Goal: Information Seeking & Learning: Learn about a topic

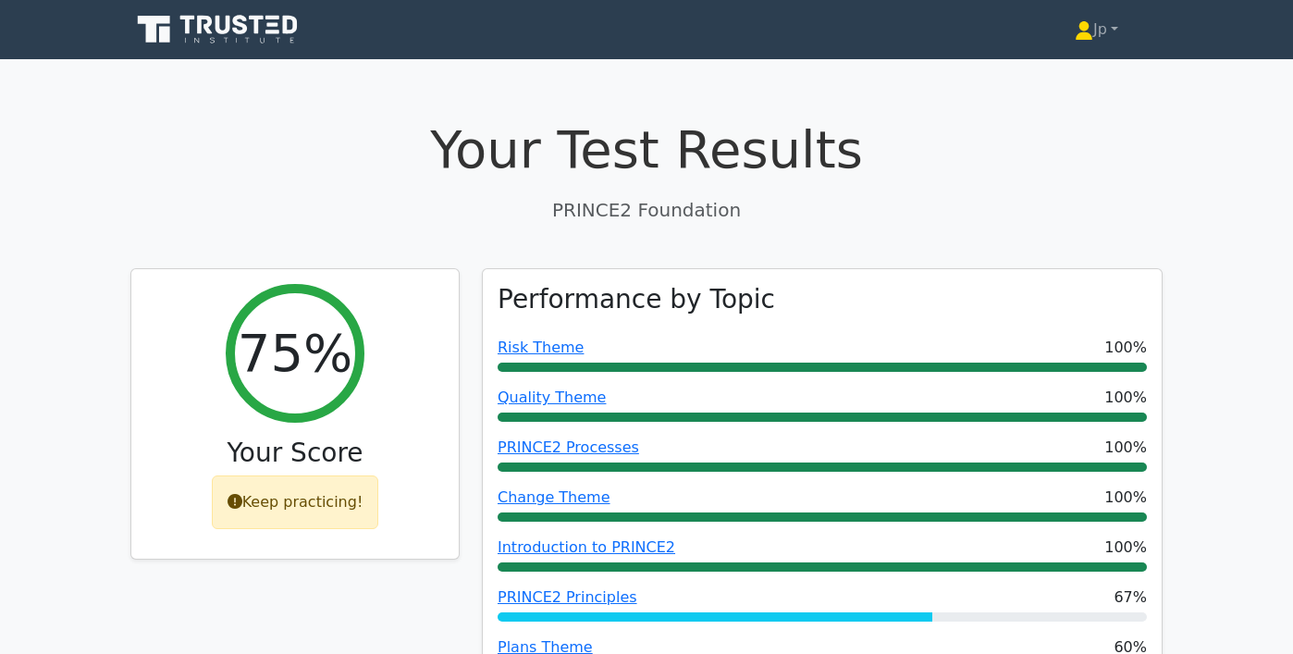
click at [252, 31] on icon at bounding box center [219, 29] width 178 height 35
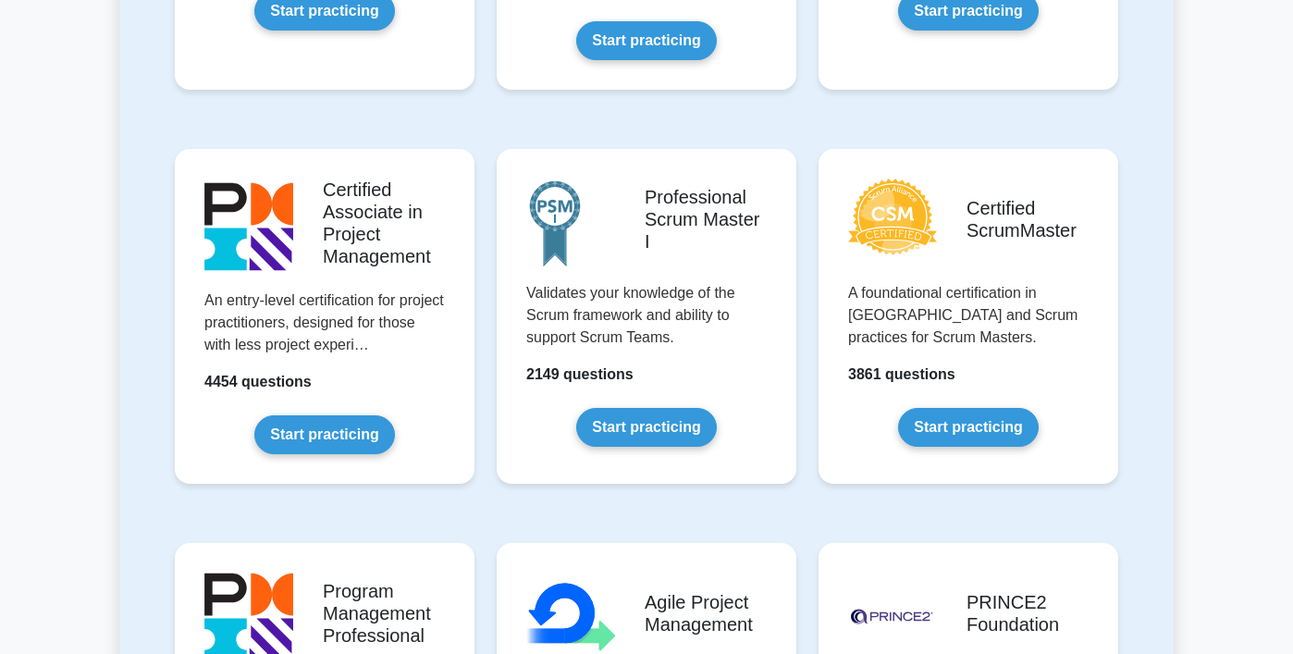
scroll to position [950, 0]
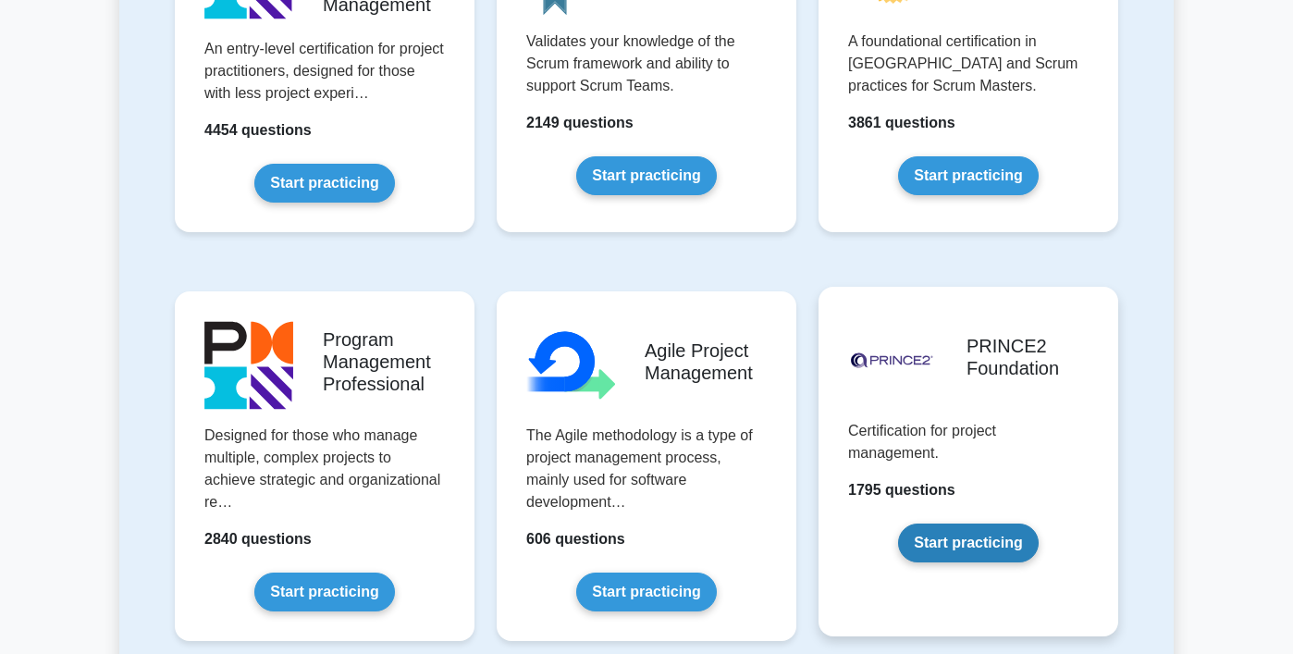
click at [1016, 523] on link "Start practicing" at bounding box center [968, 542] width 140 height 39
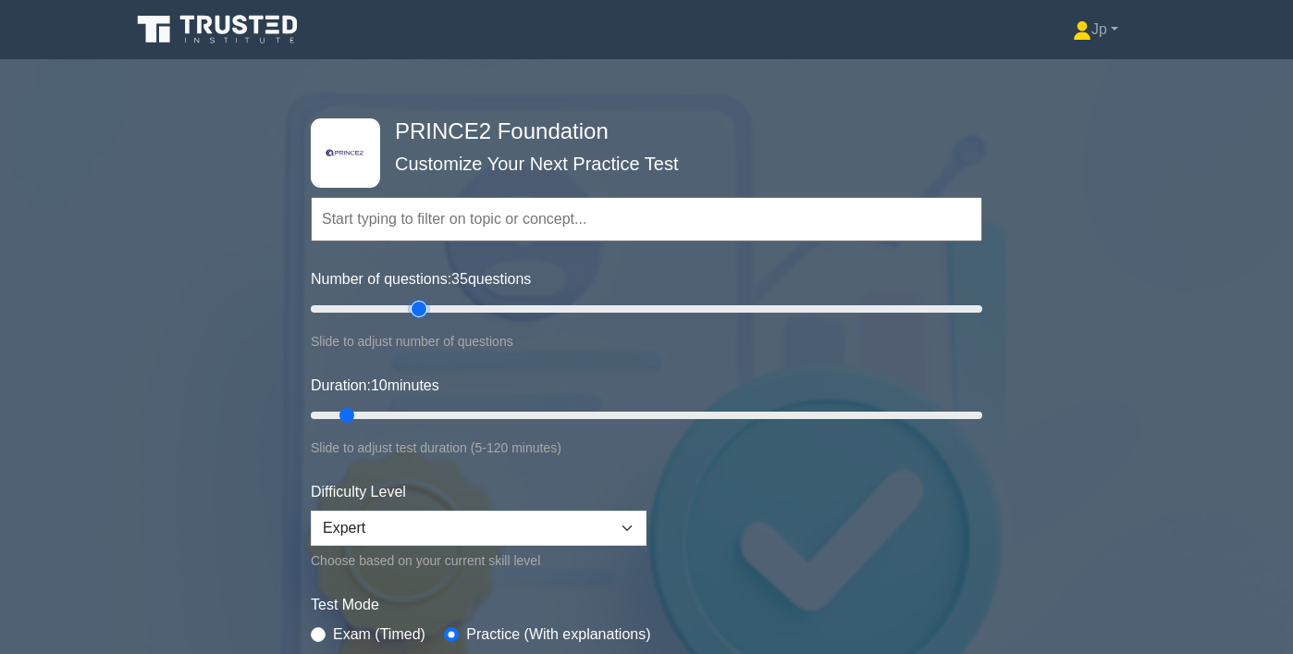
drag, startPoint x: 338, startPoint y: 309, endPoint x: 418, endPoint y: 312, distance: 79.6
type input "35"
click at [418, 312] on input "Number of questions: 35 questions" at bounding box center [646, 309] width 671 height 22
type input "35"
drag, startPoint x: 346, startPoint y: 417, endPoint x: 479, endPoint y: 410, distance: 133.3
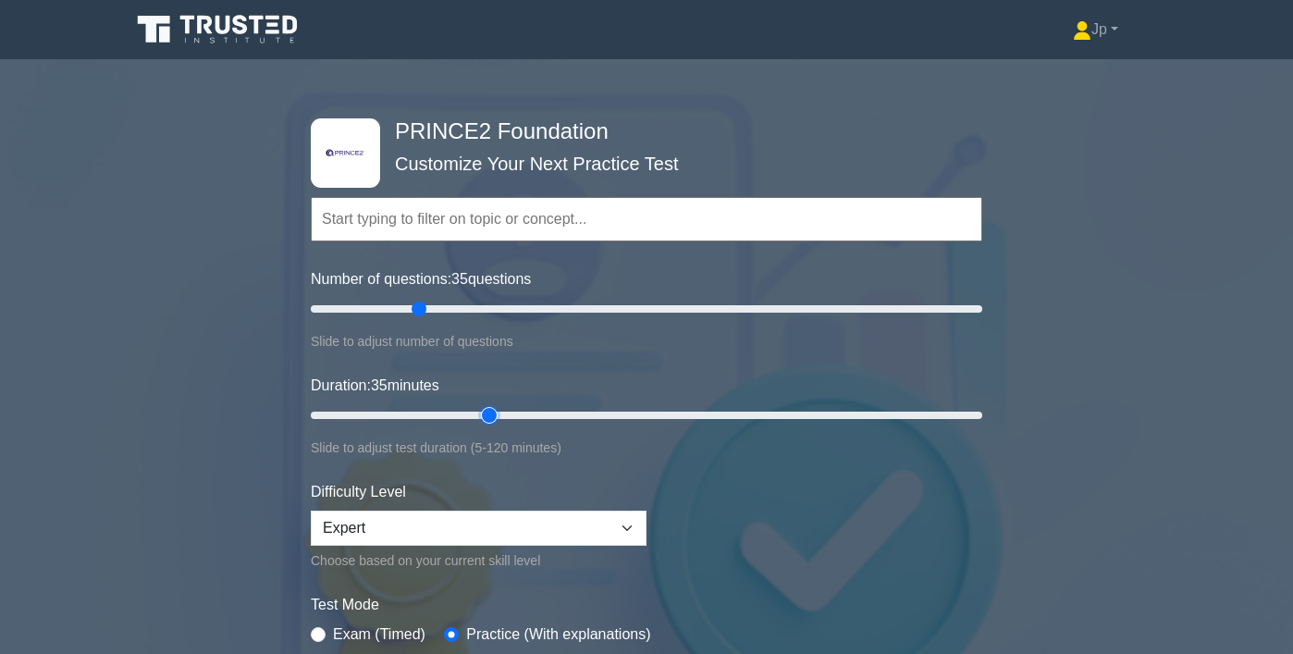
click at [479, 410] on input "Duration: 35 minutes" at bounding box center [646, 415] width 671 height 22
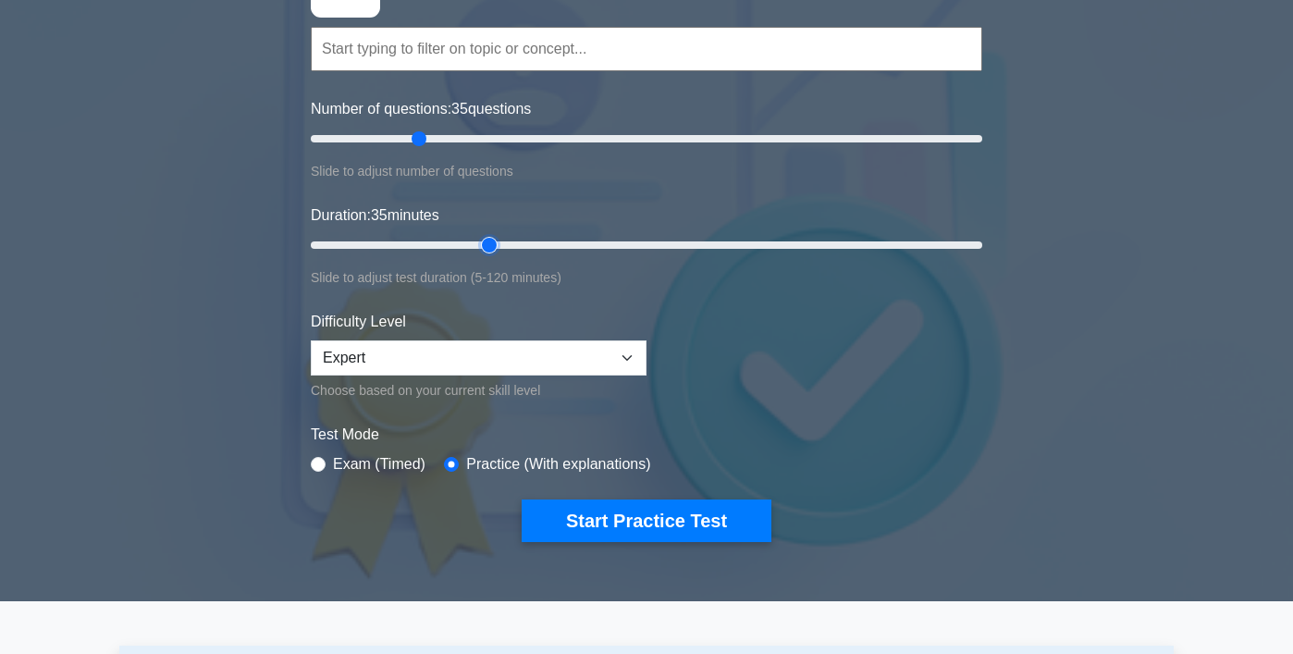
scroll to position [258, 0]
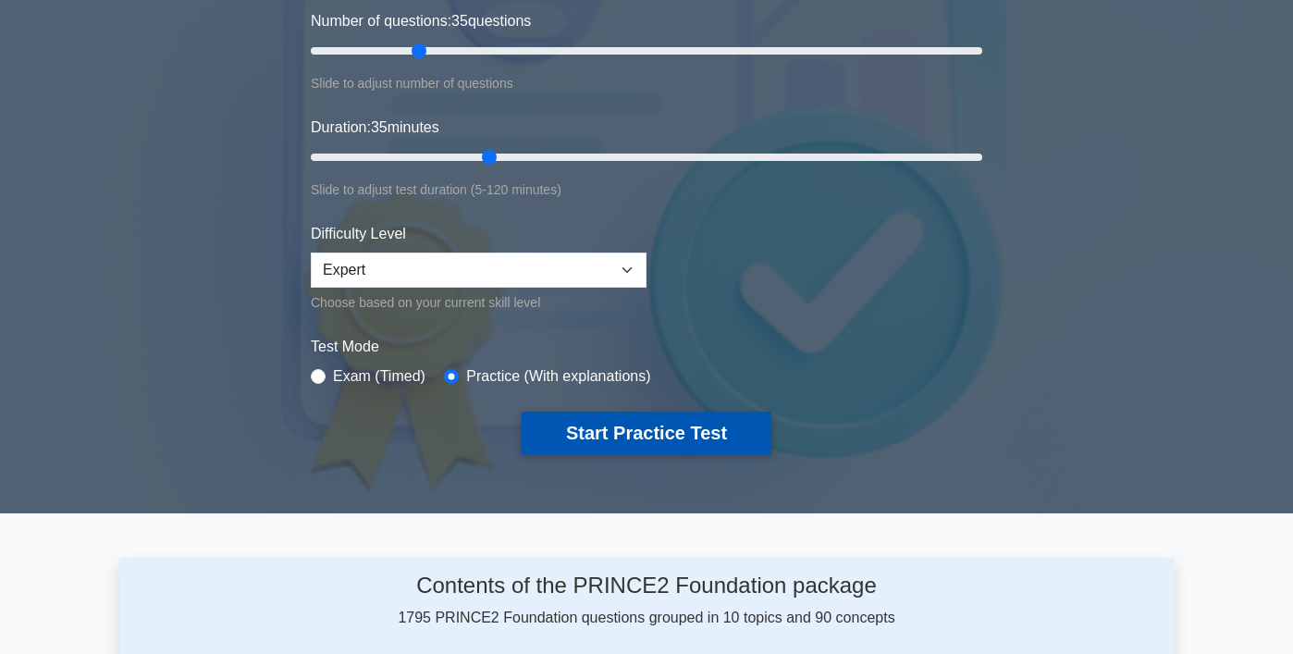
click at [567, 421] on button "Start Practice Test" at bounding box center [646, 432] width 250 height 43
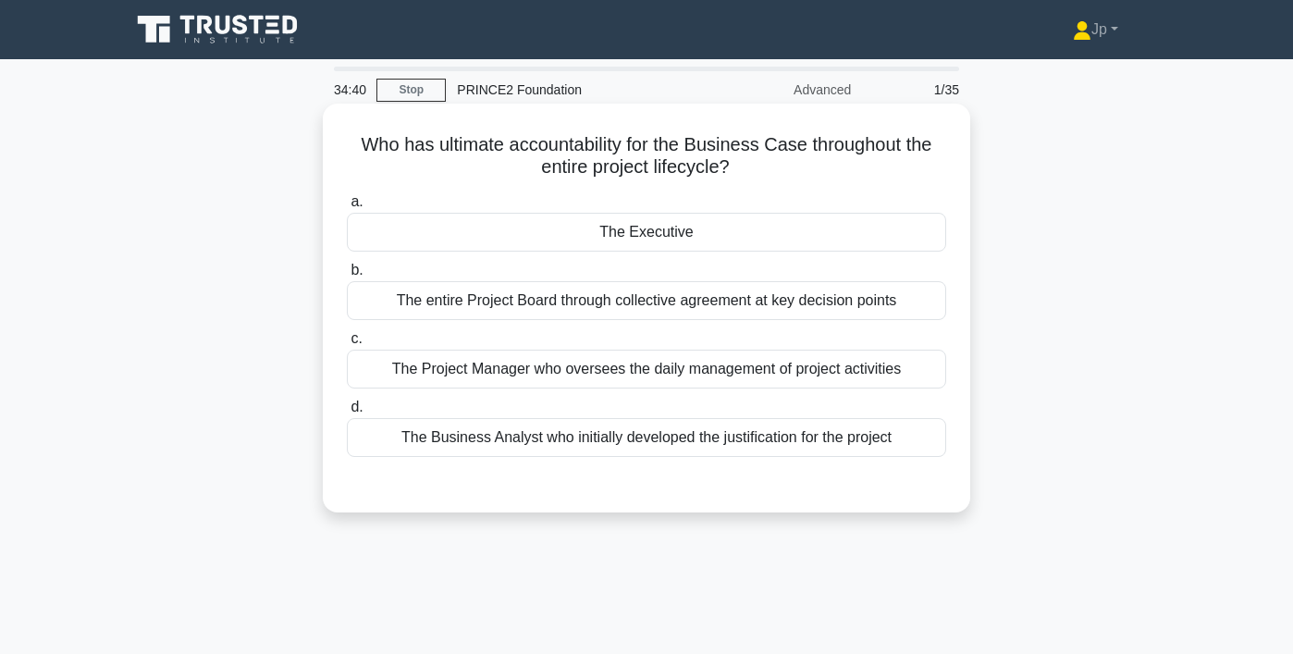
click at [575, 367] on div "The Project Manager who oversees the daily management of project activities" at bounding box center [646, 368] width 599 height 39
click at [347, 345] on input "c. The Project Manager who oversees the daily management of project activities" at bounding box center [347, 339] width 0 height 12
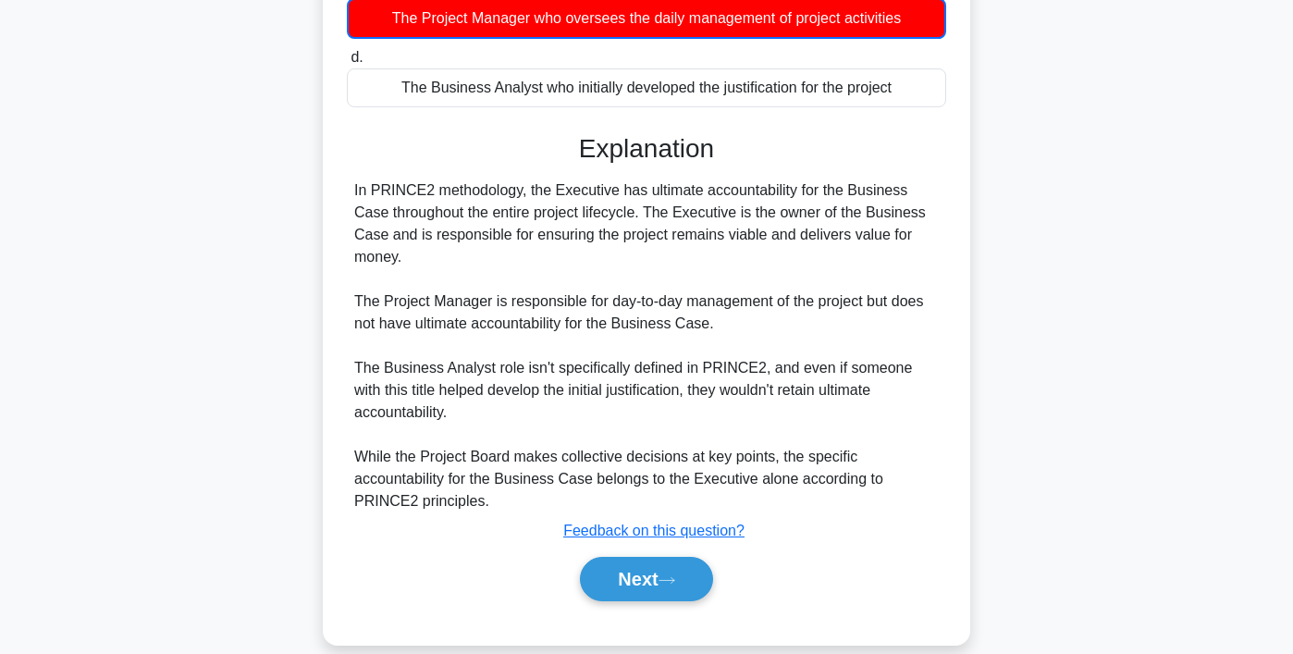
scroll to position [355, 0]
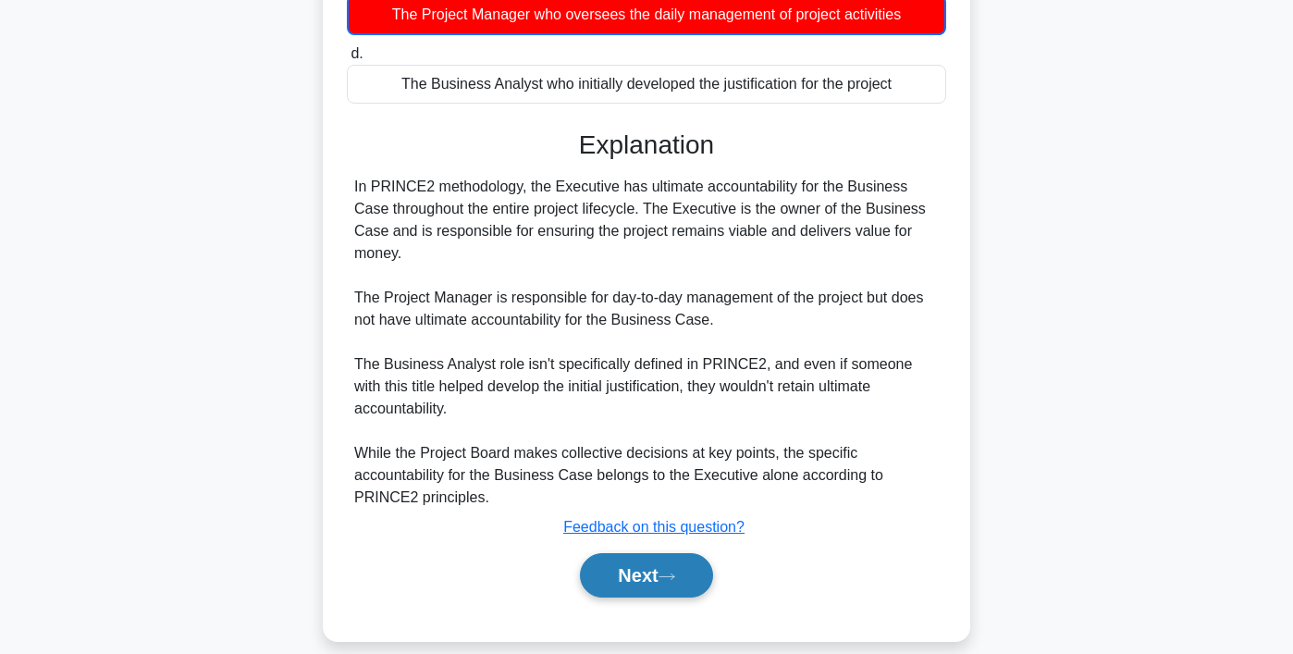
click at [670, 571] on icon at bounding box center [666, 576] width 17 height 10
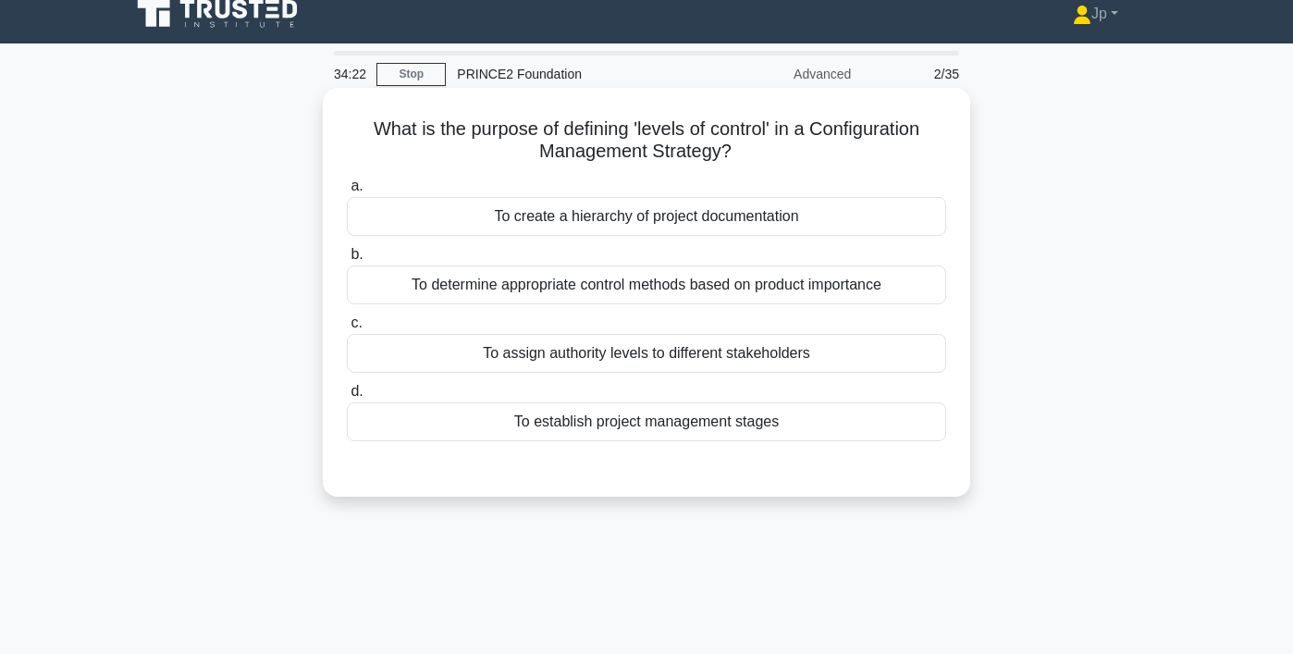
scroll to position [7, 0]
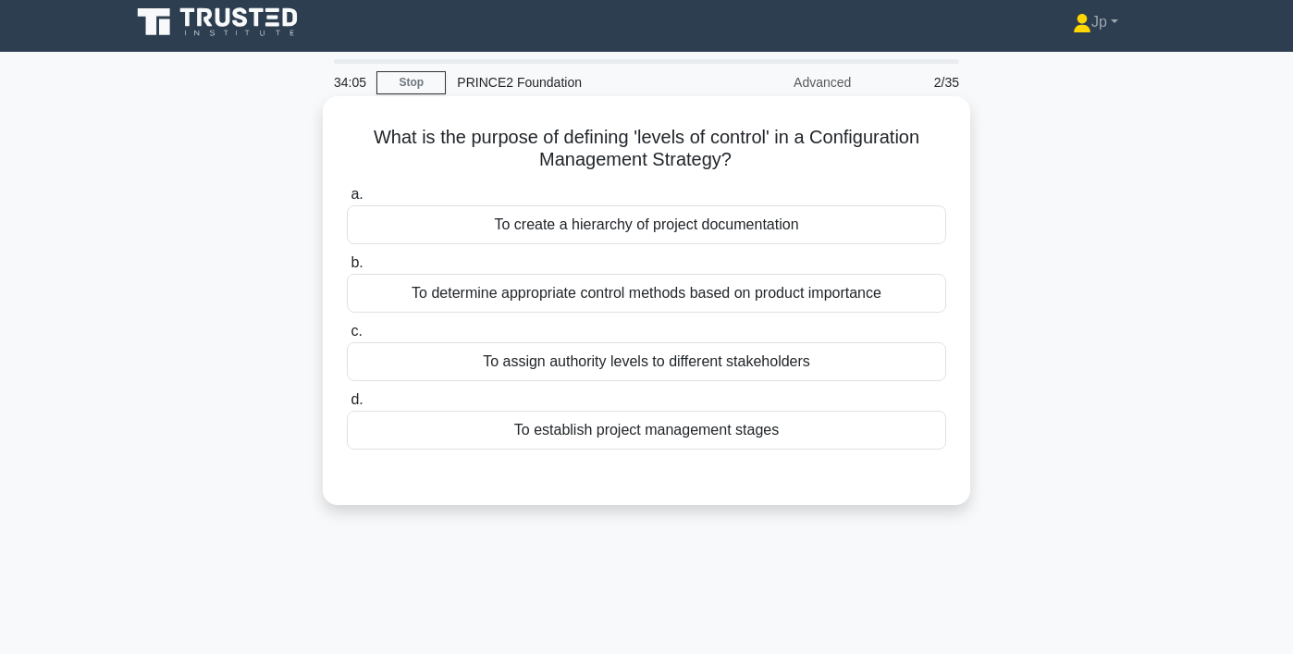
click at [753, 231] on div "To create a hierarchy of project documentation" at bounding box center [646, 224] width 599 height 39
click at [347, 201] on input "a. To create a hierarchy of project documentation" at bounding box center [347, 195] width 0 height 12
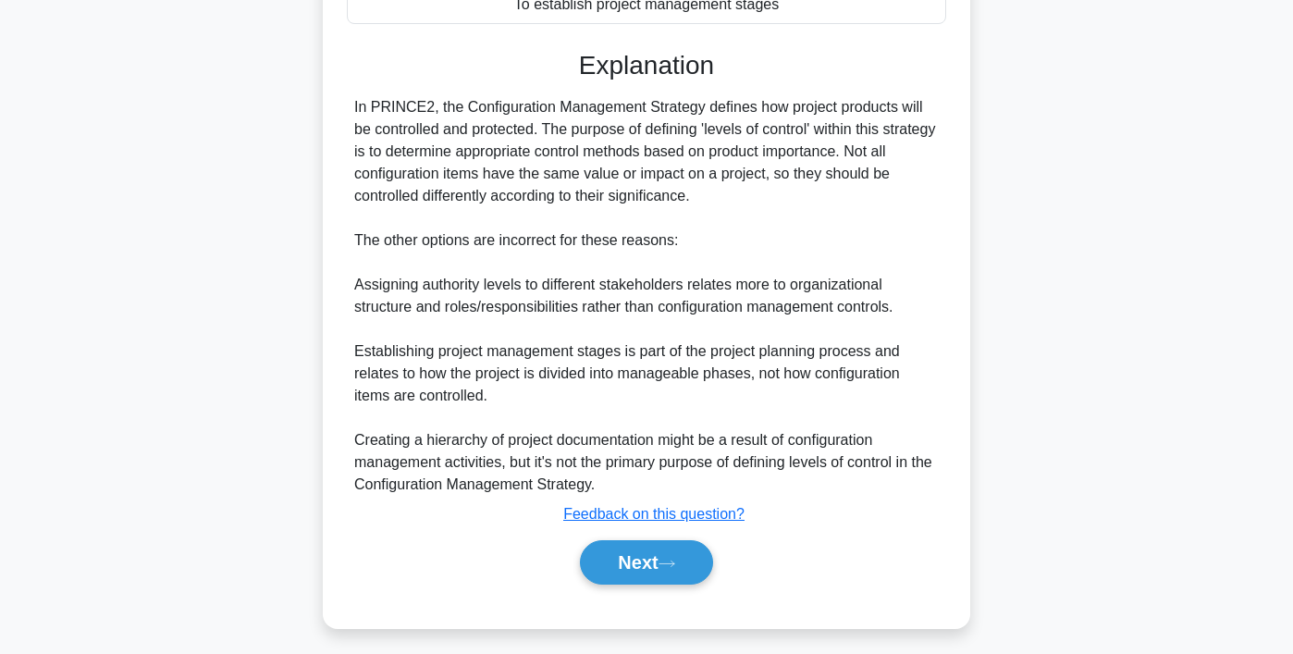
scroll to position [444, 0]
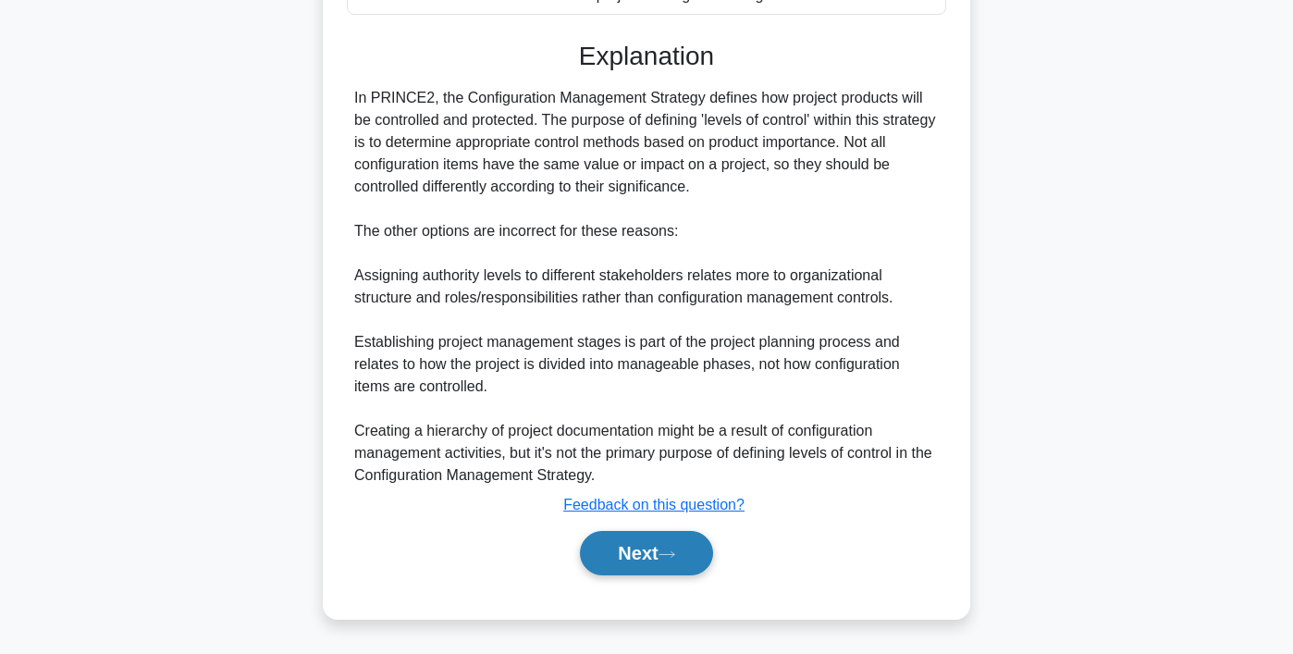
click at [672, 552] on icon at bounding box center [666, 554] width 17 height 10
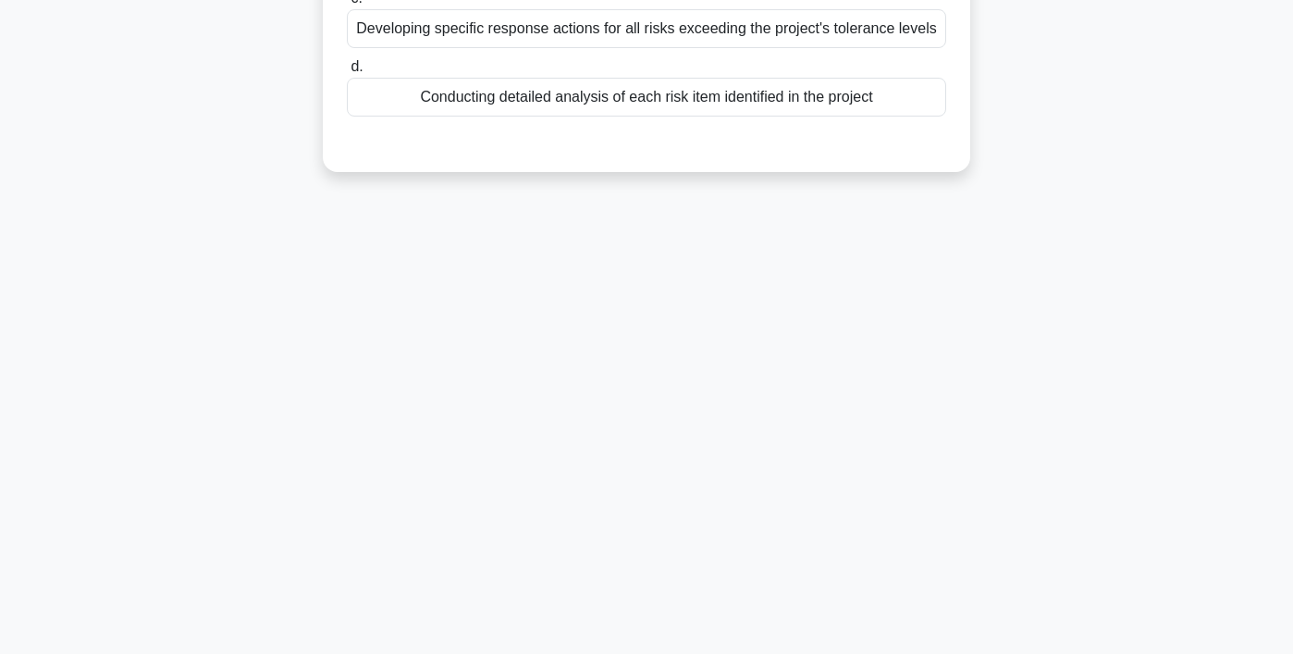
scroll to position [0, 0]
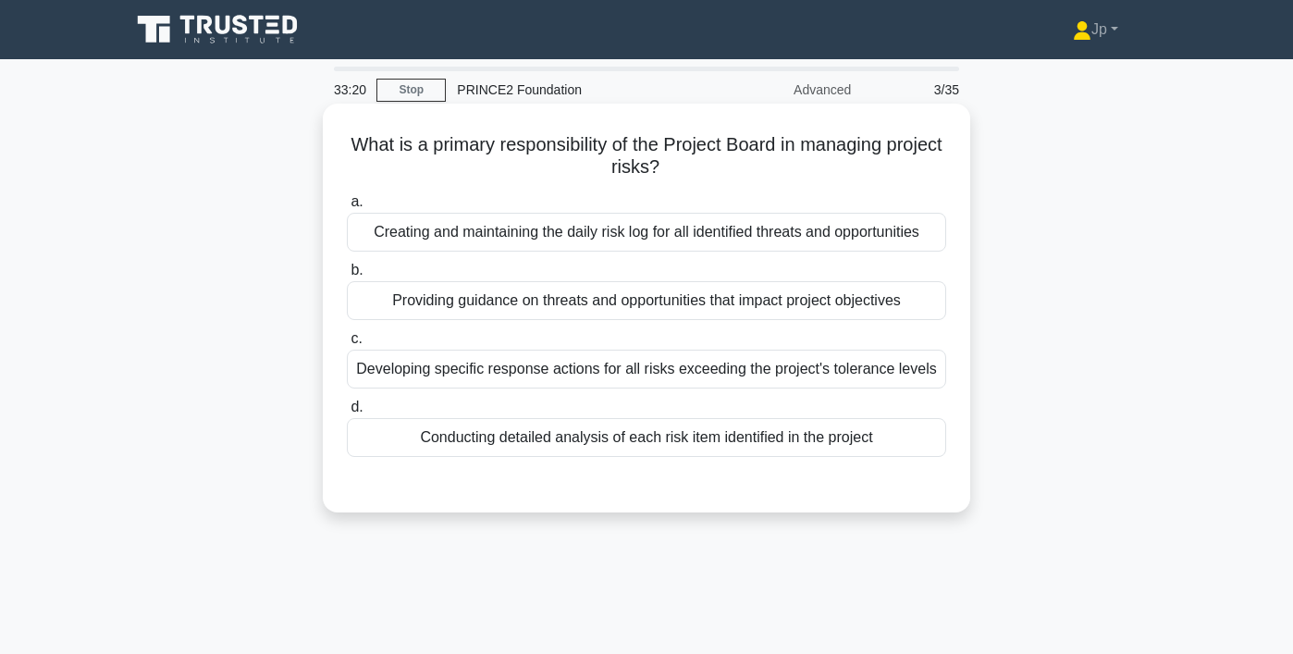
click at [597, 372] on div "Developing specific response actions for all risks exceeding the project's tole…" at bounding box center [646, 368] width 599 height 39
click at [347, 345] on input "c. Developing specific response actions for all risks exceeding the project's t…" at bounding box center [347, 339] width 0 height 12
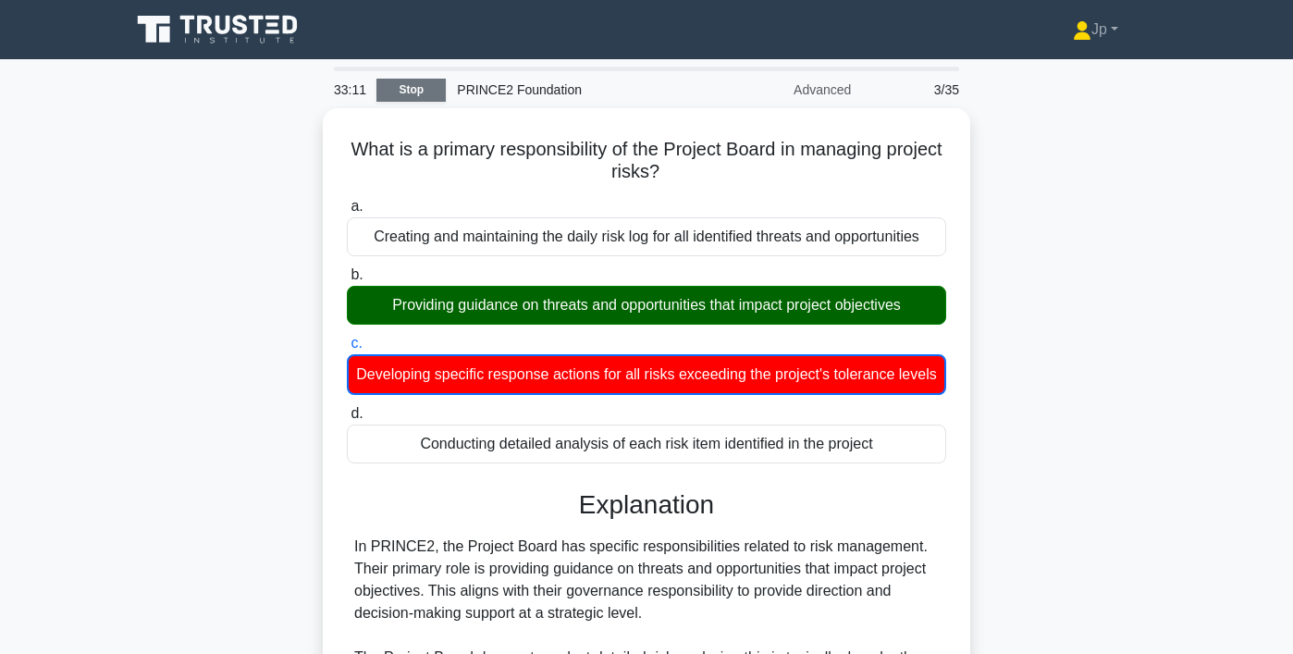
click at [415, 88] on link "Stop" at bounding box center [410, 90] width 69 height 23
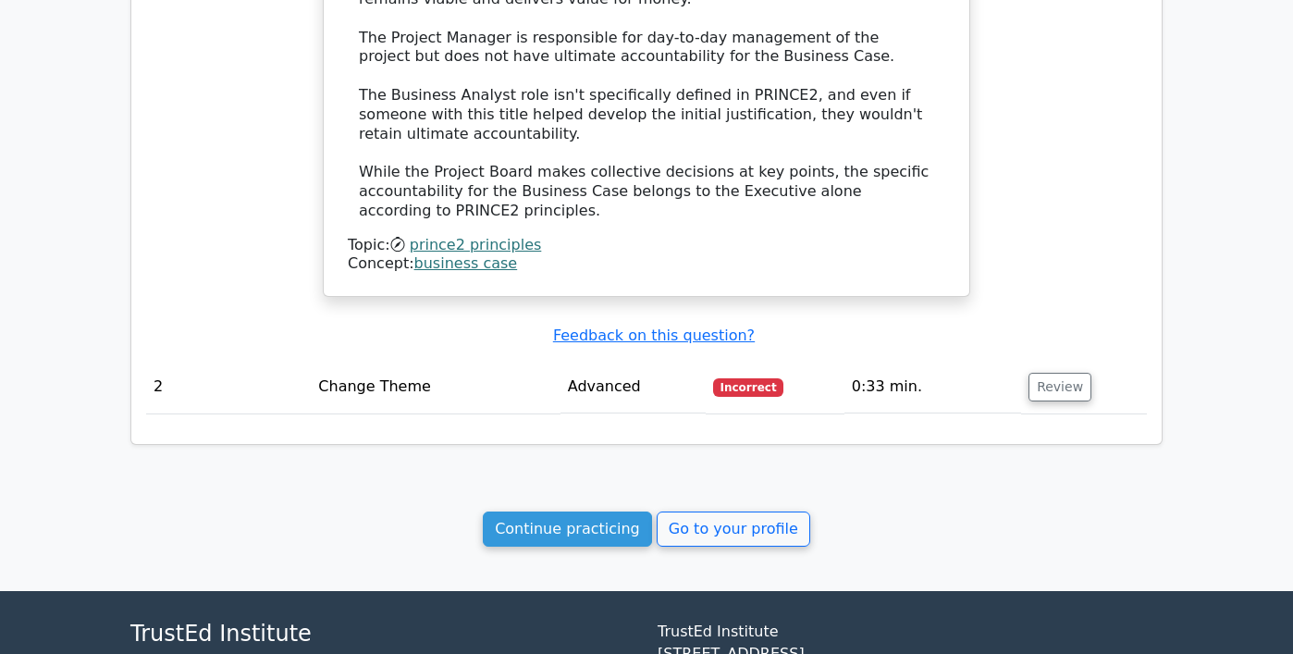
scroll to position [1626, 0]
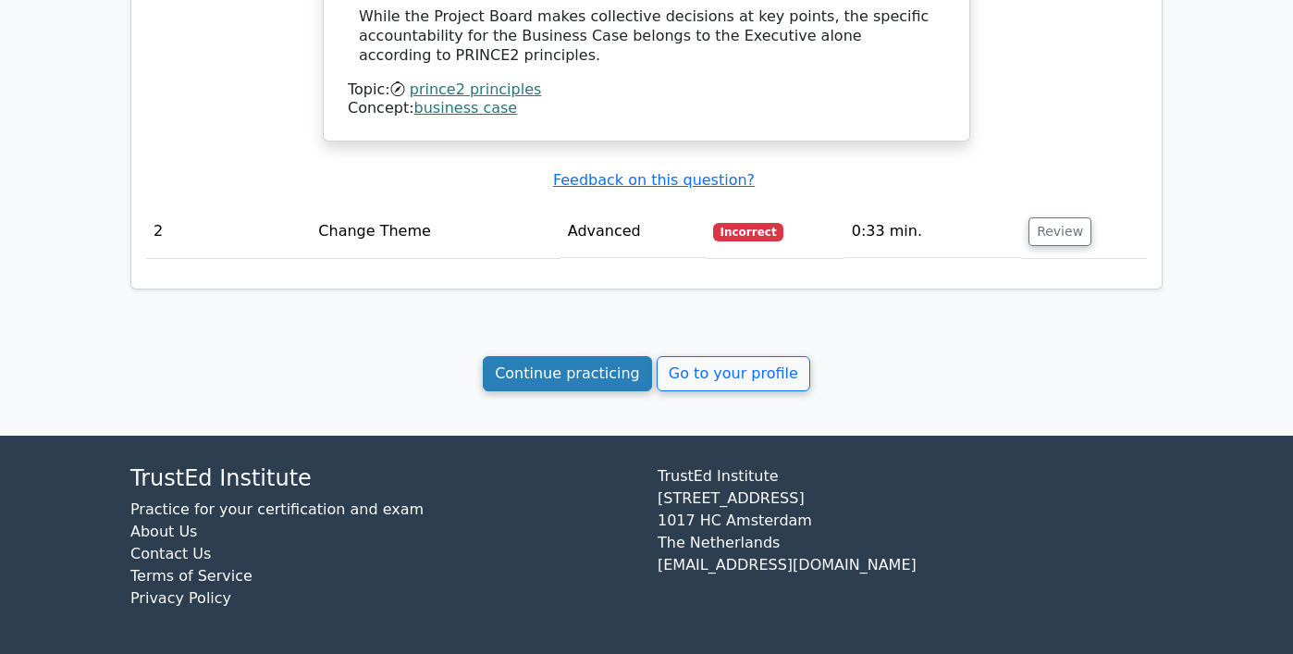
click at [594, 368] on link "Continue practicing" at bounding box center [567, 373] width 169 height 35
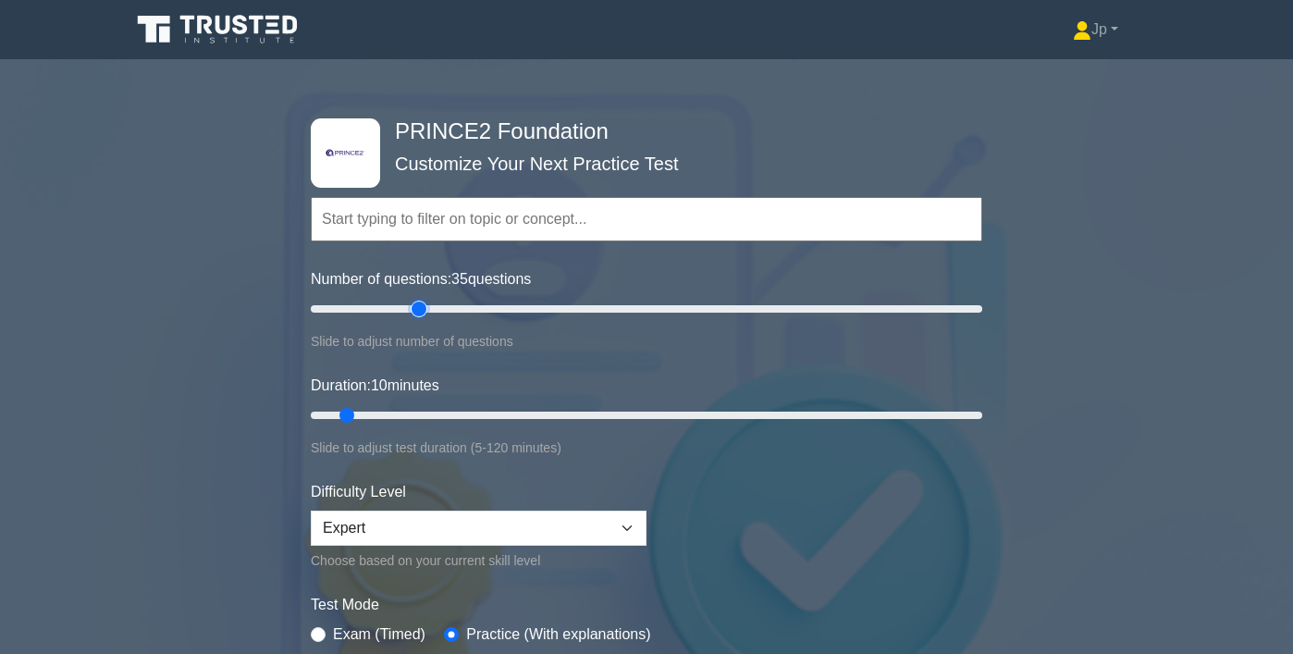
type input "35"
drag, startPoint x: 336, startPoint y: 313, endPoint x: 416, endPoint y: 313, distance: 80.4
click at [416, 313] on input "Number of questions: 35 questions" at bounding box center [646, 309] width 671 height 22
drag, startPoint x: 337, startPoint y: 415, endPoint x: 455, endPoint y: 413, distance: 117.4
click at [455, 413] on input "Duration: 30 minutes" at bounding box center [646, 415] width 671 height 22
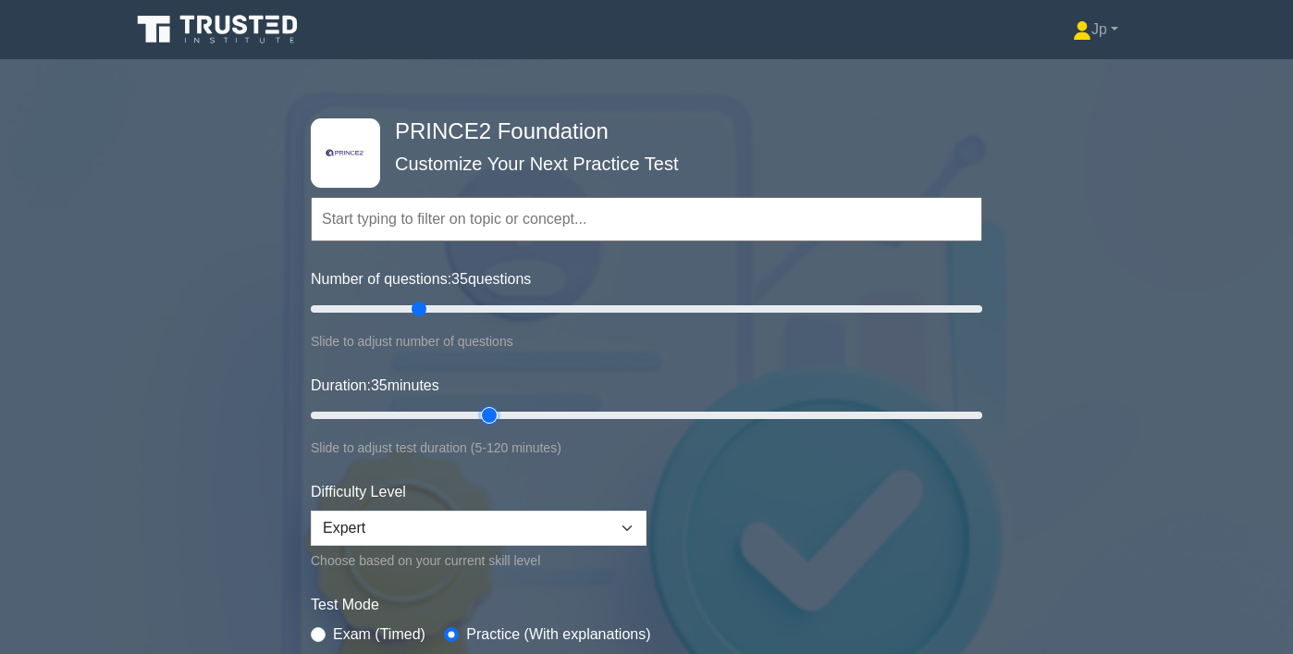
drag, startPoint x: 455, startPoint y: 413, endPoint x: 483, endPoint y: 411, distance: 27.8
type input "35"
click at [483, 411] on input "Duration: 35 minutes" at bounding box center [646, 415] width 671 height 22
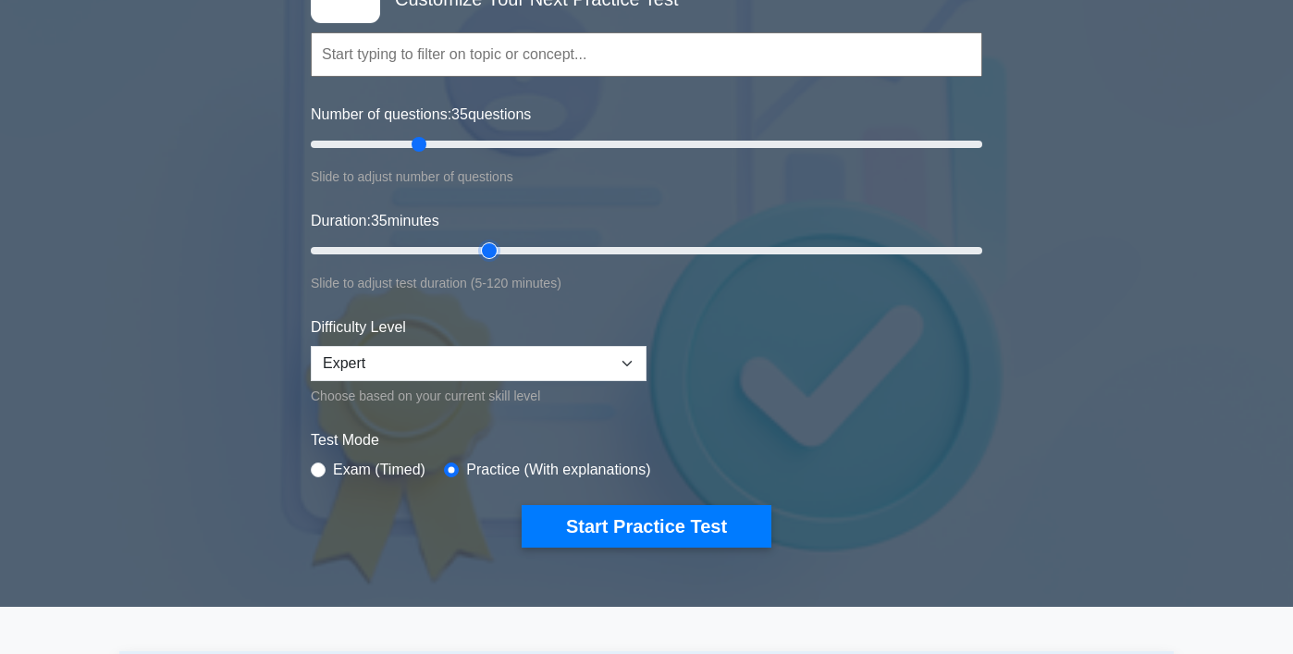
scroll to position [202, 0]
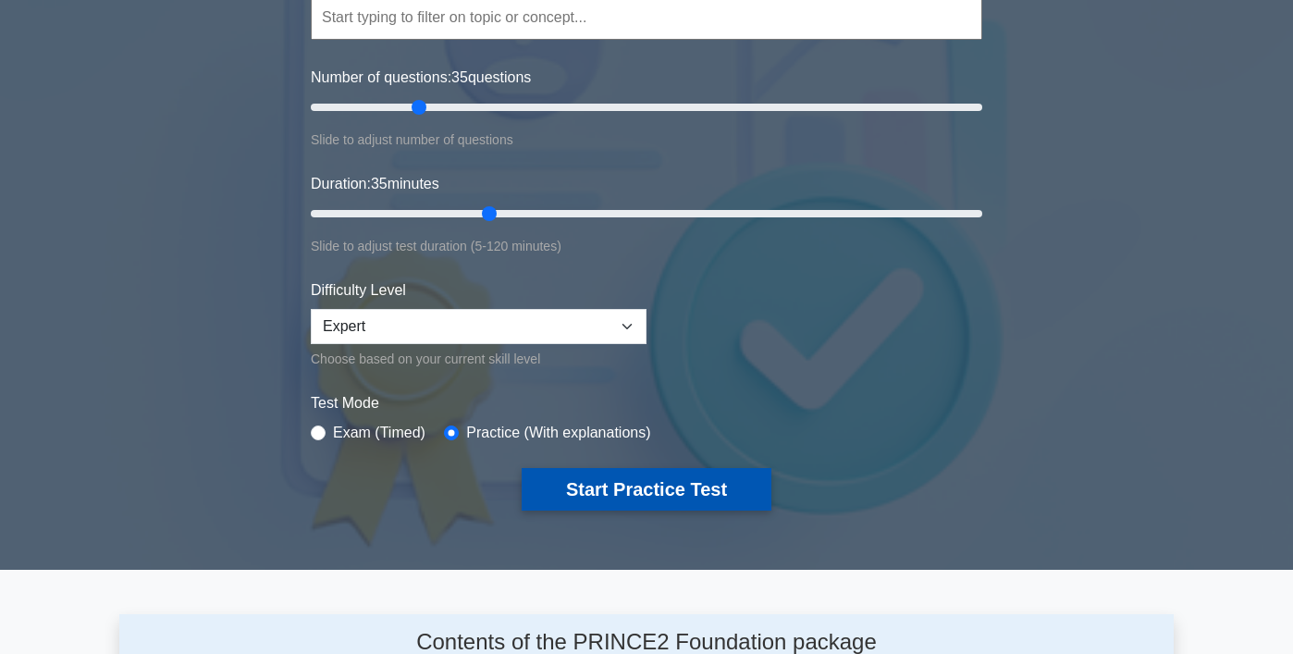
click at [680, 492] on button "Start Practice Test" at bounding box center [646, 489] width 250 height 43
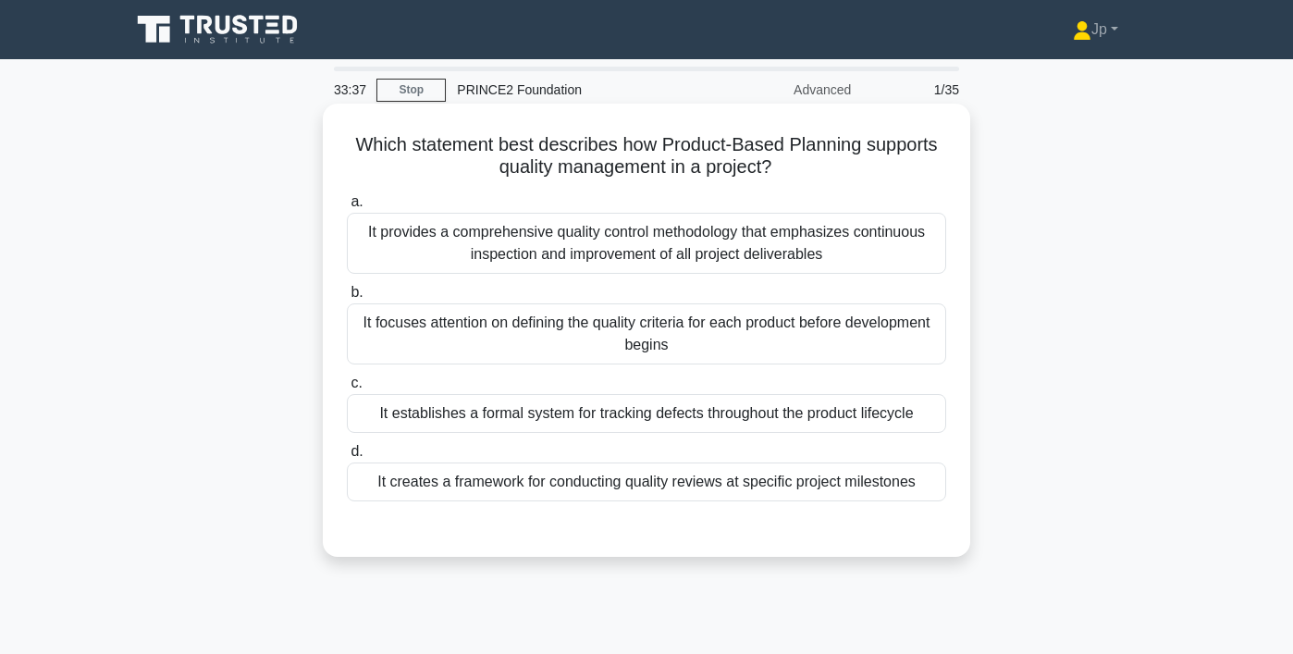
click at [663, 316] on div "It focuses attention on defining the quality criteria for each product before d…" at bounding box center [646, 333] width 599 height 61
click at [347, 299] on input "b. It focuses attention on defining the quality criteria for each product befor…" at bounding box center [347, 293] width 0 height 12
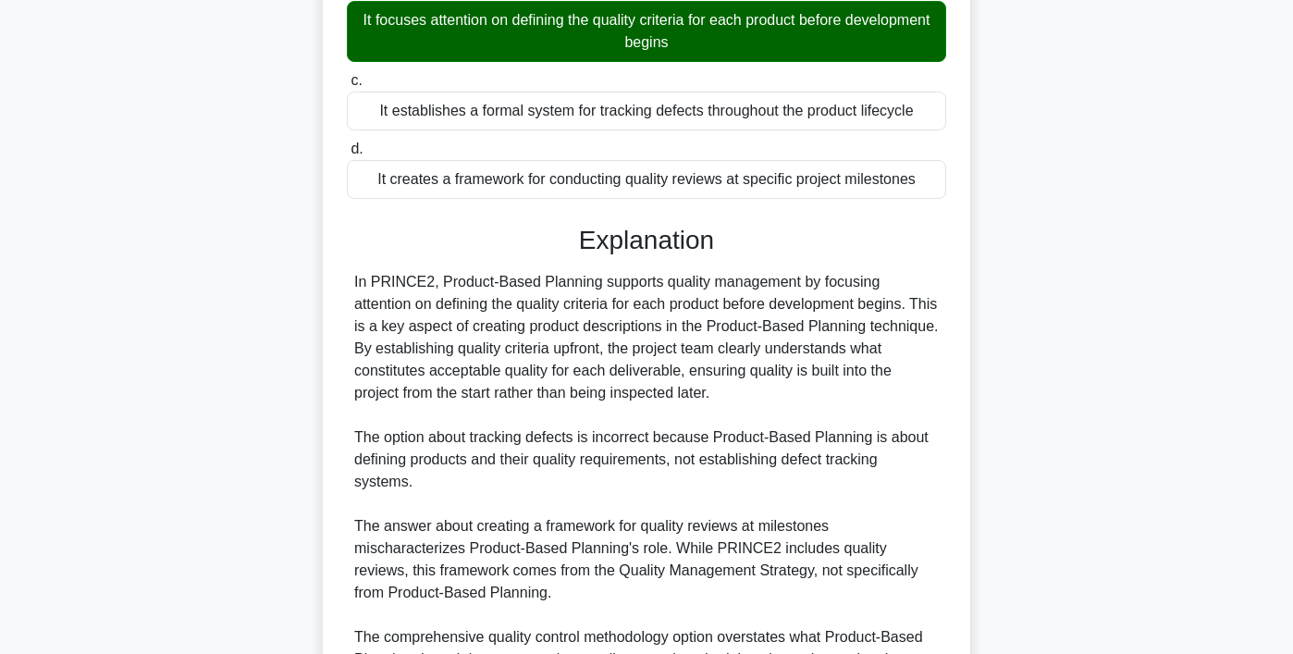
scroll to position [509, 0]
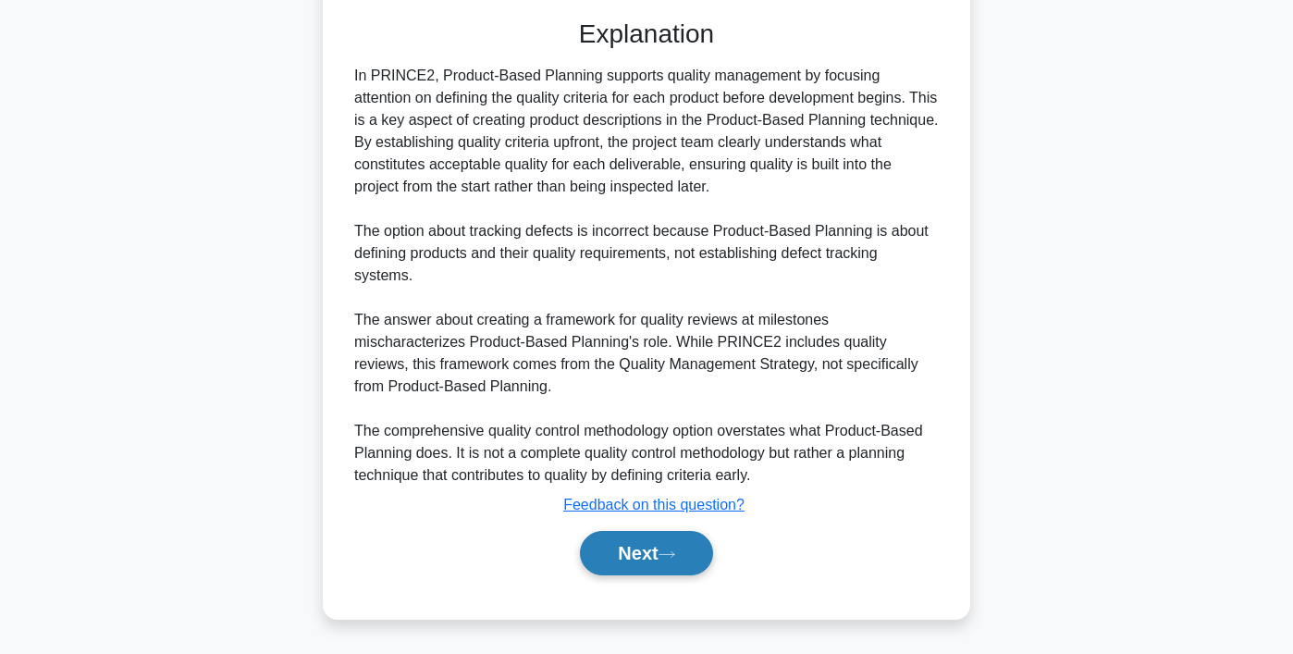
click at [678, 546] on button "Next" at bounding box center [646, 553] width 132 height 44
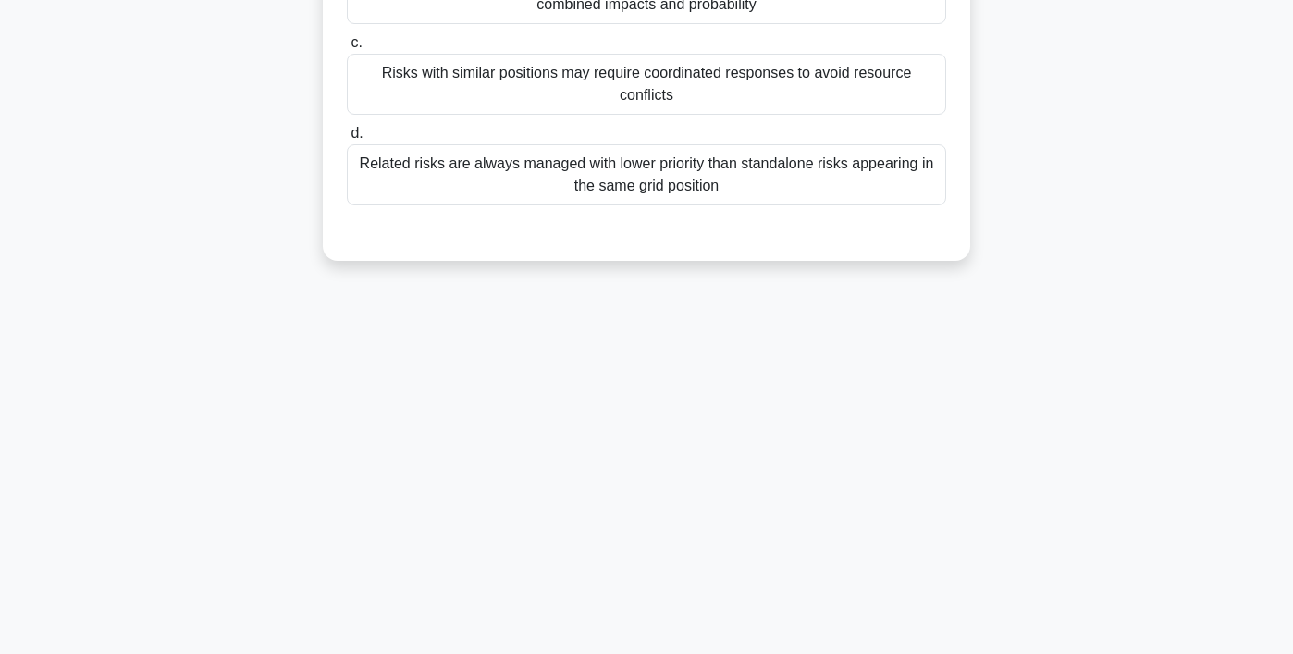
scroll to position [82, 0]
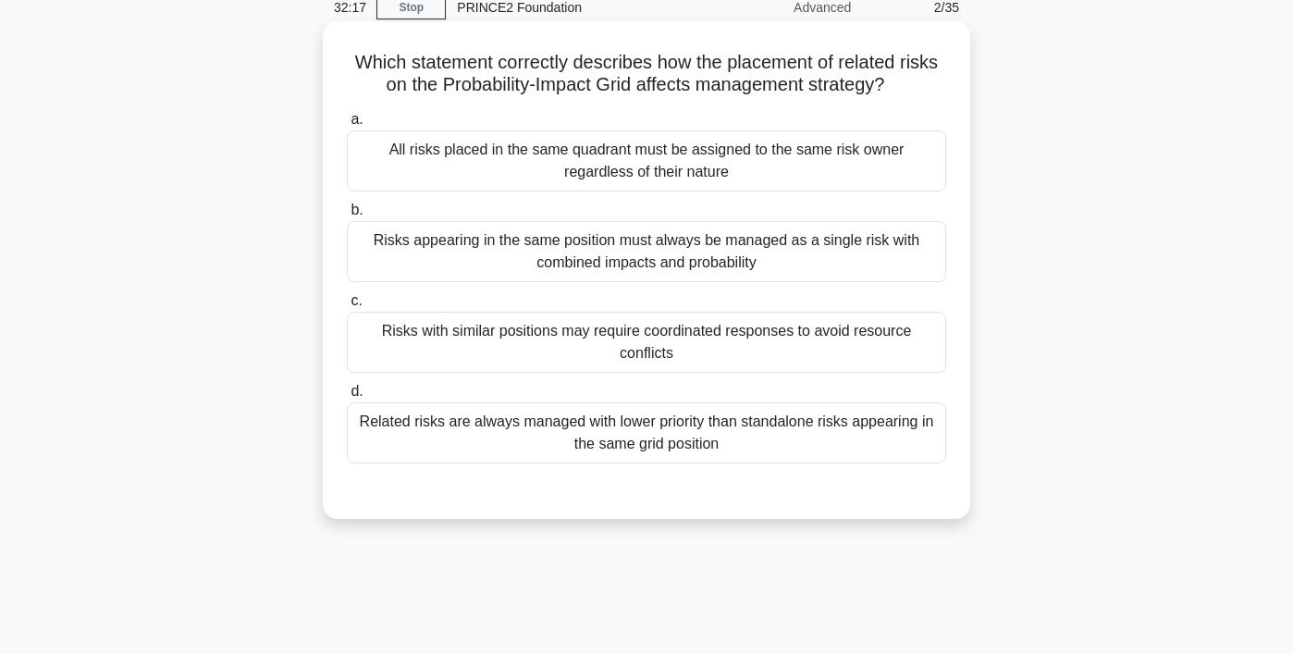
click at [857, 347] on div "Risks with similar positions may require coordinated responses to avoid resourc…" at bounding box center [646, 342] width 599 height 61
click at [347, 307] on input "c. Risks with similar positions may require coordinated responses to avoid reso…" at bounding box center [347, 301] width 0 height 12
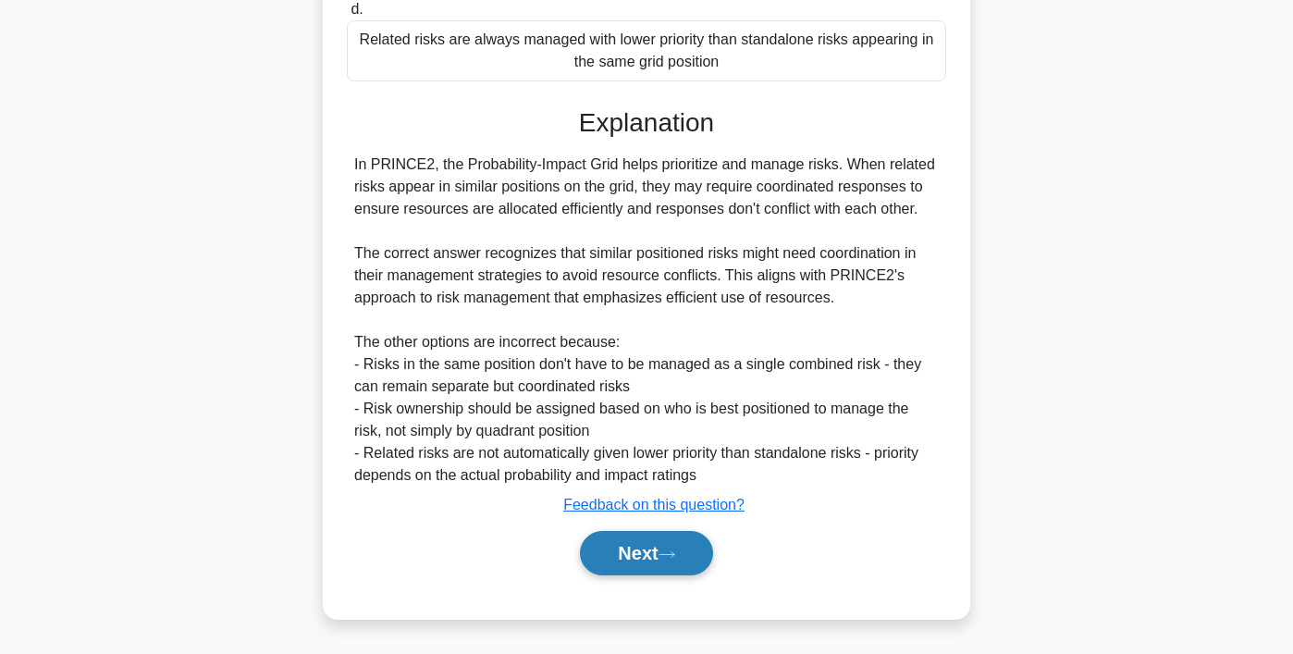
click at [660, 544] on button "Next" at bounding box center [646, 553] width 132 height 44
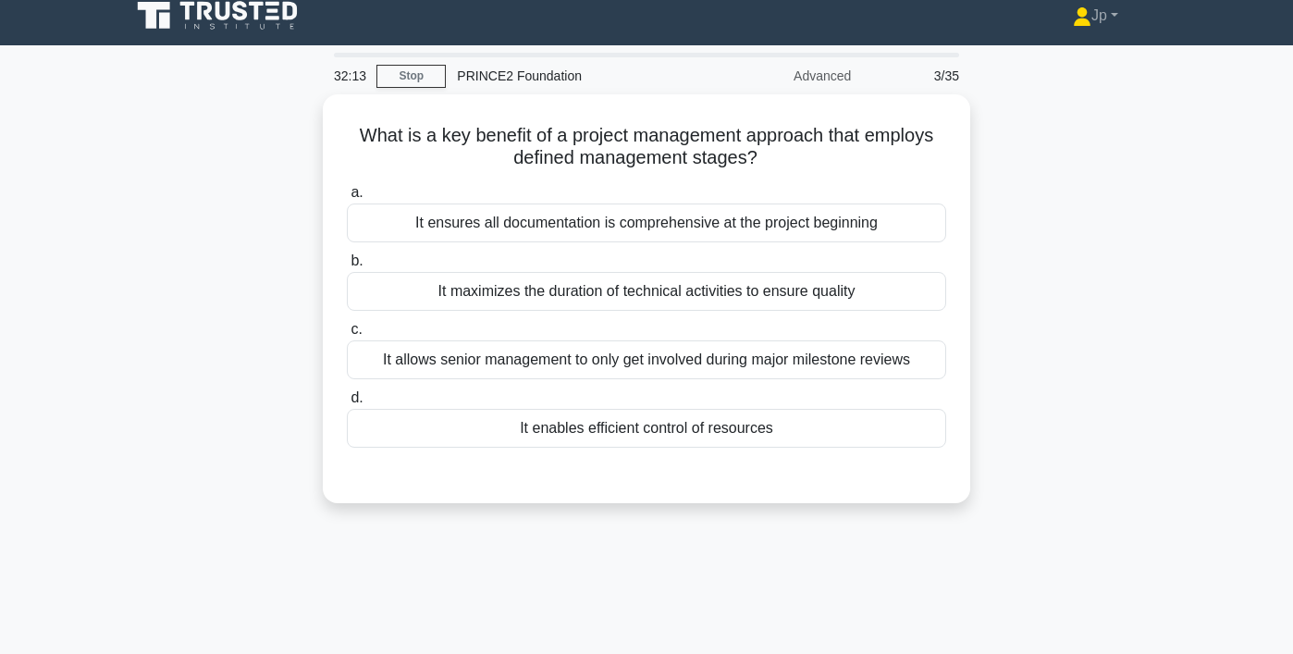
scroll to position [9, 0]
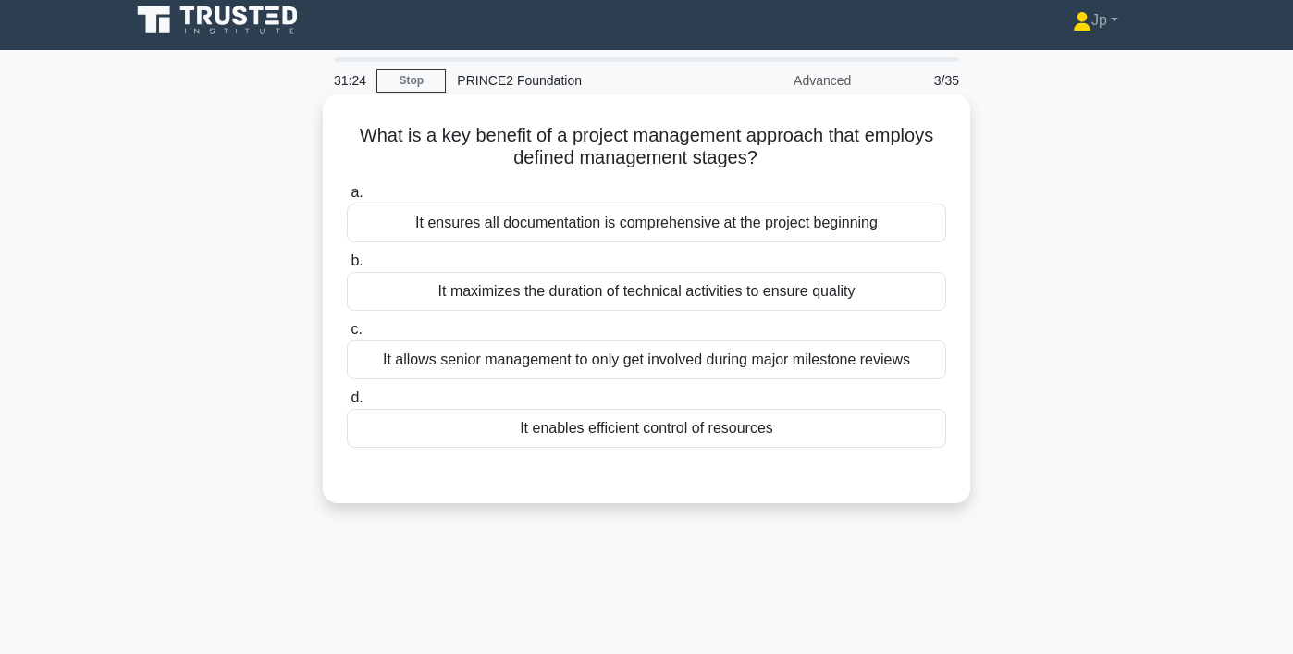
click at [806, 302] on div "It maximizes the duration of technical activities to ensure quality" at bounding box center [646, 291] width 599 height 39
click at [347, 267] on input "b. It maximizes the duration of technical activities to ensure quality" at bounding box center [347, 261] width 0 height 12
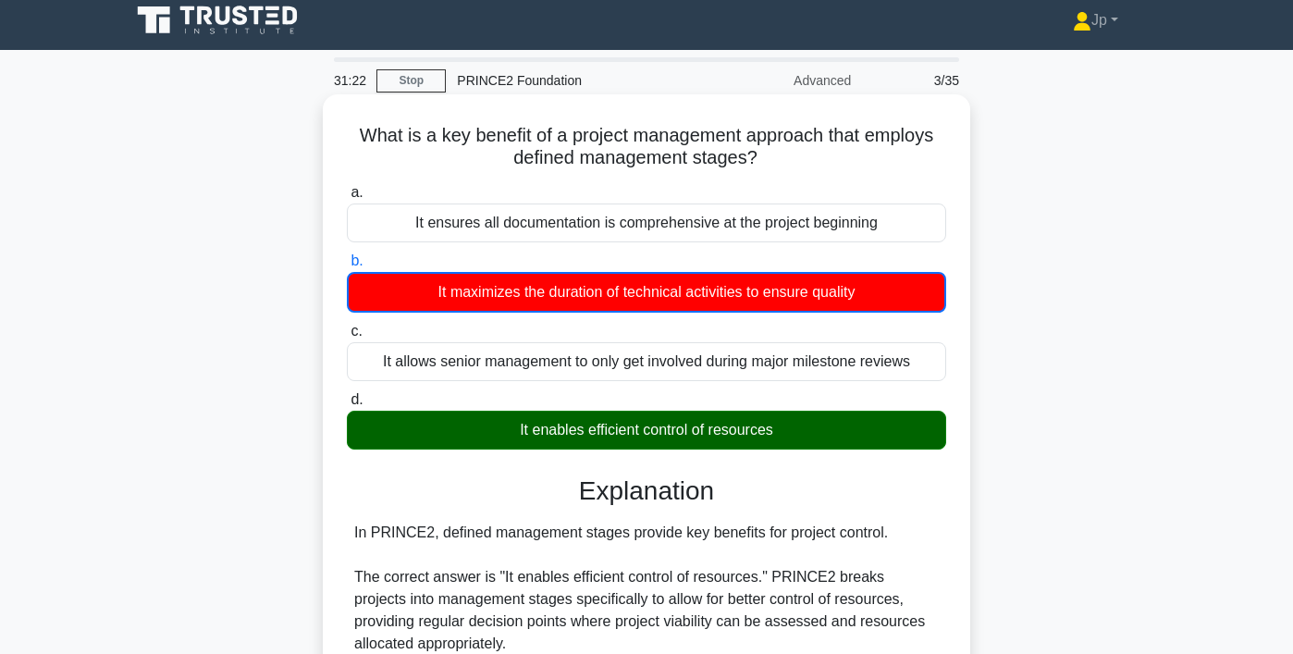
scroll to position [11, 0]
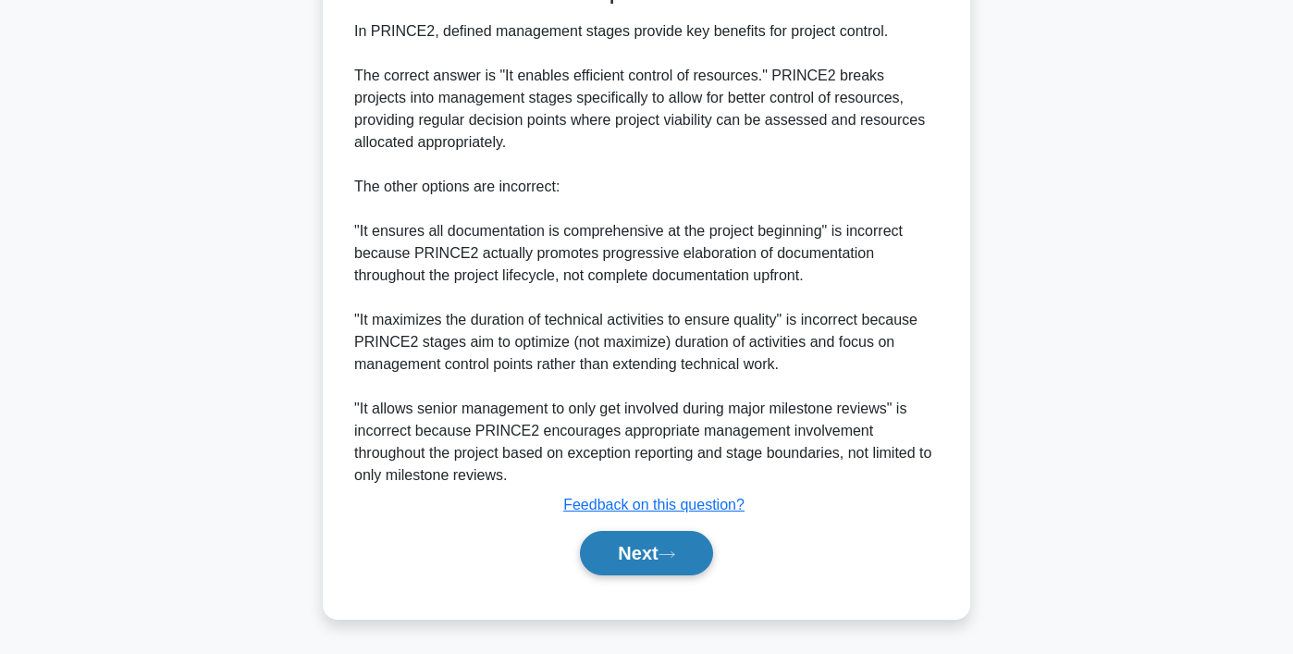
click at [687, 572] on button "Next" at bounding box center [646, 553] width 132 height 44
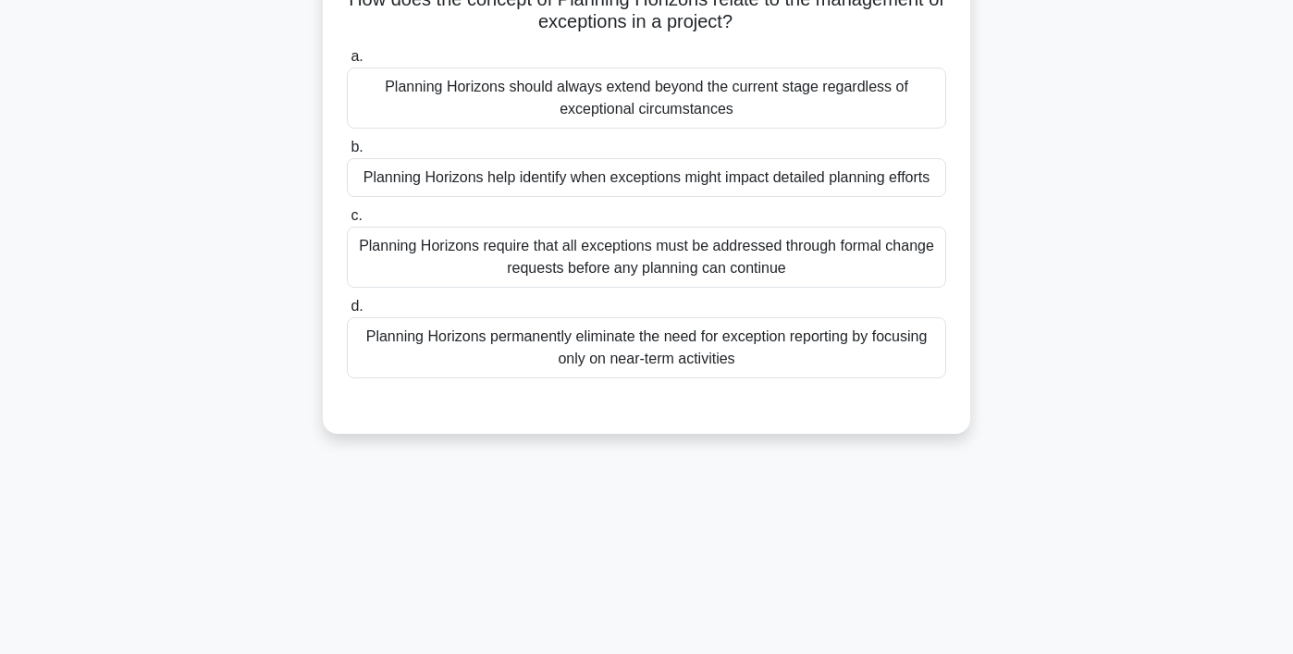
scroll to position [0, 0]
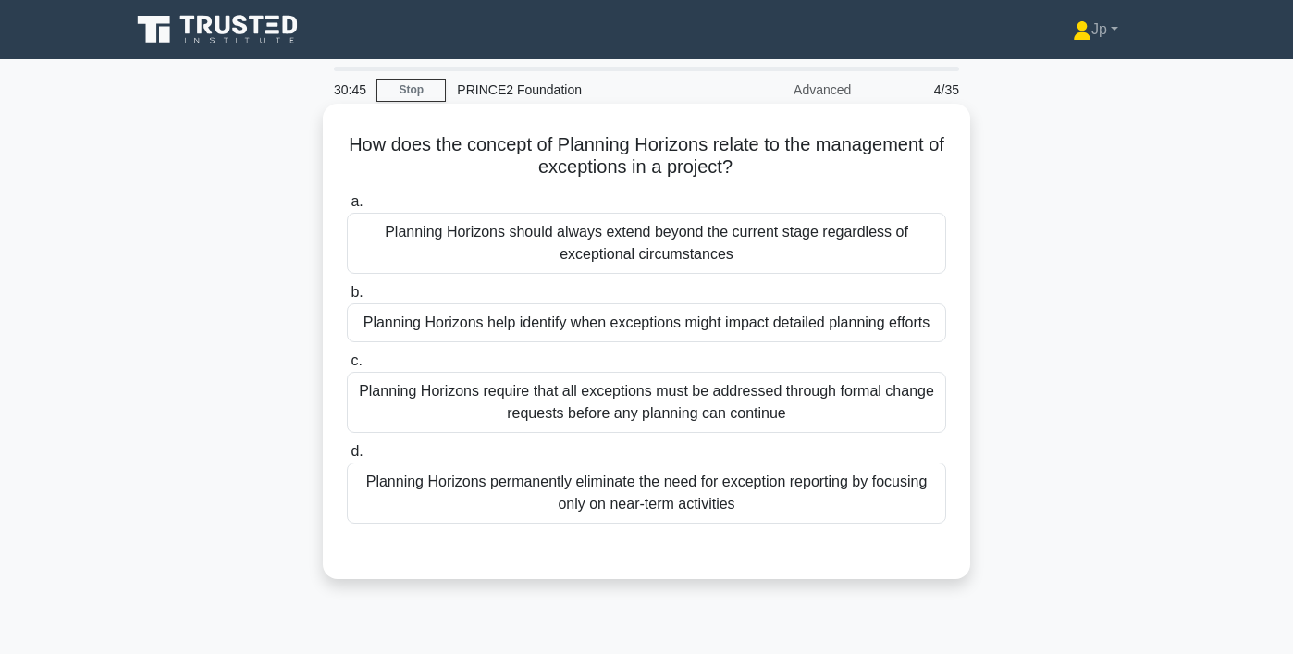
click at [577, 405] on div "Planning Horizons require that all exceptions must be addressed through formal …" at bounding box center [646, 402] width 599 height 61
click at [347, 367] on input "c. Planning Horizons require that all exceptions must be addressed through form…" at bounding box center [347, 361] width 0 height 12
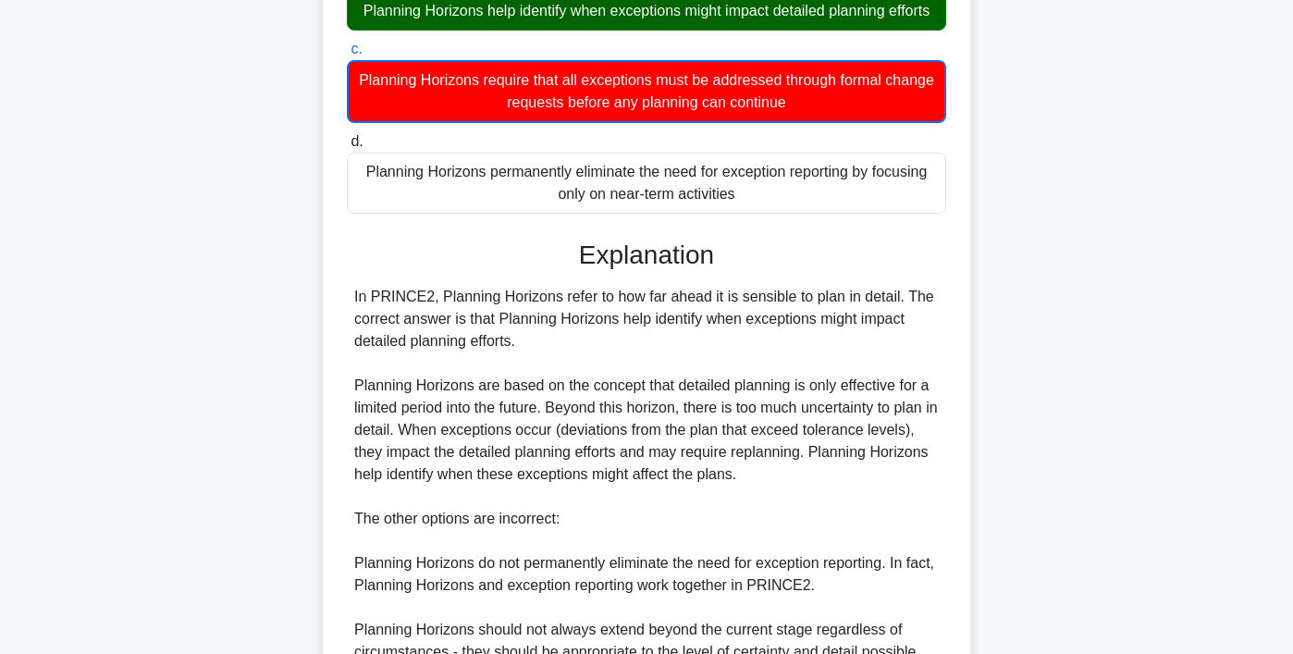
scroll to position [577, 0]
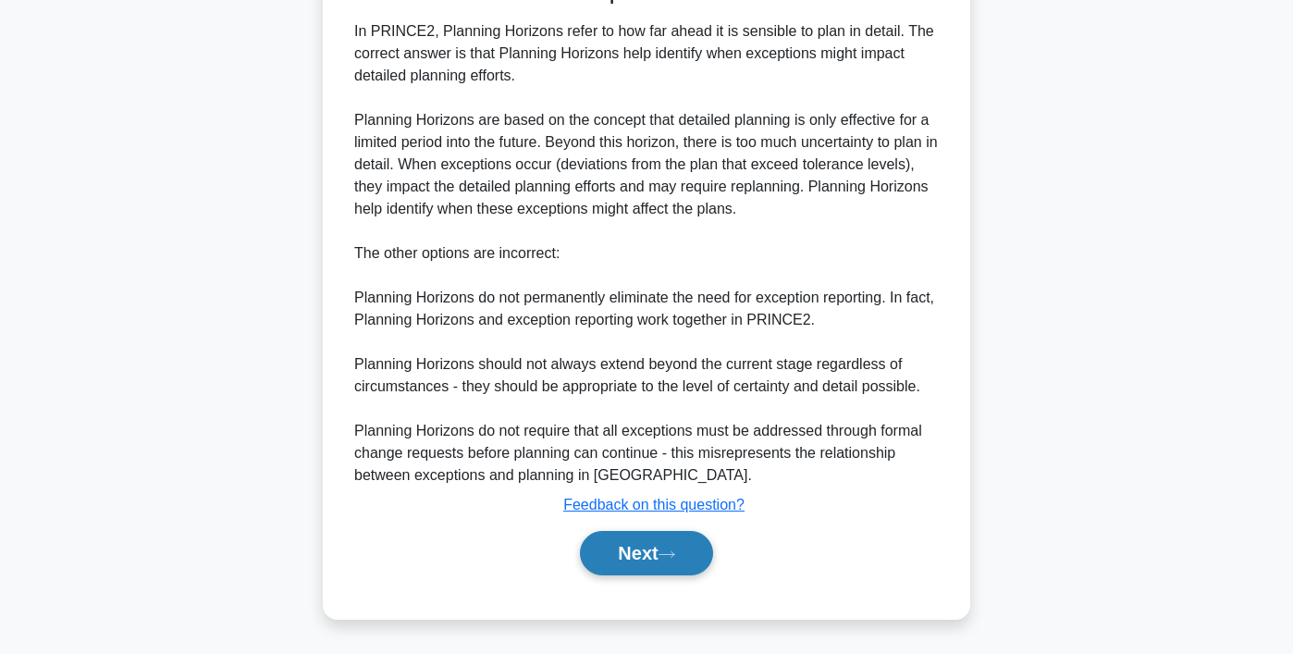
click at [629, 574] on button "Next" at bounding box center [646, 553] width 132 height 44
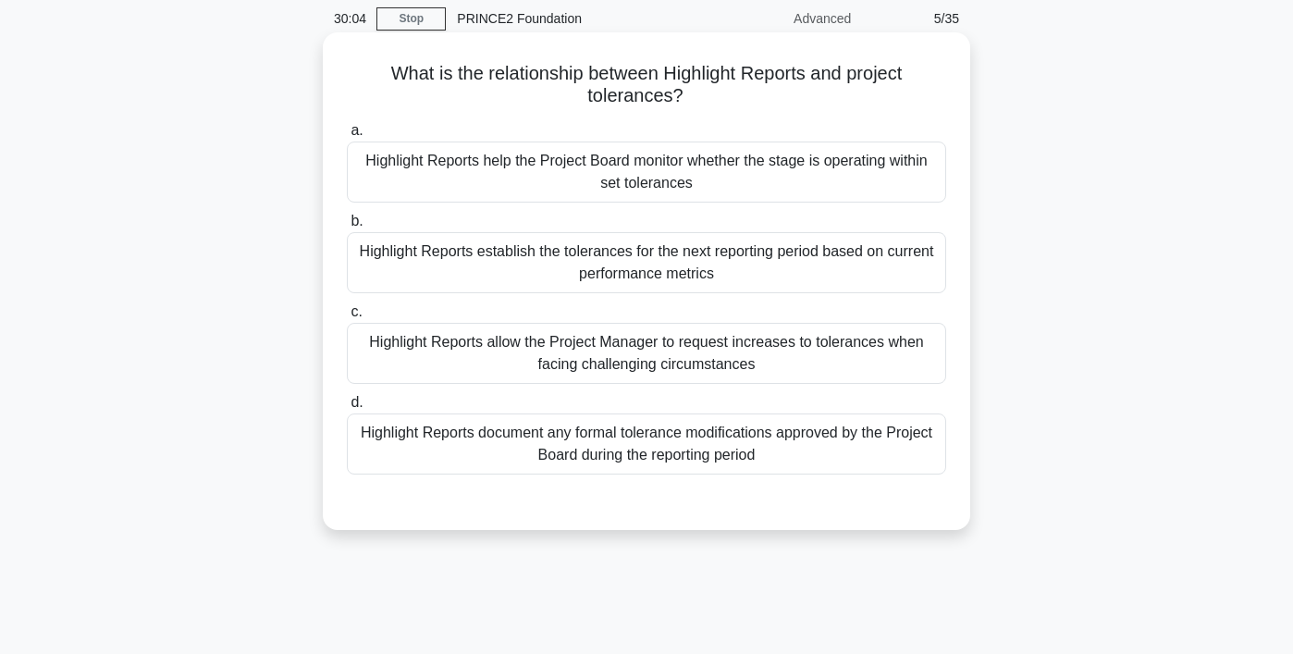
scroll to position [68, 0]
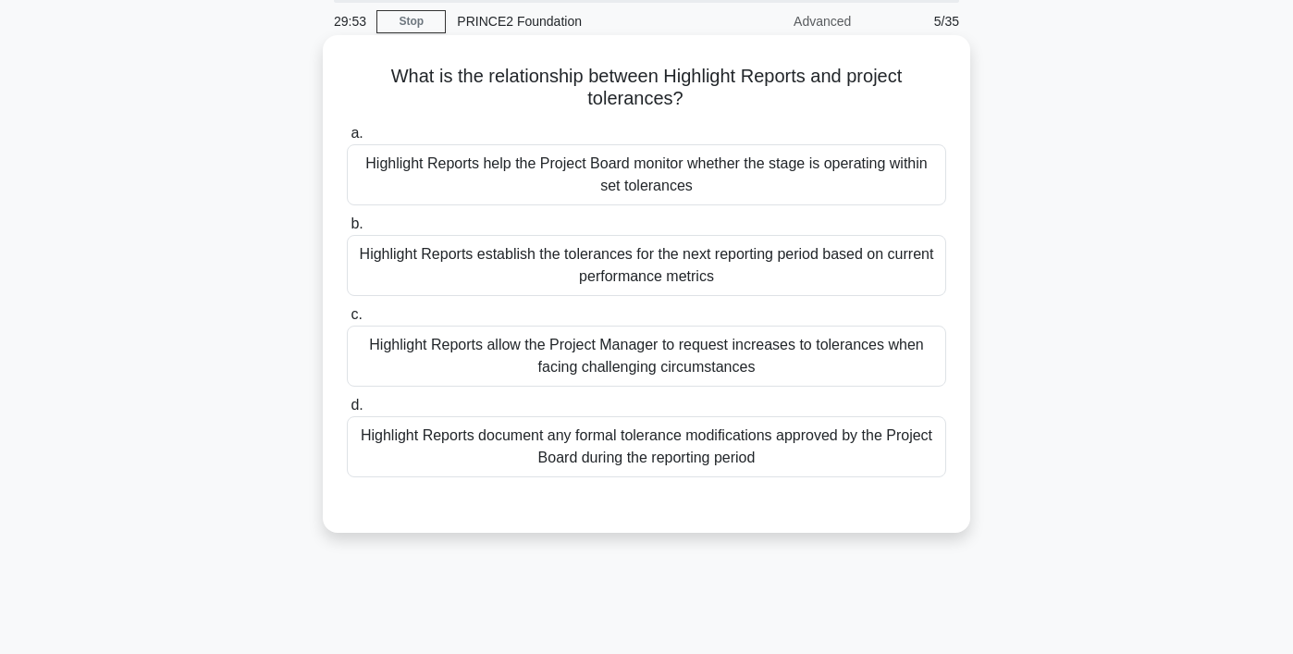
click at [663, 194] on div "Highlight Reports help the Project Board monitor whether the stage is operating…" at bounding box center [646, 174] width 599 height 61
click at [347, 140] on input "a. Highlight Reports help the Project Board monitor whether the stage is operat…" at bounding box center [347, 134] width 0 height 12
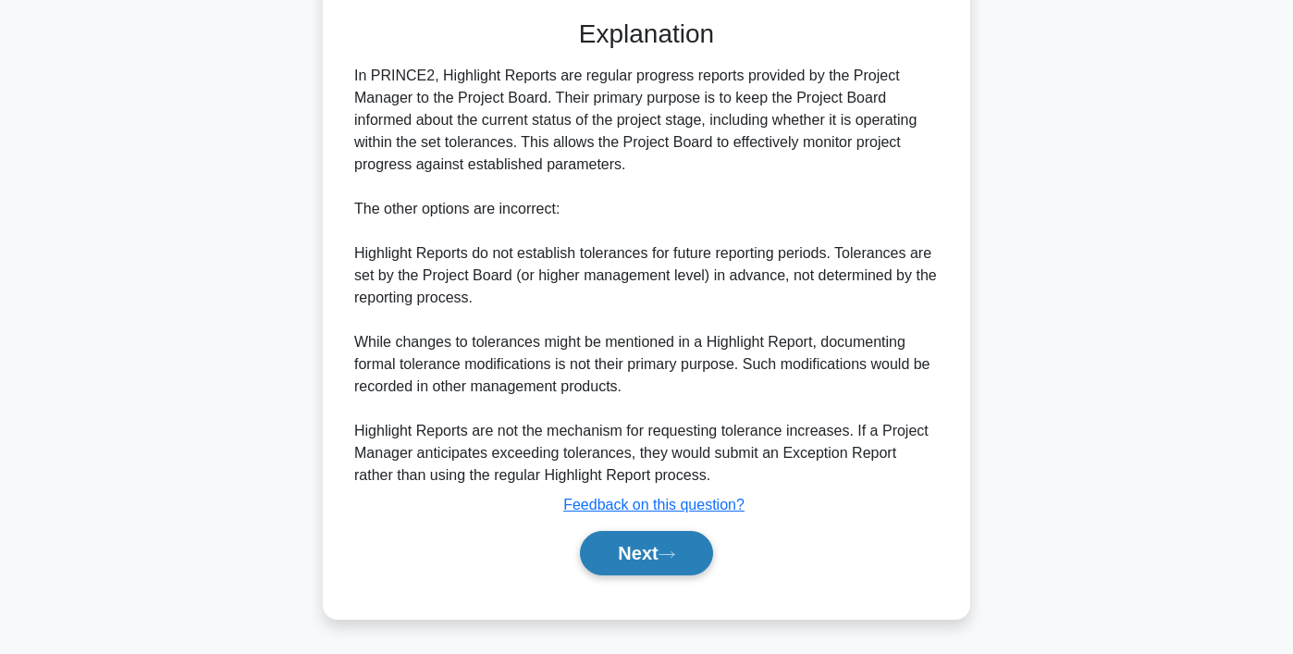
click at [639, 547] on button "Next" at bounding box center [646, 553] width 132 height 44
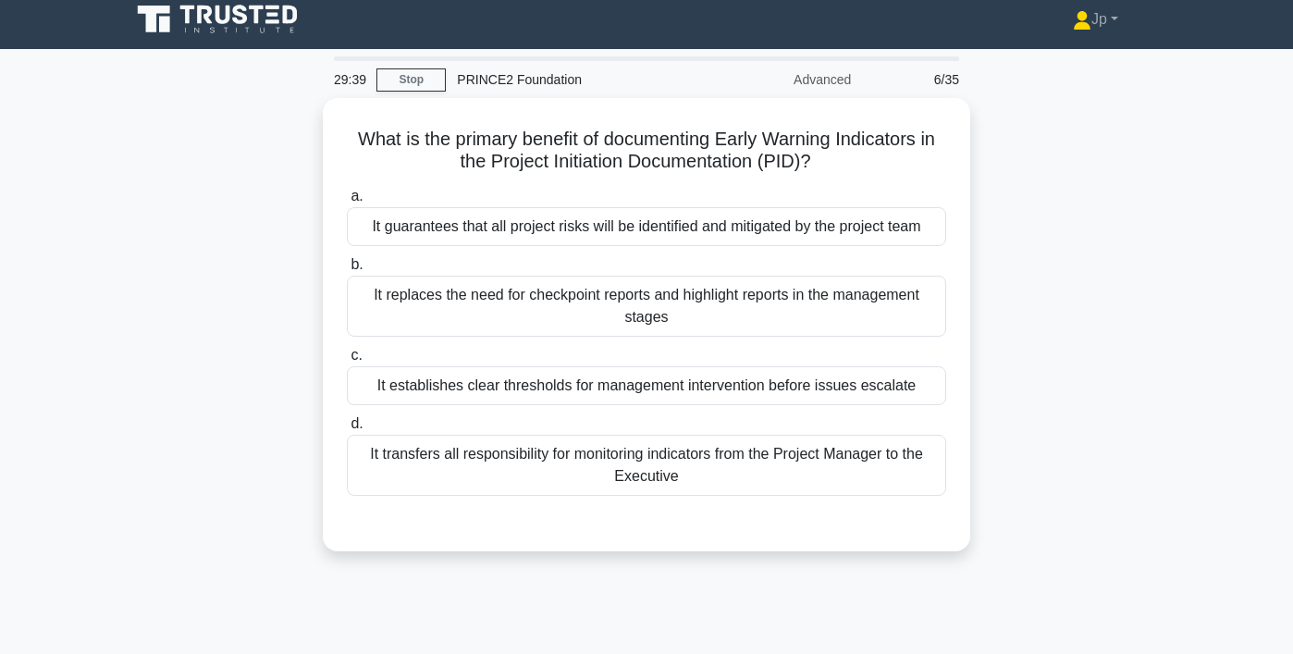
scroll to position [11, 0]
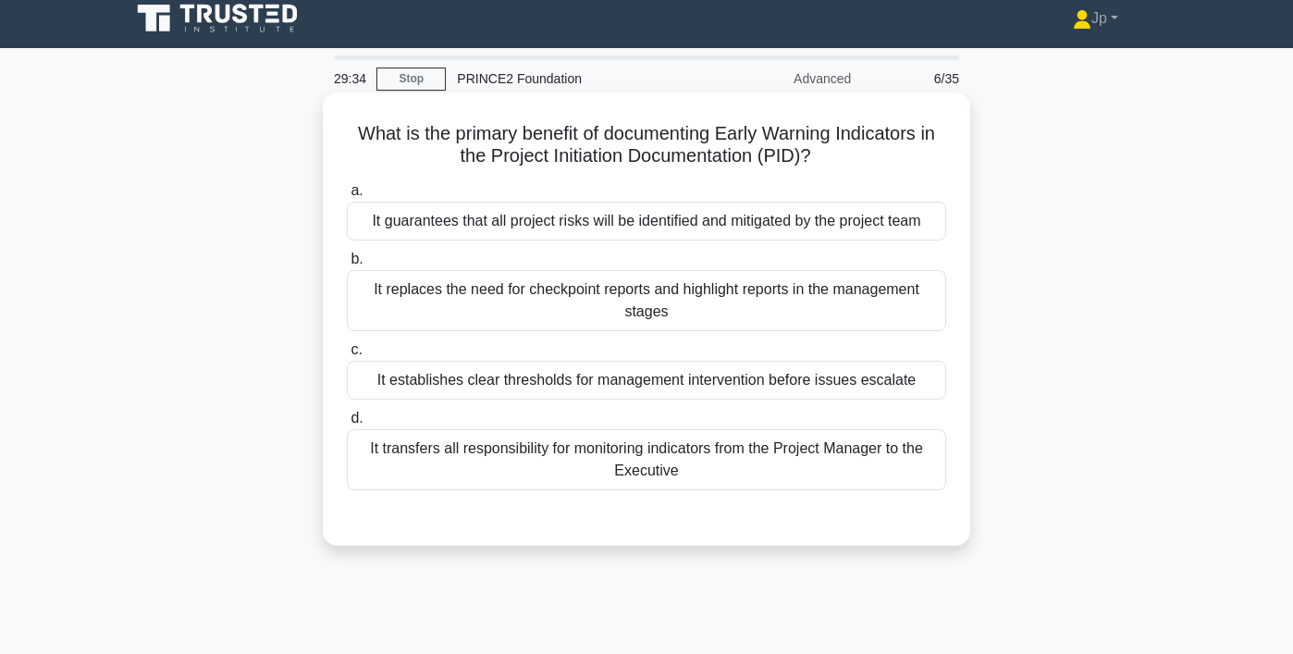
click at [749, 394] on div "It establishes clear thresholds for management intervention before issues escal…" at bounding box center [646, 380] width 599 height 39
click at [347, 356] on input "c. It establishes clear thresholds for management intervention before issues es…" at bounding box center [347, 350] width 0 height 12
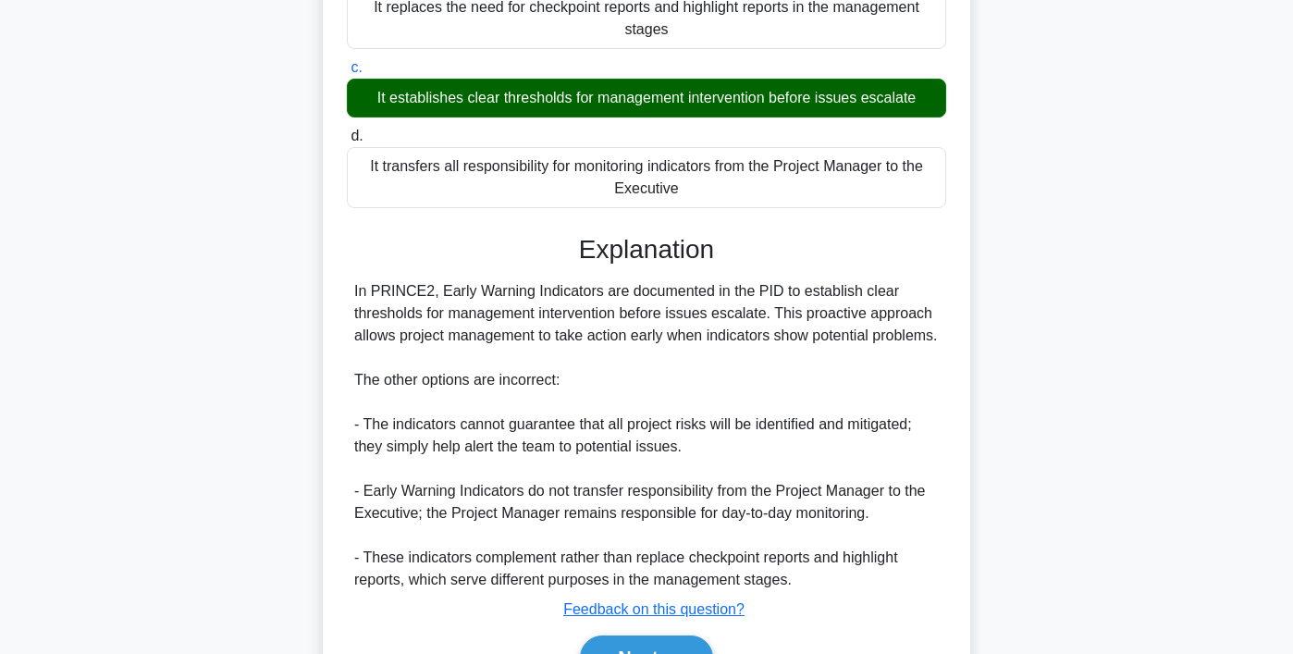
scroll to position [420, 0]
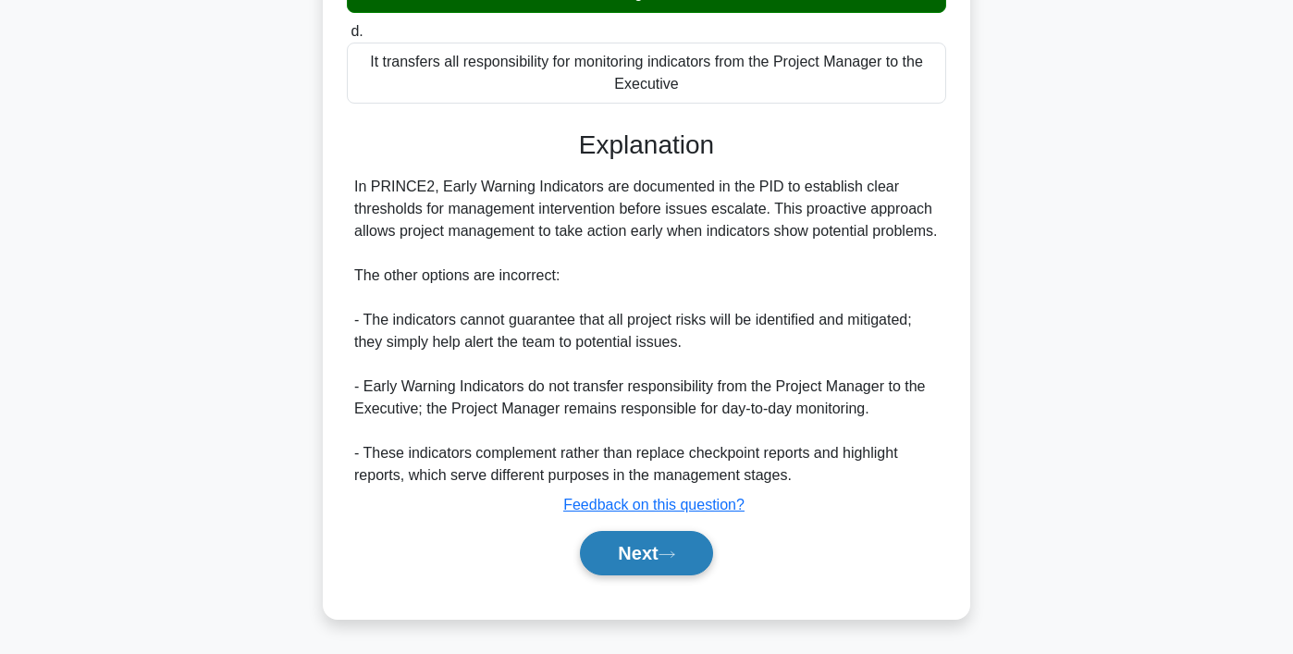
click at [671, 547] on button "Next" at bounding box center [646, 553] width 132 height 44
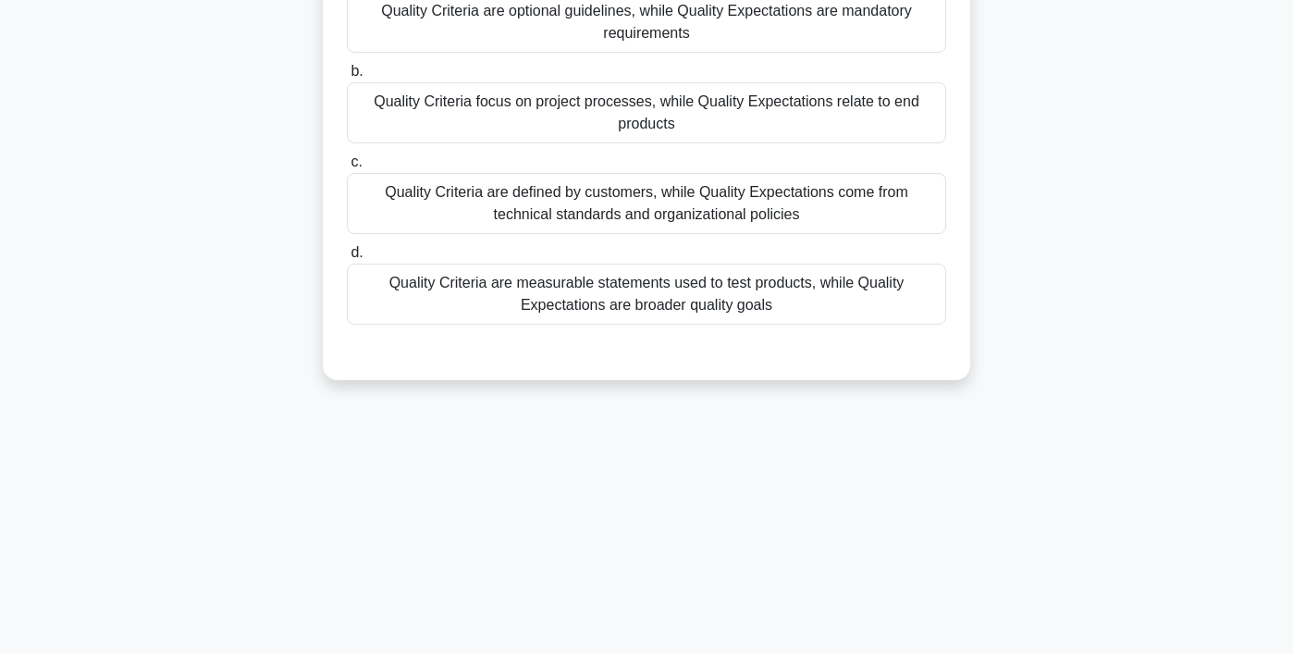
scroll to position [0, 0]
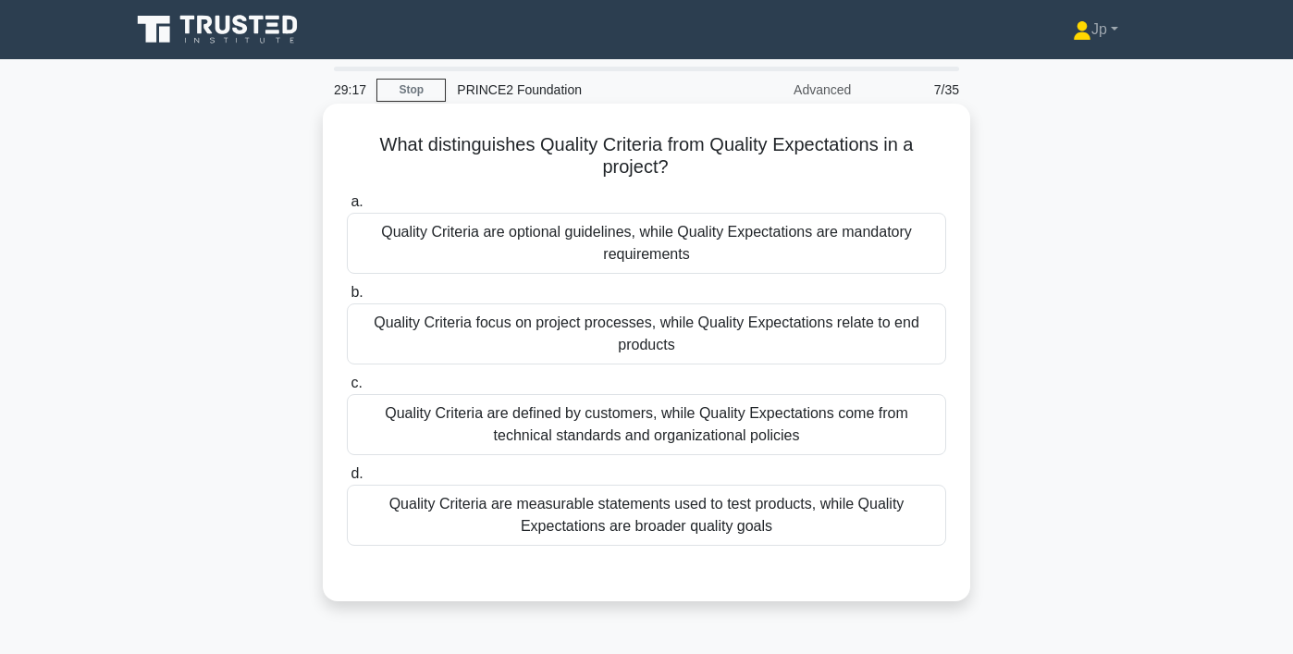
click at [467, 439] on div "Quality Criteria are defined by customers, while Quality Expectations come from…" at bounding box center [646, 424] width 599 height 61
click at [347, 389] on input "c. Quality Criteria are defined by customers, while Quality Expectations come f…" at bounding box center [347, 383] width 0 height 12
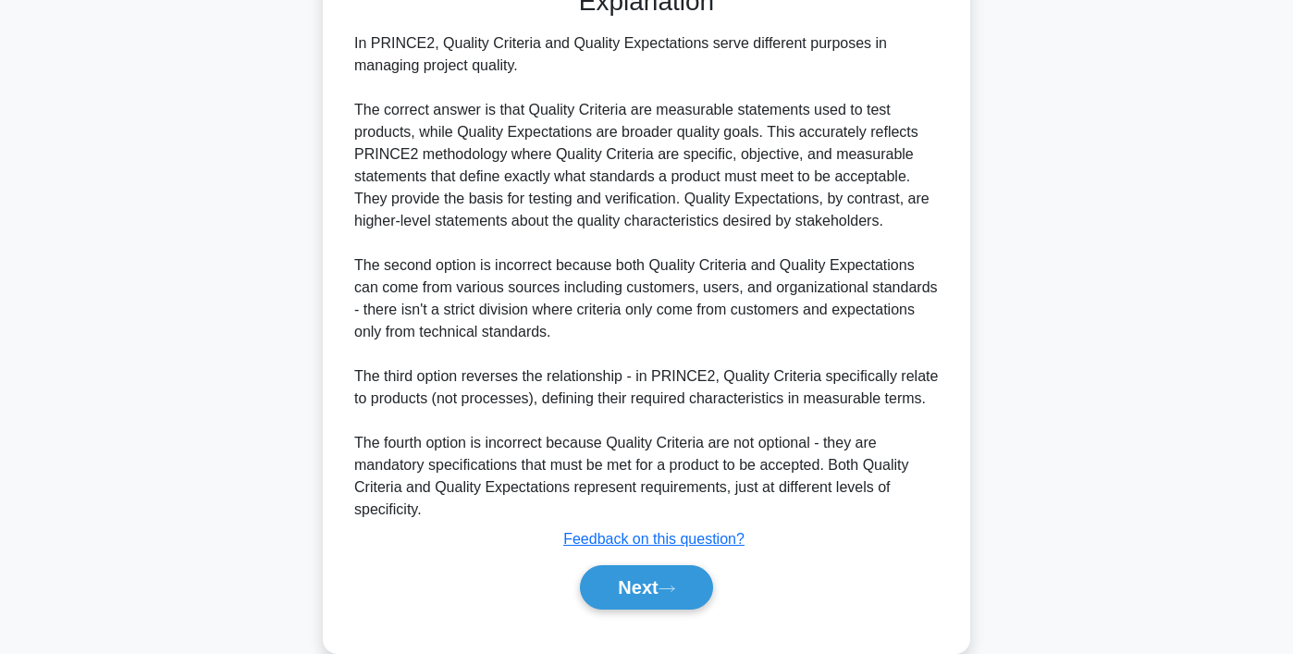
scroll to position [621, 0]
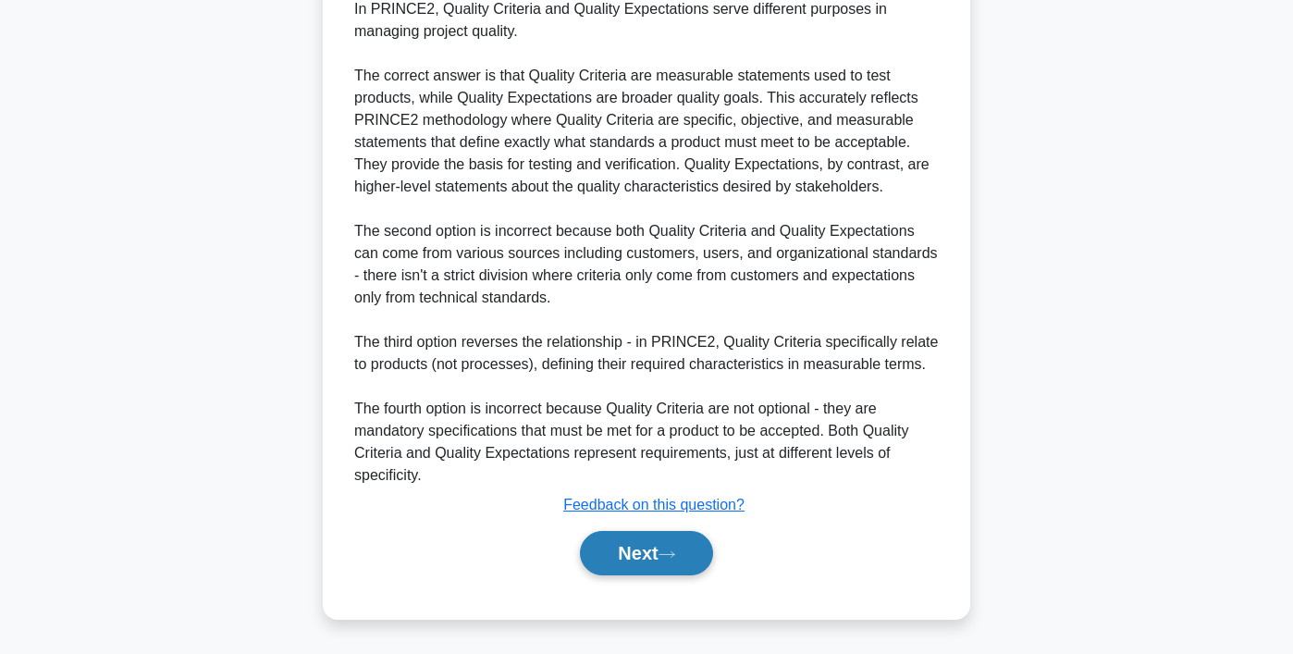
click at [624, 561] on button "Next" at bounding box center [646, 553] width 132 height 44
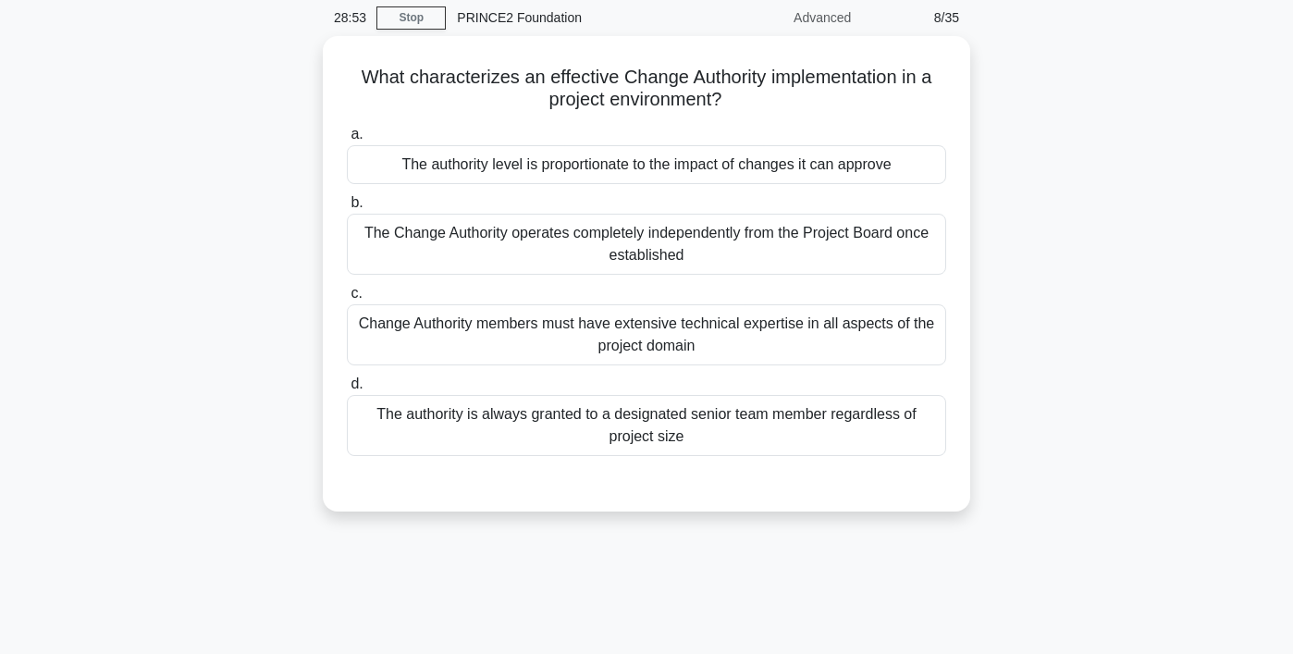
scroll to position [0, 0]
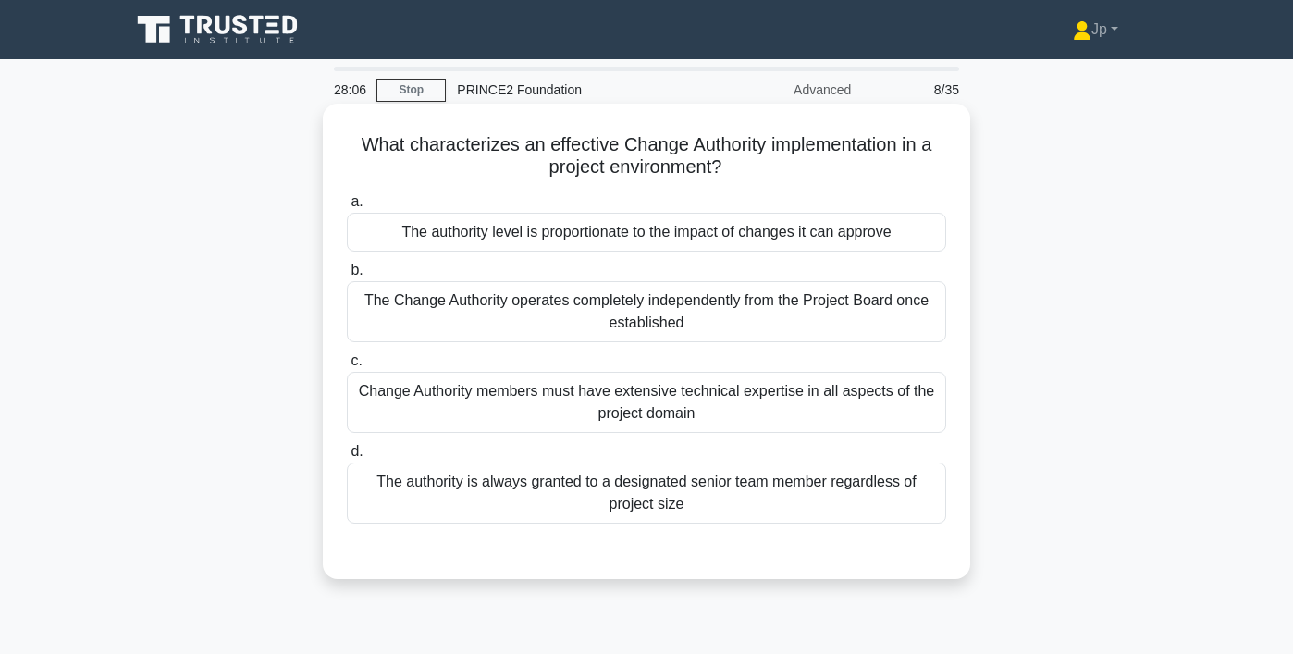
click at [732, 239] on div "The authority level is proportionate to the impact of changes it can approve" at bounding box center [646, 232] width 599 height 39
click at [347, 208] on input "a. The authority level is proportionate to the impact of changes it can approve" at bounding box center [347, 202] width 0 height 12
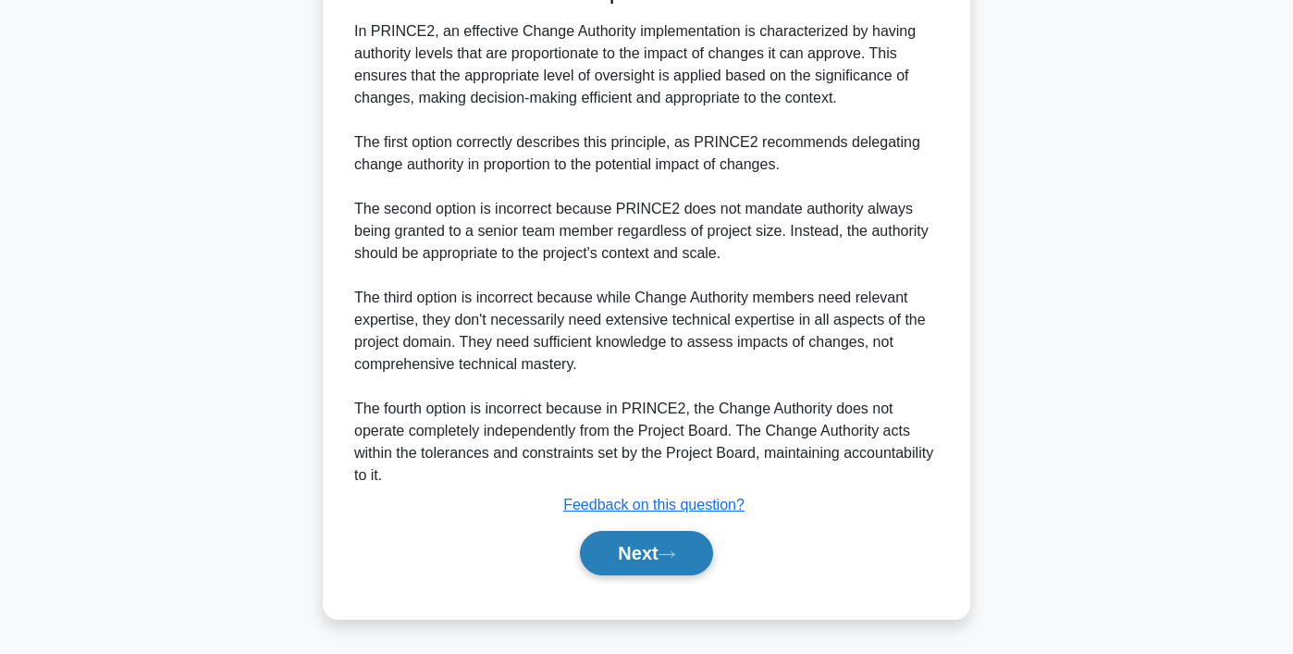
click at [668, 556] on icon at bounding box center [666, 554] width 17 height 10
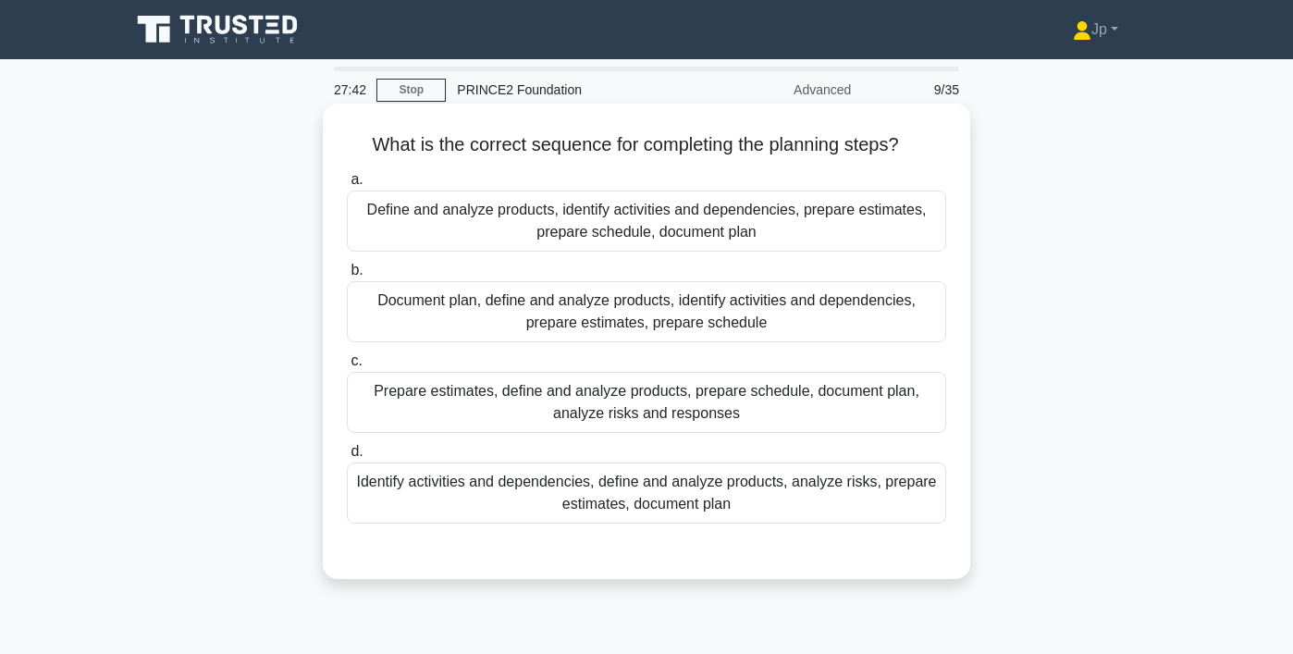
click at [692, 231] on div "Define and analyze products, identify activities and dependencies, prepare esti…" at bounding box center [646, 220] width 599 height 61
click at [347, 186] on input "a. Define and analyze products, identify activities and dependencies, prepare e…" at bounding box center [347, 180] width 0 height 12
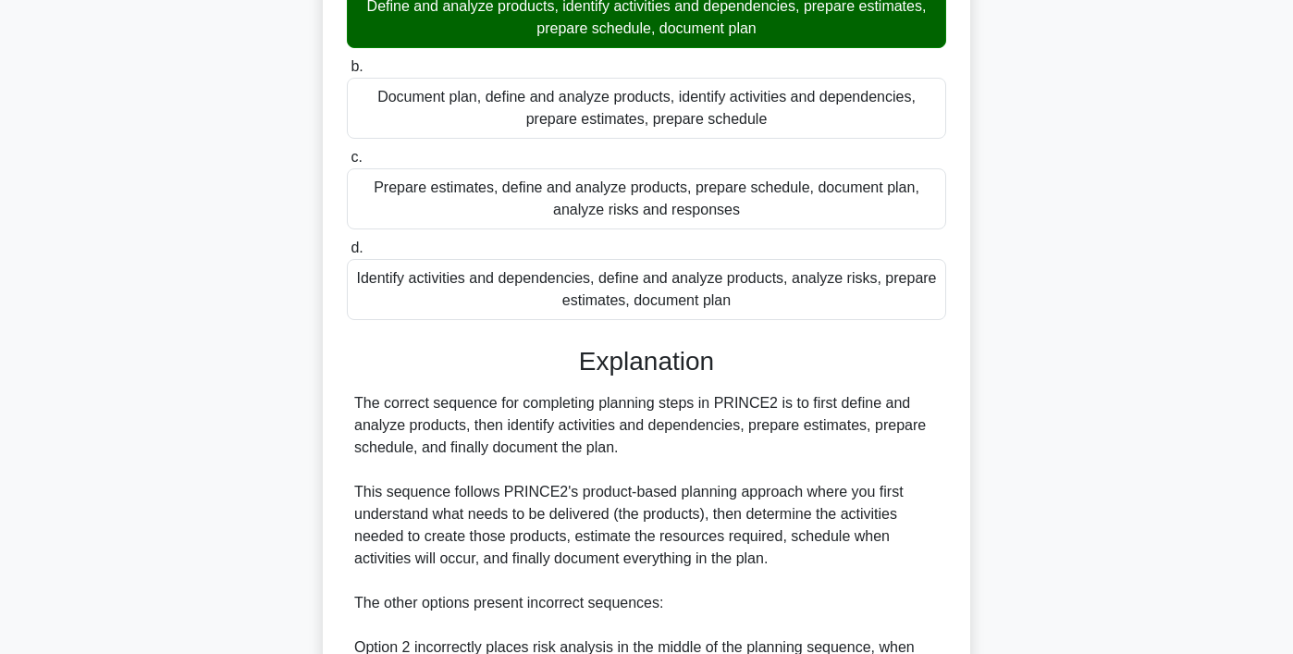
scroll to position [531, 0]
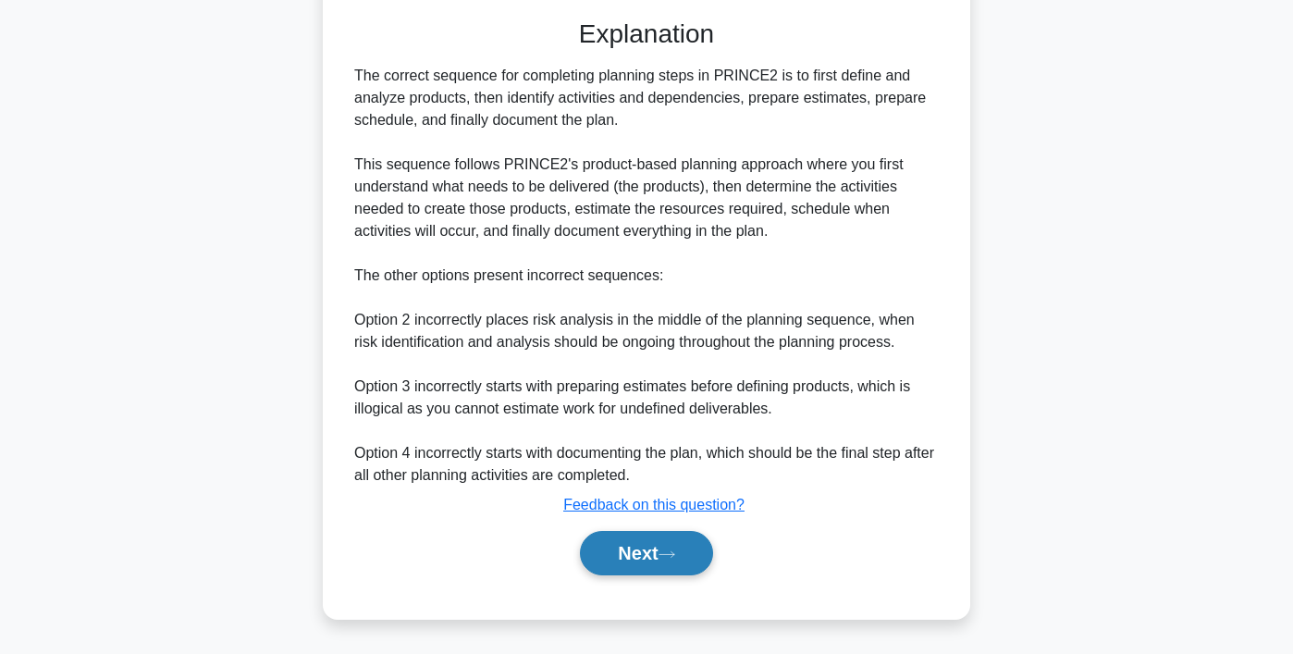
click at [670, 535] on button "Next" at bounding box center [646, 553] width 132 height 44
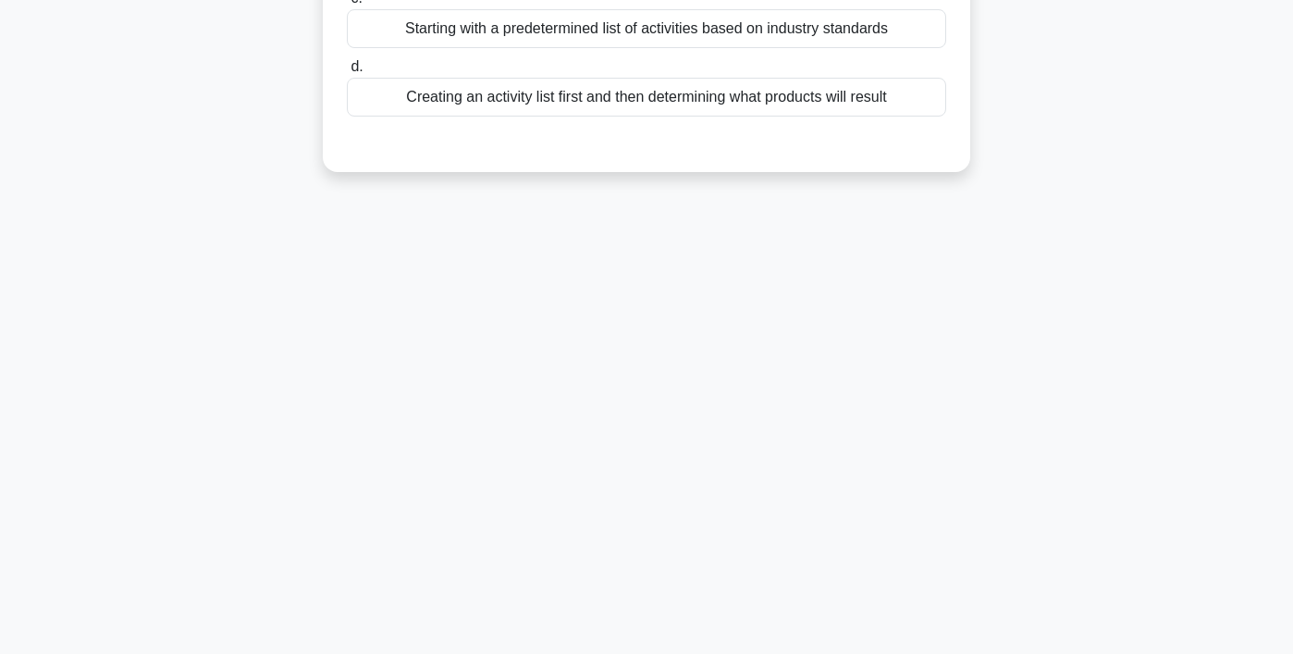
scroll to position [0, 0]
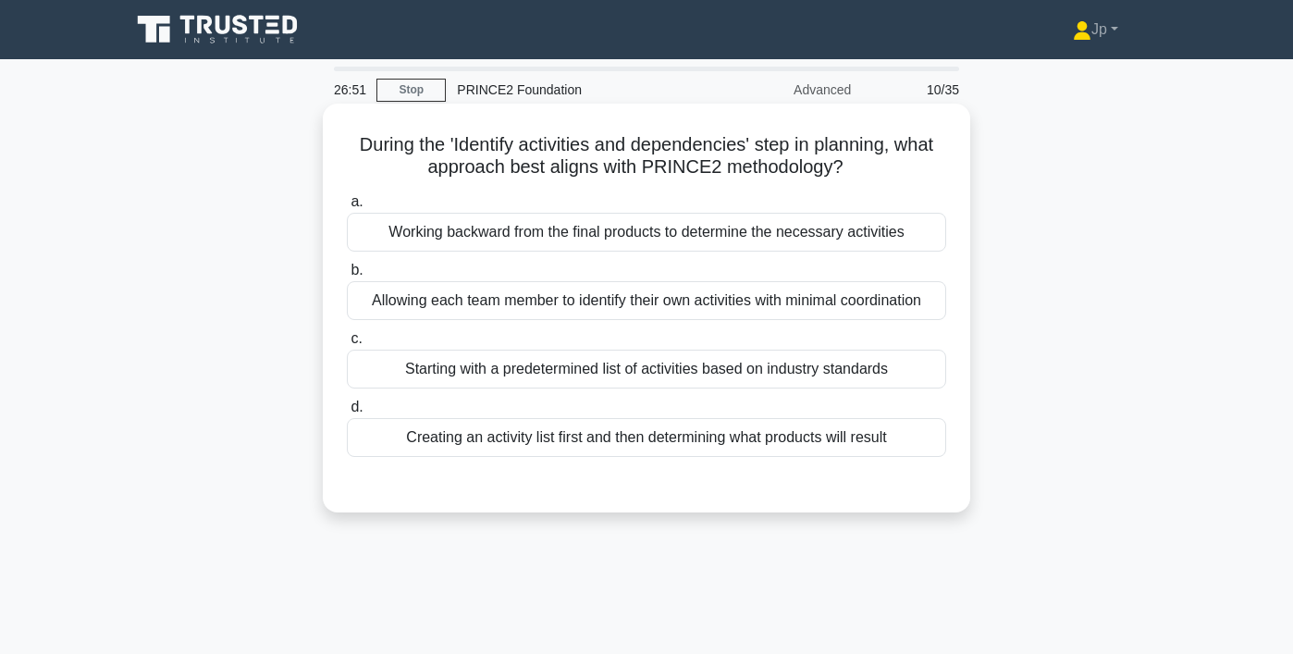
click at [710, 242] on div "Working backward from the final products to determine the necessary activities" at bounding box center [646, 232] width 599 height 39
click at [347, 208] on input "a. Working backward from the final products to determine the necessary activiti…" at bounding box center [347, 202] width 0 height 12
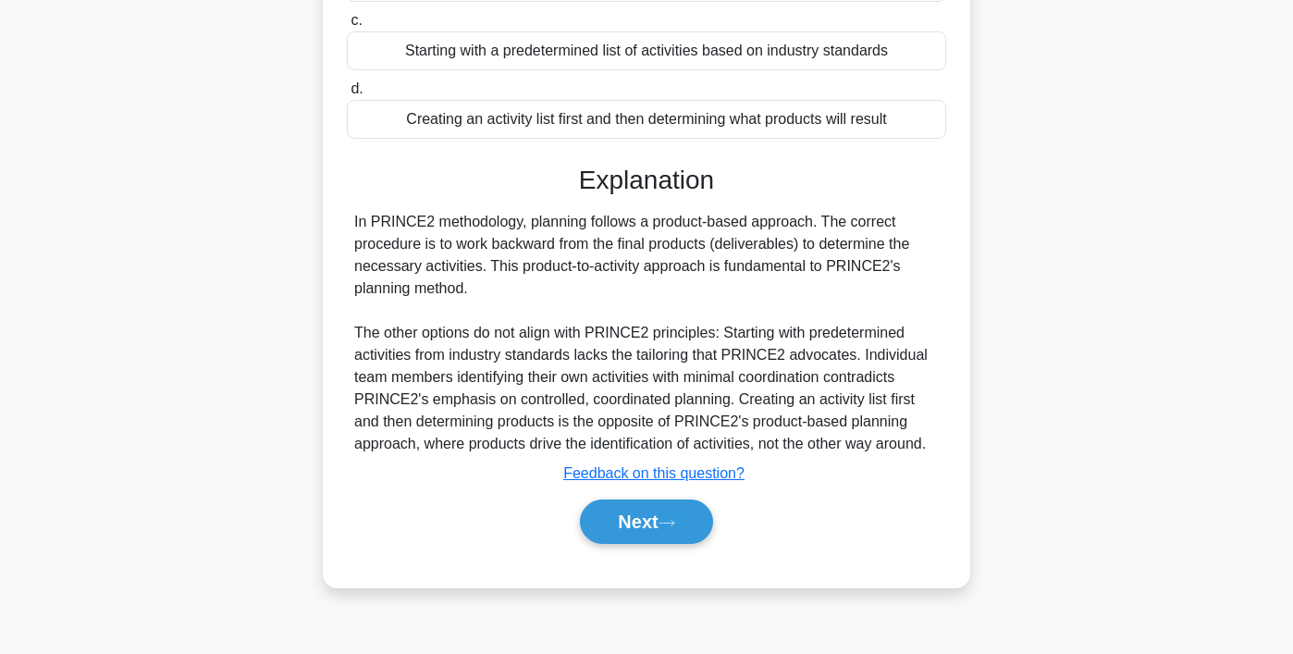
scroll to position [345, 0]
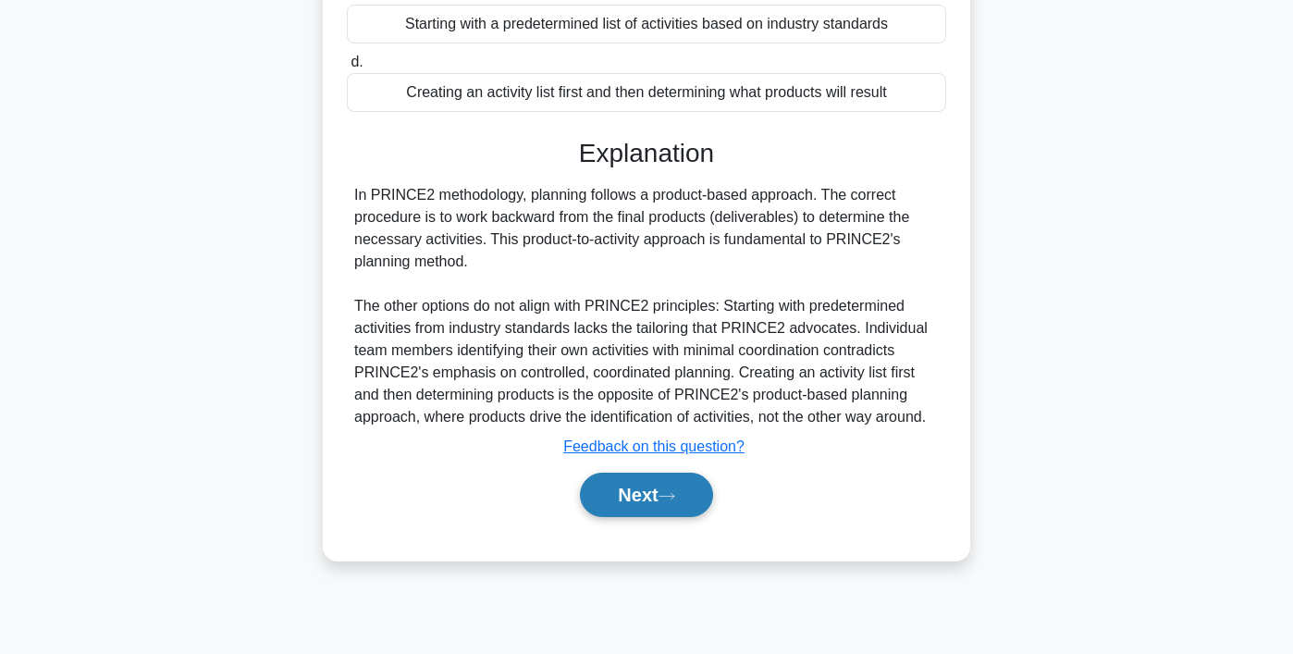
click at [674, 507] on button "Next" at bounding box center [646, 494] width 132 height 44
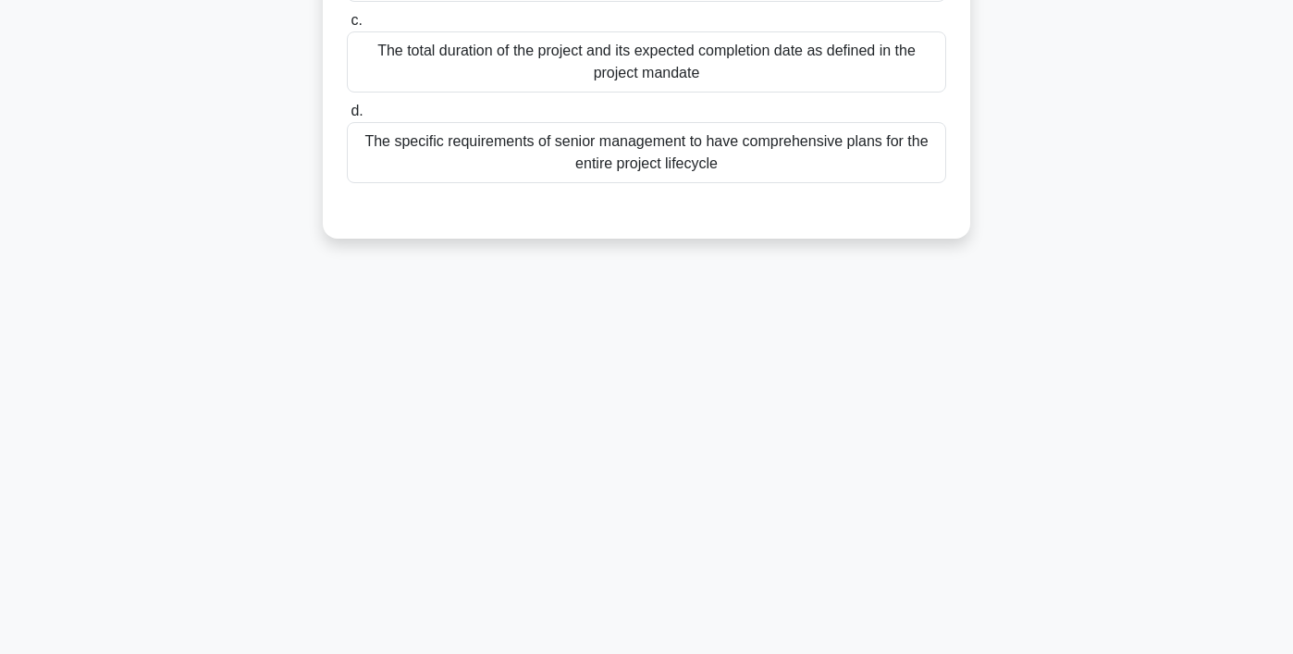
scroll to position [0, 0]
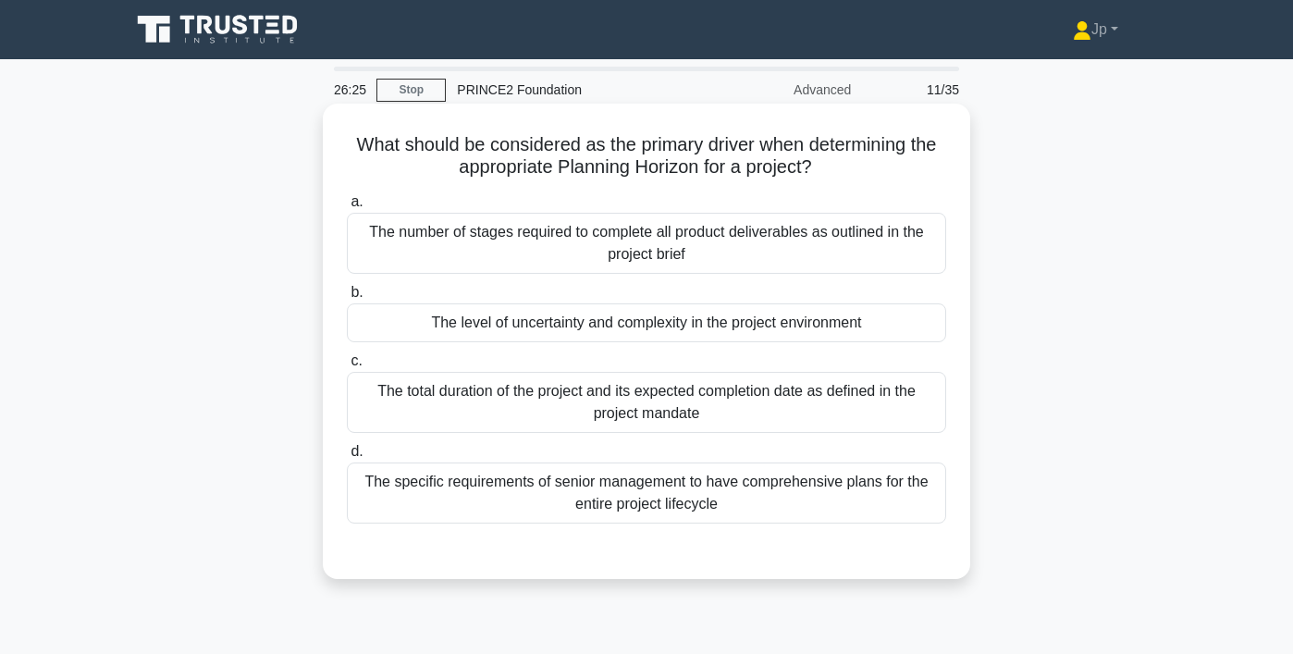
click at [755, 232] on div "The number of stages required to complete all product deliverables as outlined …" at bounding box center [646, 243] width 599 height 61
click at [347, 208] on input "a. The number of stages required to complete all product deliverables as outlin…" at bounding box center [347, 202] width 0 height 12
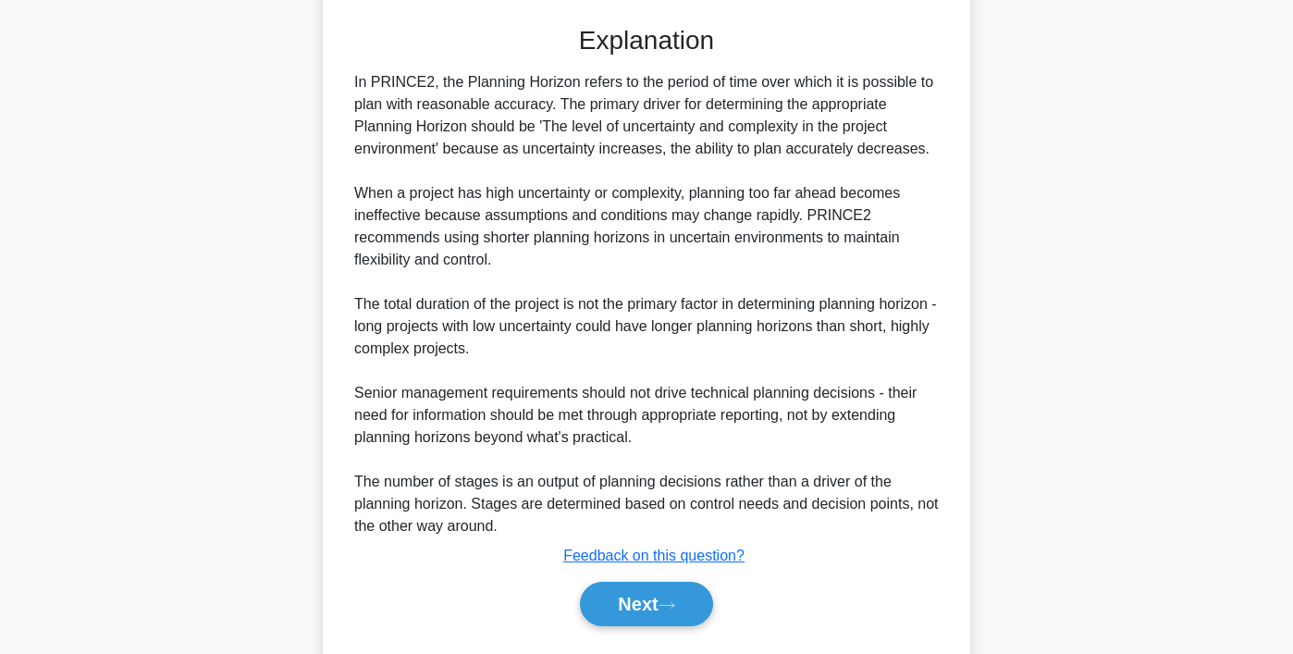
scroll to position [529, 0]
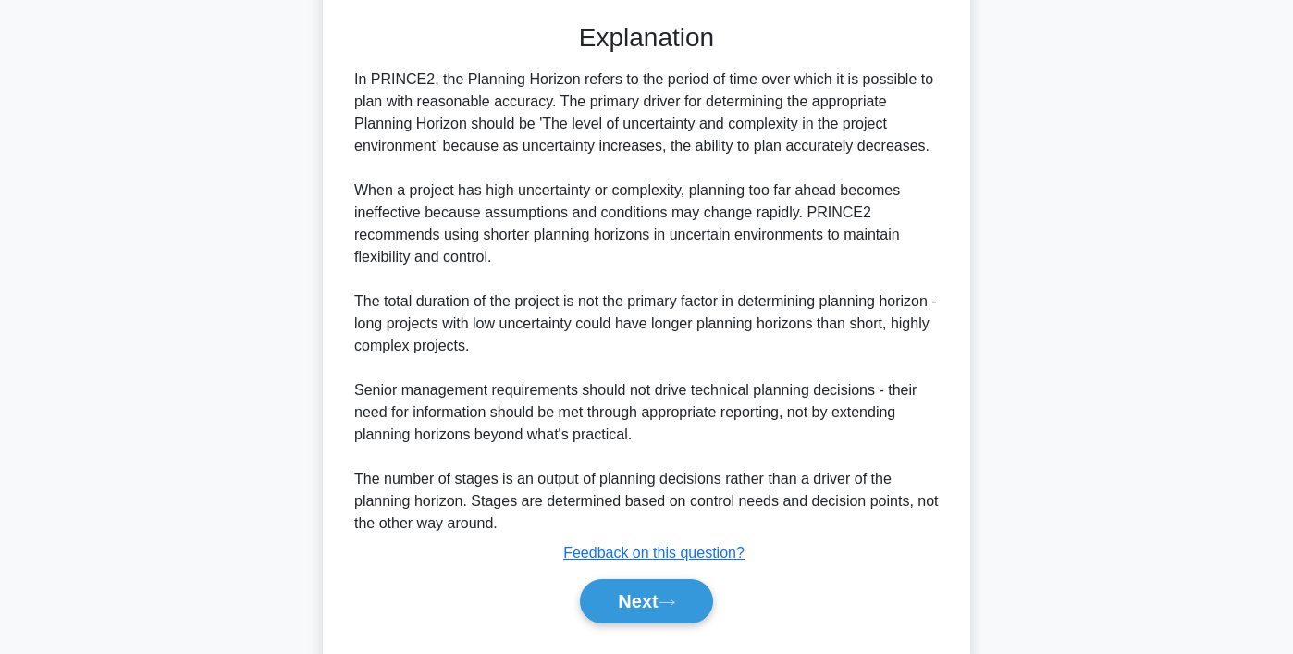
click at [672, 574] on div "Next" at bounding box center [646, 600] width 599 height 59
click at [666, 604] on icon at bounding box center [666, 602] width 17 height 10
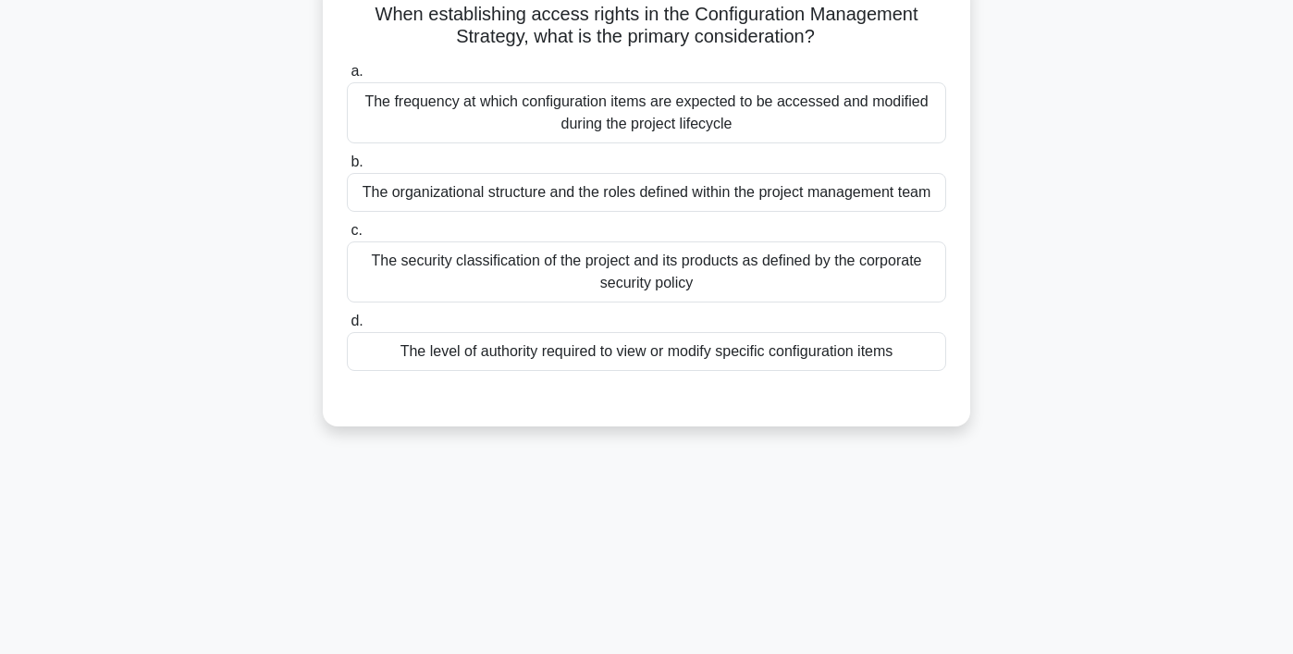
scroll to position [0, 0]
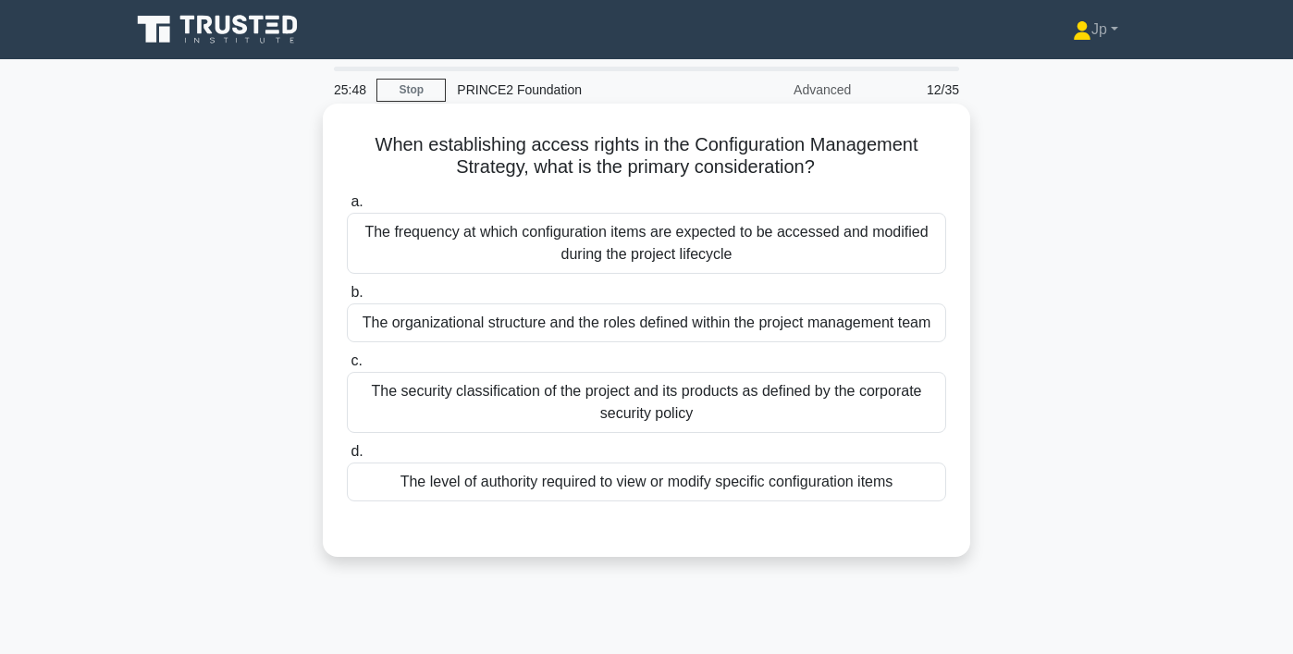
click at [702, 322] on div "The organizational structure and the roles defined within the project managemen…" at bounding box center [646, 322] width 599 height 39
click at [347, 299] on input "b. The organizational structure and the roles defined within the project manage…" at bounding box center [347, 293] width 0 height 12
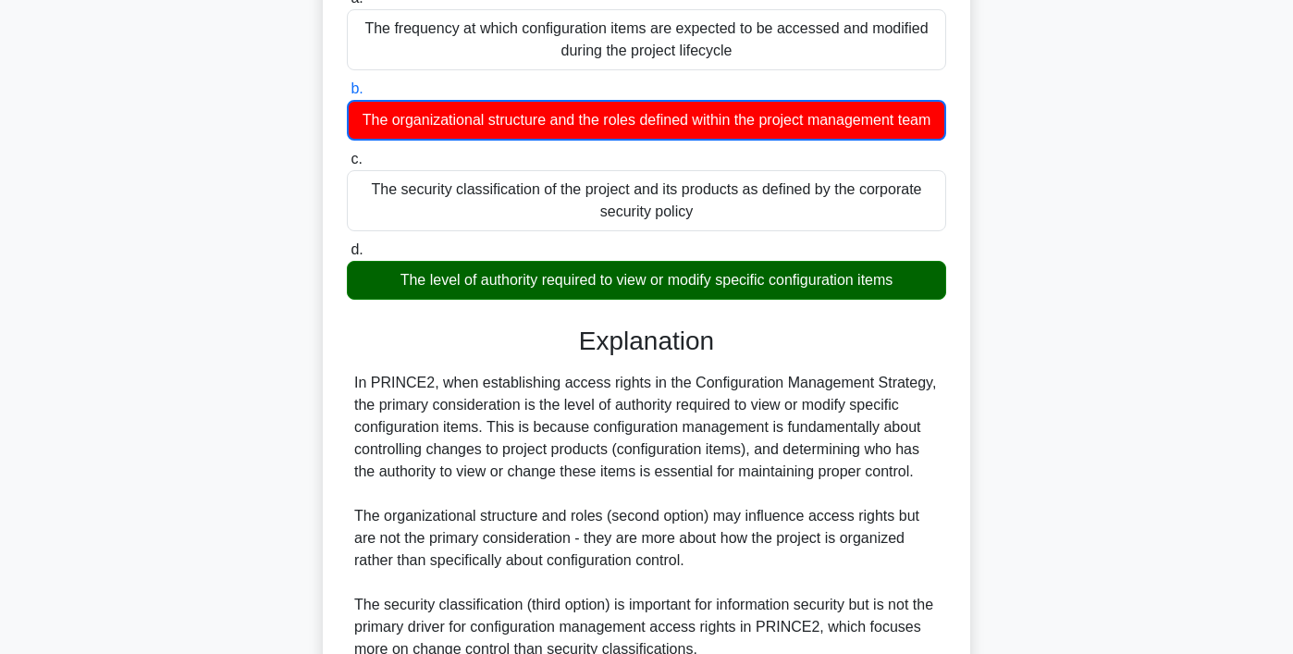
scroll to position [466, 0]
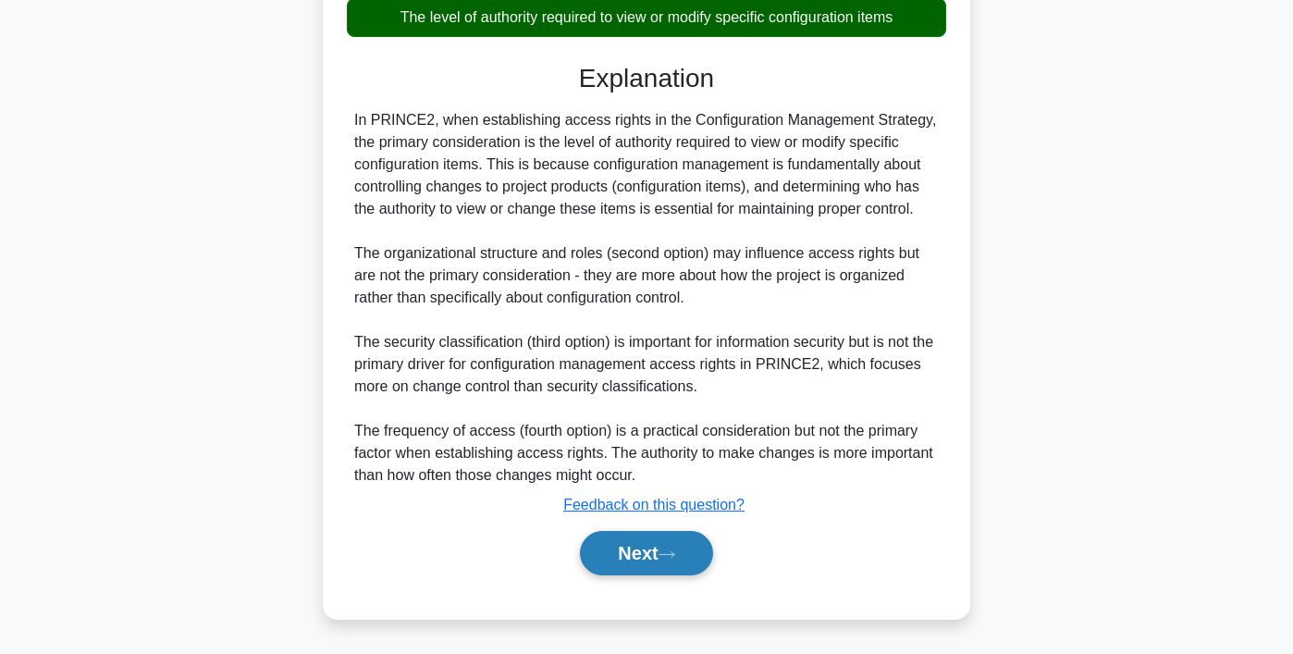
click at [622, 568] on button "Next" at bounding box center [646, 553] width 132 height 44
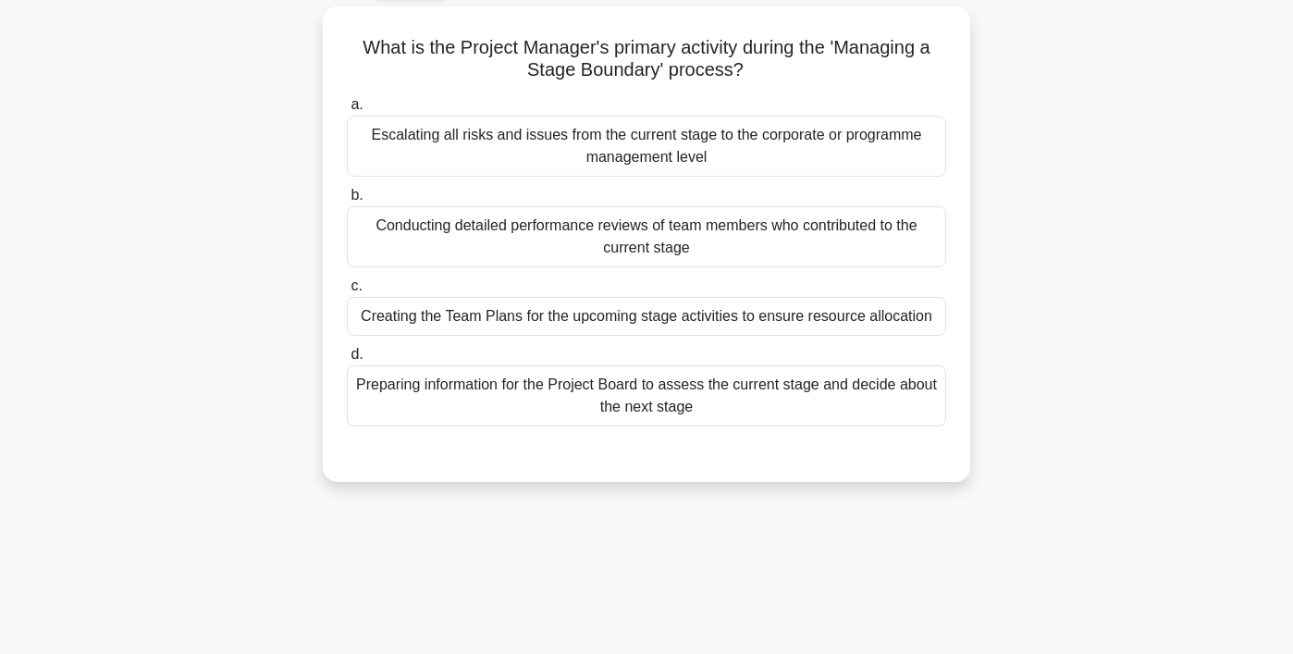
scroll to position [0, 0]
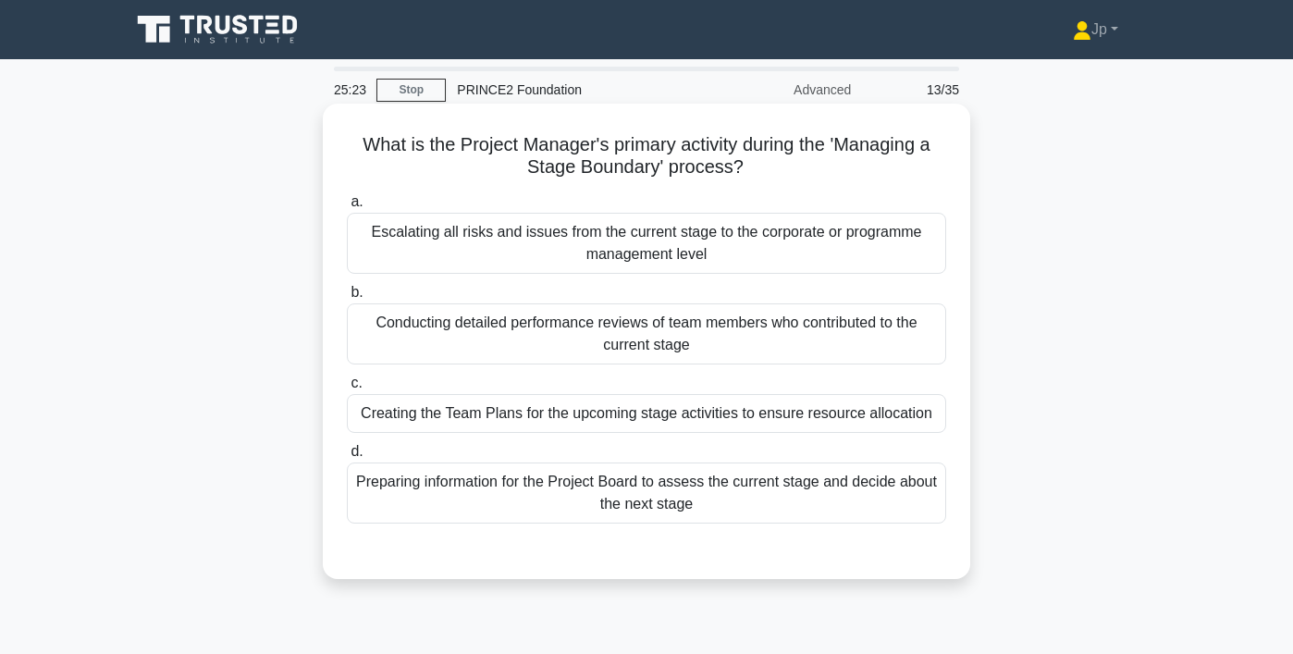
click at [730, 484] on div "Preparing information for the Project Board to assess the current stage and dec…" at bounding box center [646, 492] width 599 height 61
click at [347, 458] on input "d. Preparing information for the Project Board to assess the current stage and …" at bounding box center [347, 452] width 0 height 12
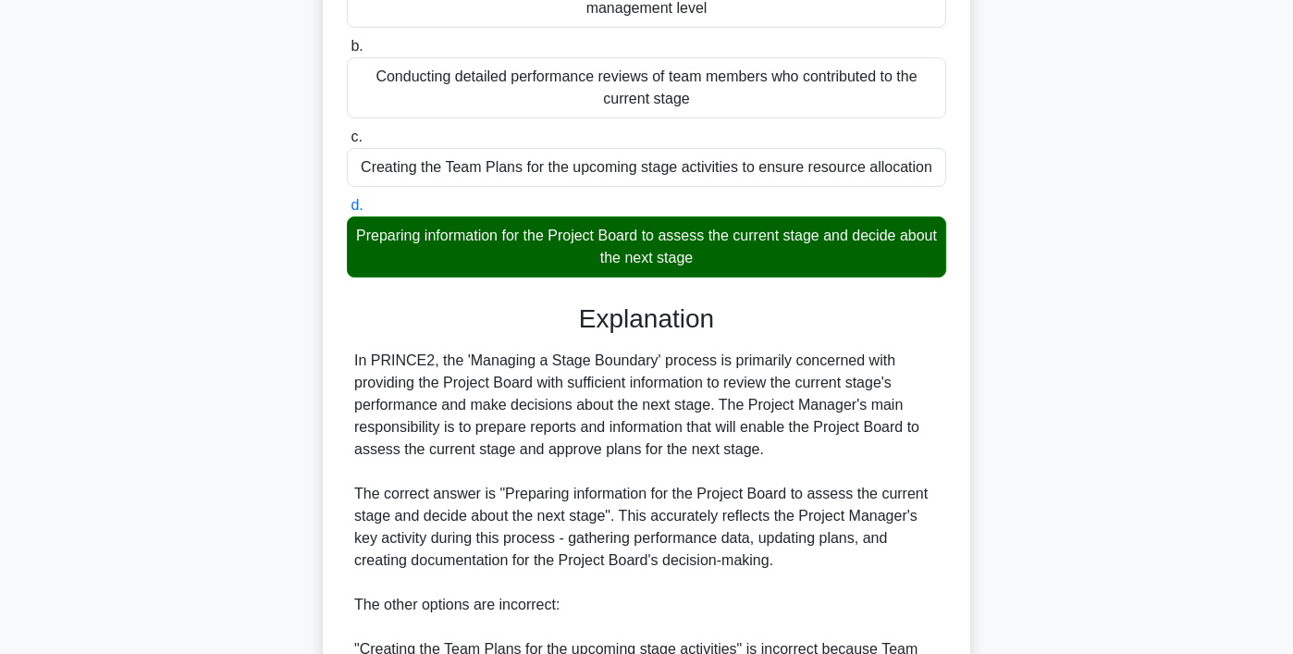
scroll to position [586, 0]
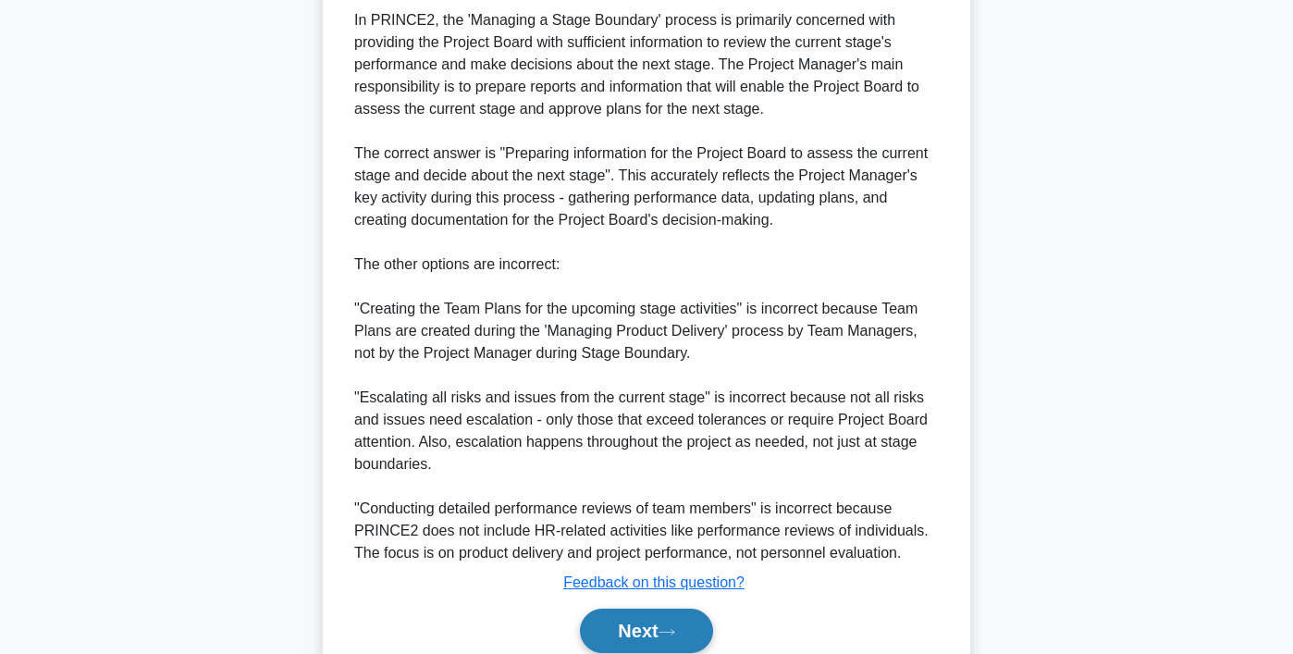
click at [649, 641] on button "Next" at bounding box center [646, 630] width 132 height 44
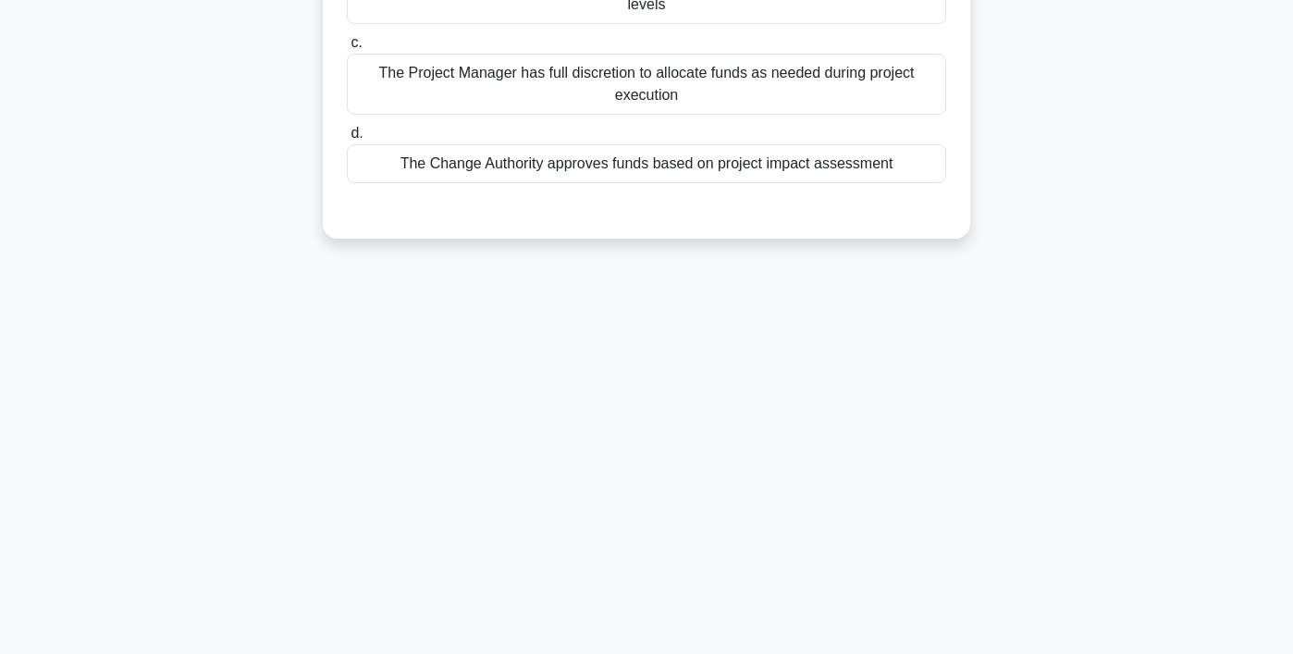
scroll to position [0, 0]
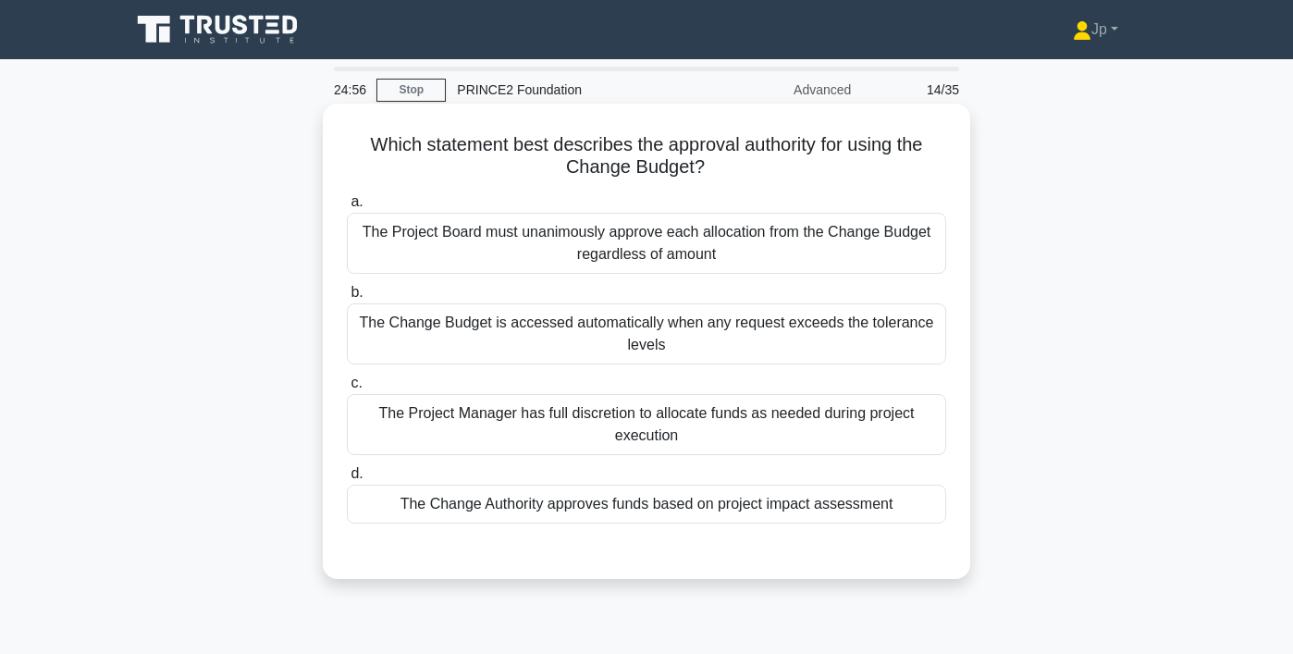
click at [771, 489] on div "The Change Authority approves funds based on project impact assessment" at bounding box center [646, 503] width 599 height 39
click at [347, 480] on input "d. The Change Authority approves funds based on project impact assessment" at bounding box center [347, 474] width 0 height 12
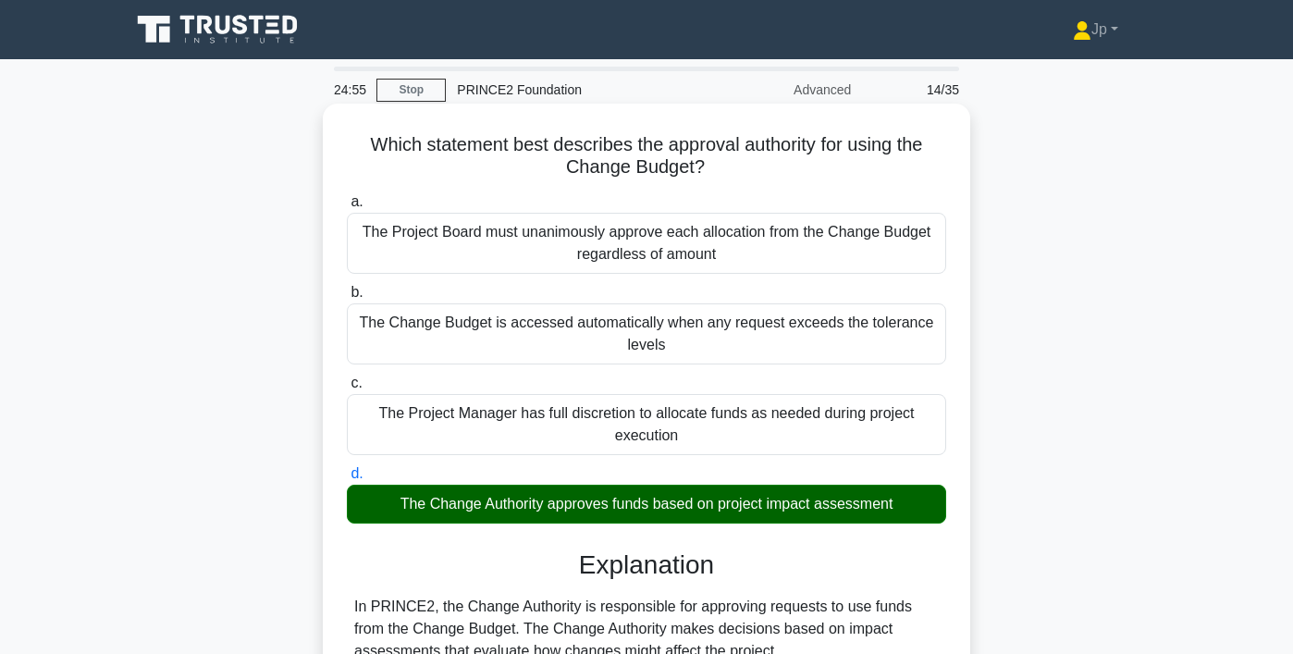
scroll to position [509, 0]
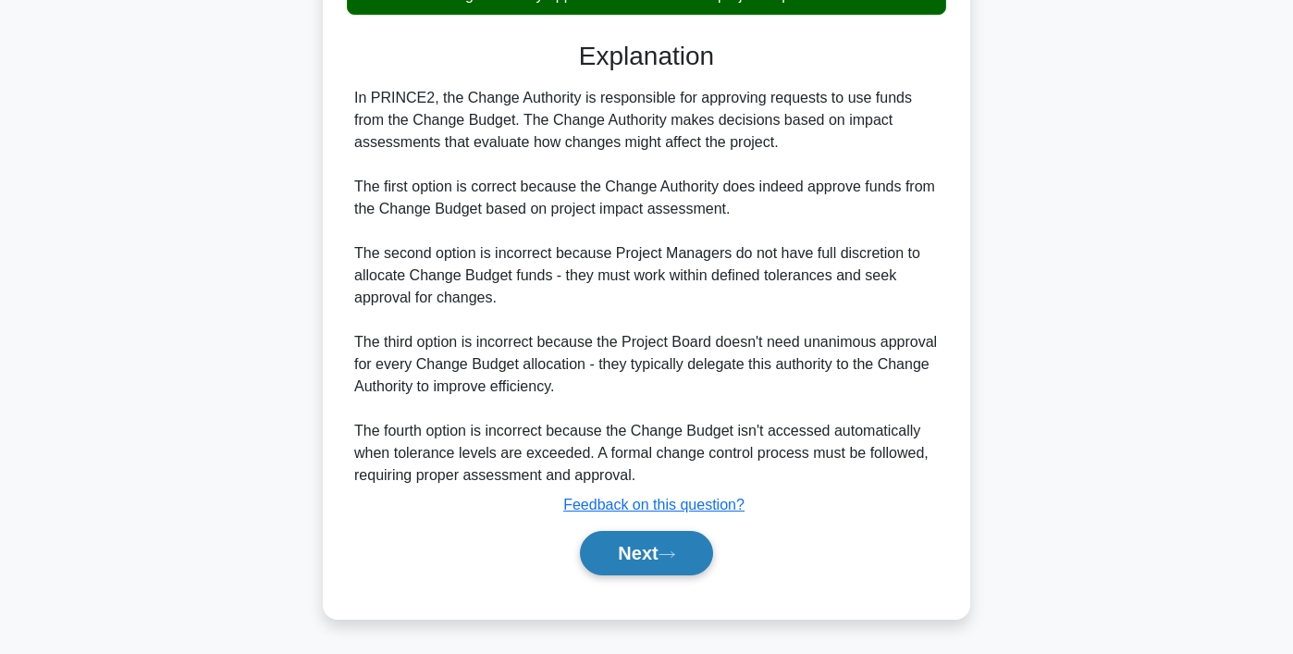
click at [686, 557] on button "Next" at bounding box center [646, 553] width 132 height 44
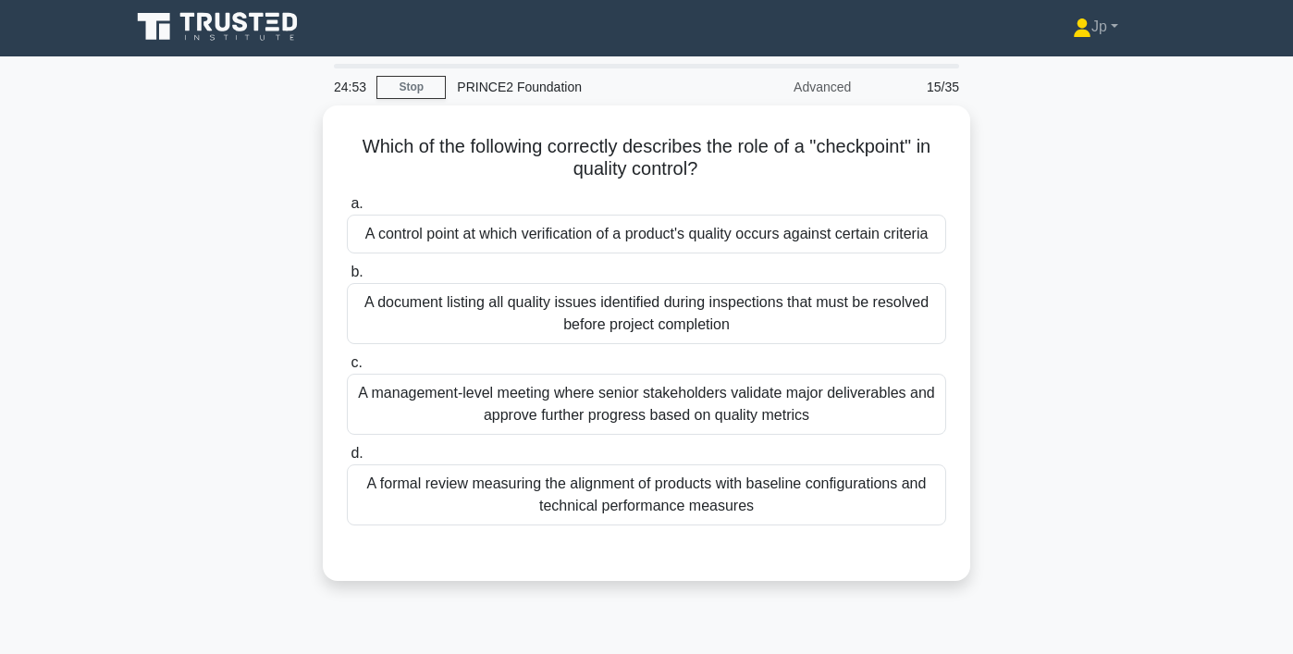
scroll to position [0, 0]
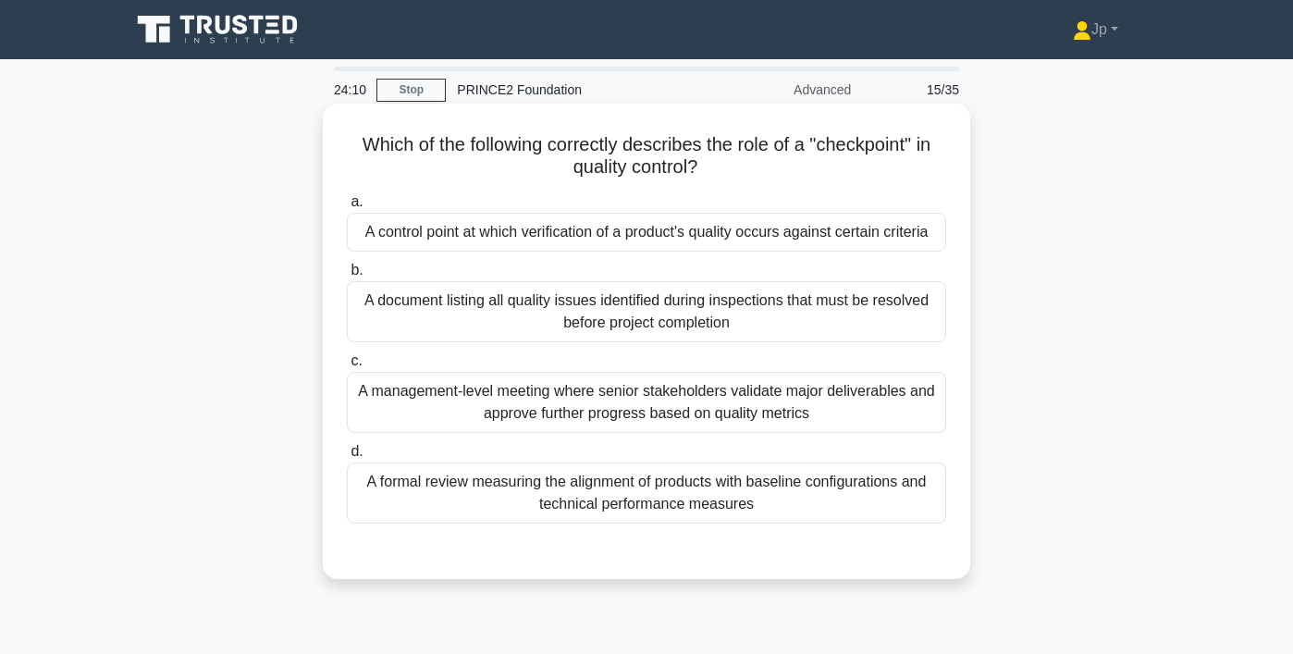
click at [748, 238] on div "A control point at which verification of a product's quality occurs against cer…" at bounding box center [646, 232] width 599 height 39
click at [347, 208] on input "a. A control point at which verification of a product's quality occurs against …" at bounding box center [347, 202] width 0 height 12
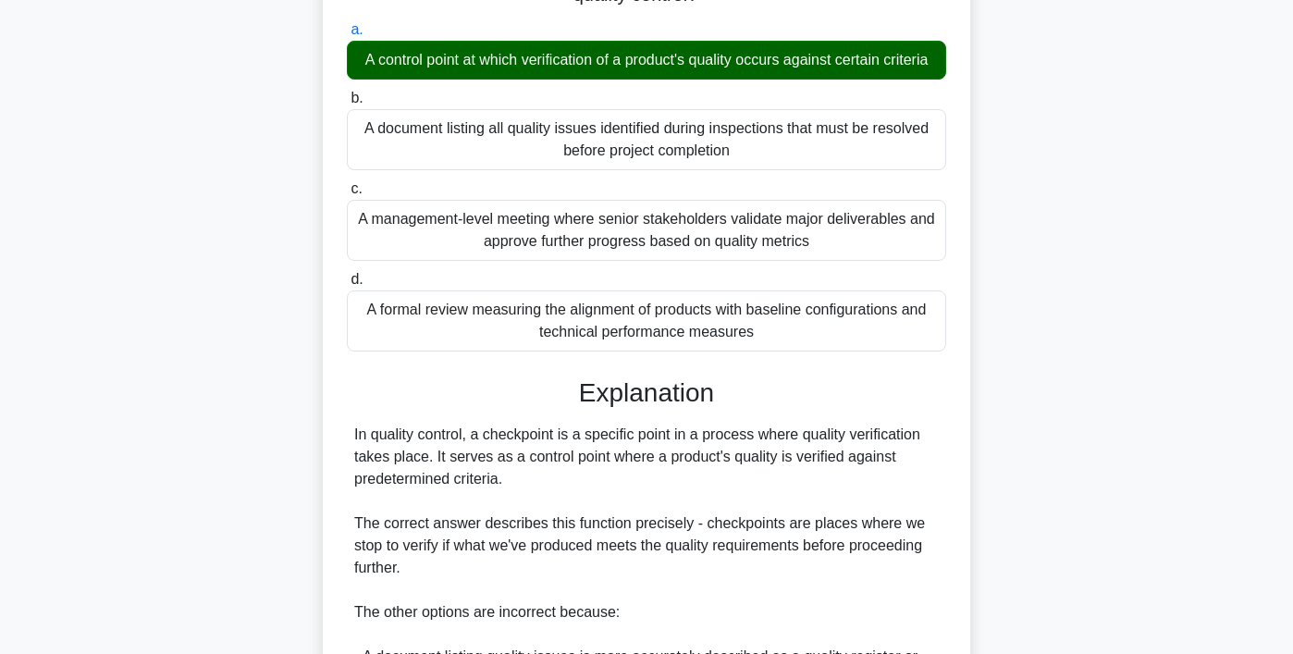
scroll to position [498, 0]
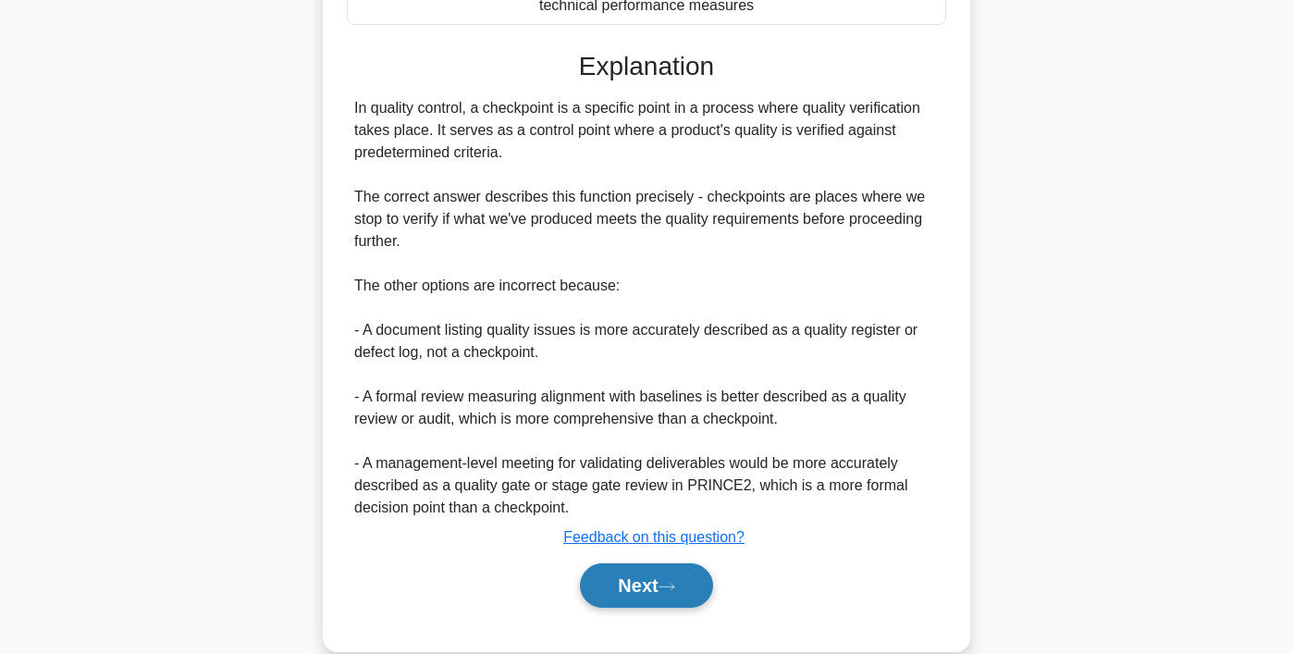
click at [680, 599] on button "Next" at bounding box center [646, 585] width 132 height 44
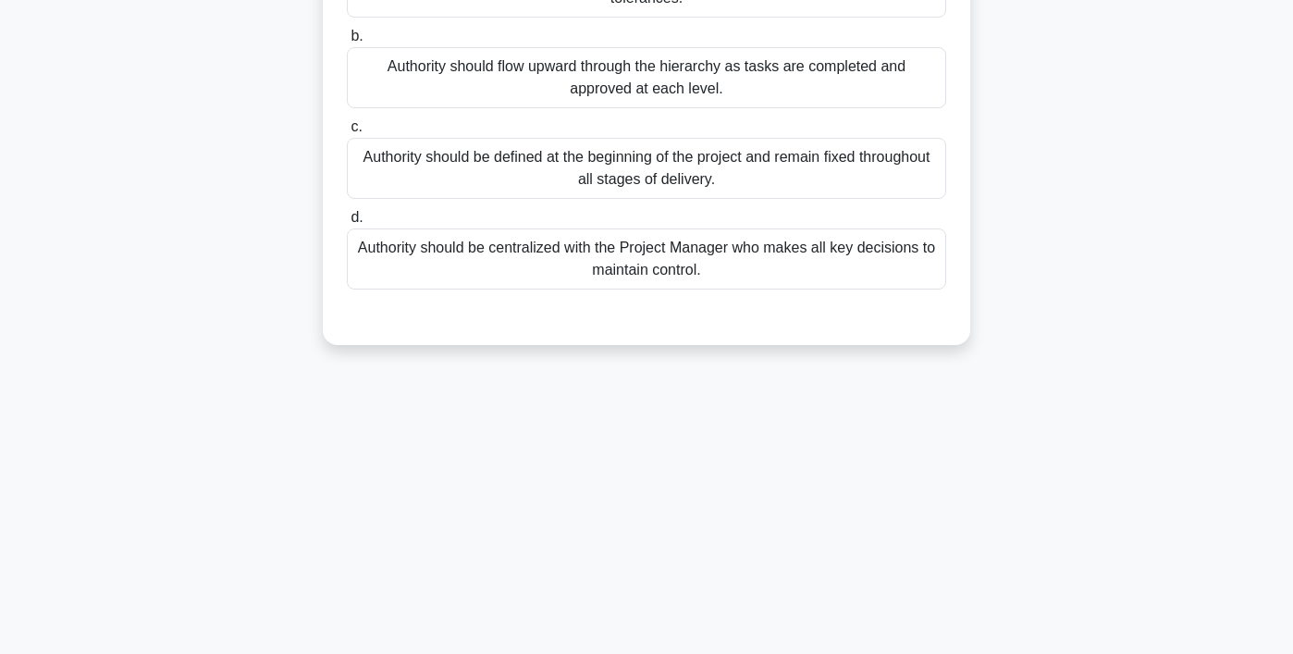
scroll to position [0, 0]
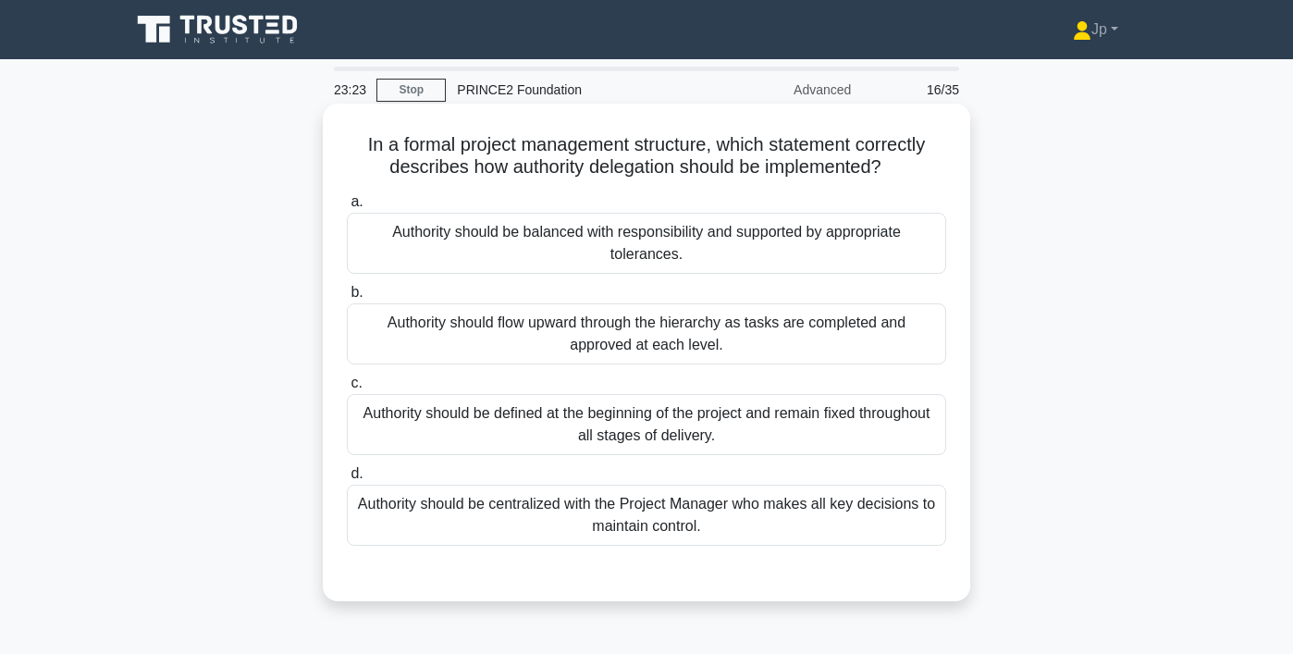
click at [778, 330] on div "Authority should flow upward through the hierarchy as tasks are completed and a…" at bounding box center [646, 333] width 599 height 61
click at [347, 299] on input "b. Authority should flow upward through the hierarchy as tasks are completed an…" at bounding box center [347, 293] width 0 height 12
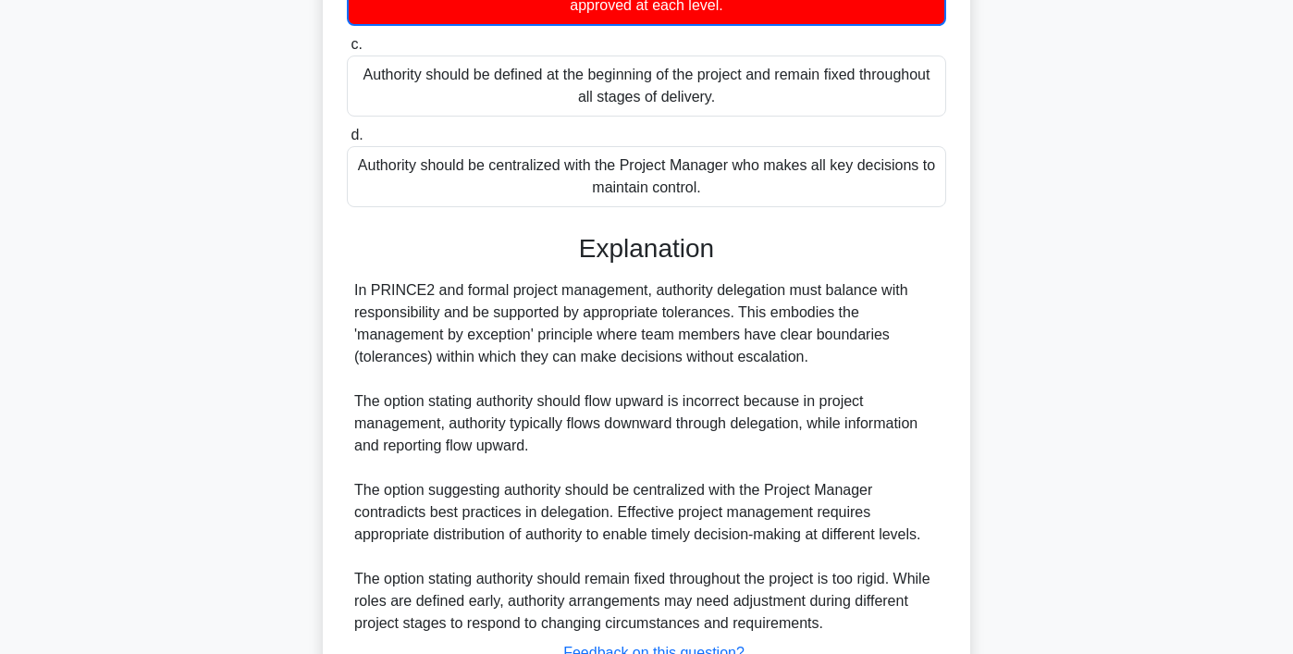
scroll to position [488, 0]
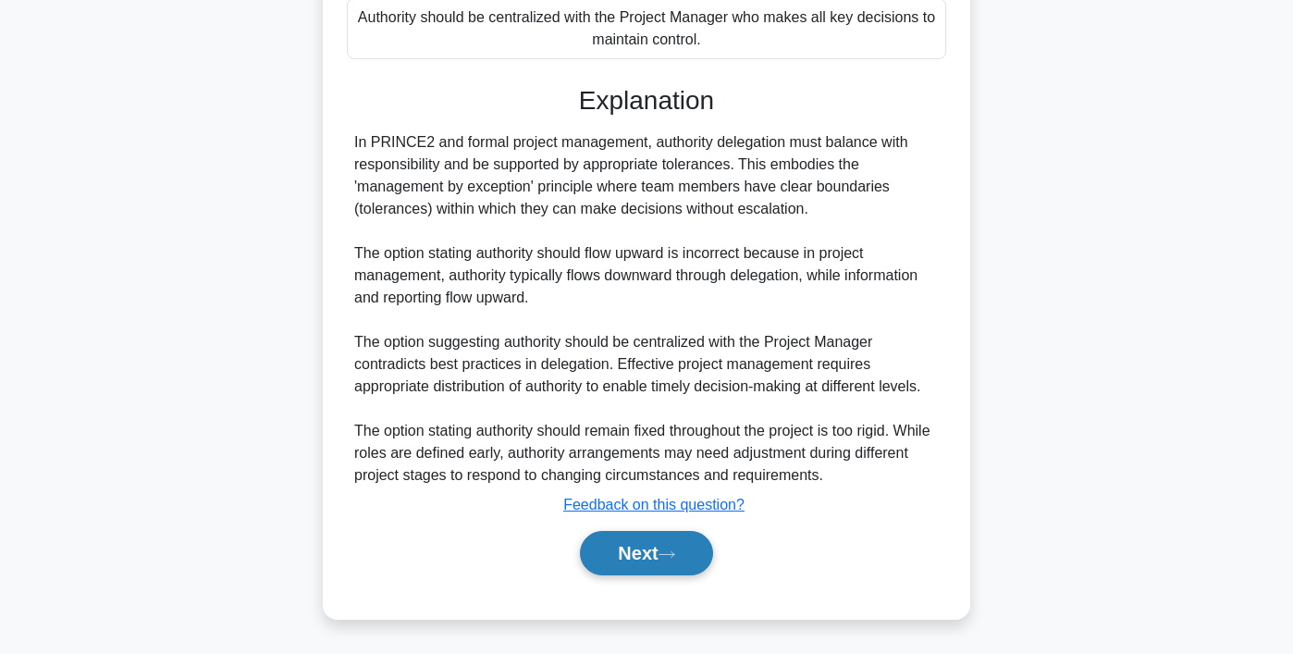
click at [652, 537] on button "Next" at bounding box center [646, 553] width 132 height 44
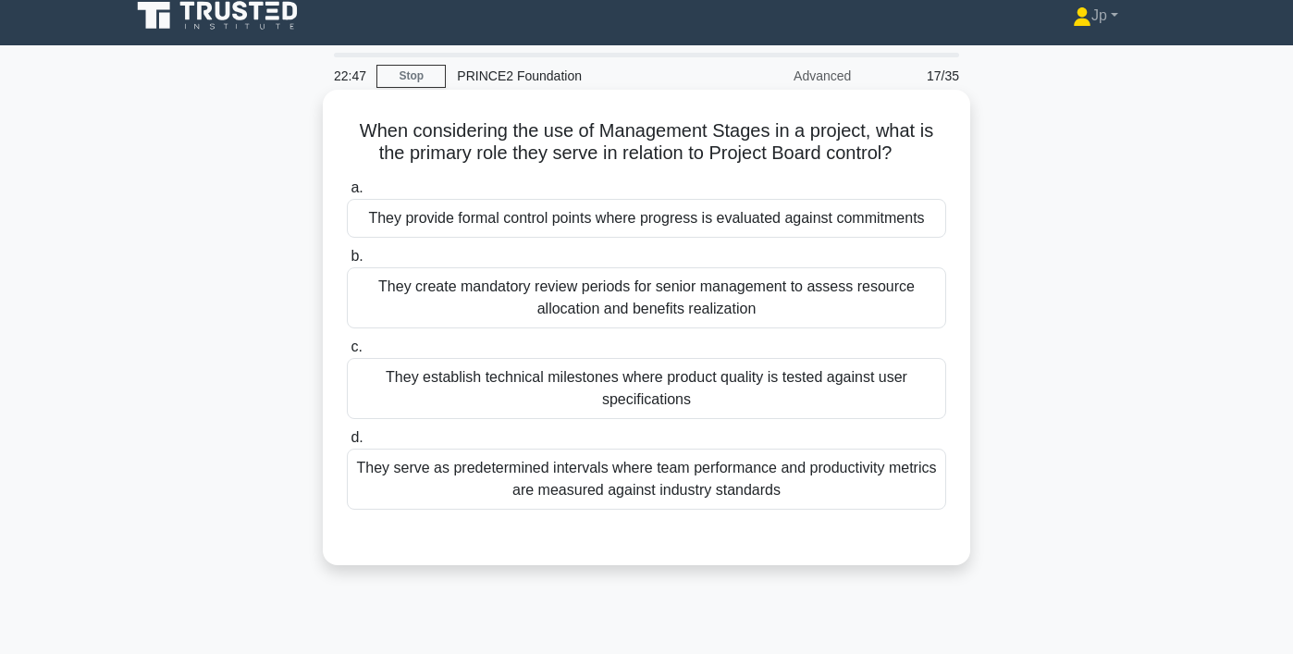
scroll to position [16, 0]
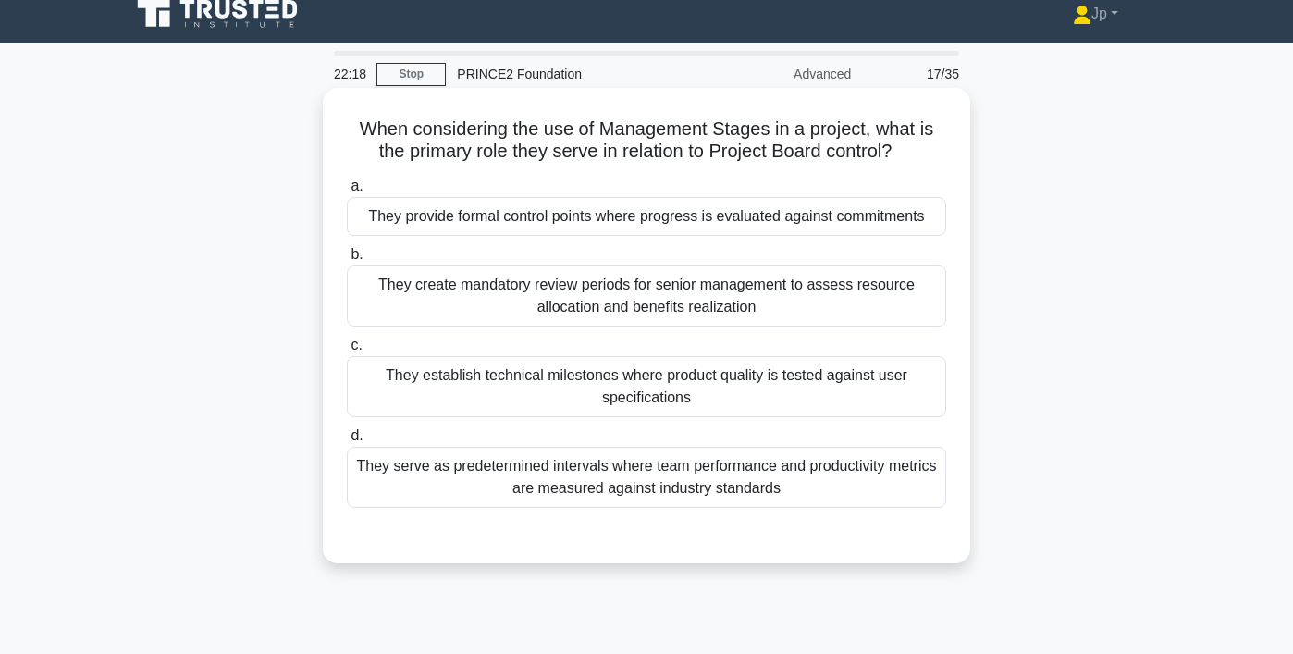
click at [481, 312] on div "They create mandatory review periods for senior management to assess resource a…" at bounding box center [646, 295] width 599 height 61
click at [347, 261] on input "b. They create mandatory review periods for senior management to assess resourc…" at bounding box center [347, 255] width 0 height 12
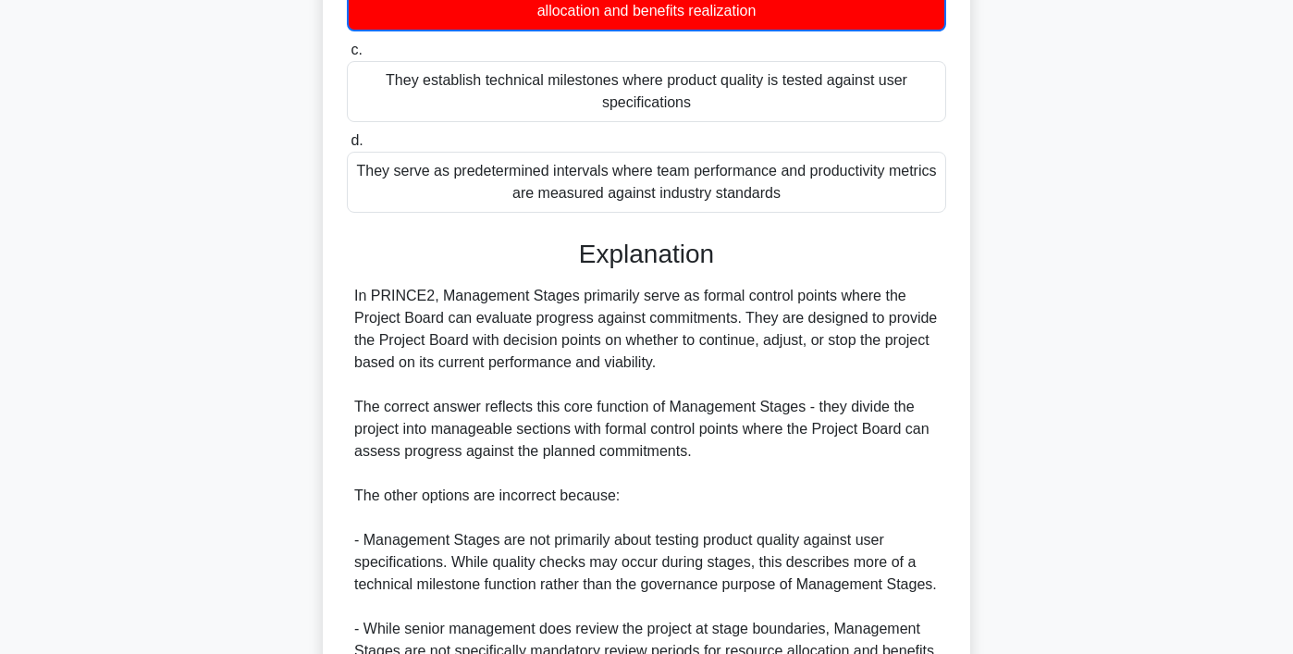
scroll to position [599, 0]
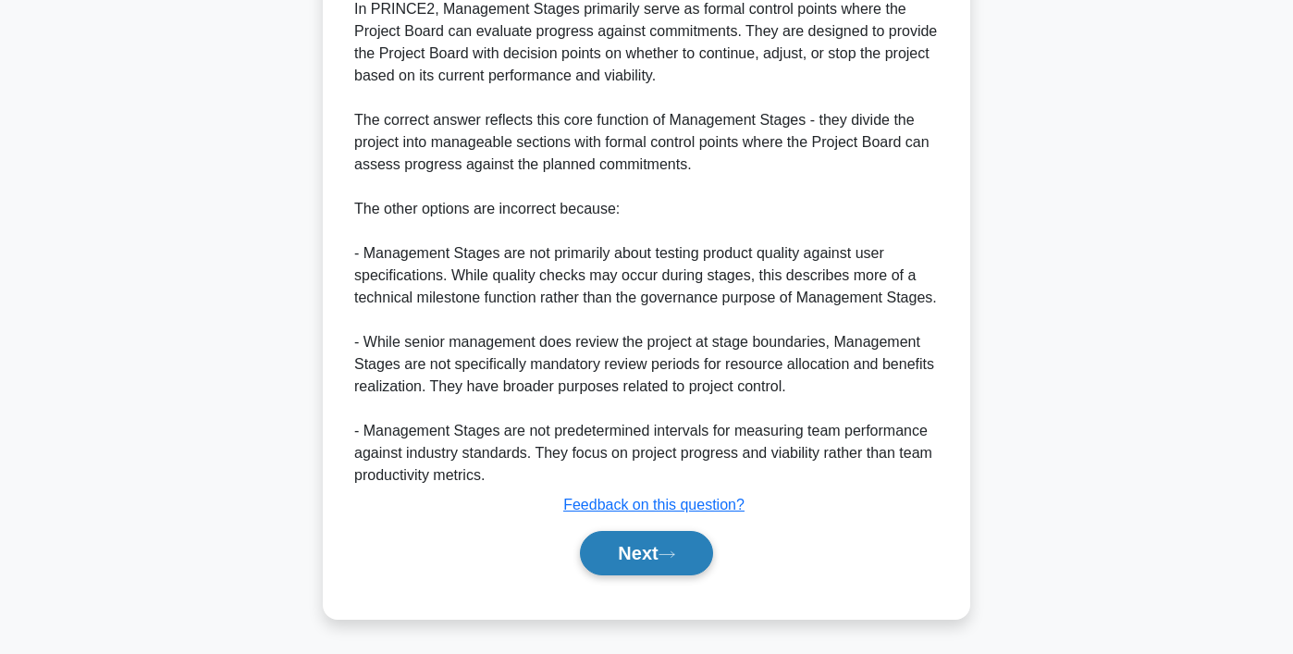
click at [654, 567] on button "Next" at bounding box center [646, 553] width 132 height 44
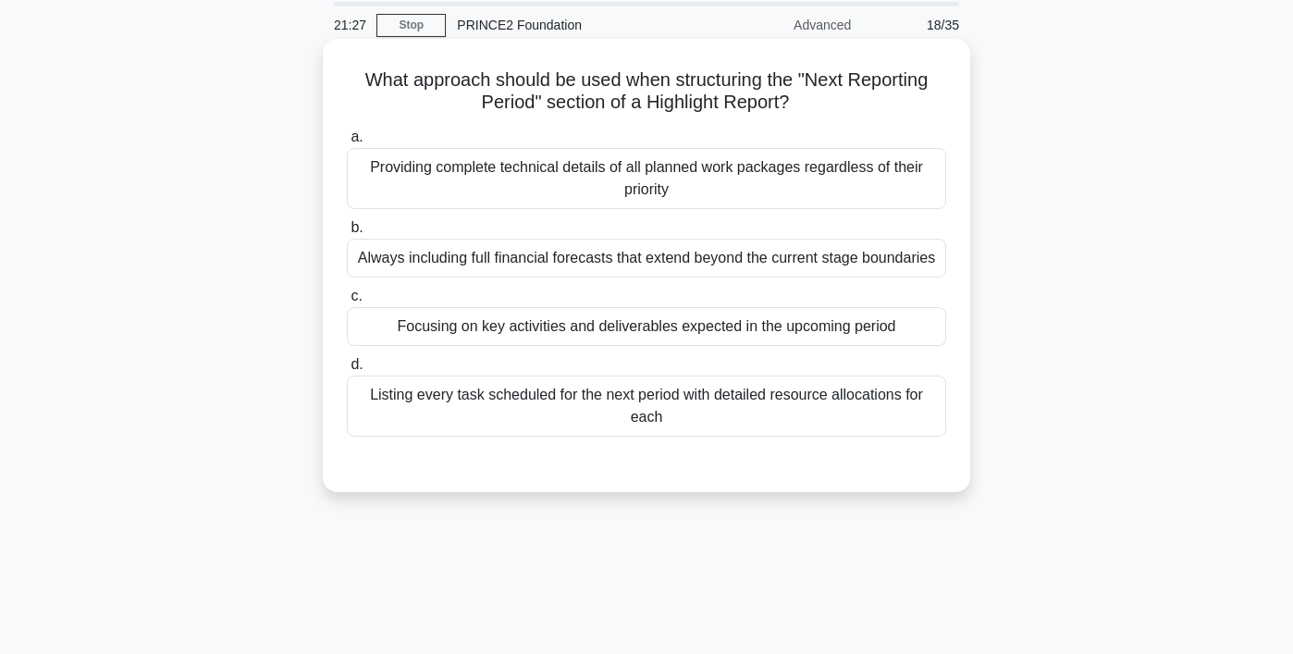
scroll to position [68, 0]
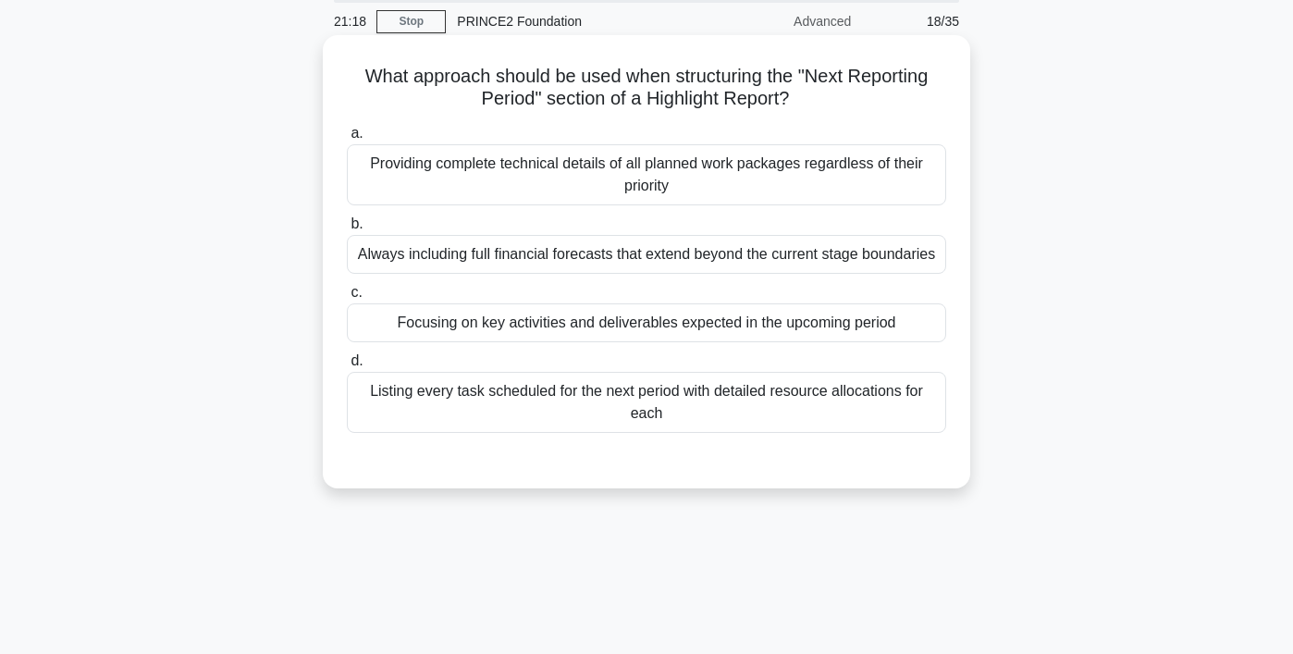
click at [570, 188] on div "Providing complete technical details of all planned work packages regardless of…" at bounding box center [646, 174] width 599 height 61
click at [347, 140] on input "a. Providing complete technical details of all planned work packages regardless…" at bounding box center [347, 134] width 0 height 12
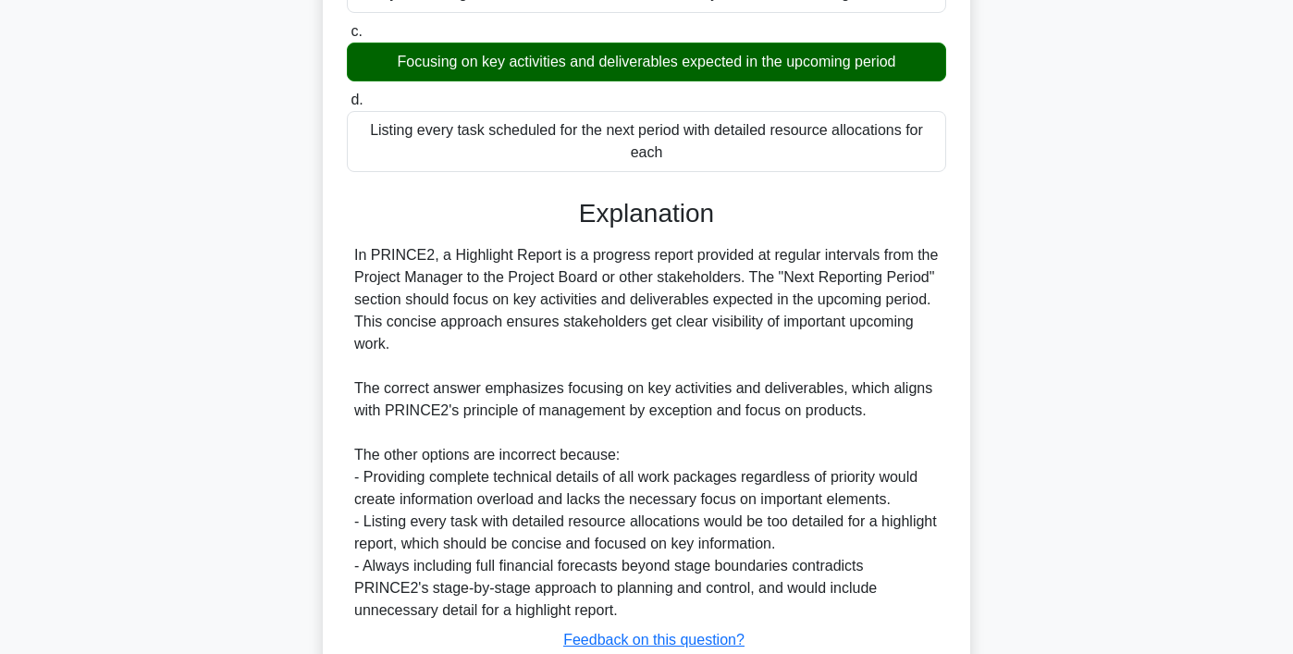
scroll to position [466, 0]
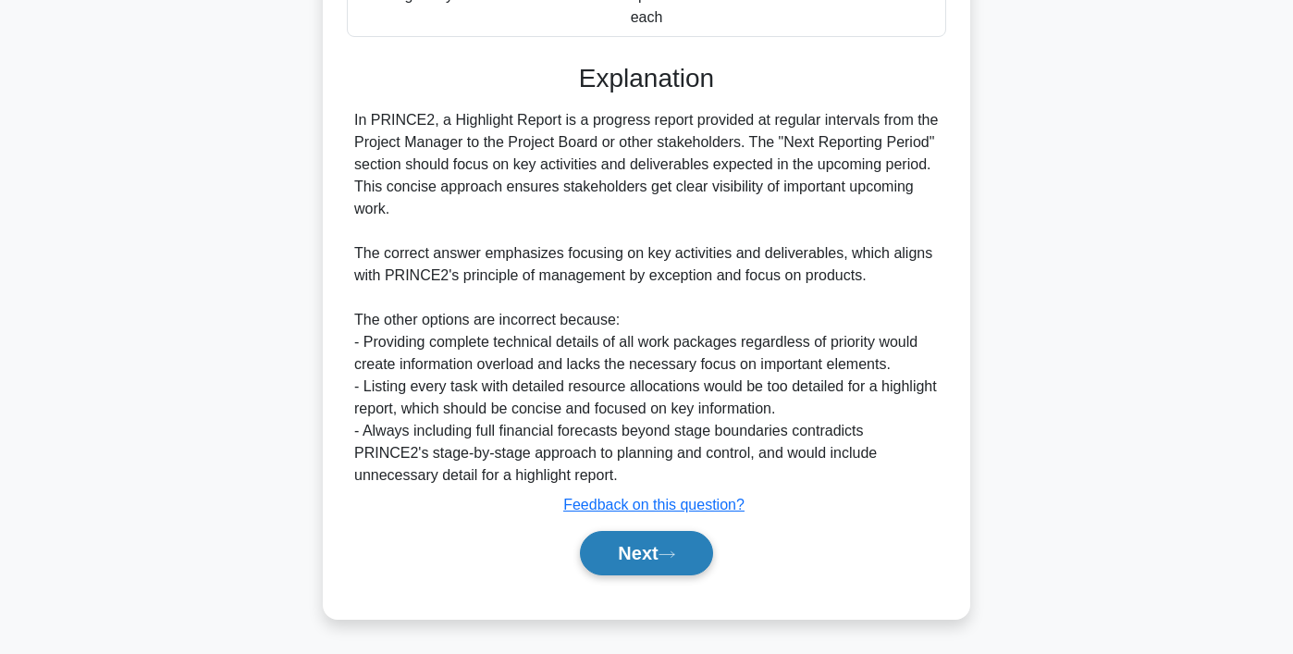
click at [643, 557] on button "Next" at bounding box center [646, 553] width 132 height 44
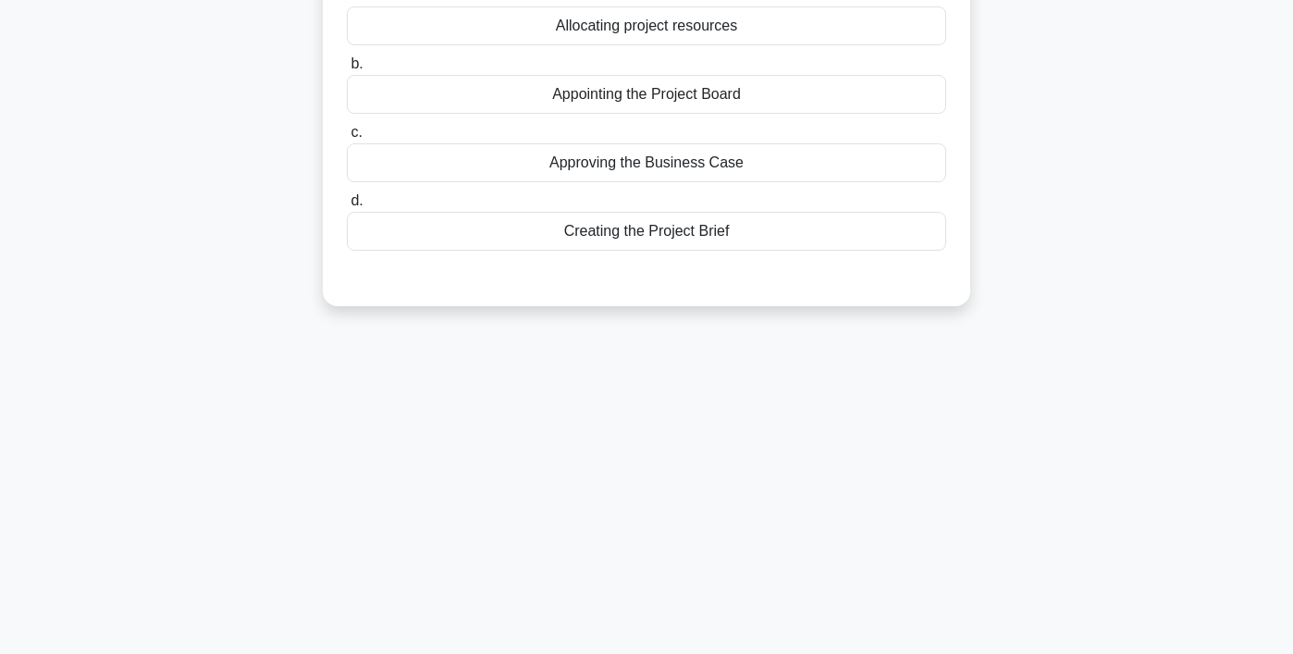
scroll to position [0, 0]
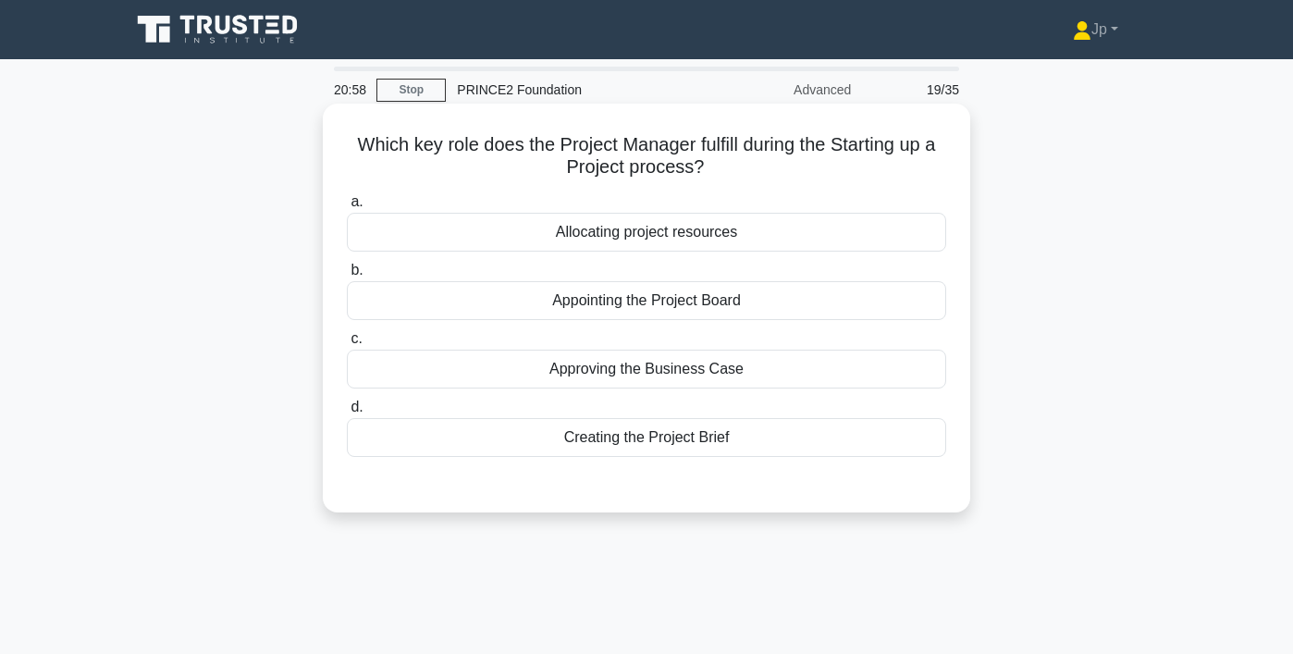
click at [651, 375] on div "Approving the Business Case" at bounding box center [646, 368] width 599 height 39
click at [347, 345] on input "c. Approving the Business Case" at bounding box center [347, 339] width 0 height 12
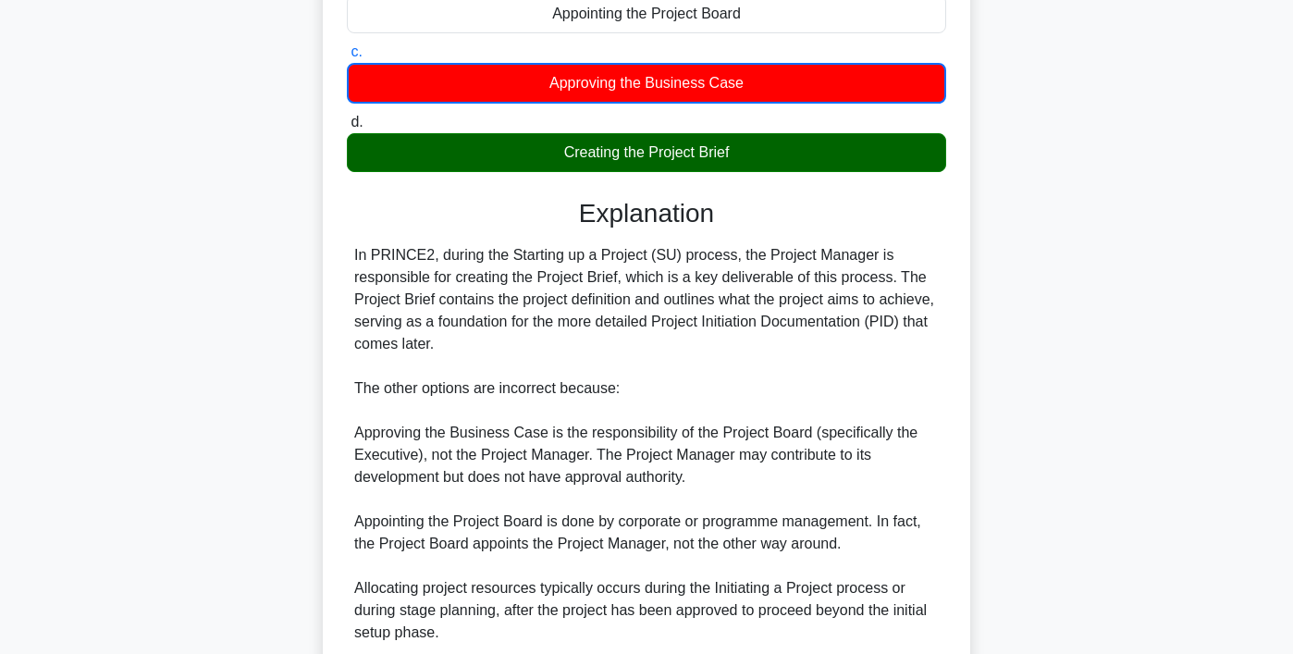
scroll to position [444, 0]
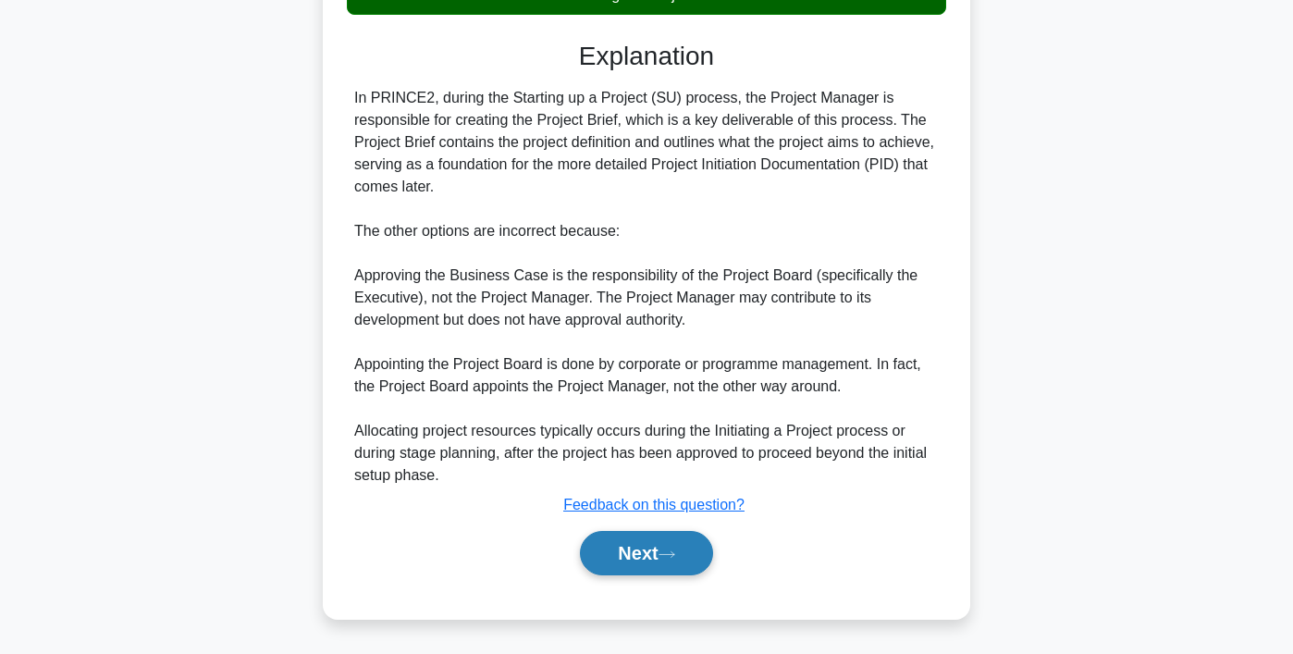
click at [656, 558] on button "Next" at bounding box center [646, 553] width 132 height 44
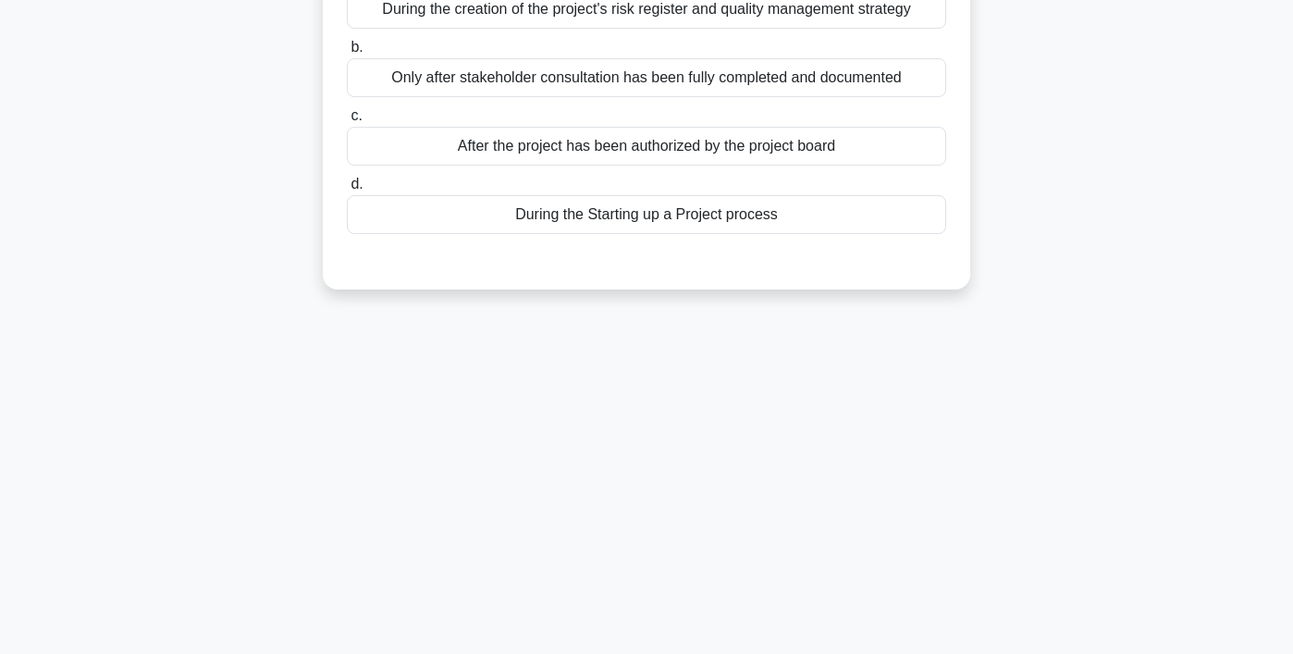
scroll to position [0, 0]
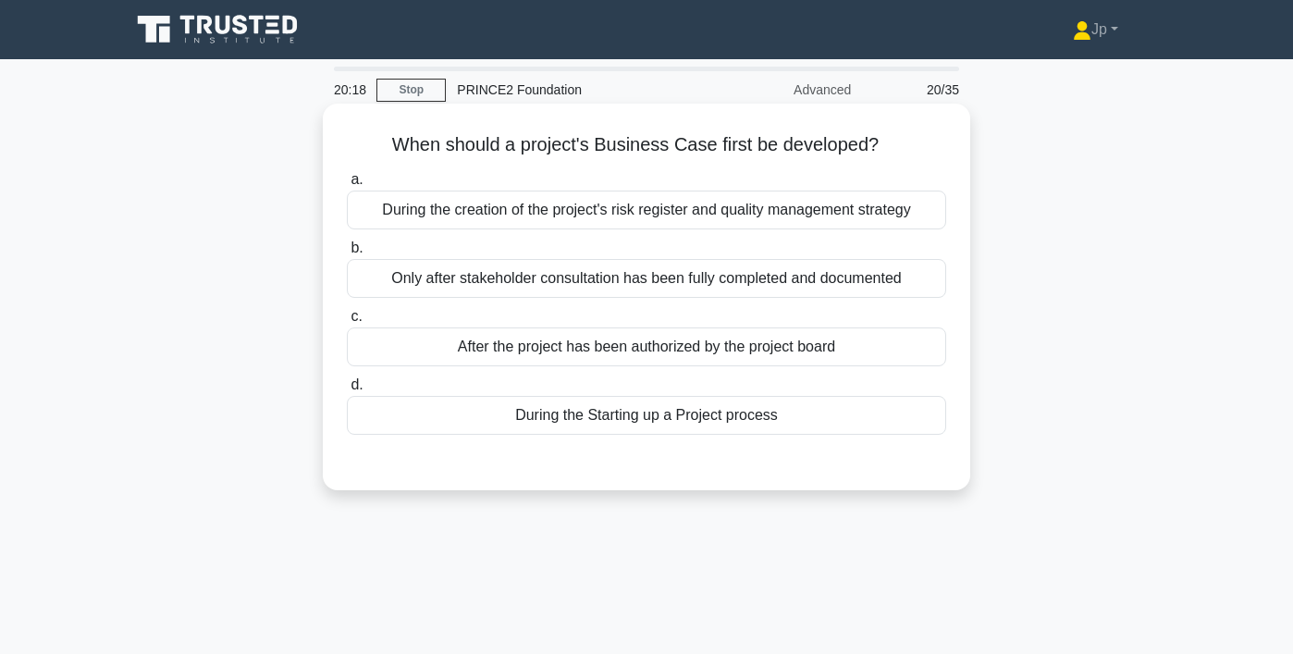
click at [648, 423] on div "During the Starting up a Project process" at bounding box center [646, 415] width 599 height 39
click at [347, 391] on input "d. During the Starting up a Project process" at bounding box center [347, 385] width 0 height 12
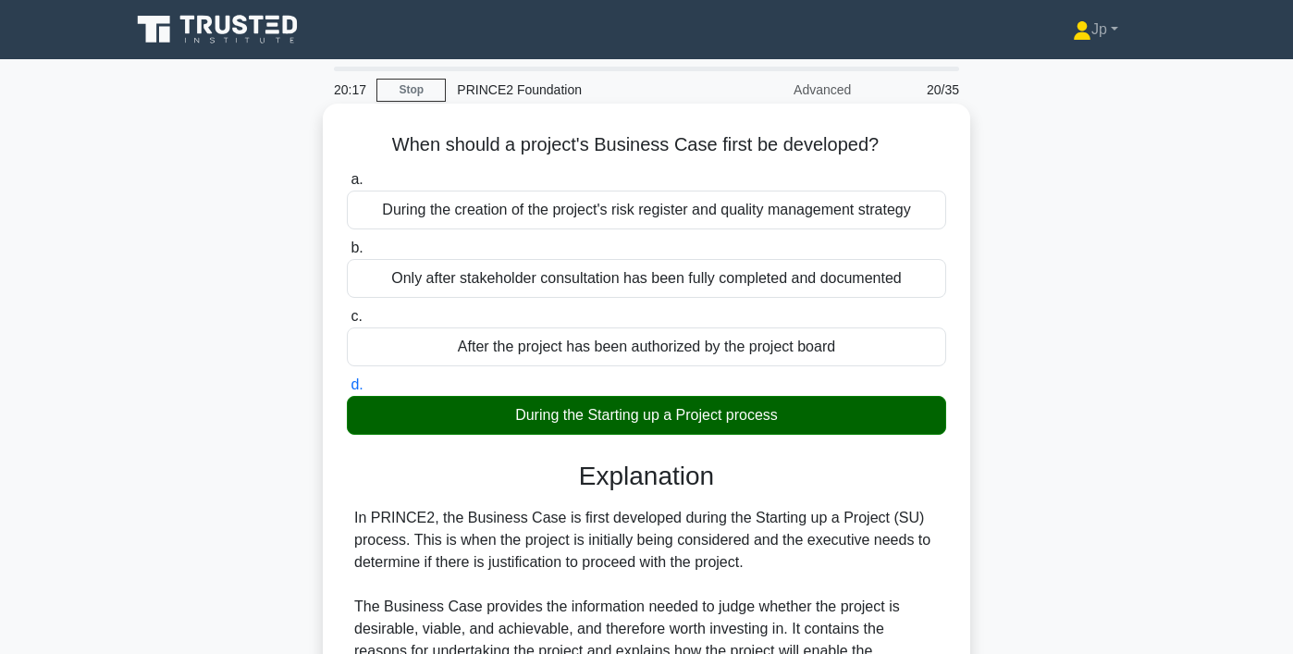
scroll to position [464, 0]
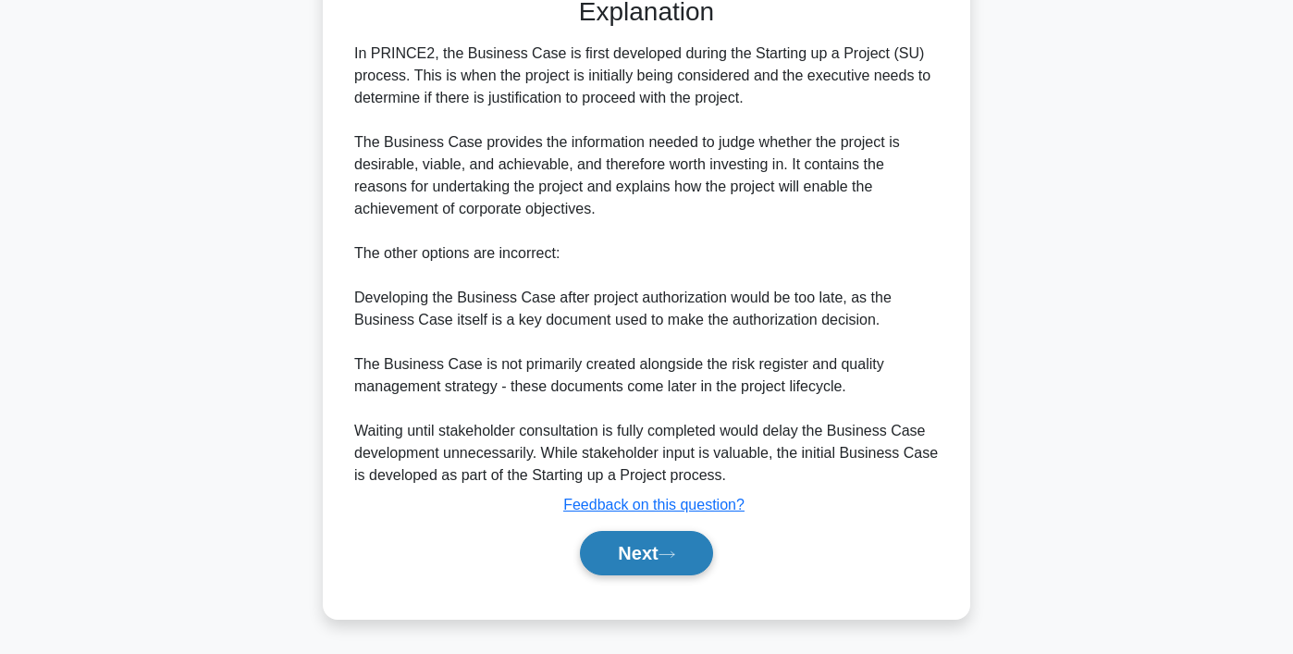
click at [612, 565] on button "Next" at bounding box center [646, 553] width 132 height 44
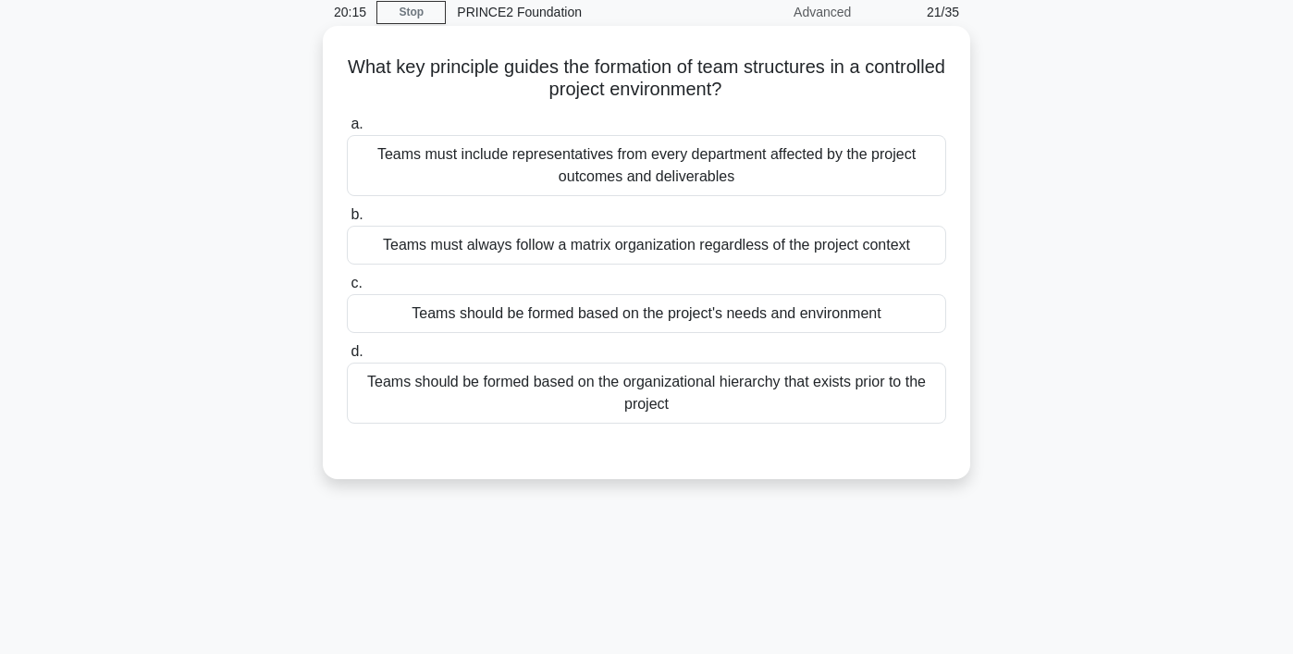
scroll to position [0, 0]
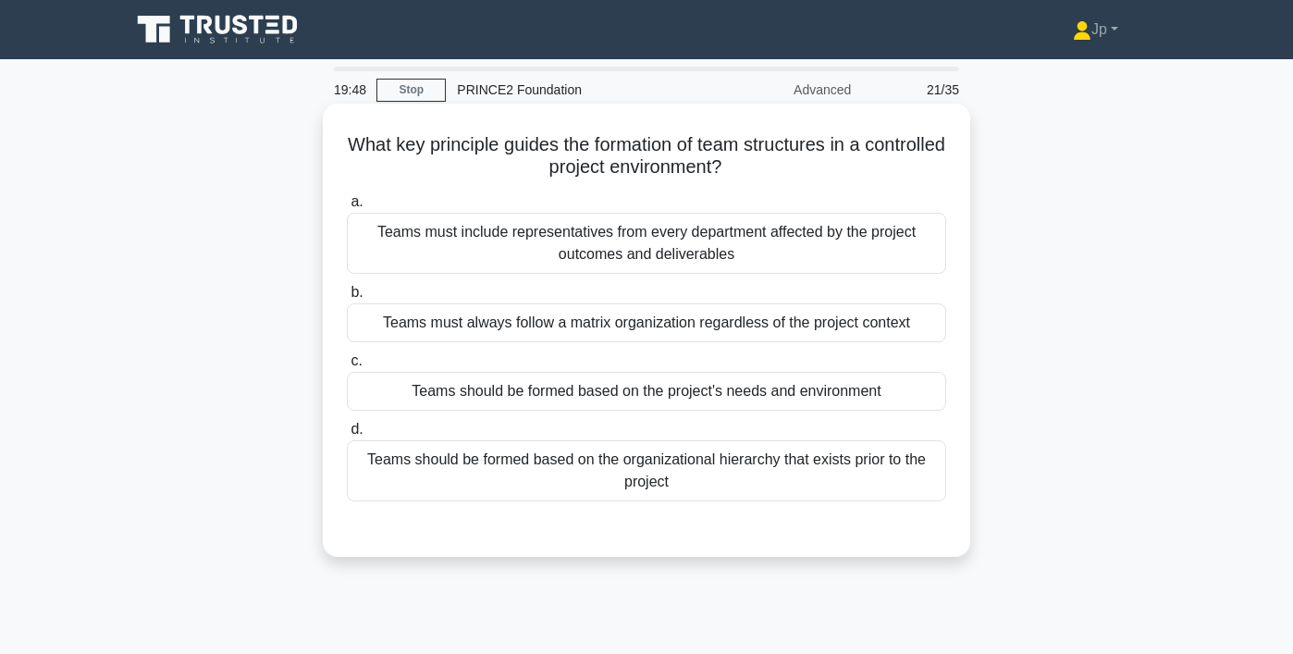
click at [631, 391] on div "Teams should be formed based on the project's needs and environment" at bounding box center [646, 391] width 599 height 39
click at [347, 367] on input "c. Teams should be formed based on the project's needs and environment" at bounding box center [347, 361] width 0 height 12
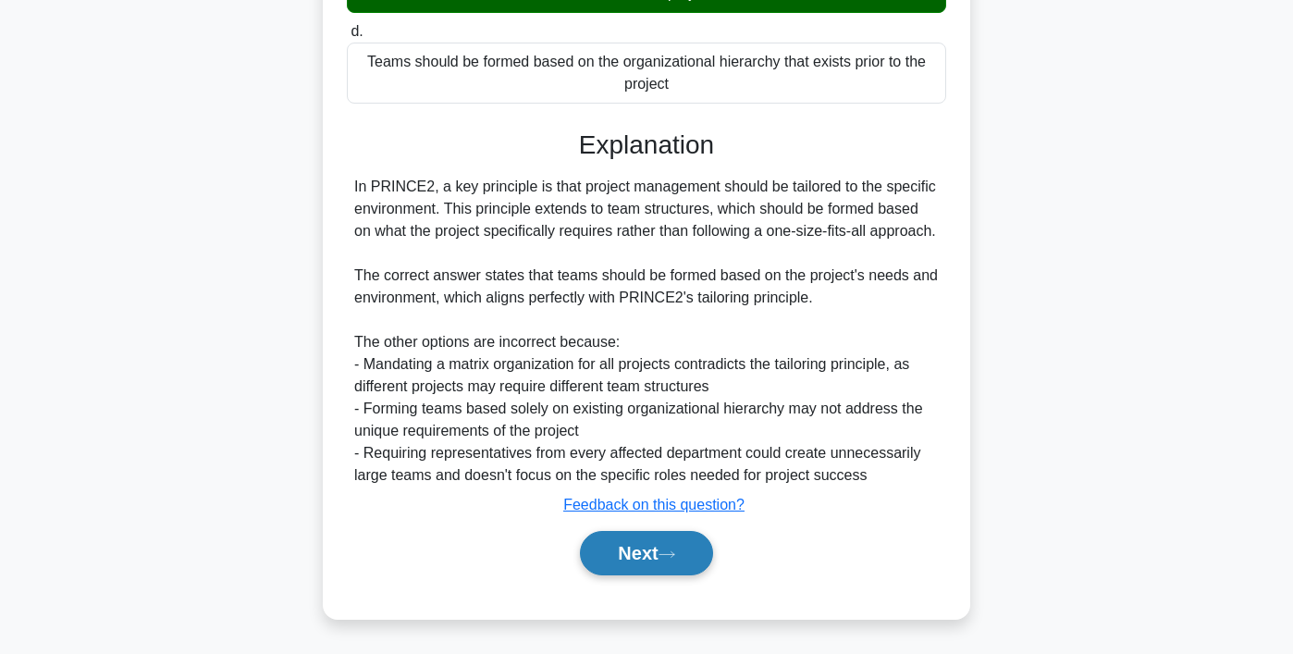
click at [618, 554] on button "Next" at bounding box center [646, 553] width 132 height 44
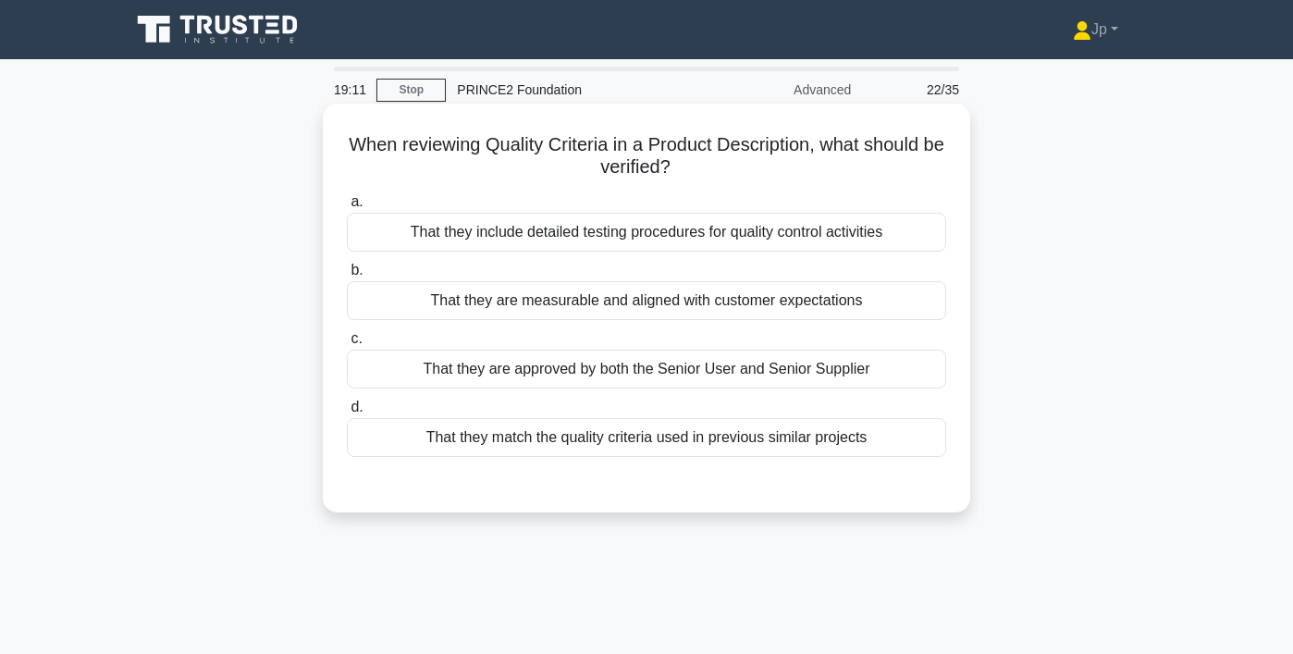
click at [686, 301] on div "That they are measurable and aligned with customer expectations" at bounding box center [646, 300] width 599 height 39
click at [347, 276] on input "b. That they are measurable and aligned with customer expectations" at bounding box center [347, 270] width 0 height 12
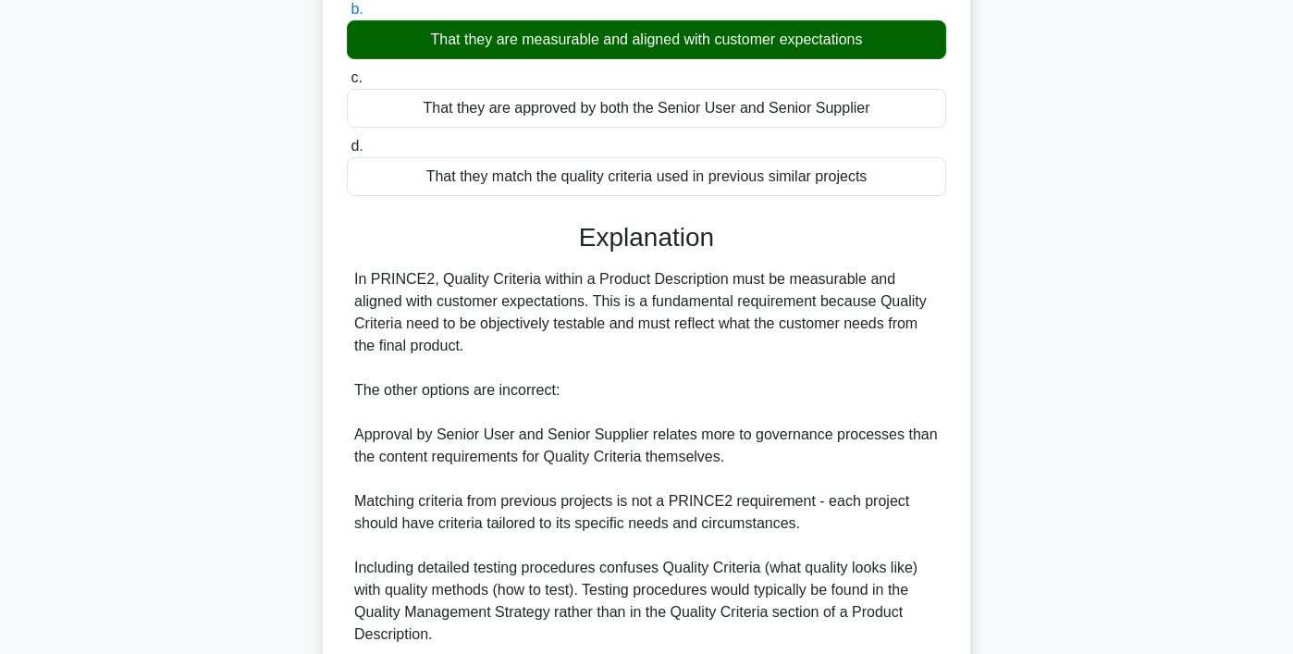
scroll to position [420, 0]
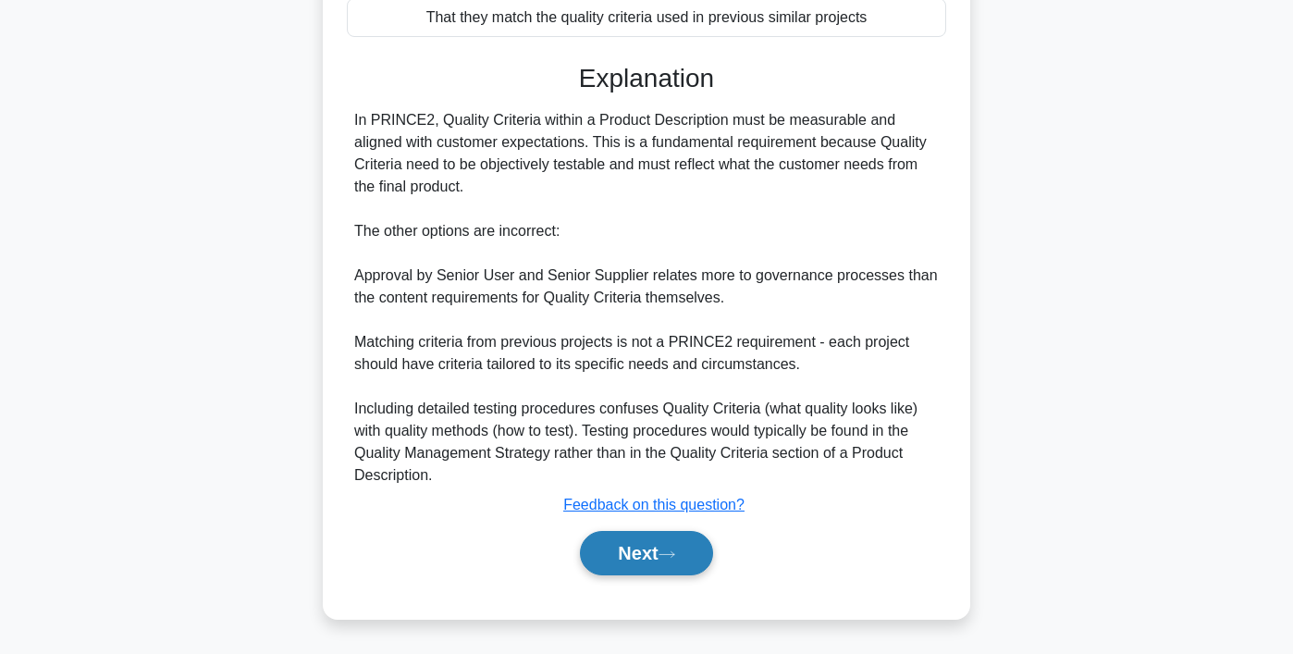
click at [647, 554] on button "Next" at bounding box center [646, 553] width 132 height 44
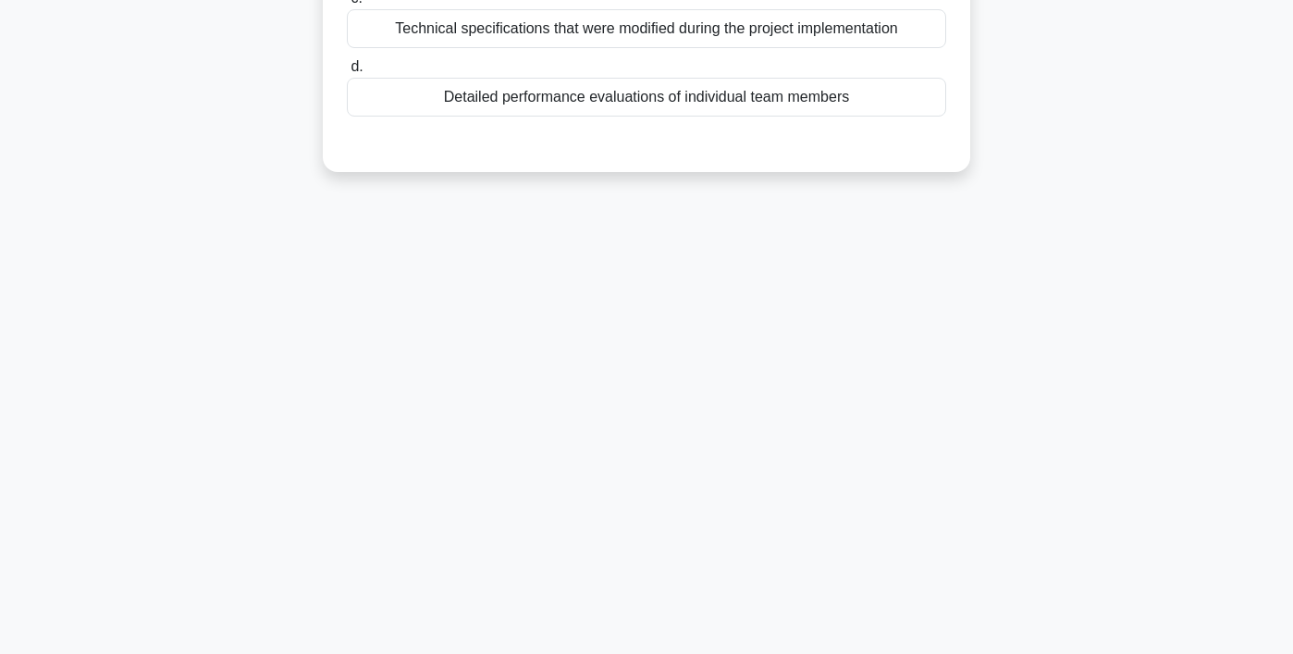
scroll to position [0, 0]
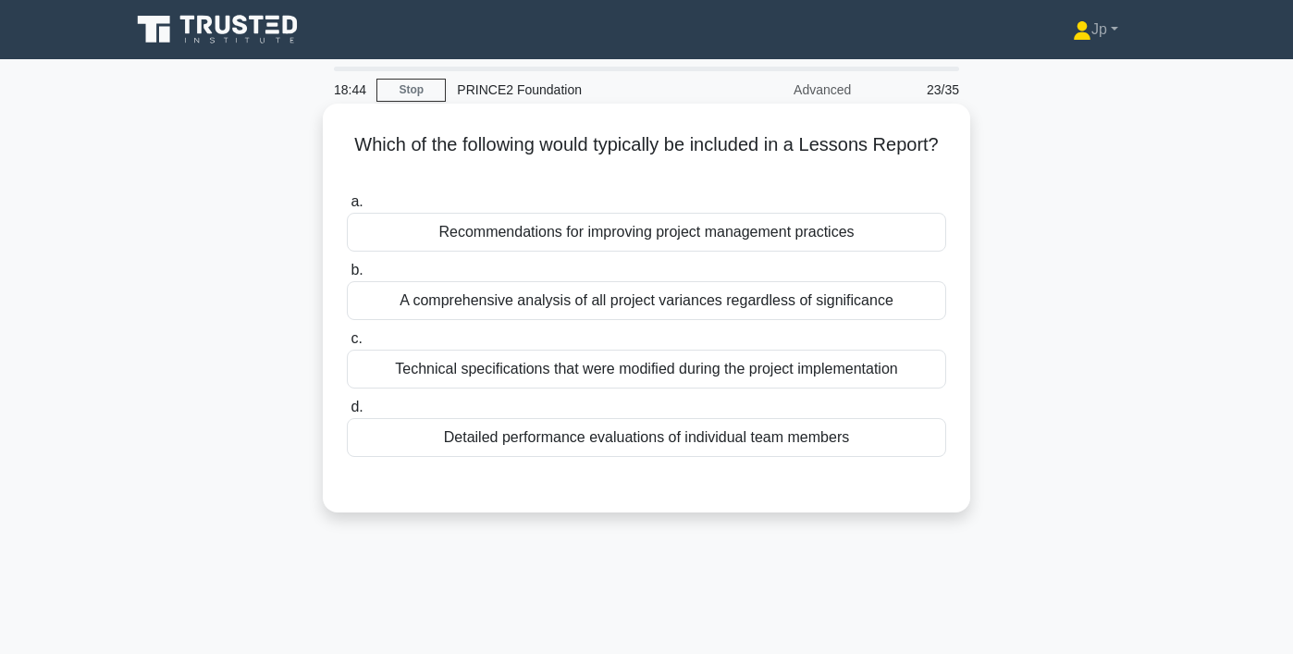
click at [760, 372] on div "Technical specifications that were modified during the project implementation" at bounding box center [646, 368] width 599 height 39
click at [347, 345] on input "c. Technical specifications that were modified during the project implementation" at bounding box center [347, 339] width 0 height 12
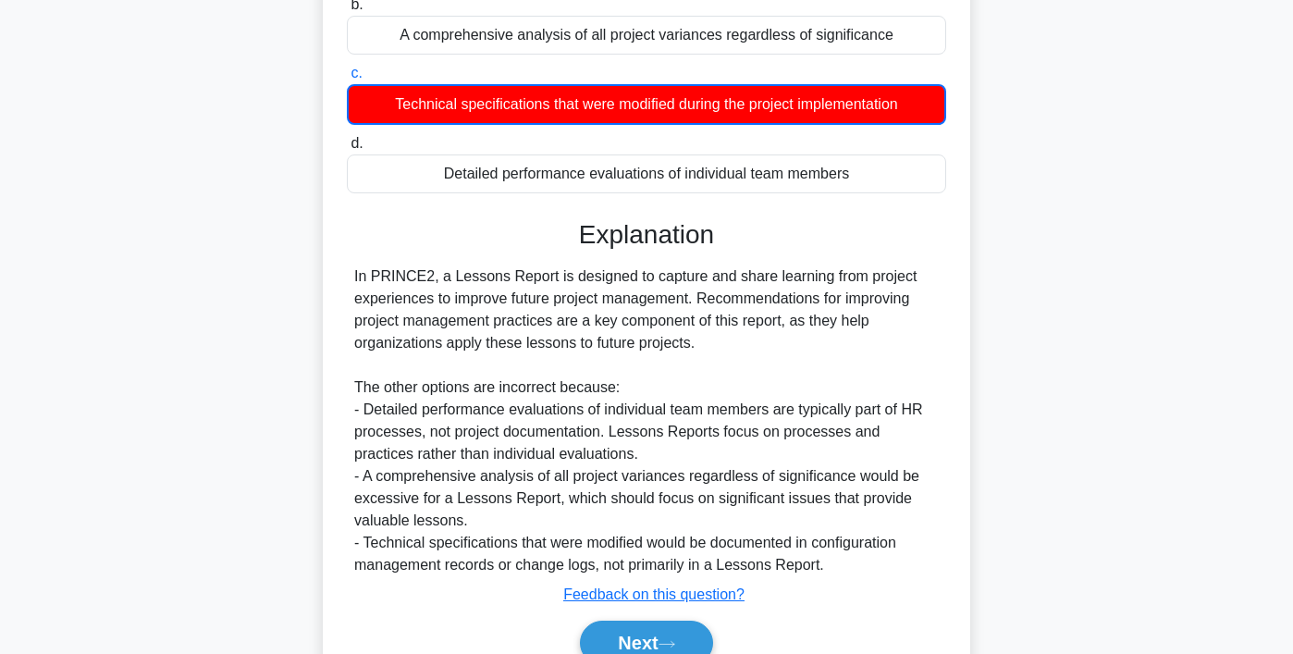
scroll to position [355, 0]
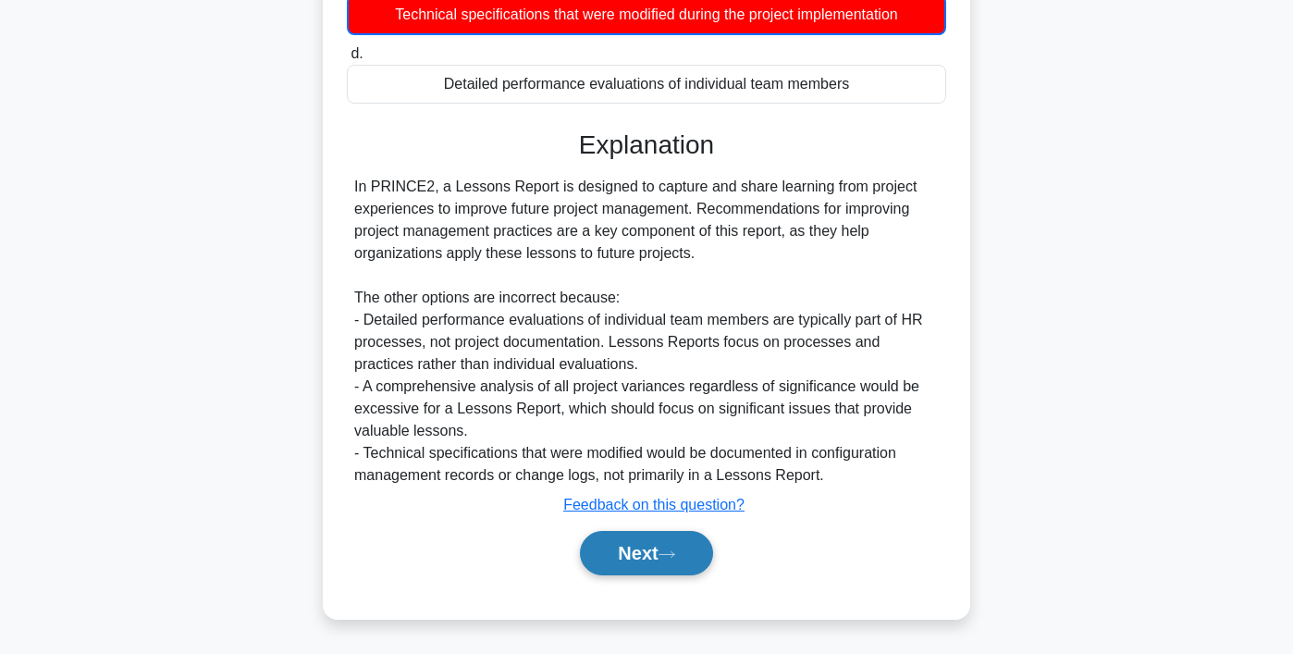
click at [679, 545] on button "Next" at bounding box center [646, 553] width 132 height 44
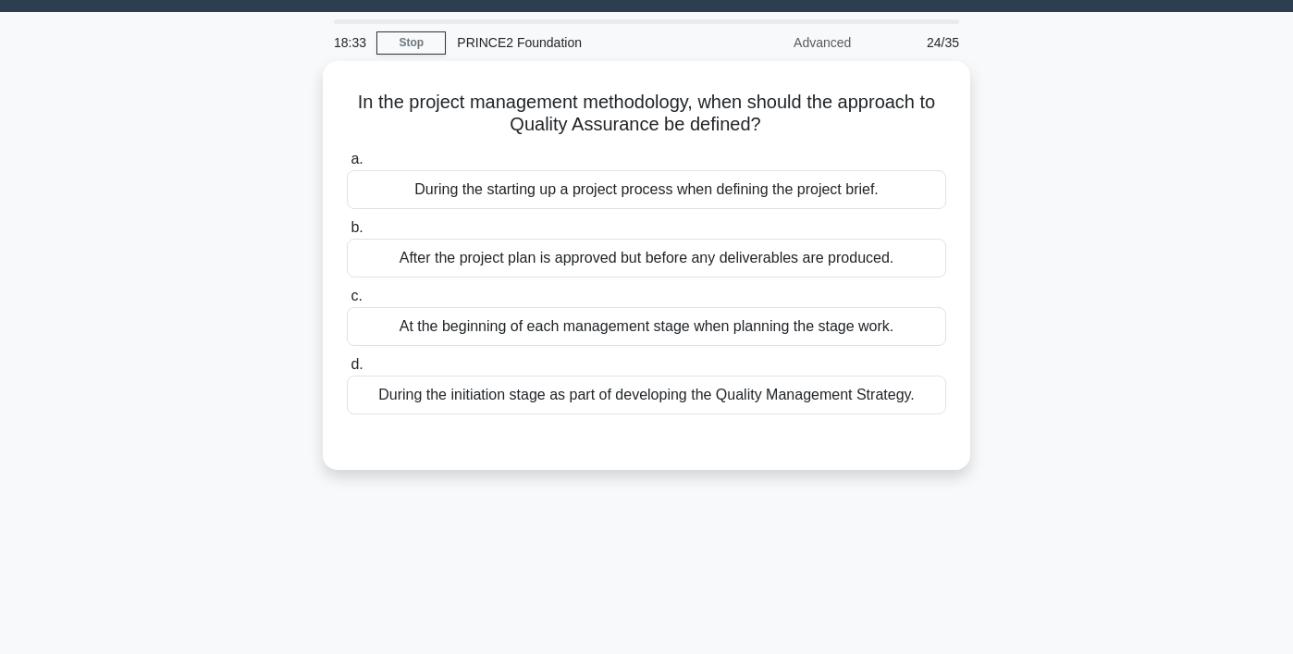
scroll to position [44, 0]
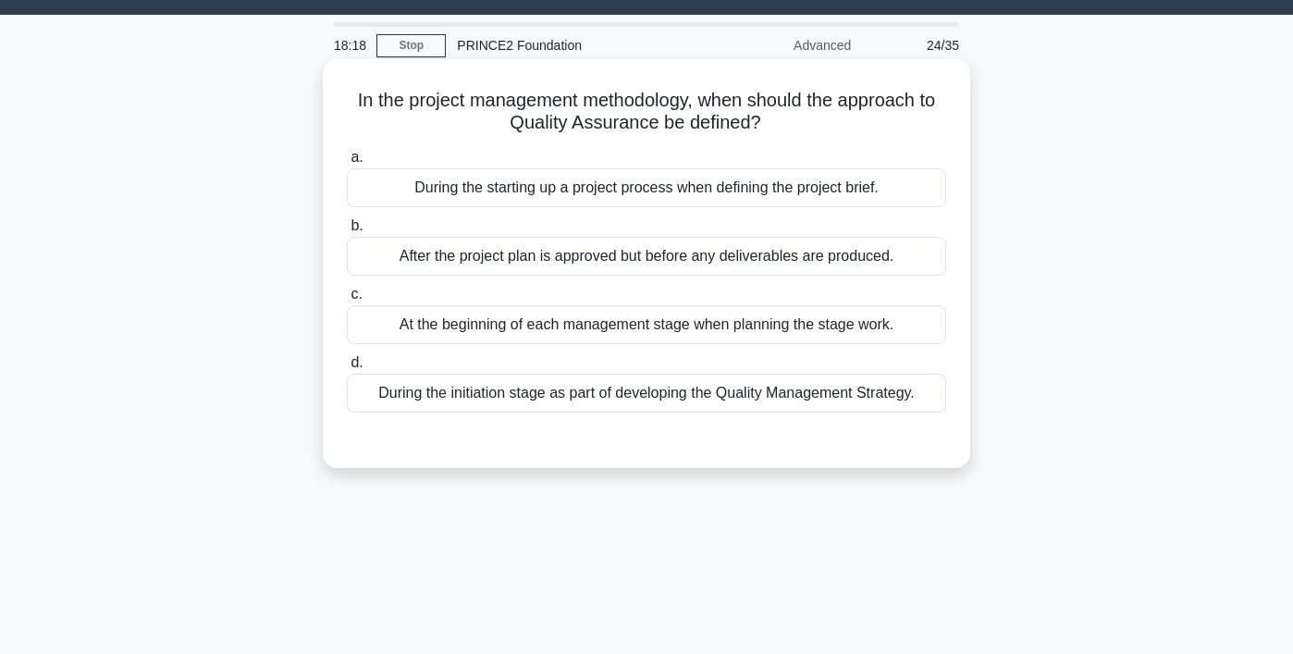
click at [838, 393] on div "During the initiation stage as part of developing the Quality Management Strate…" at bounding box center [646, 393] width 599 height 39
click at [347, 369] on input "d. During the initiation stage as part of developing the Quality Management Str…" at bounding box center [347, 363] width 0 height 12
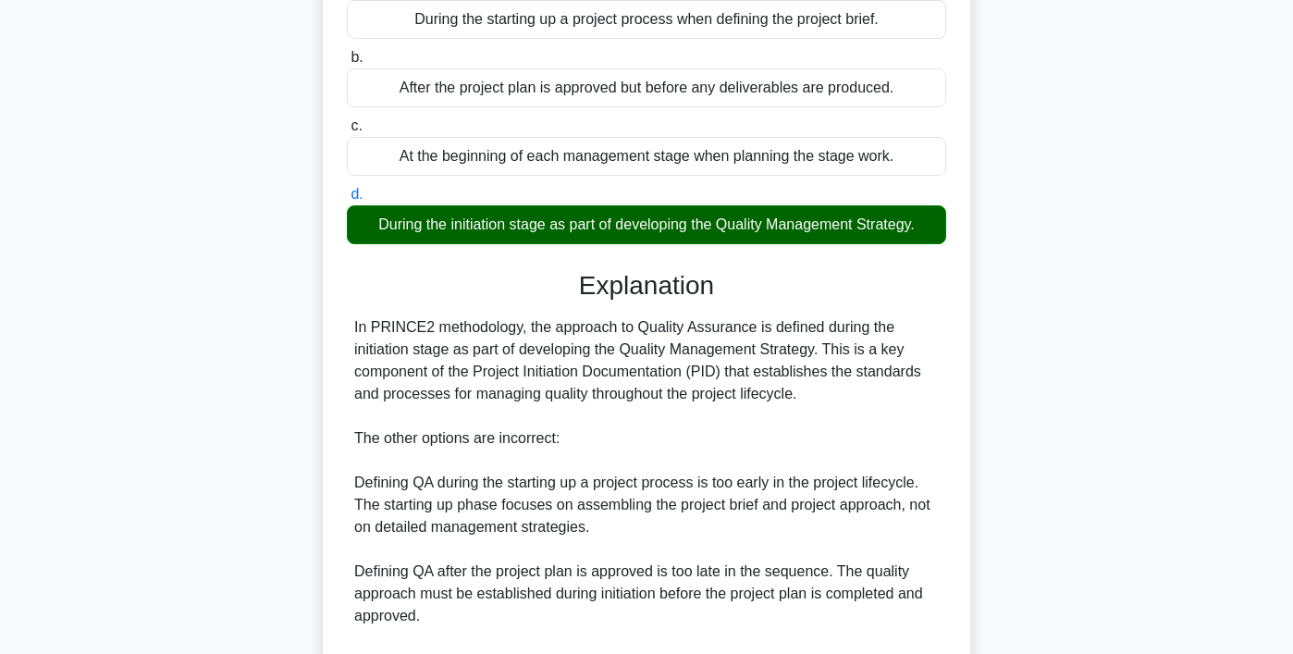
scroll to position [398, 0]
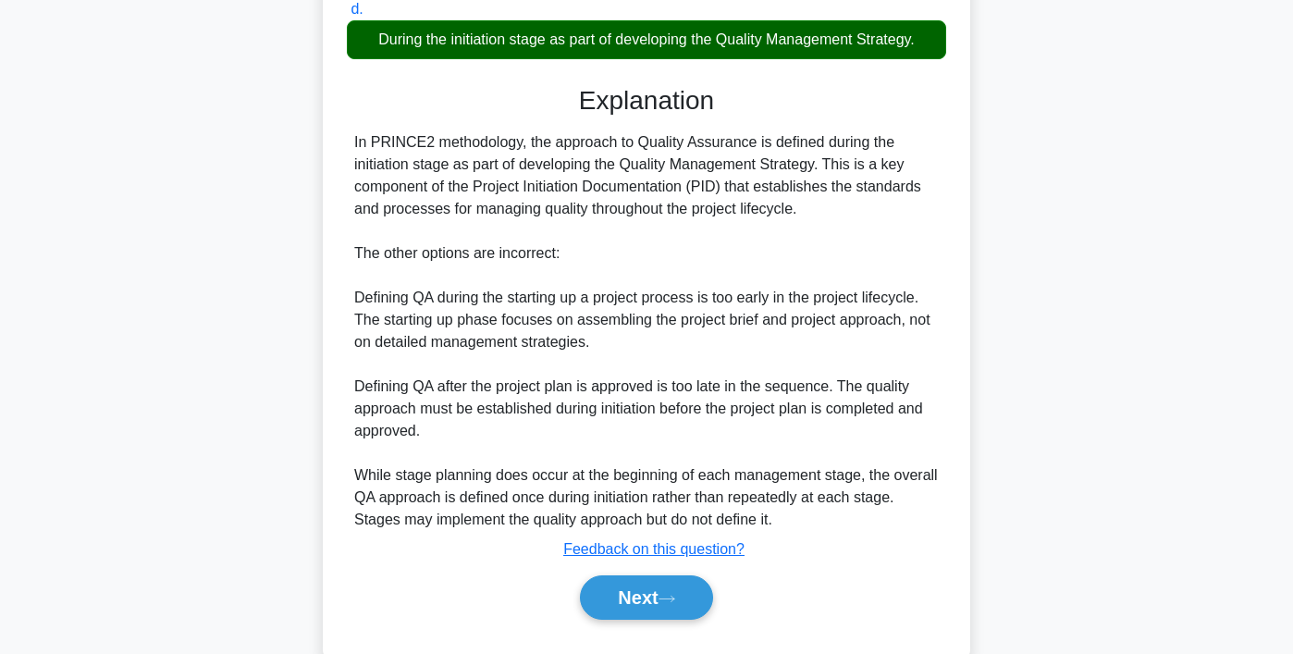
click at [653, 623] on div "Next" at bounding box center [646, 597] width 599 height 59
click at [665, 599] on button "Next" at bounding box center [646, 597] width 132 height 44
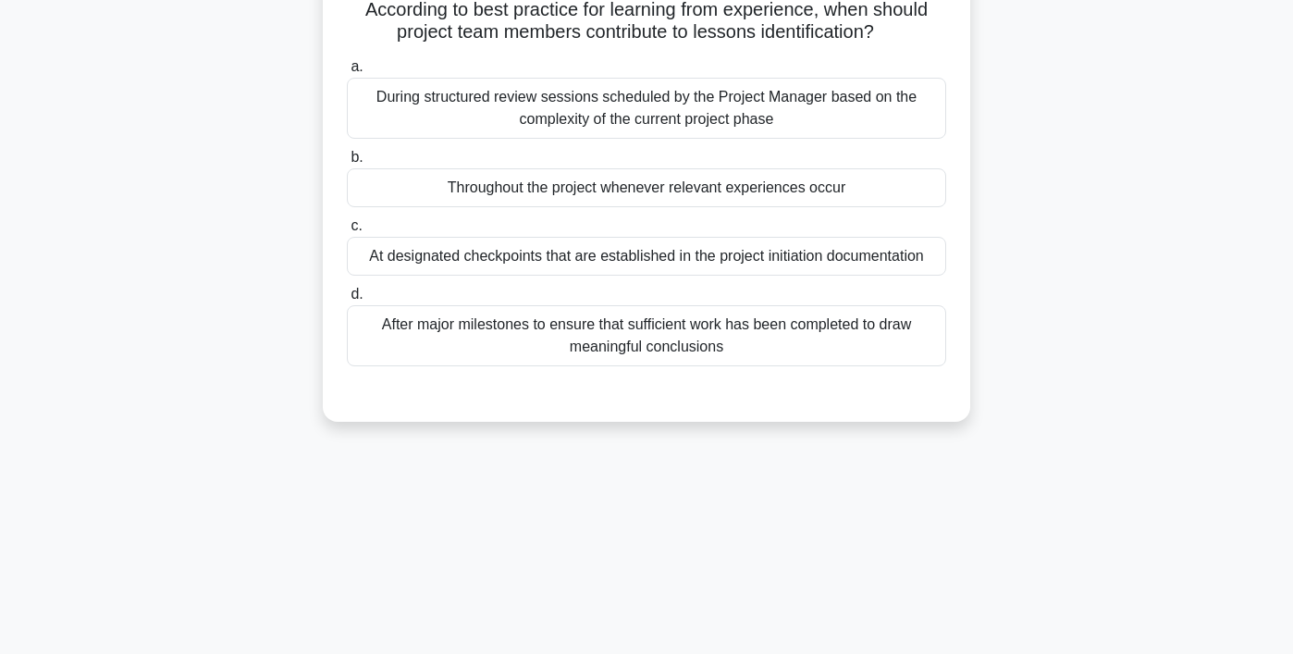
scroll to position [0, 0]
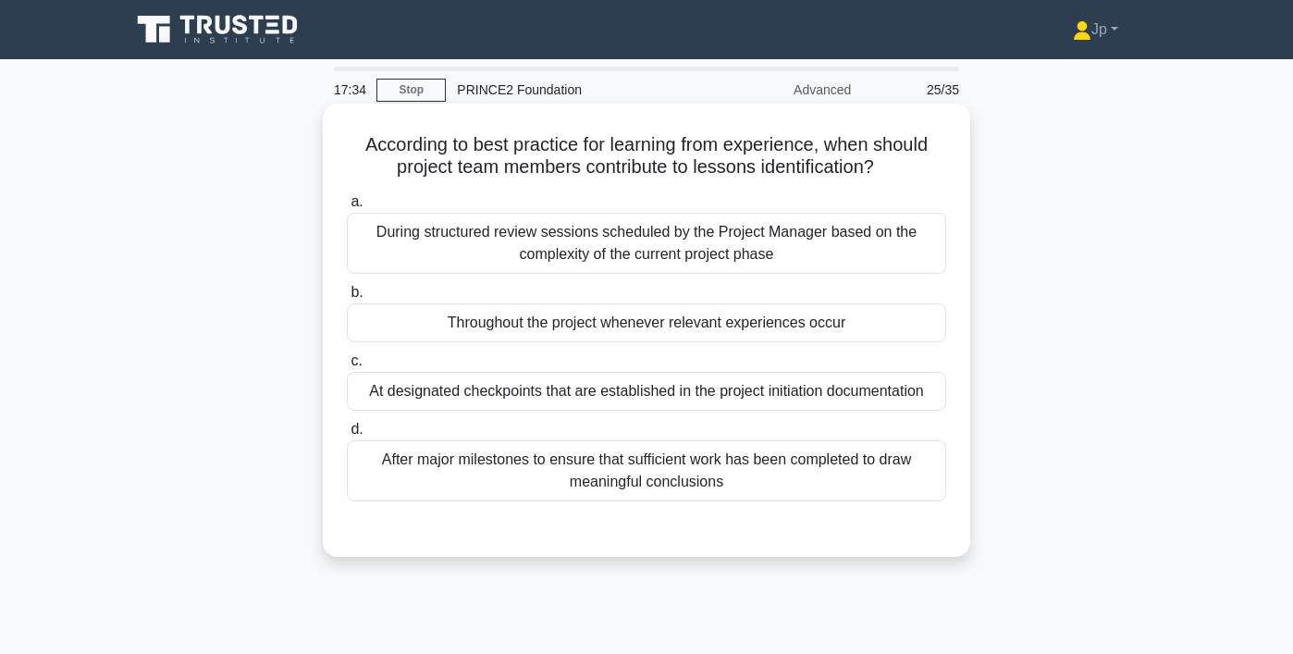
click at [778, 337] on div "Throughout the project whenever relevant experiences occur" at bounding box center [646, 322] width 599 height 39
click at [347, 299] on input "b. Throughout the project whenever relevant experiences occur" at bounding box center [347, 293] width 0 height 12
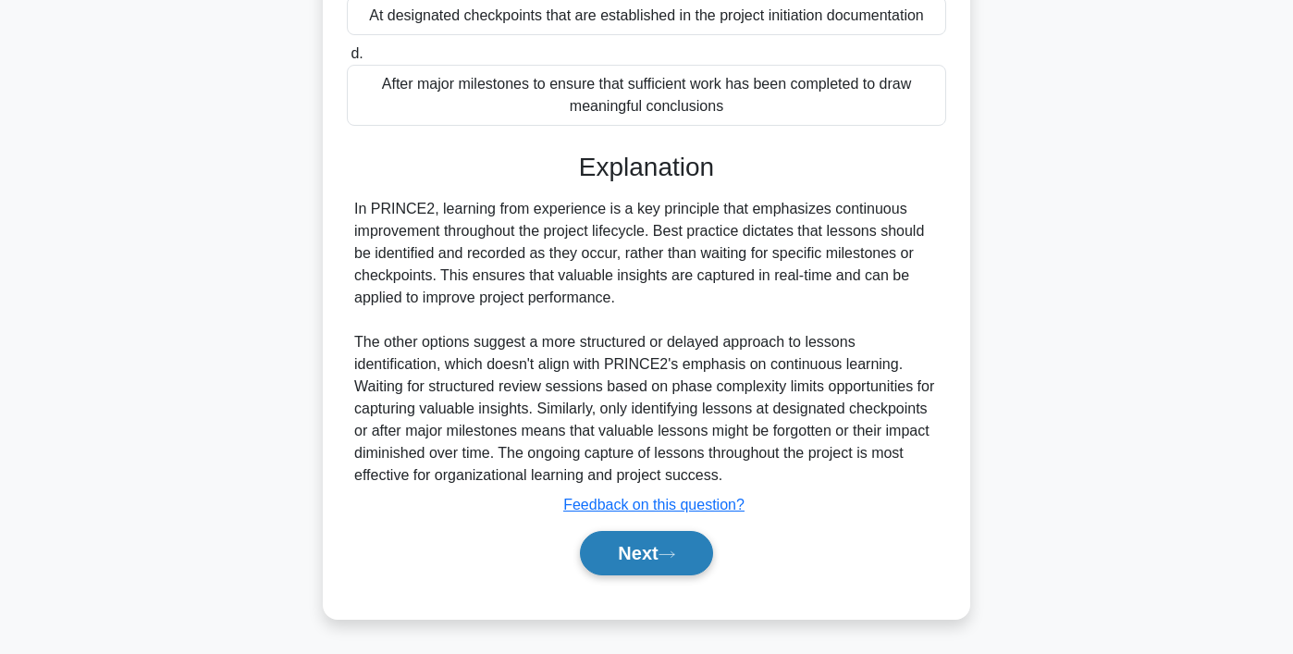
click at [689, 537] on button "Next" at bounding box center [646, 553] width 132 height 44
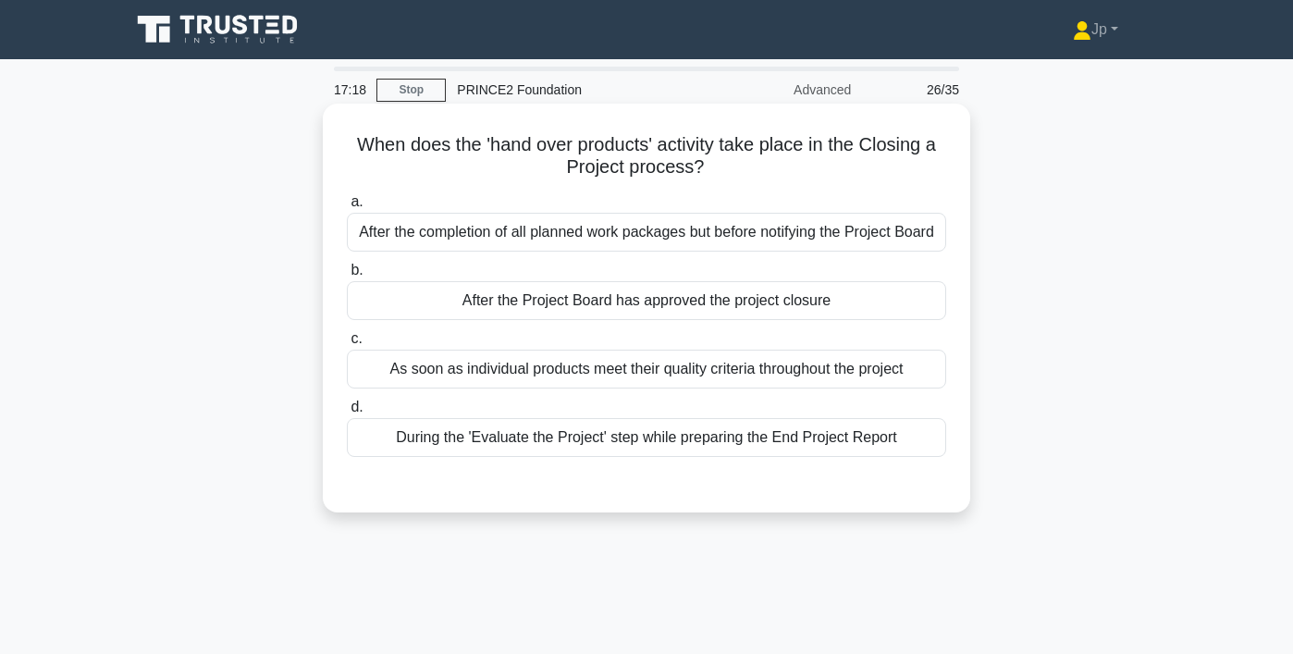
click at [737, 379] on div "As soon as individual products meet their quality criteria throughout the proje…" at bounding box center [646, 368] width 599 height 39
click at [347, 345] on input "c. As soon as individual products meet their quality criteria throughout the pr…" at bounding box center [347, 339] width 0 height 12
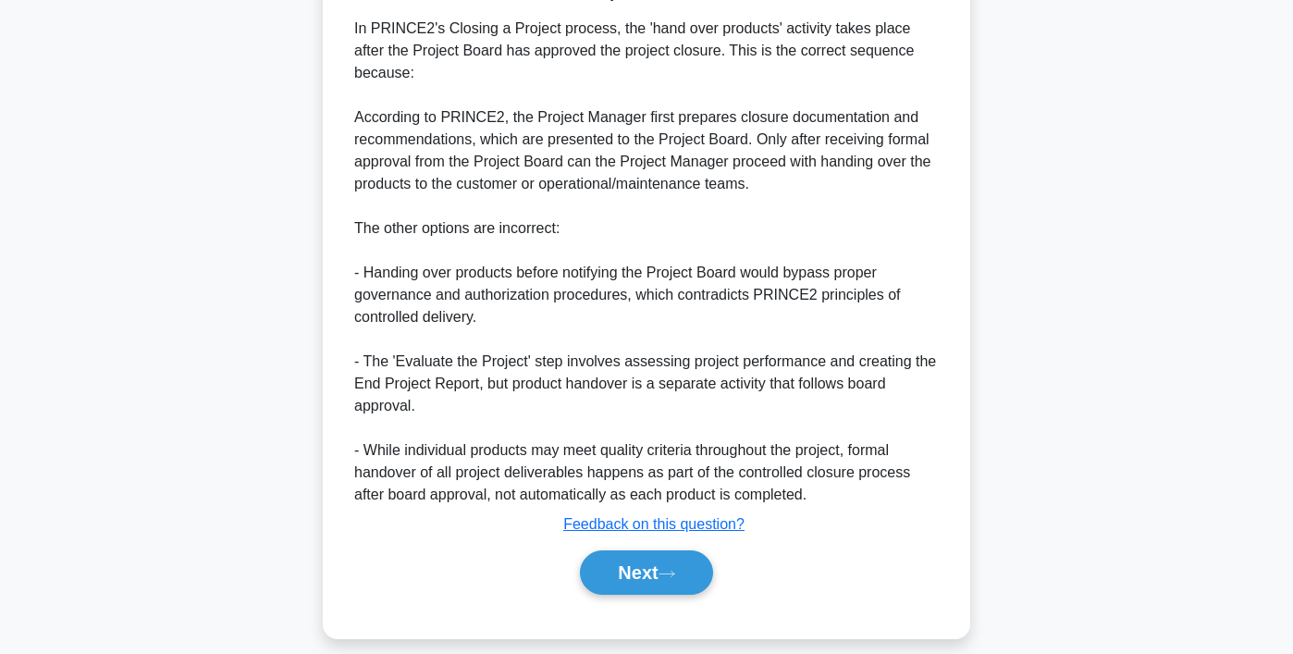
scroll to position [533, 0]
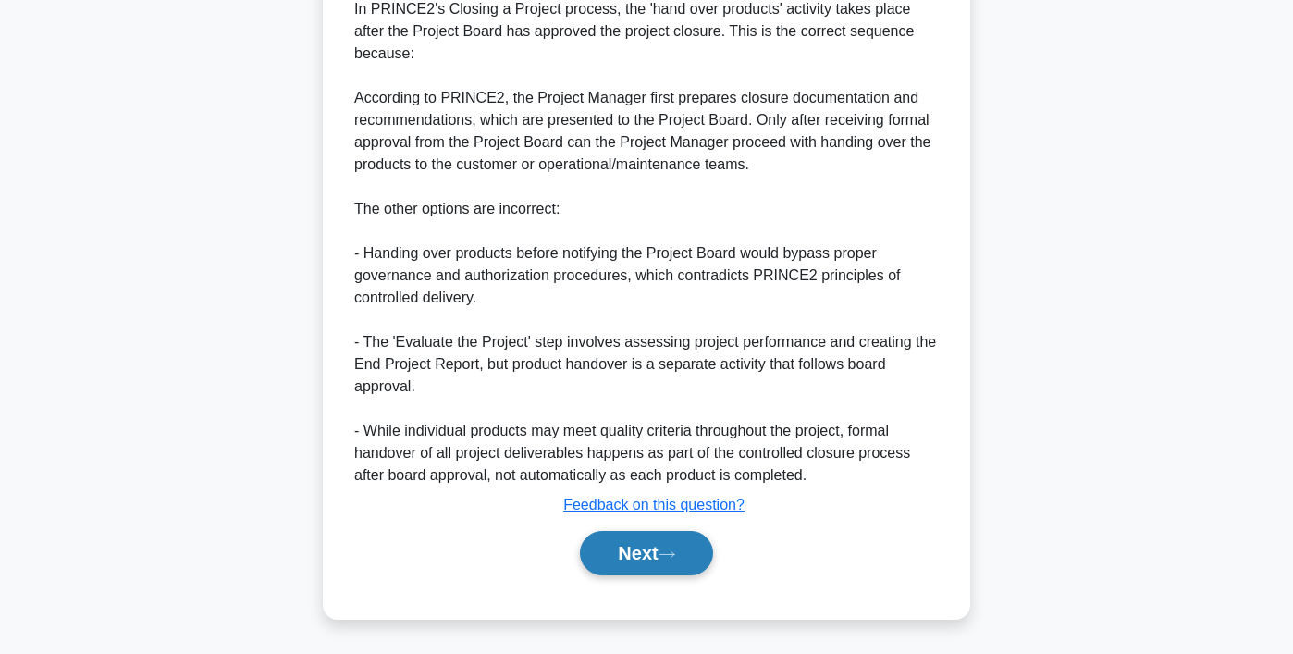
click at [678, 560] on button "Next" at bounding box center [646, 553] width 132 height 44
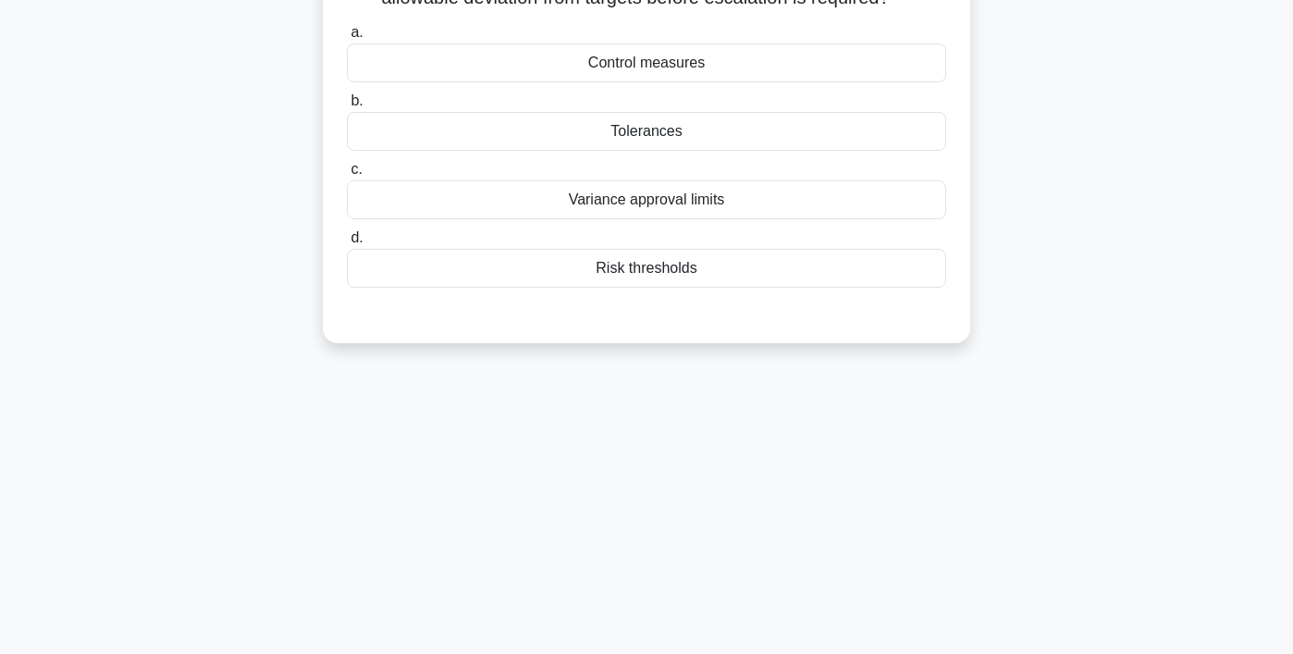
scroll to position [0, 0]
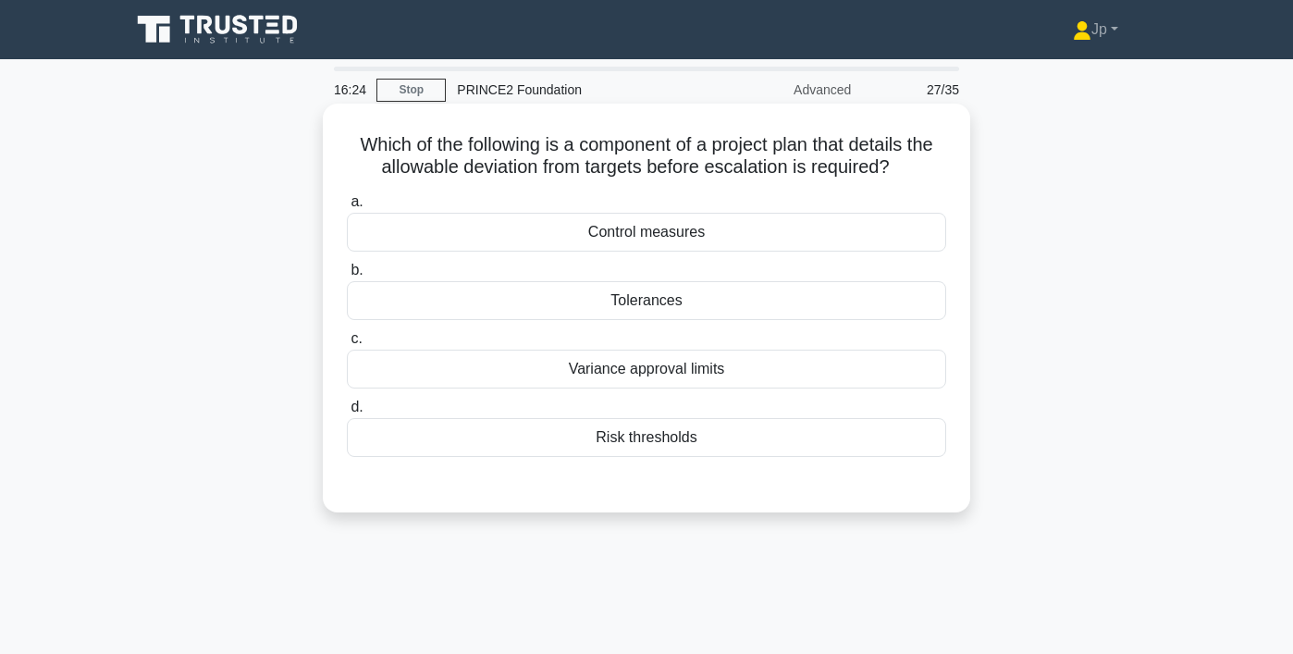
click at [752, 314] on div "Tolerances" at bounding box center [646, 300] width 599 height 39
click at [347, 276] on input "b. Tolerances" at bounding box center [347, 270] width 0 height 12
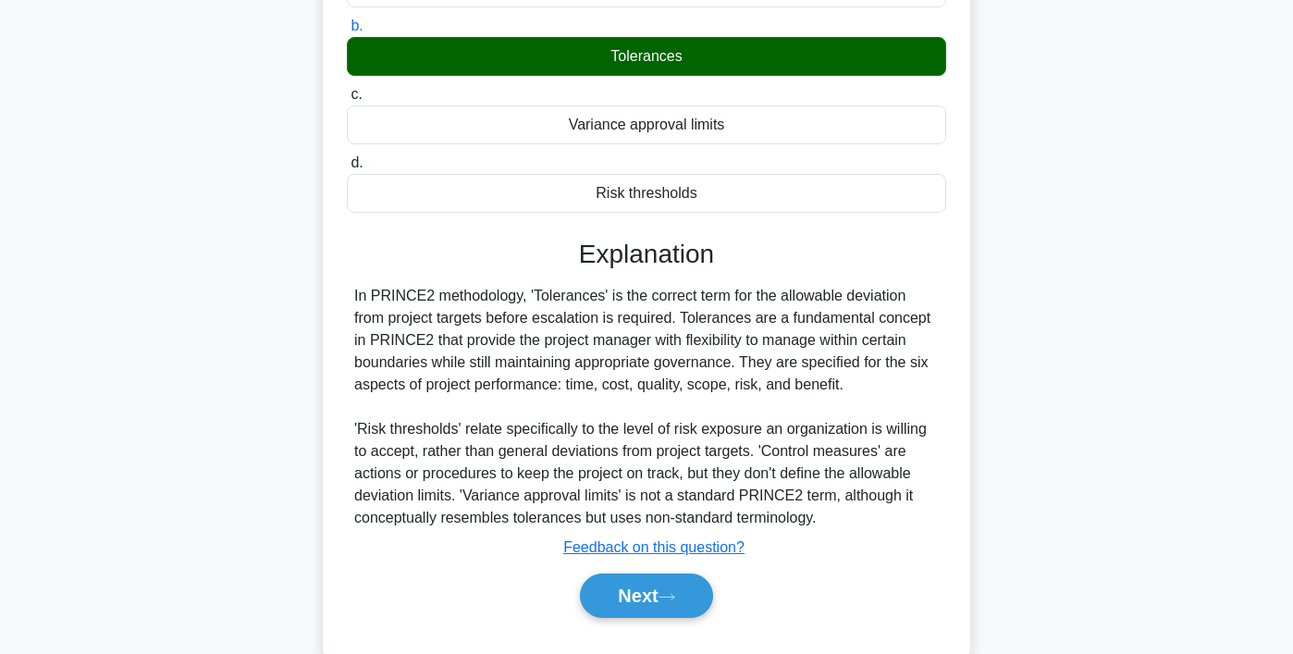
scroll to position [345, 0]
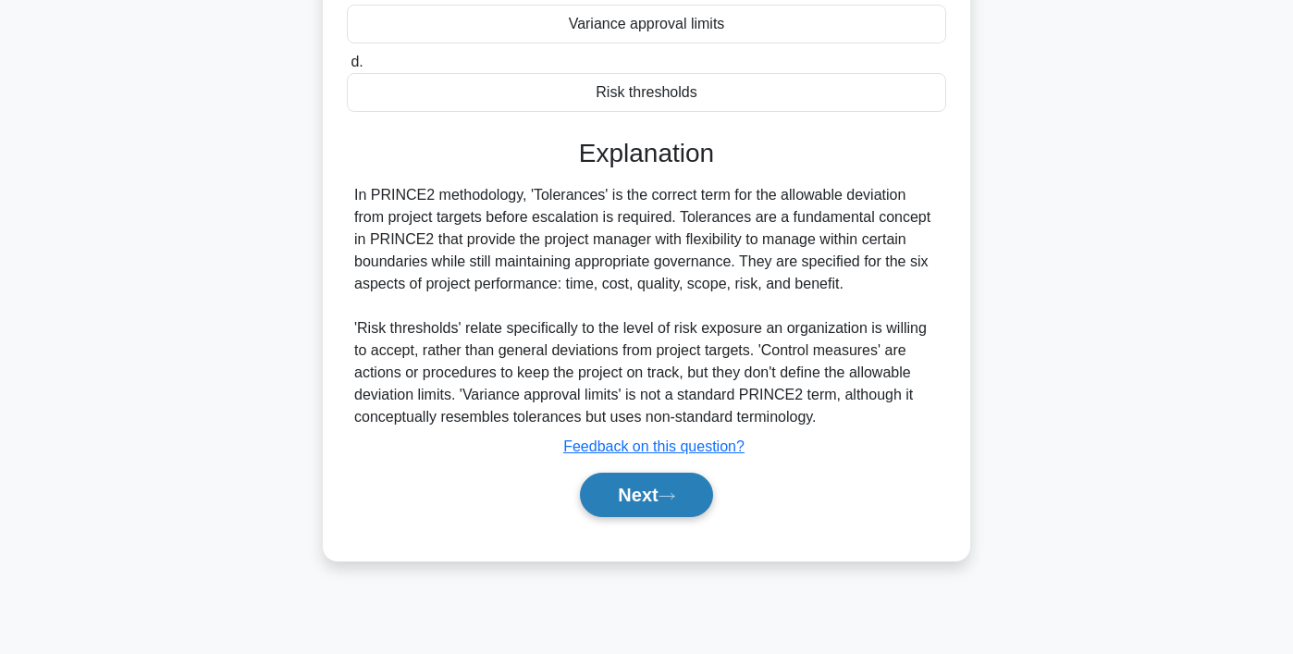
click at [675, 491] on icon at bounding box center [666, 496] width 17 height 10
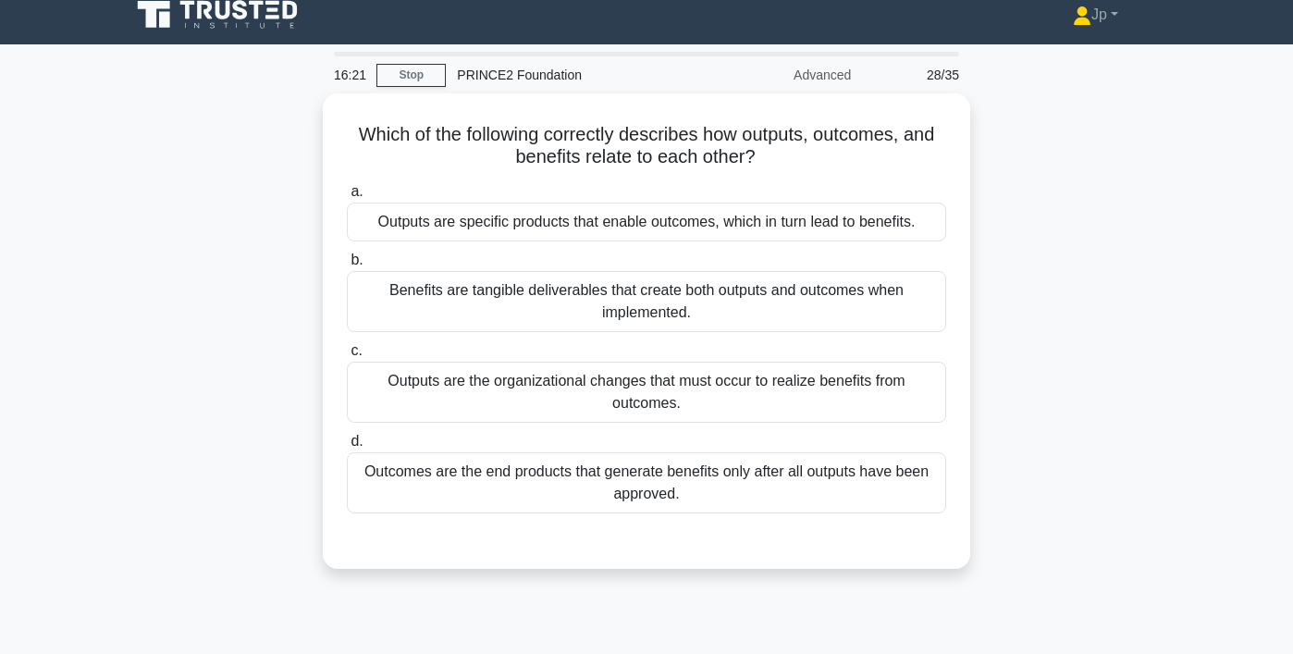
scroll to position [0, 0]
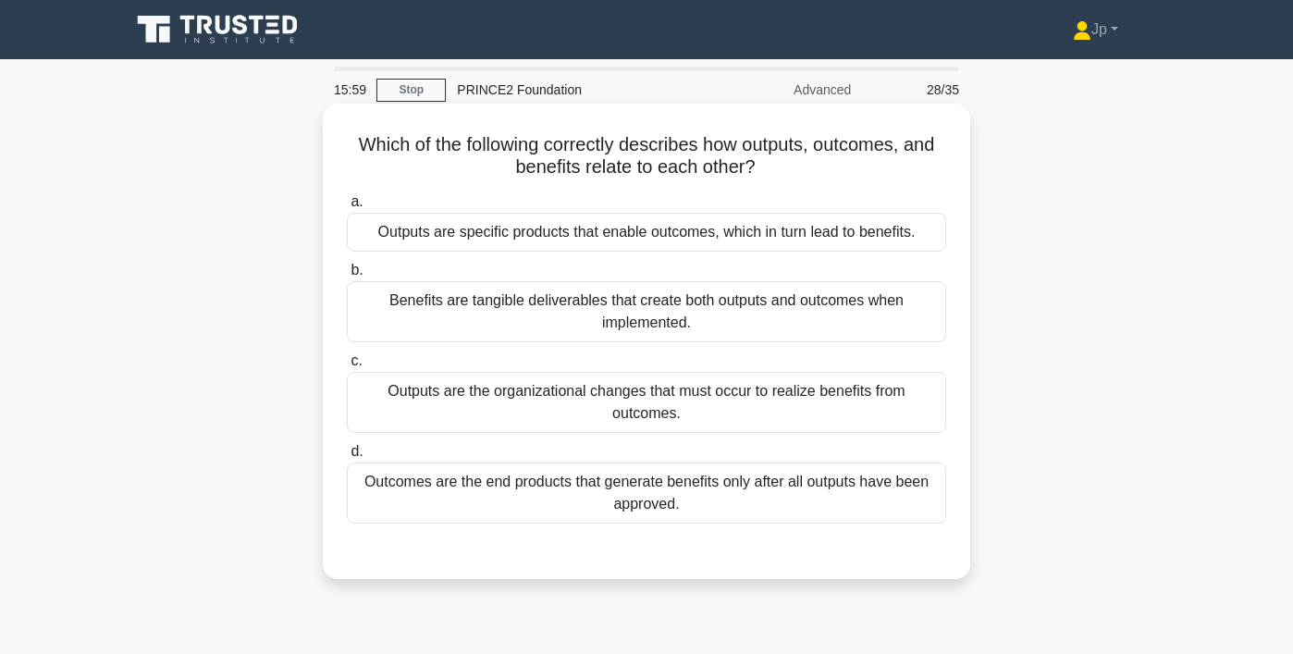
click at [570, 236] on div "Outputs are specific products that enable outcomes, which in turn lead to benef…" at bounding box center [646, 232] width 599 height 39
click at [347, 208] on input "a. Outputs are specific products that enable outcomes, which in turn lead to be…" at bounding box center [347, 202] width 0 height 12
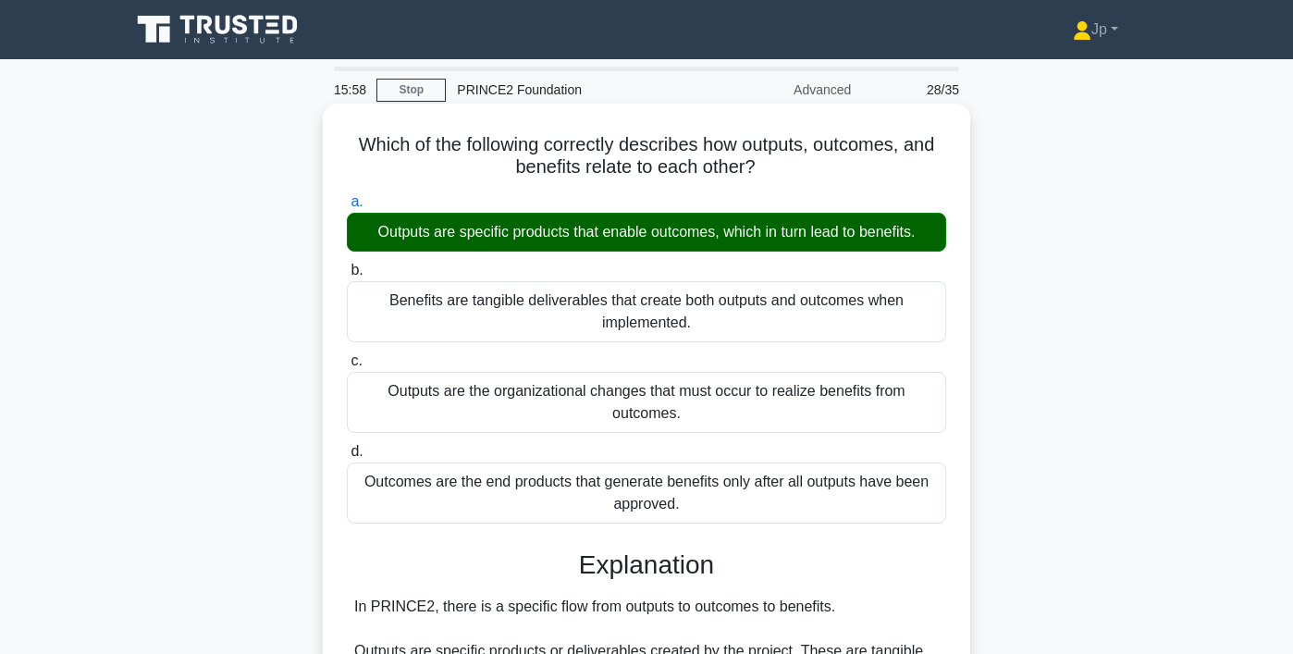
scroll to position [464, 0]
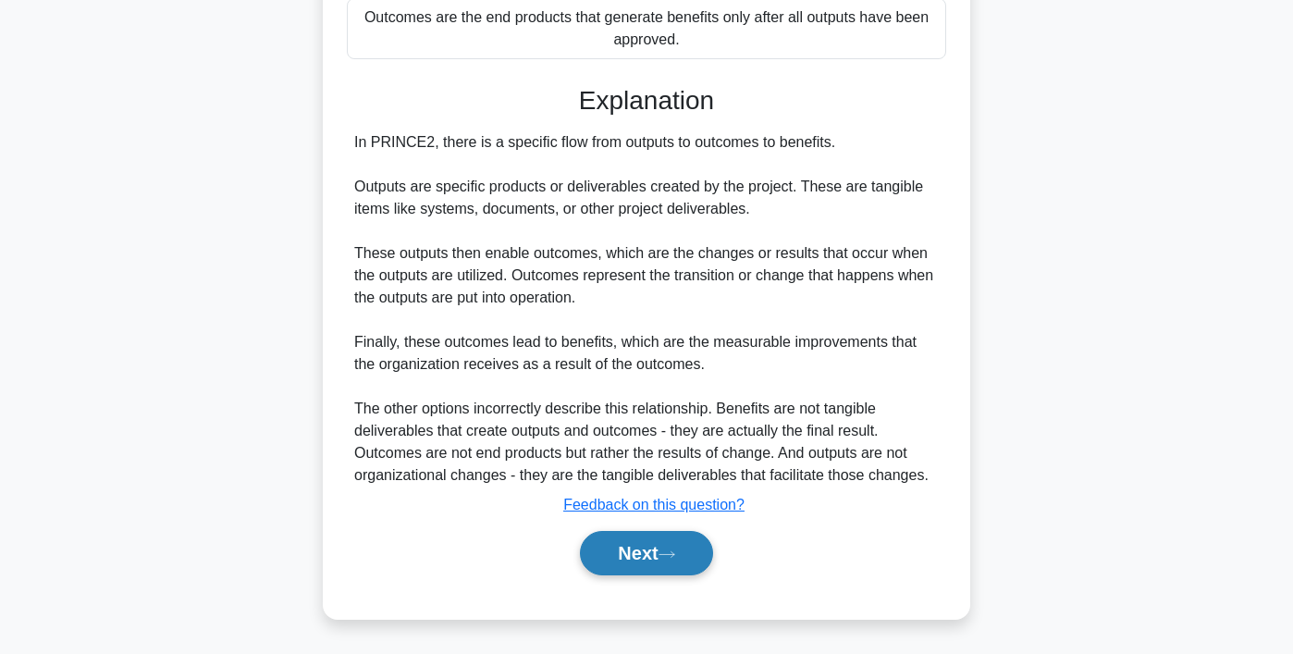
click at [664, 561] on button "Next" at bounding box center [646, 553] width 132 height 44
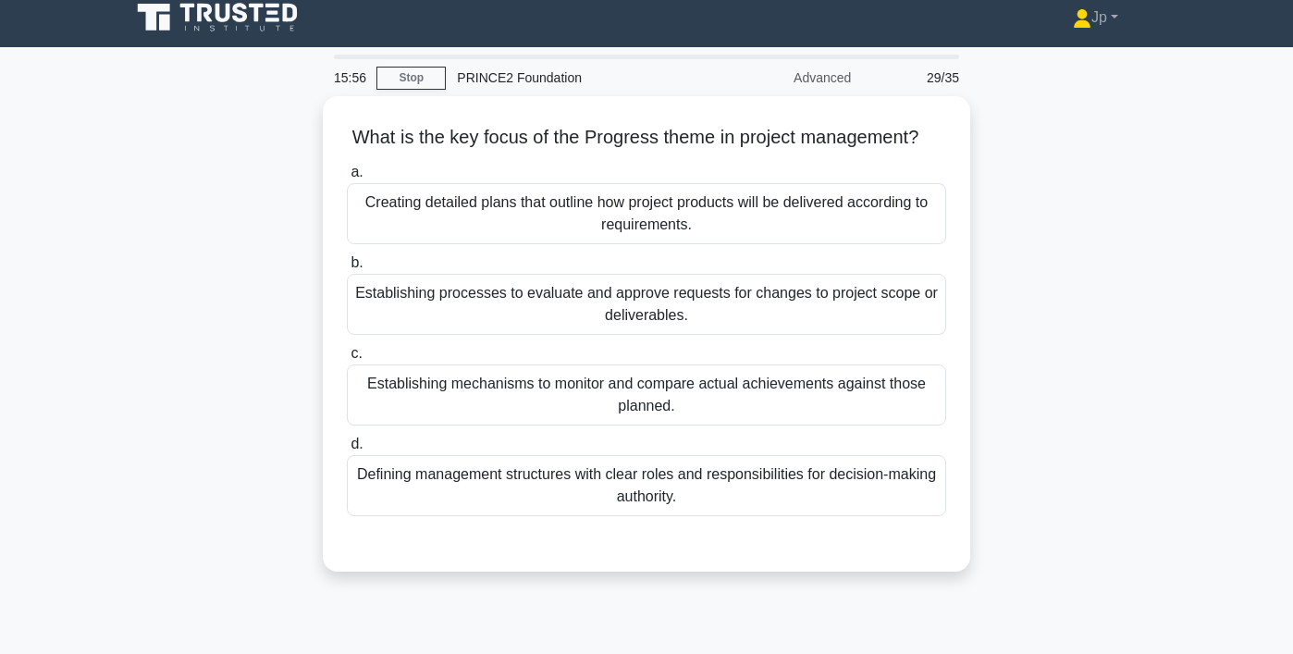
scroll to position [0, 0]
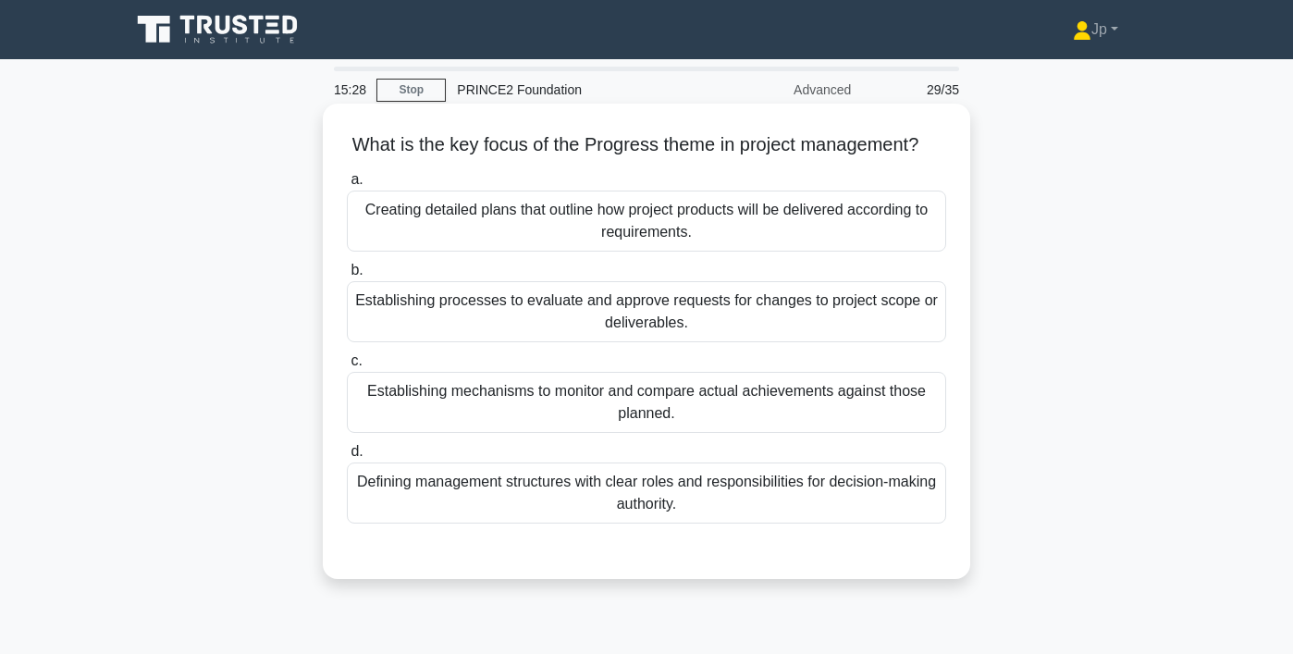
click at [729, 410] on div "Establishing mechanisms to monitor and compare actual achievements against thos…" at bounding box center [646, 402] width 599 height 61
click at [347, 367] on input "c. Establishing mechanisms to monitor and compare actual achievements against t…" at bounding box center [347, 361] width 0 height 12
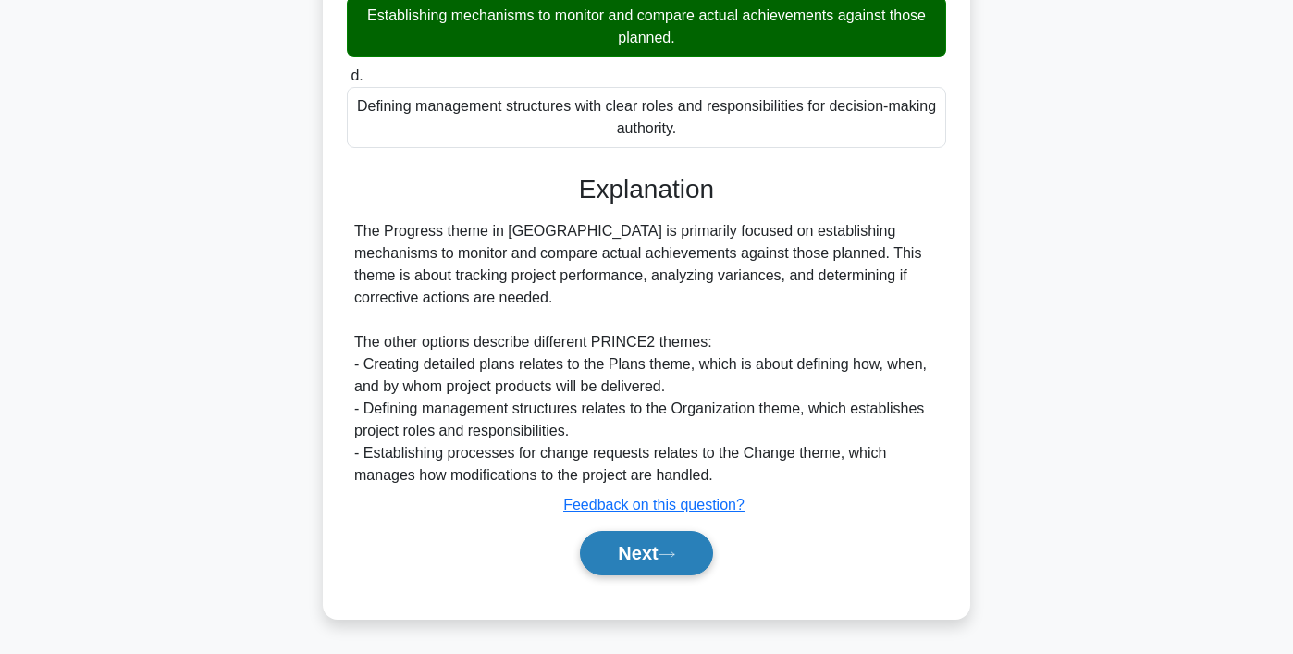
click at [679, 547] on button "Next" at bounding box center [646, 553] width 132 height 44
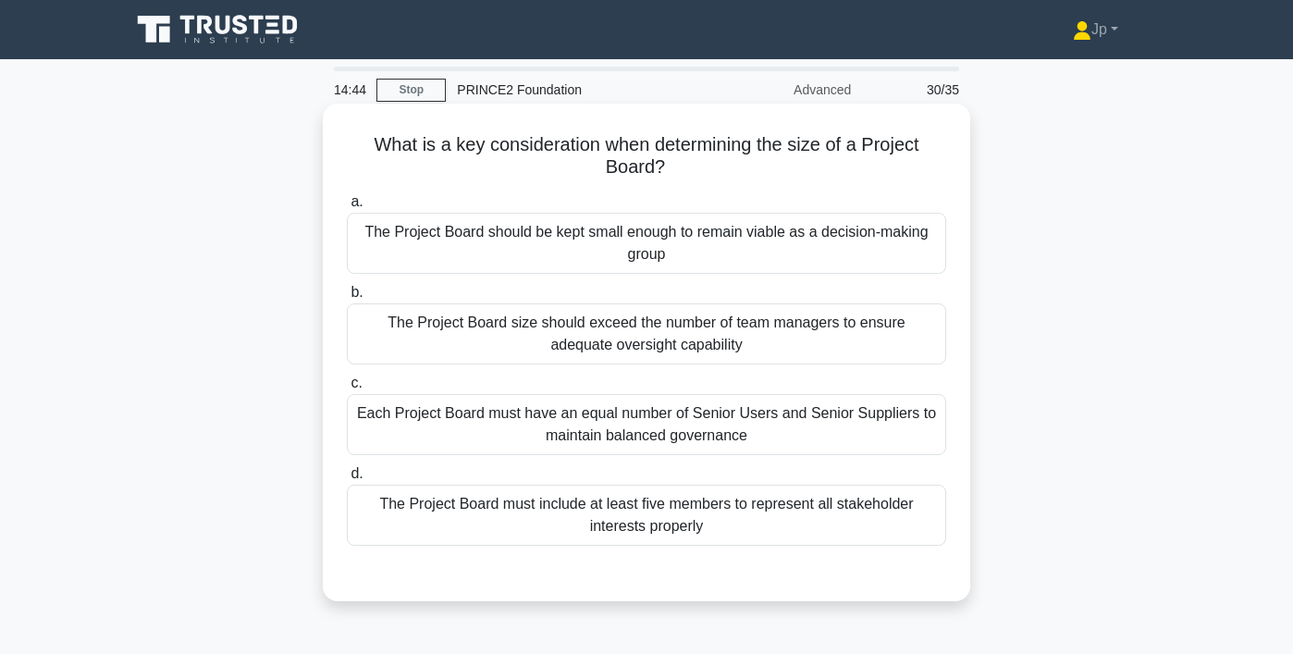
click at [815, 241] on div "The Project Board should be kept small enough to remain viable as a decision-ma…" at bounding box center [646, 243] width 599 height 61
click at [347, 208] on input "a. The Project Board should be kept small enough to remain viable as a decision…" at bounding box center [347, 202] width 0 height 12
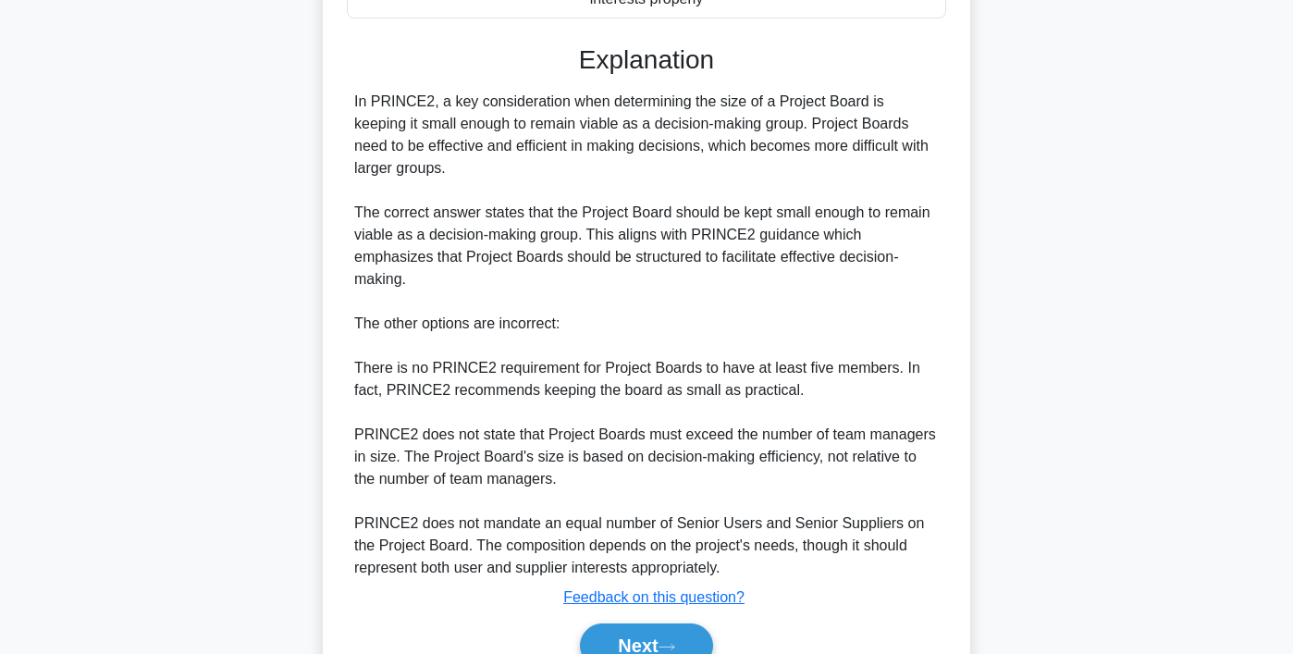
scroll to position [597, 0]
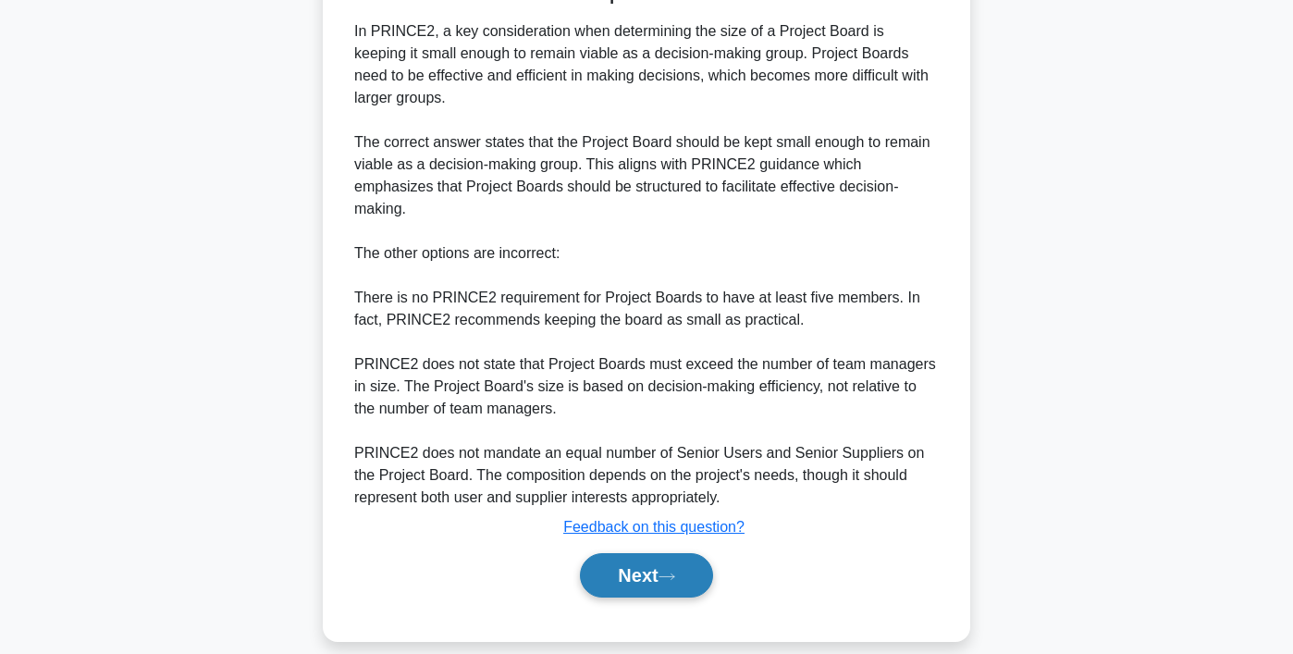
click at [669, 571] on icon at bounding box center [666, 576] width 17 height 10
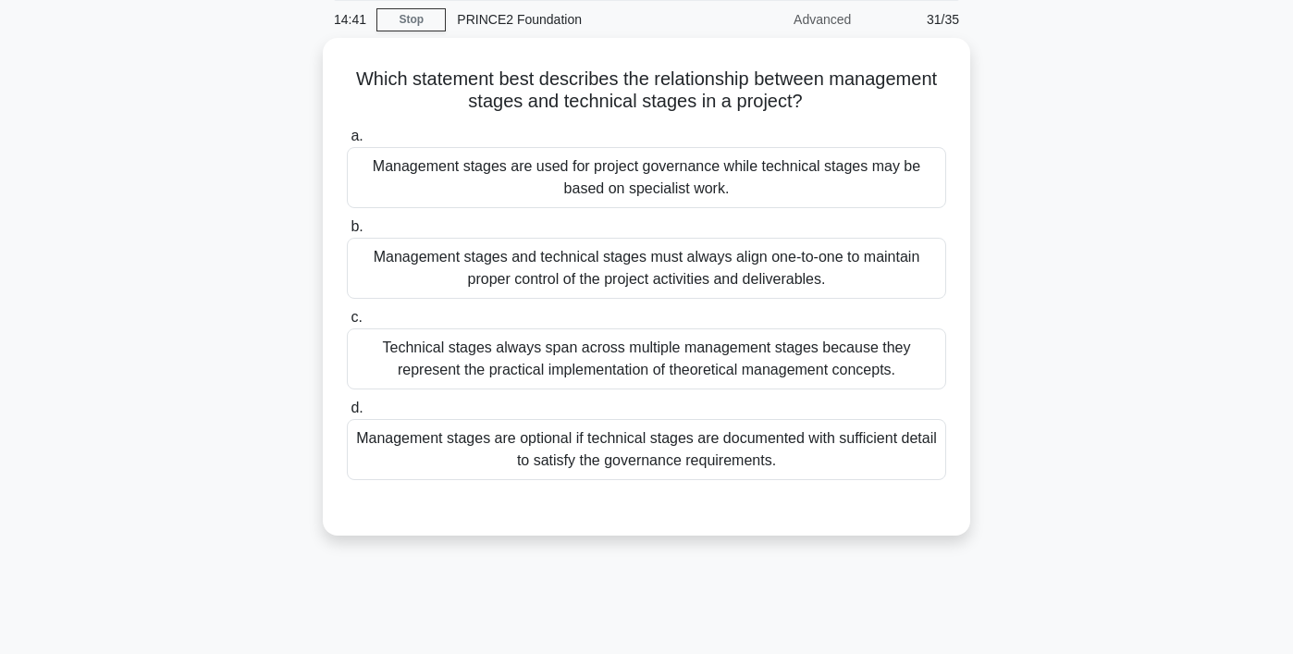
scroll to position [0, 0]
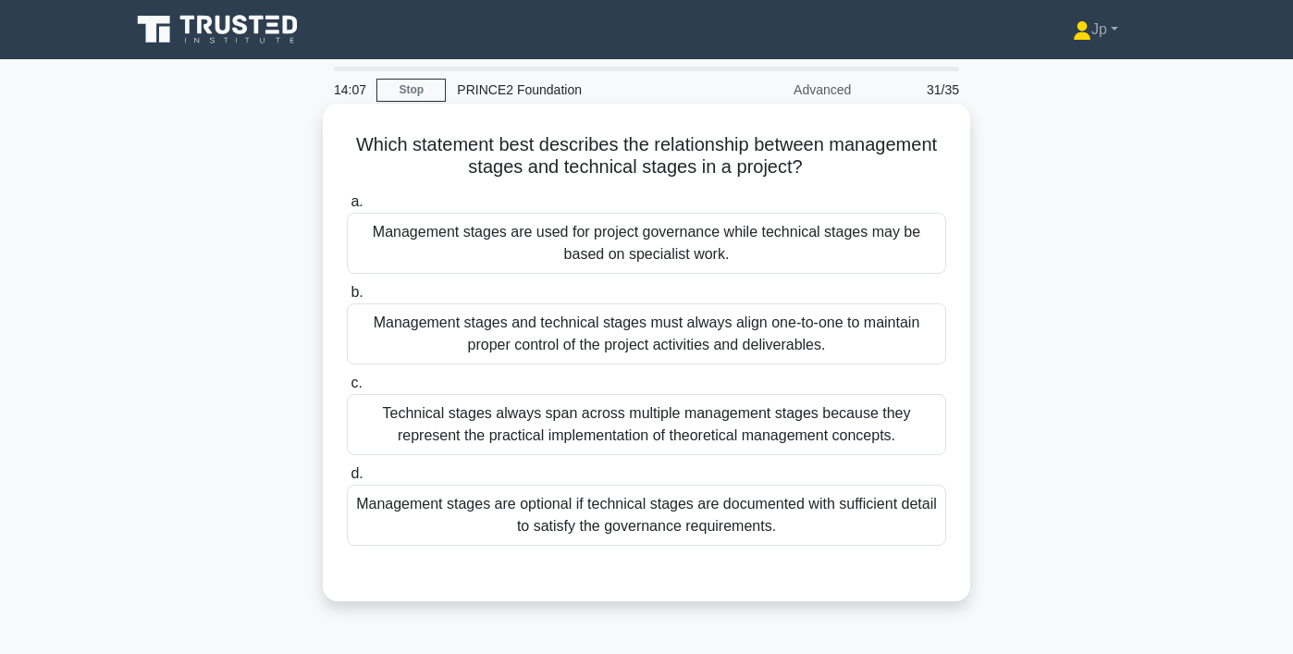
click at [712, 270] on div "Management stages are used for project governance while technical stages may be…" at bounding box center [646, 243] width 599 height 61
click at [347, 208] on input "a. Management stages are used for project governance while technical stages may…" at bounding box center [347, 202] width 0 height 12
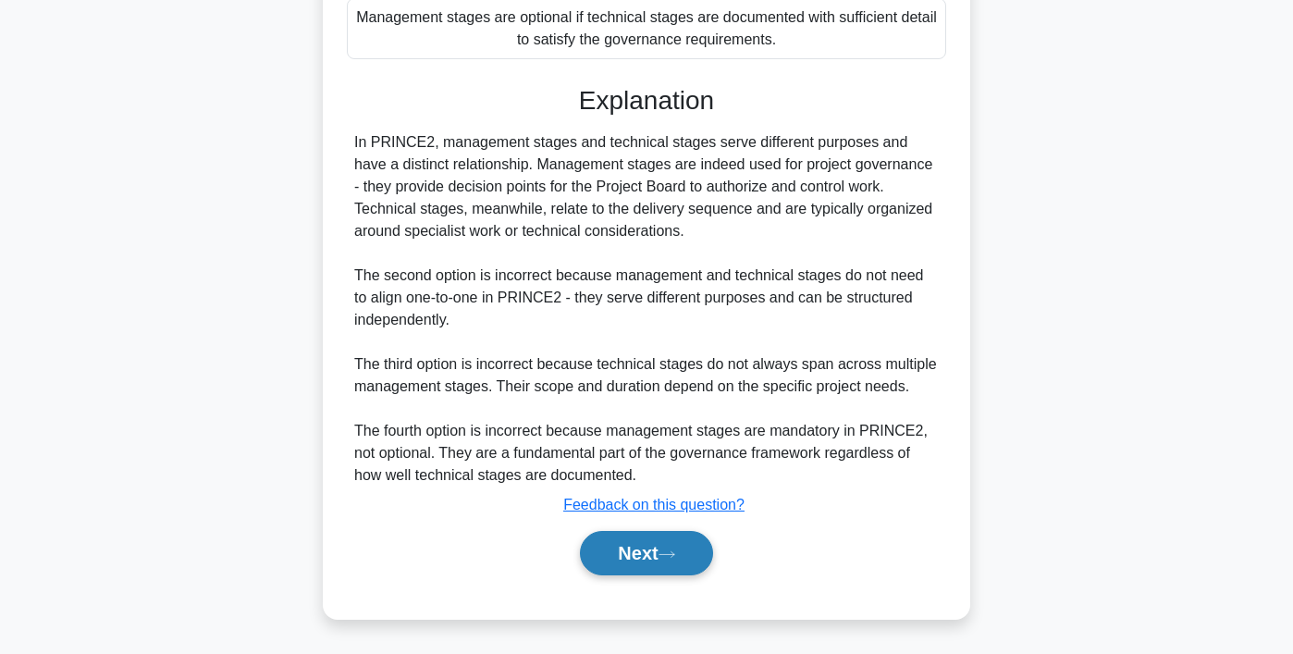
click at [675, 555] on icon at bounding box center [666, 554] width 17 height 10
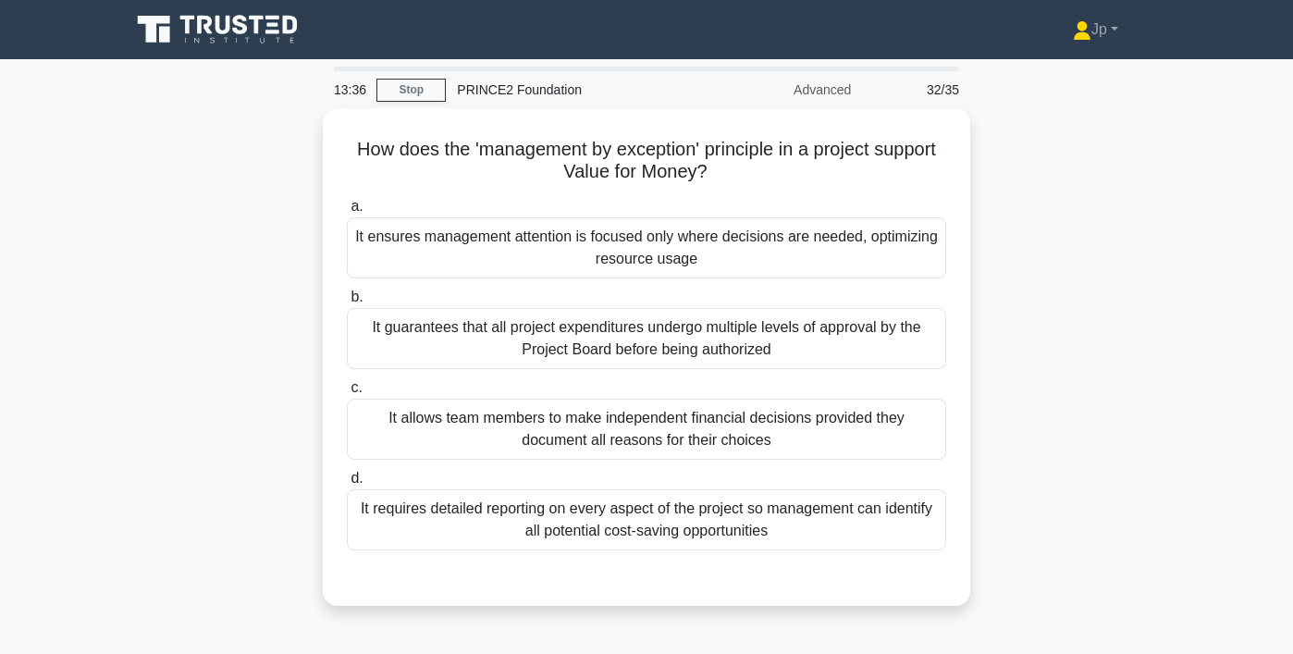
click at [794, 435] on div "It allows team members to make independent financial decisions provided they do…" at bounding box center [646, 428] width 599 height 61
click at [347, 394] on input "c. It allows team members to make independent financial decisions provided they…" at bounding box center [347, 388] width 0 height 12
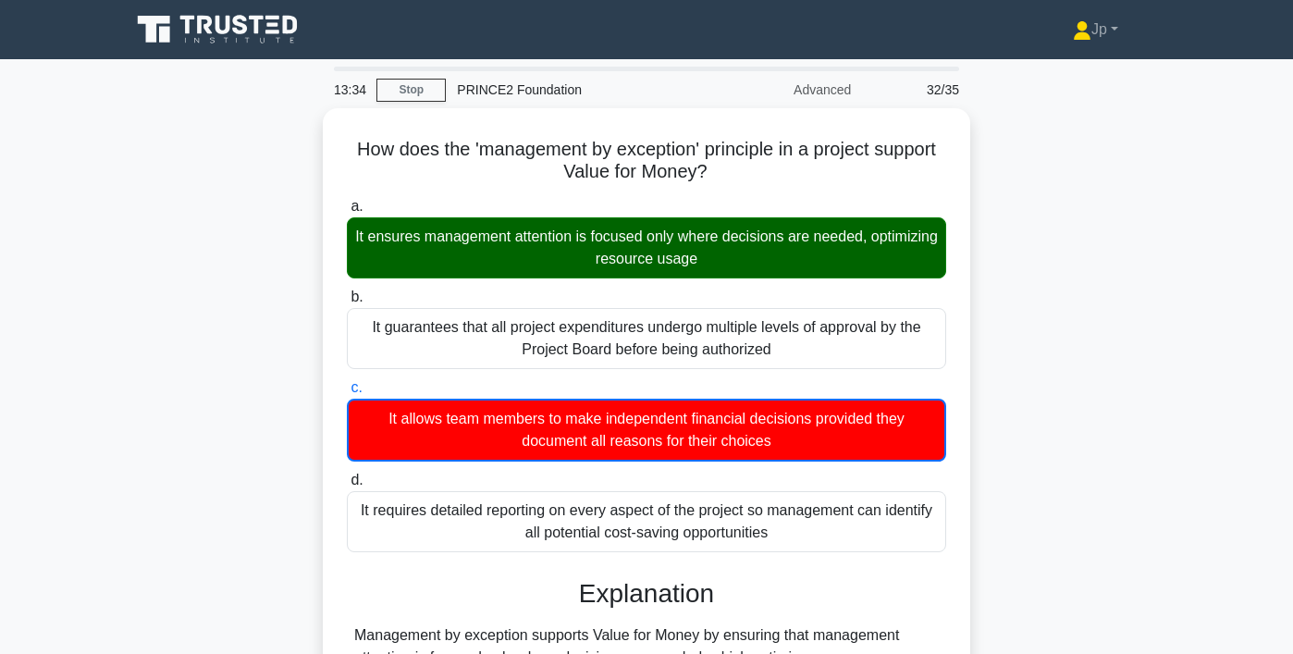
scroll to position [444, 0]
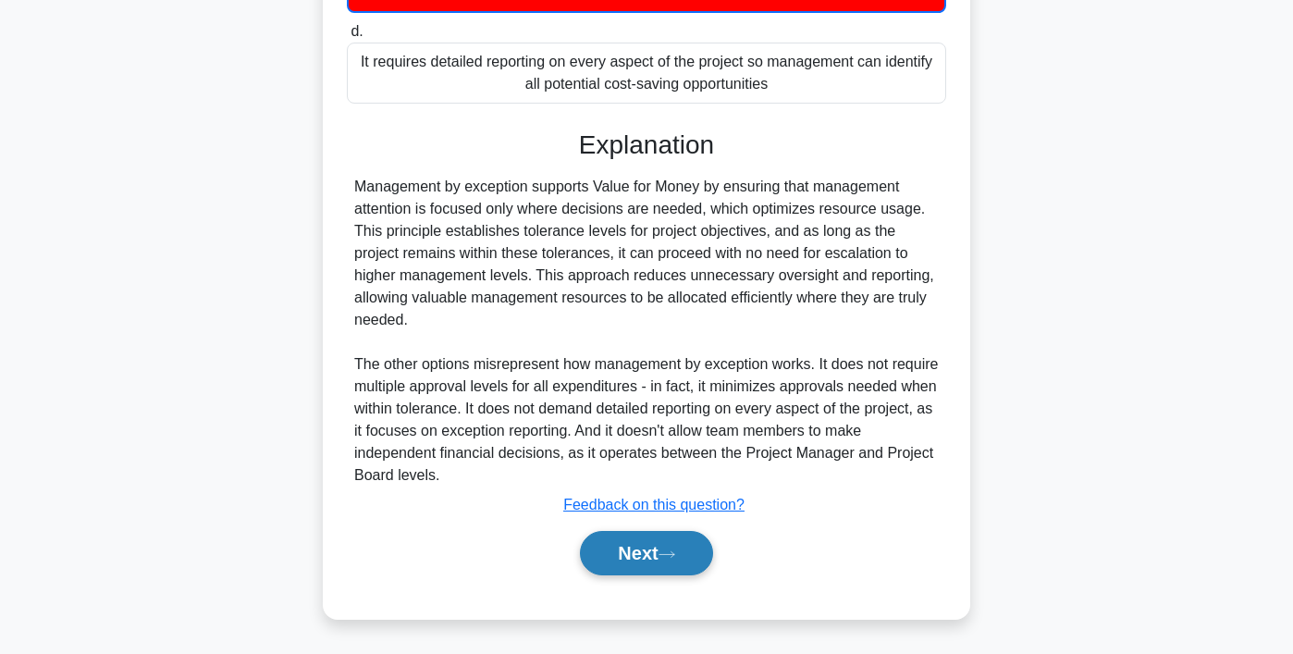
click at [656, 561] on button "Next" at bounding box center [646, 553] width 132 height 44
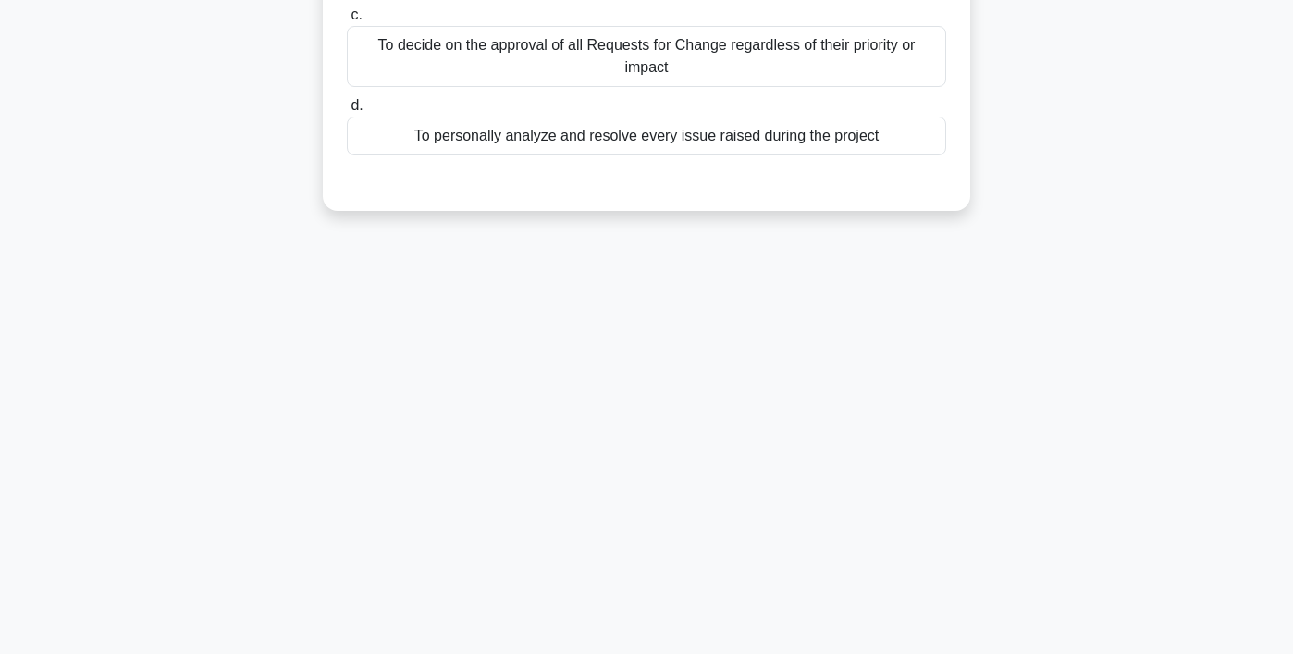
scroll to position [0, 0]
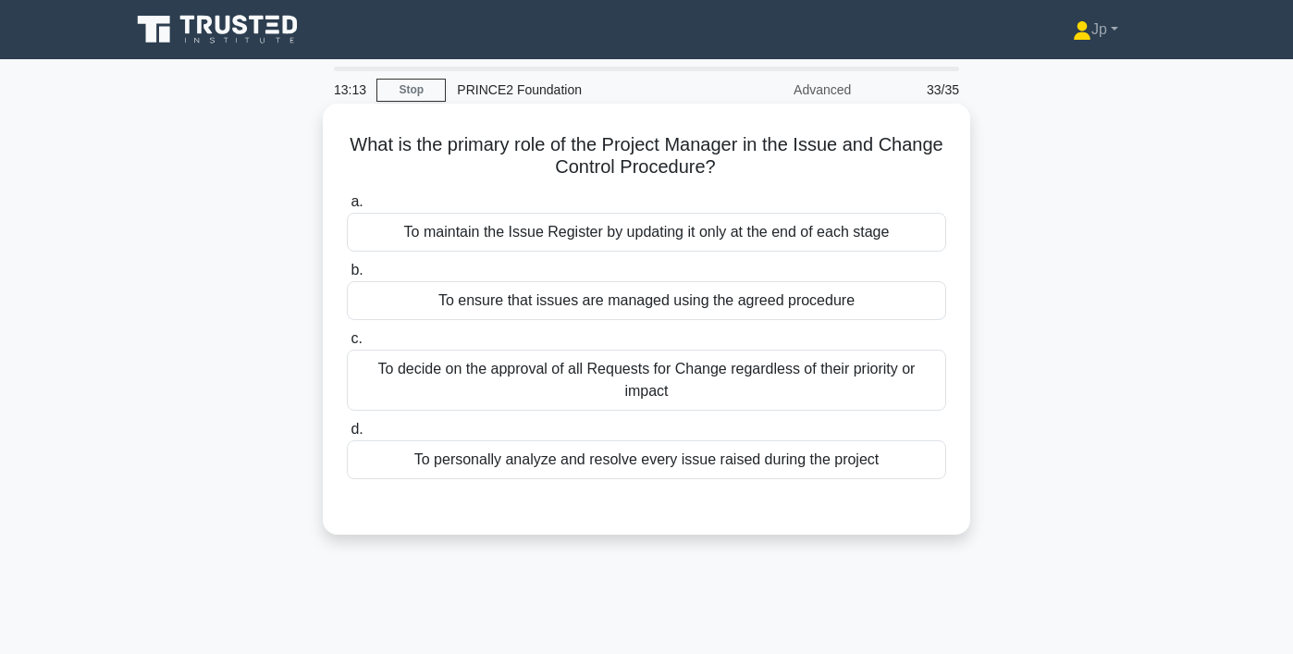
click at [789, 395] on div "To decide on the approval of all Requests for Change regardless of their priori…" at bounding box center [646, 379] width 599 height 61
click at [347, 345] on input "c. To decide on the approval of all Requests for Change regardless of their pri…" at bounding box center [347, 339] width 0 height 12
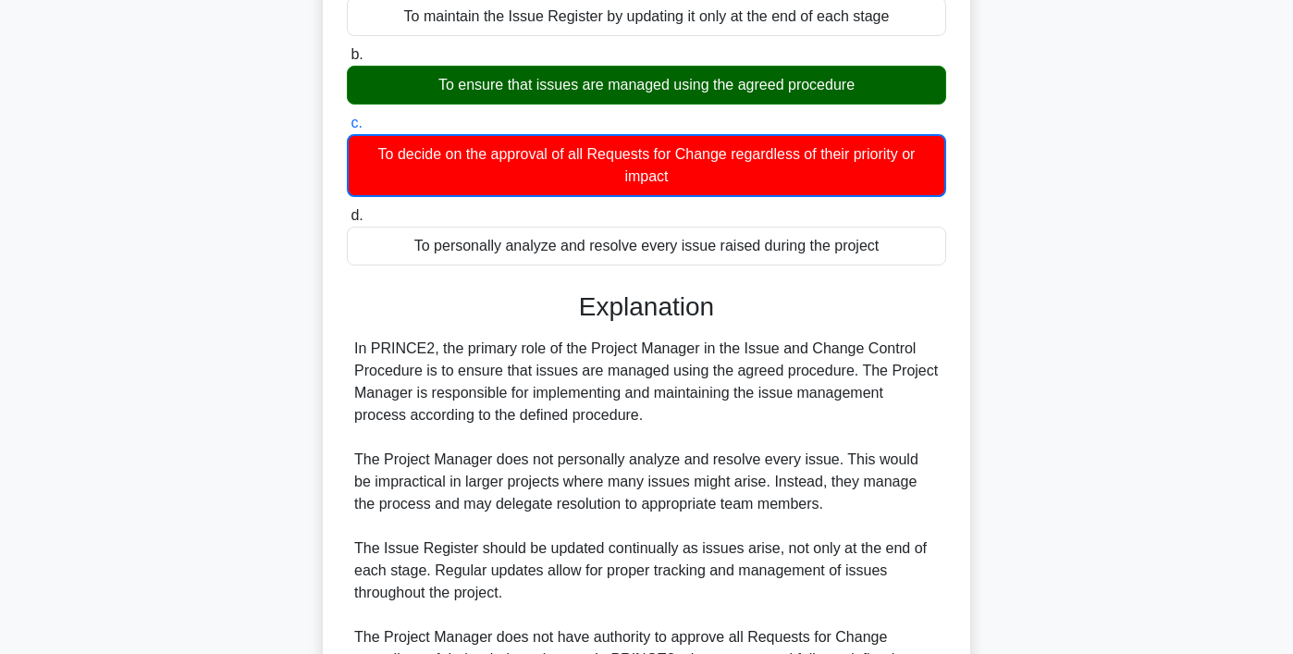
scroll to position [466, 0]
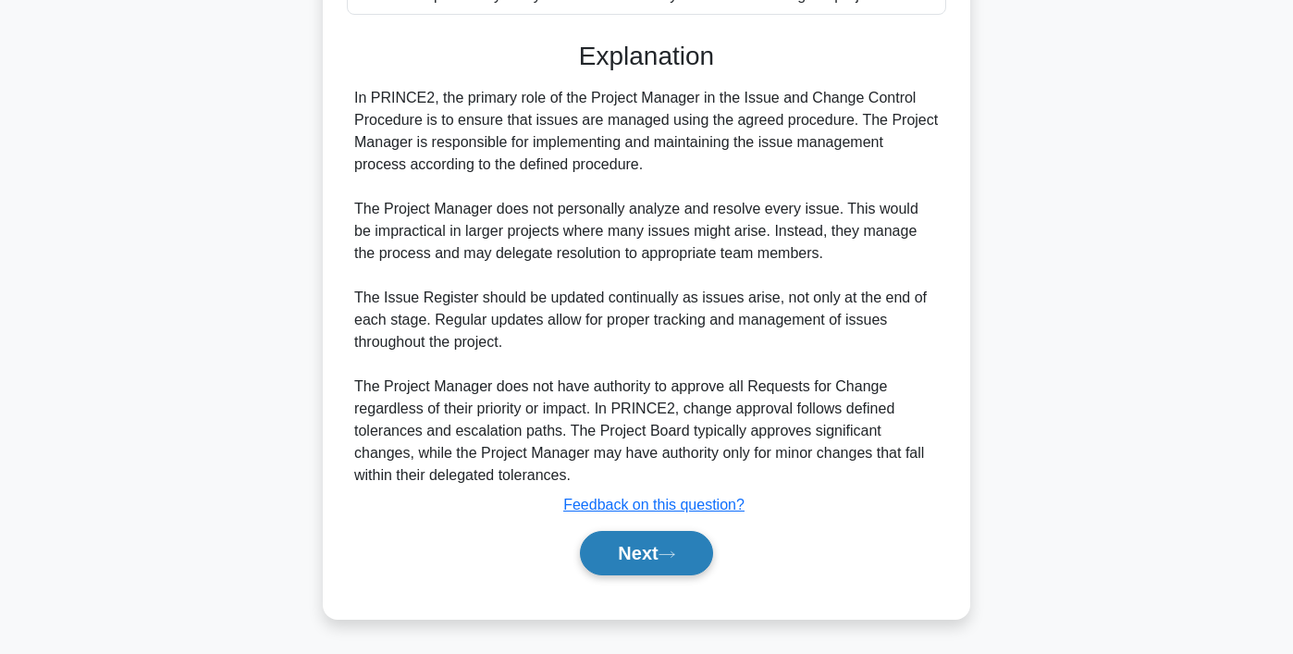
click at [675, 547] on button "Next" at bounding box center [646, 553] width 132 height 44
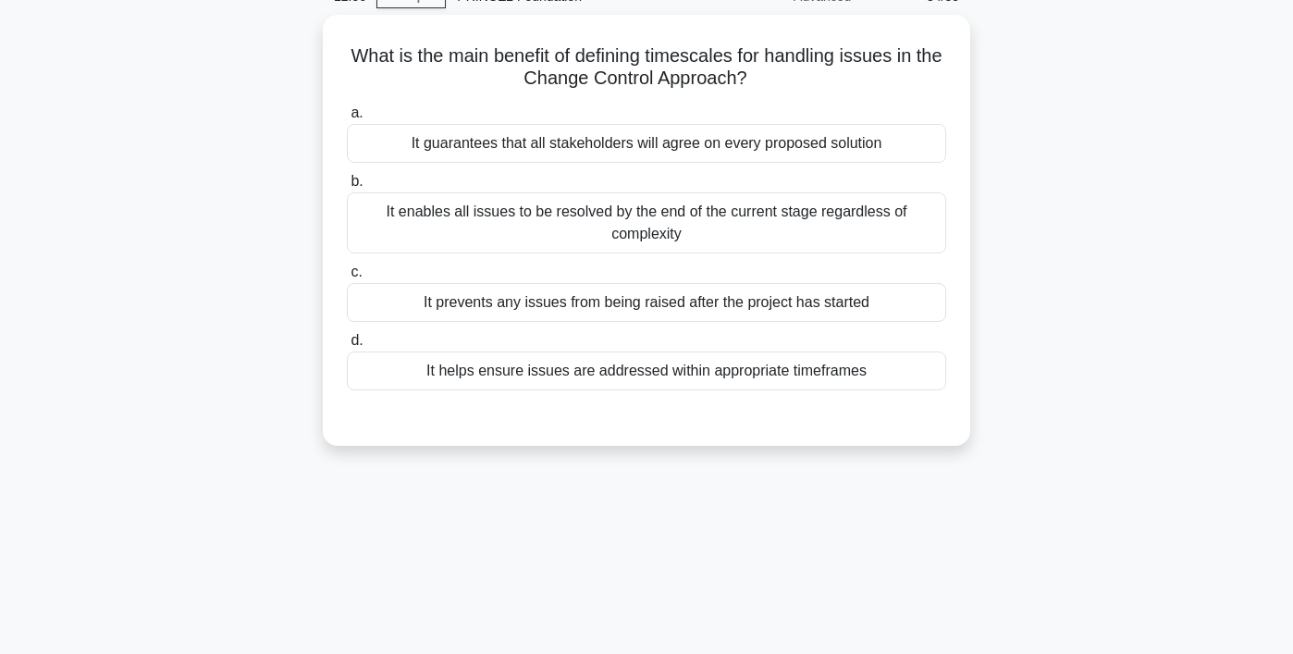
scroll to position [0, 0]
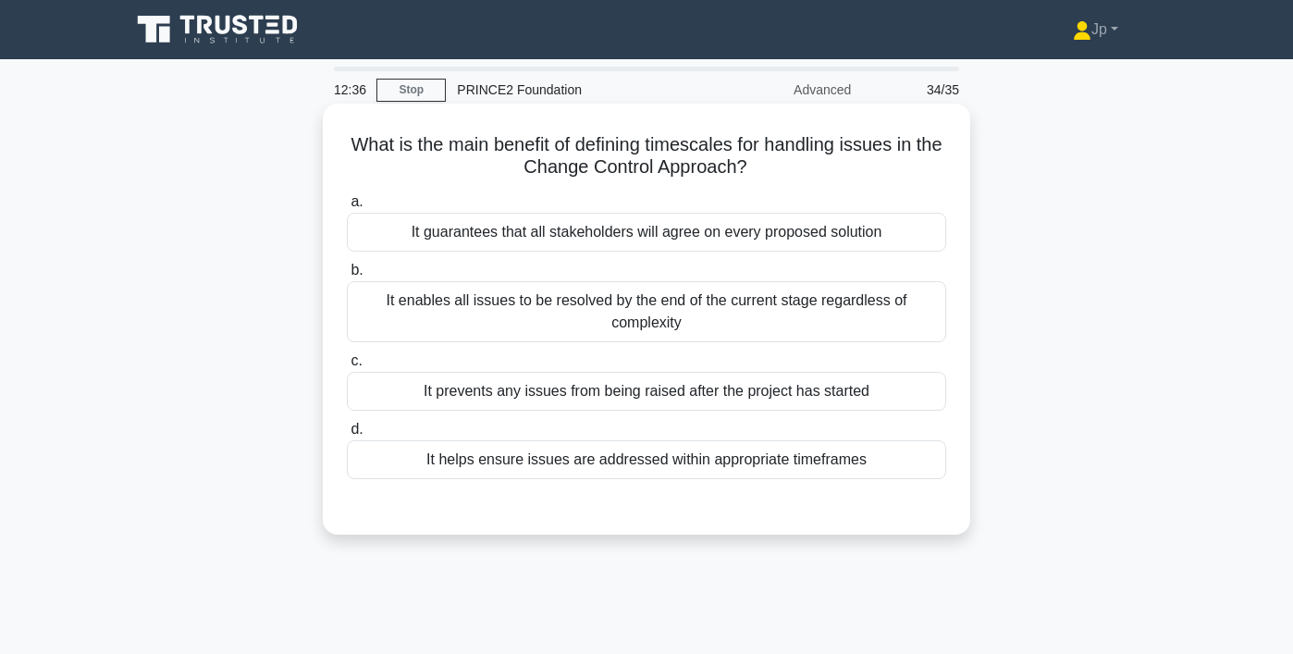
click at [671, 454] on div "It helps ensure issues are addressed within appropriate timeframes" at bounding box center [646, 459] width 599 height 39
click at [347, 435] on input "d. It helps ensure issues are addressed within appropriate timeframes" at bounding box center [347, 429] width 0 height 12
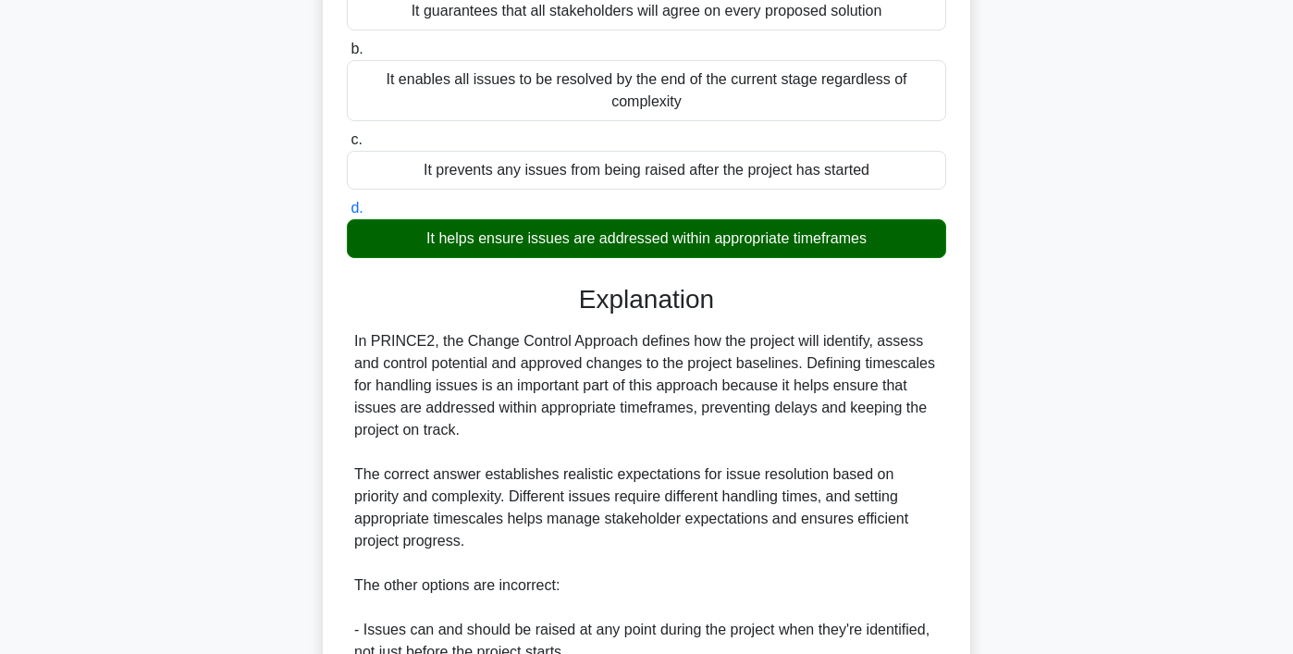
scroll to position [531, 0]
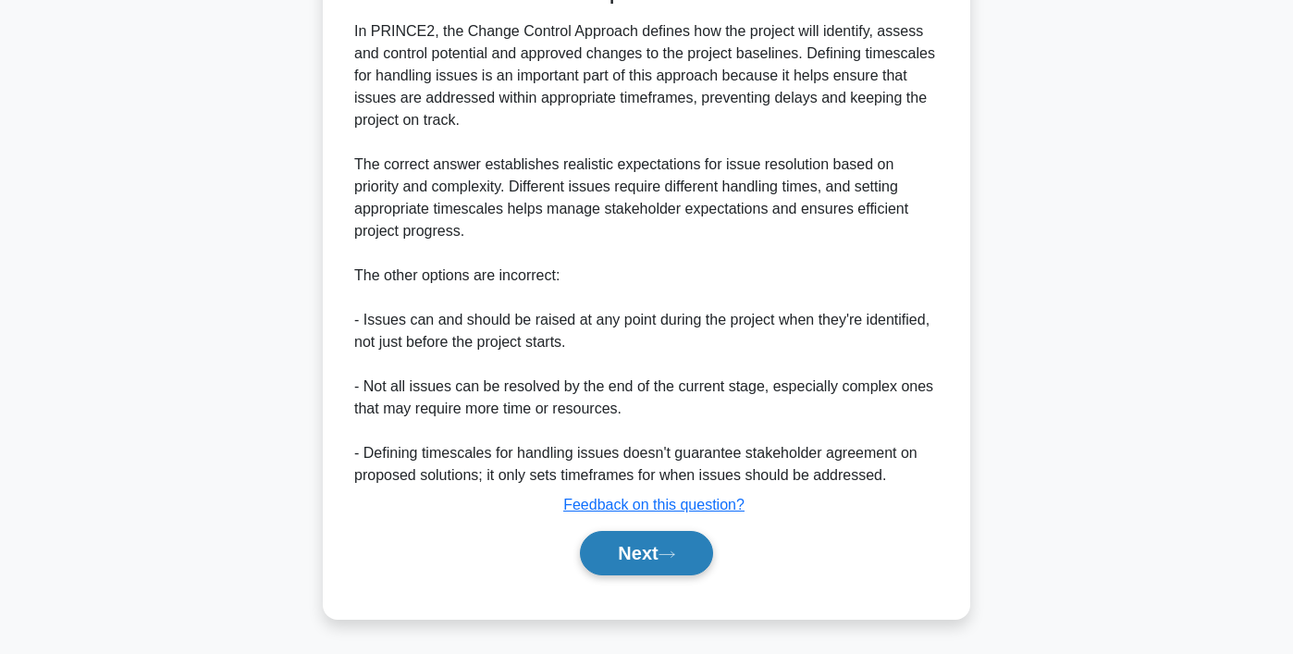
click at [646, 563] on button "Next" at bounding box center [646, 553] width 132 height 44
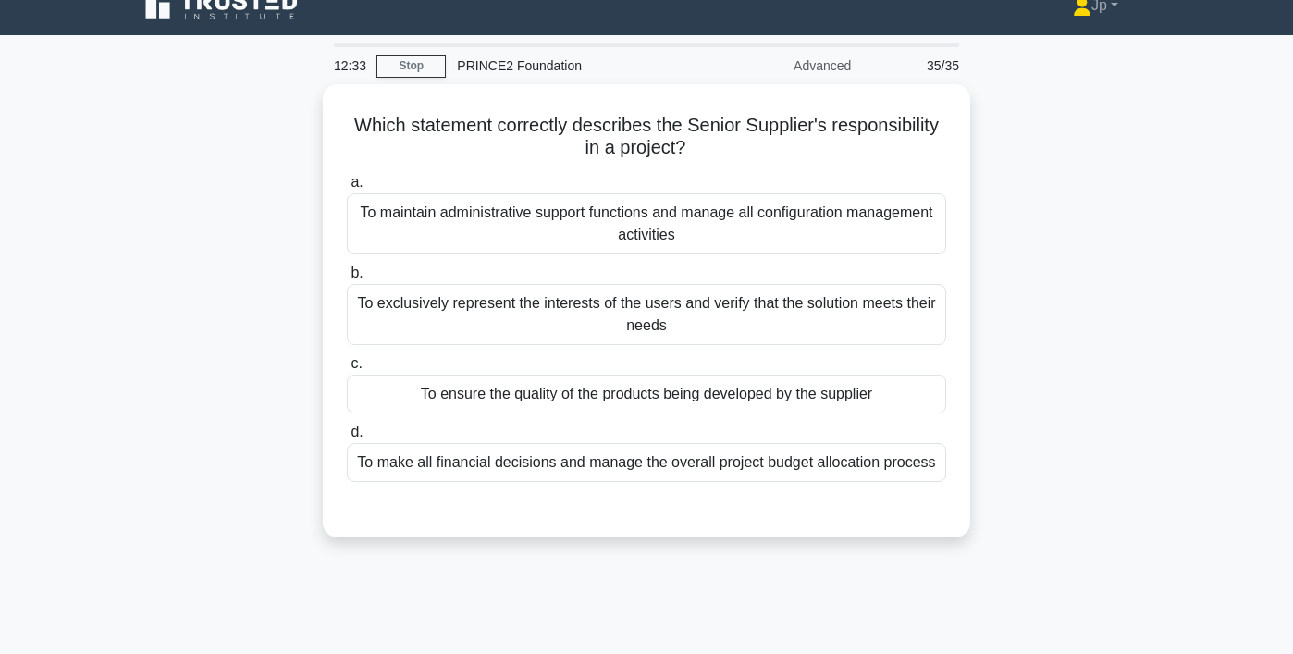
scroll to position [0, 0]
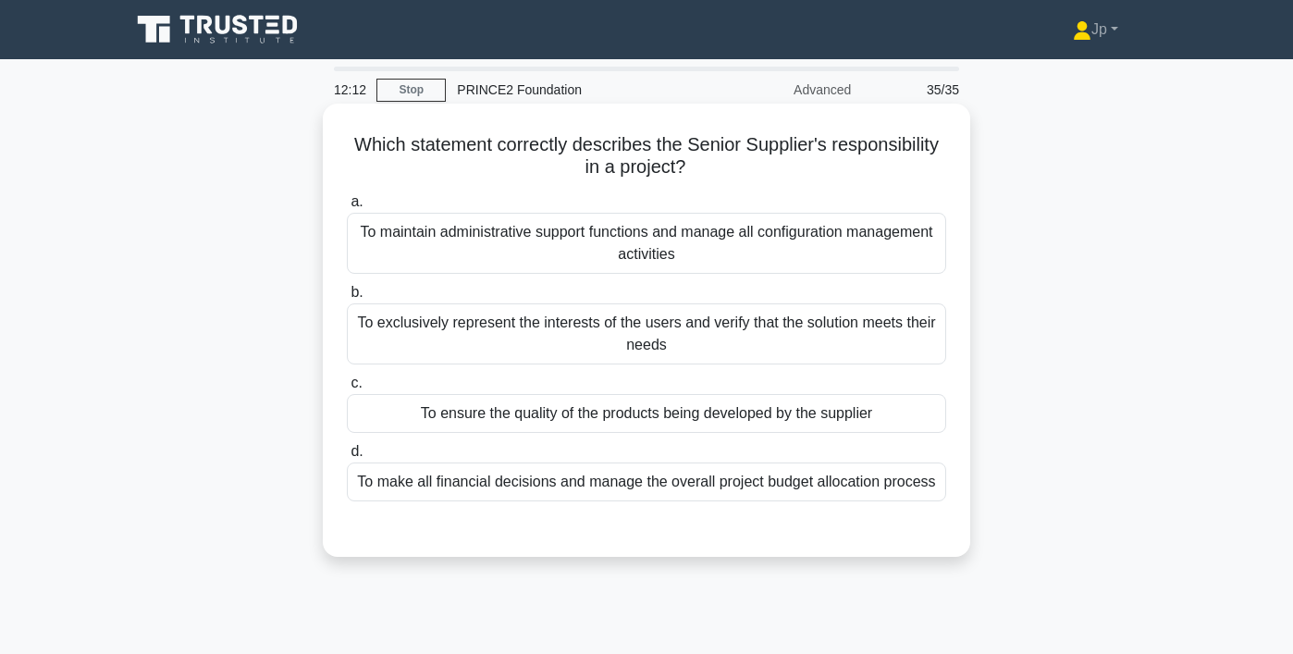
click at [796, 429] on div "To ensure the quality of the products being developed by the supplier" at bounding box center [646, 413] width 599 height 39
click at [347, 389] on input "c. To ensure the quality of the products being developed by the supplier" at bounding box center [347, 383] width 0 height 12
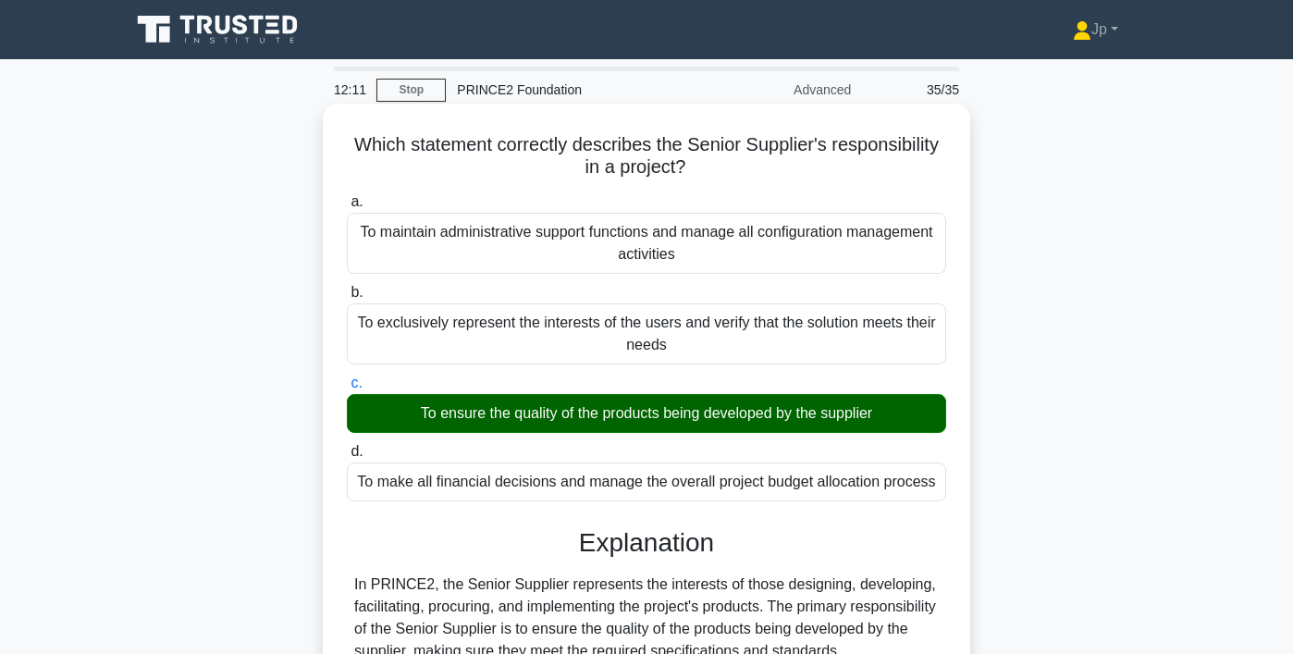
scroll to position [464, 0]
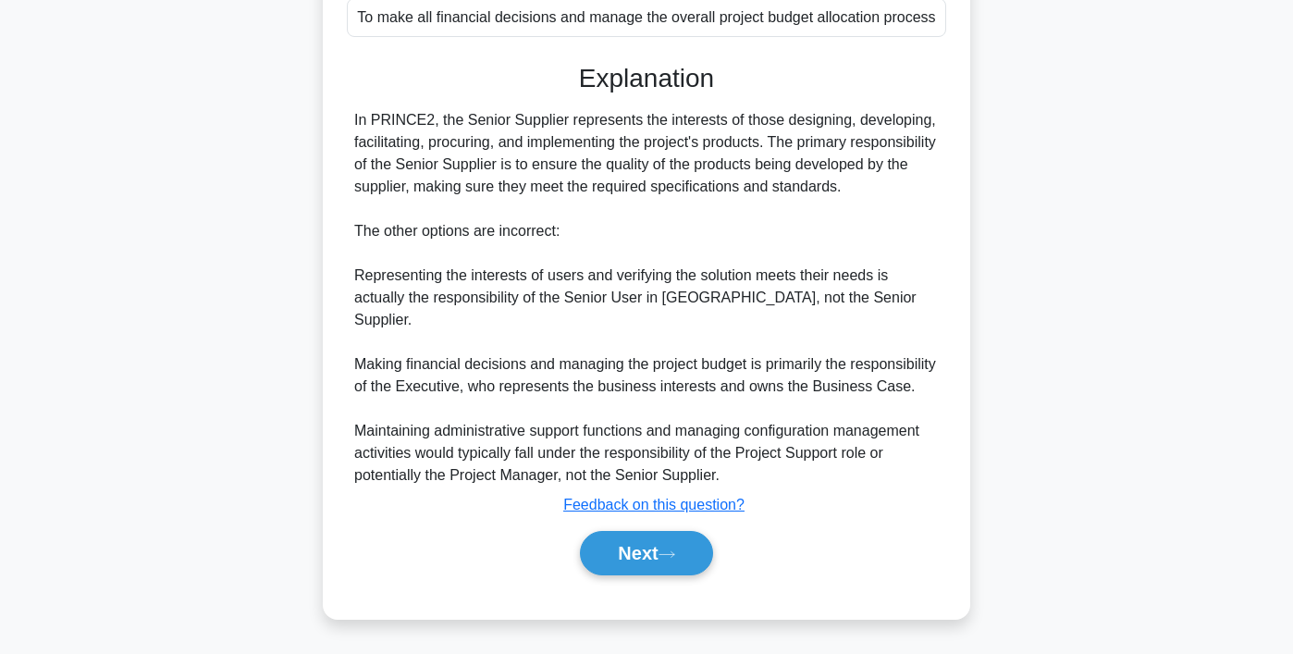
click at [677, 575] on div "Next" at bounding box center [646, 552] width 599 height 59
click at [680, 559] on button "Next" at bounding box center [646, 553] width 132 height 44
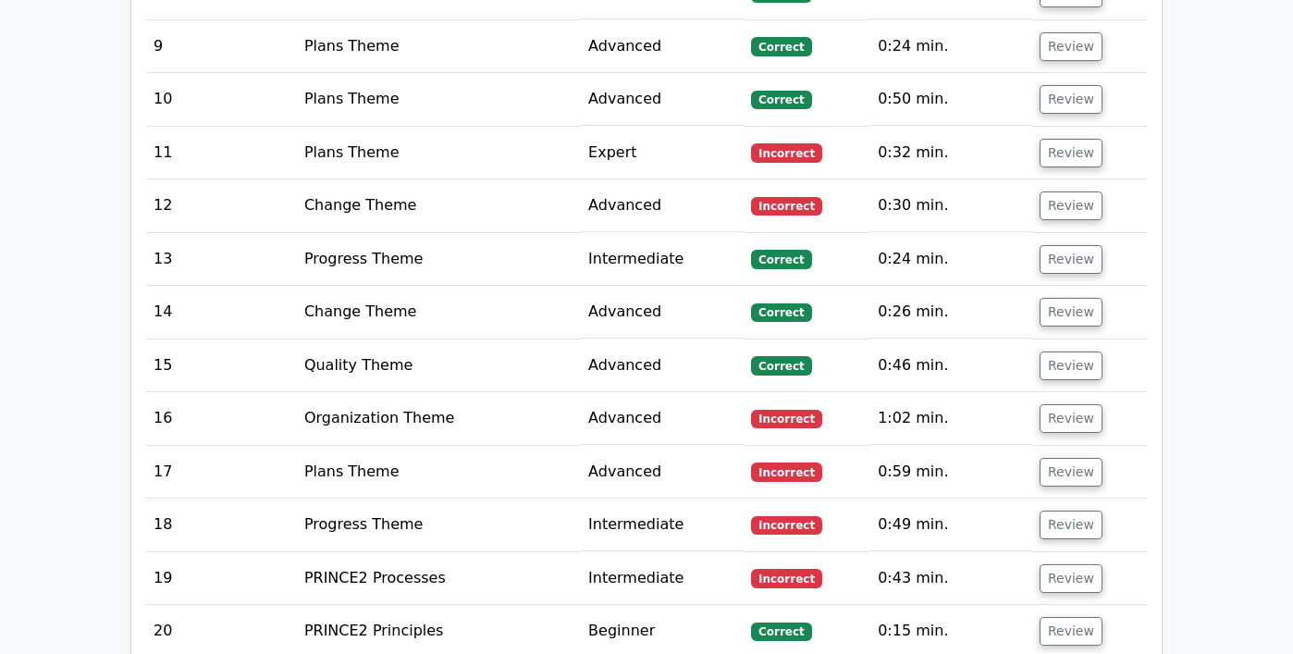
scroll to position [2666, 0]
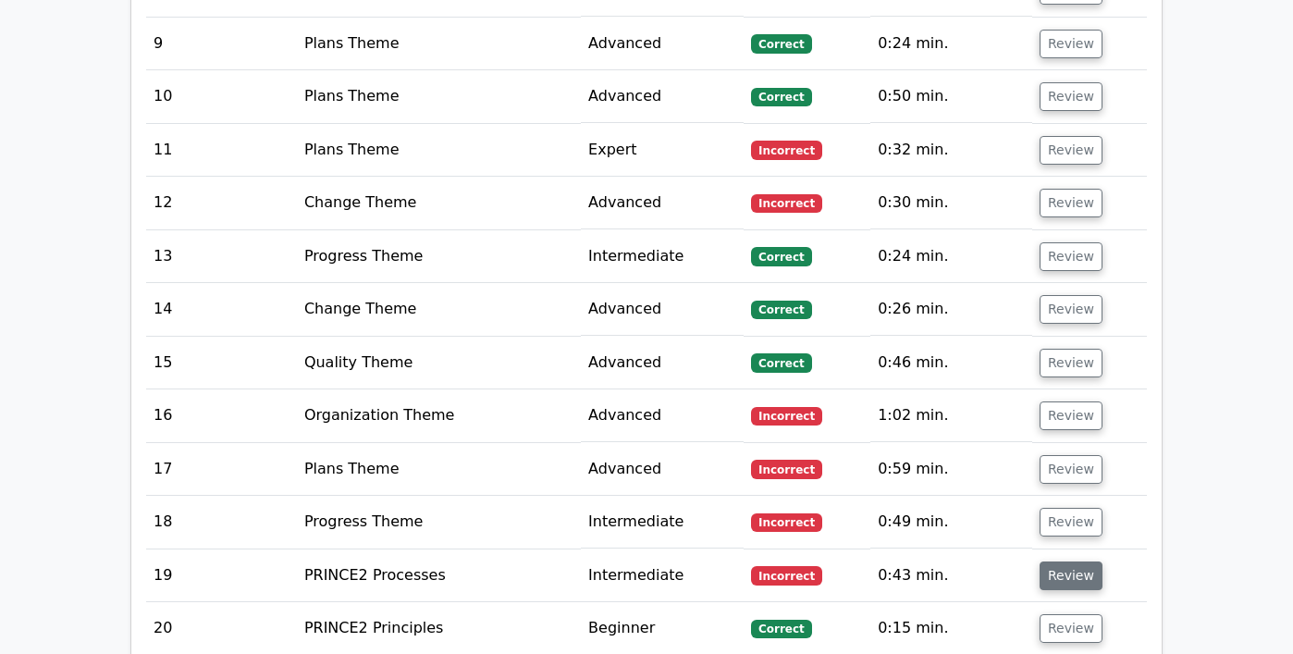
click at [1048, 561] on button "Review" at bounding box center [1070, 575] width 63 height 29
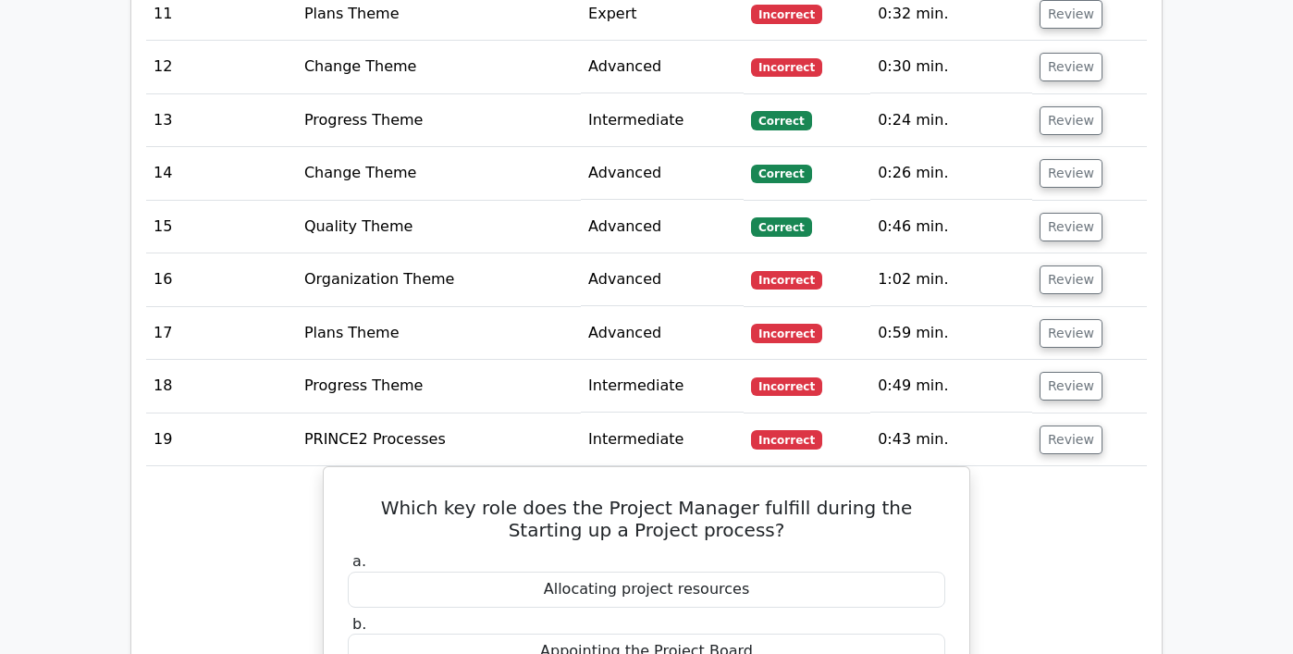
scroll to position [2803, 0]
click at [1076, 424] on button "Review" at bounding box center [1070, 438] width 63 height 29
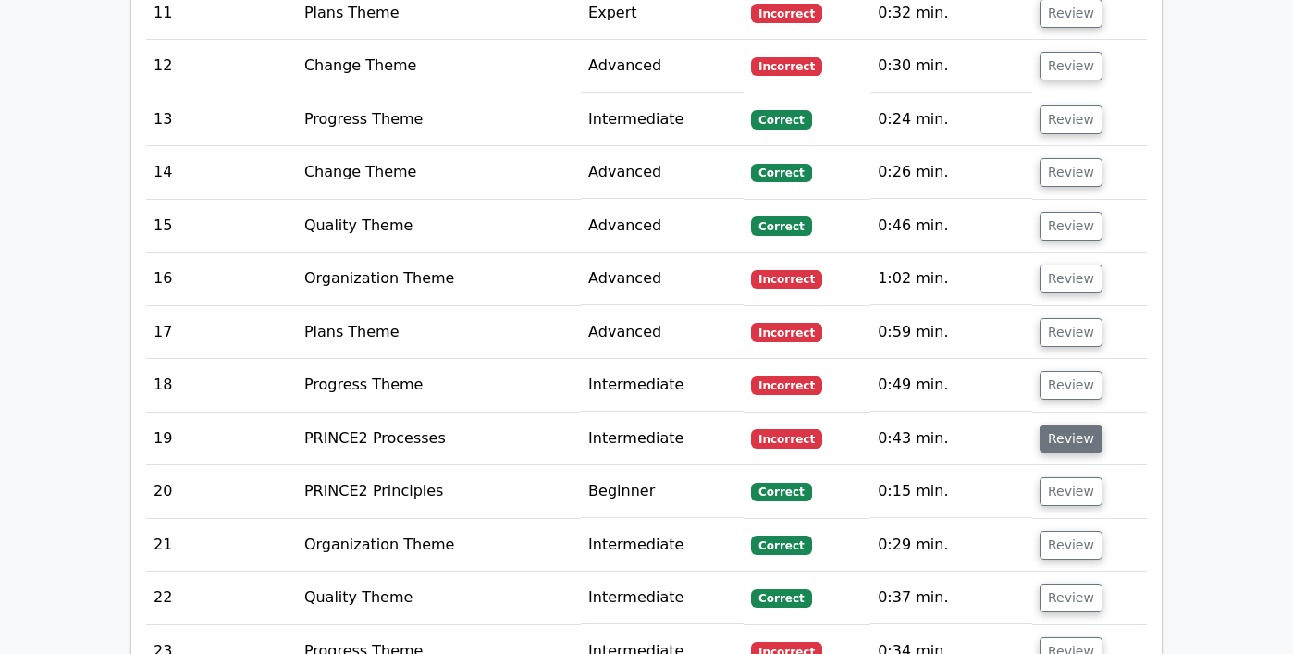
click at [1076, 424] on button "Review" at bounding box center [1070, 438] width 63 height 29
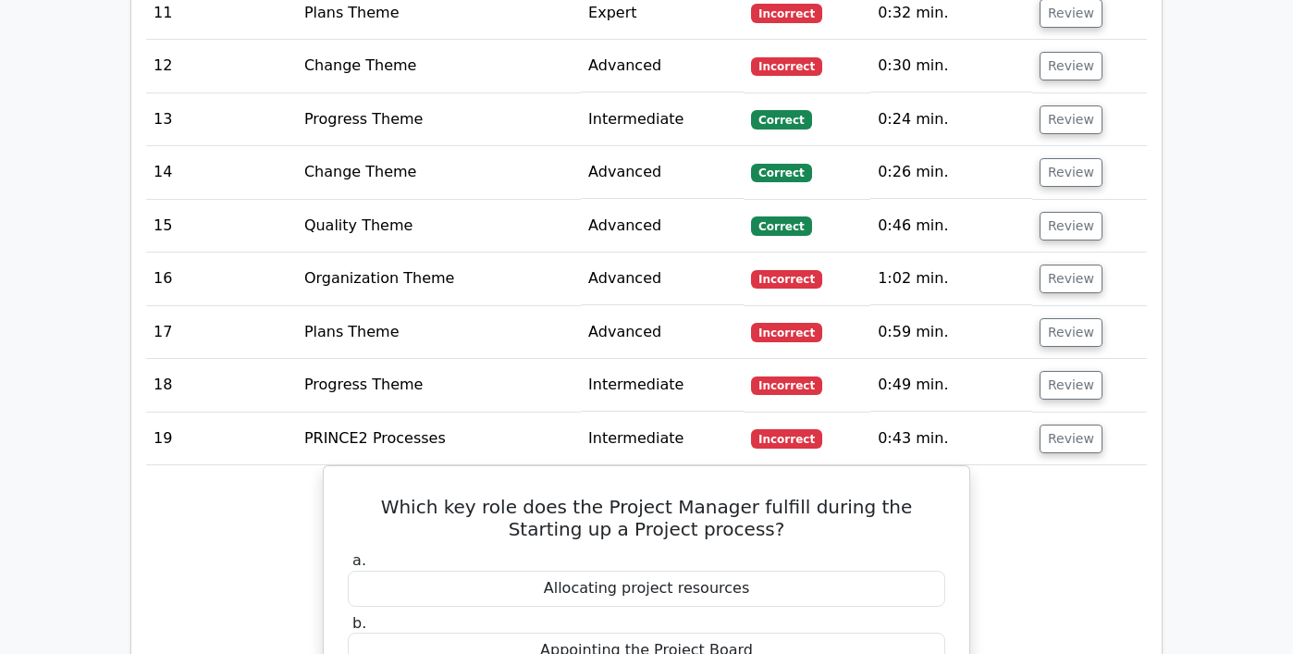
click at [1070, 412] on td "Review" at bounding box center [1089, 438] width 115 height 53
click at [1070, 424] on button "Review" at bounding box center [1070, 438] width 63 height 29
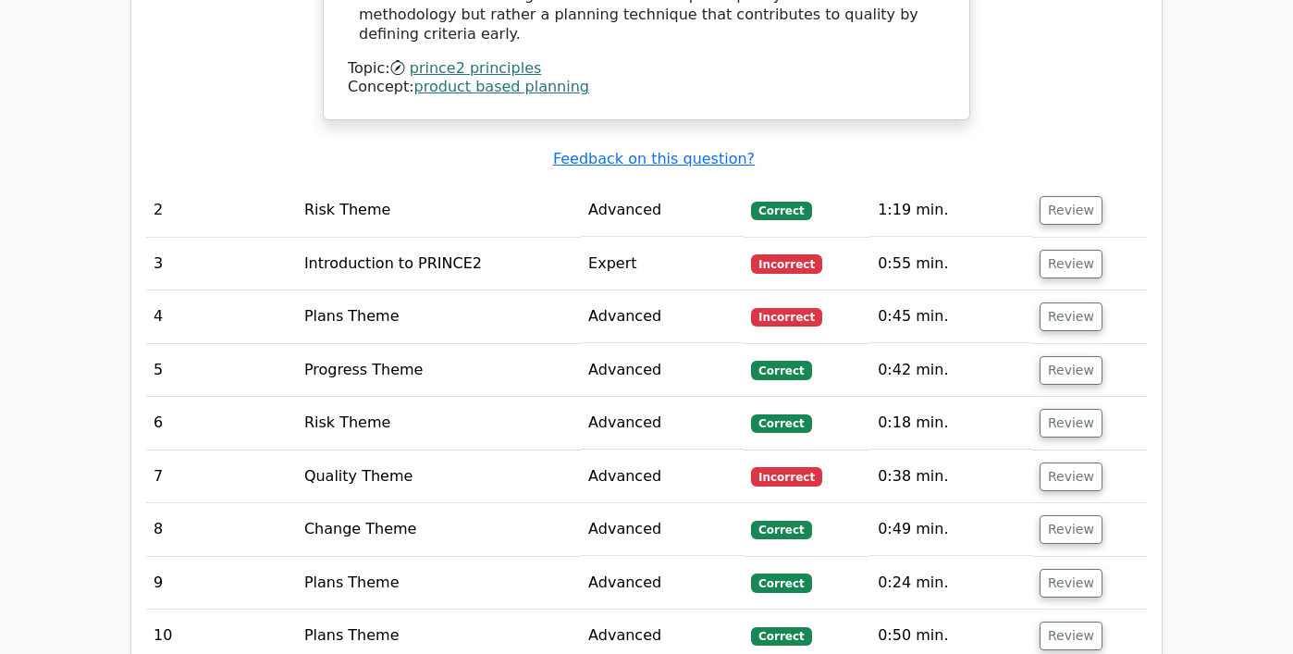
scroll to position [2126, 0]
click at [1070, 251] on button "Review" at bounding box center [1070, 265] width 63 height 29
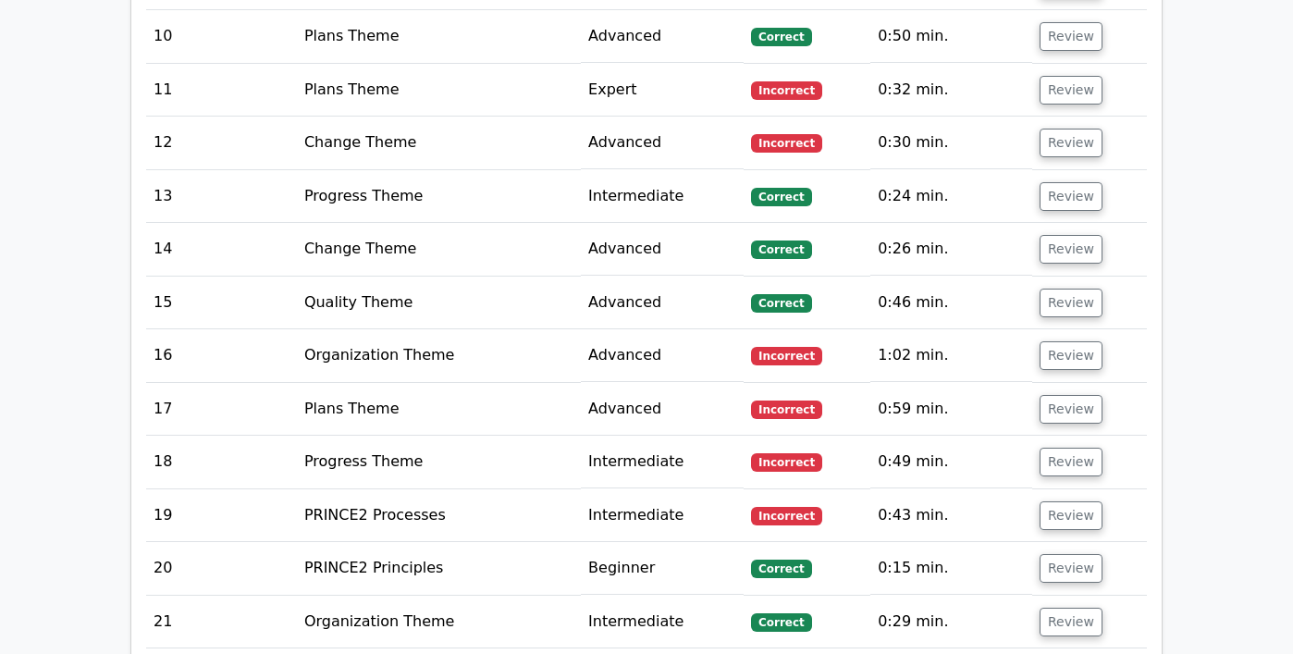
scroll to position [3976, 0]
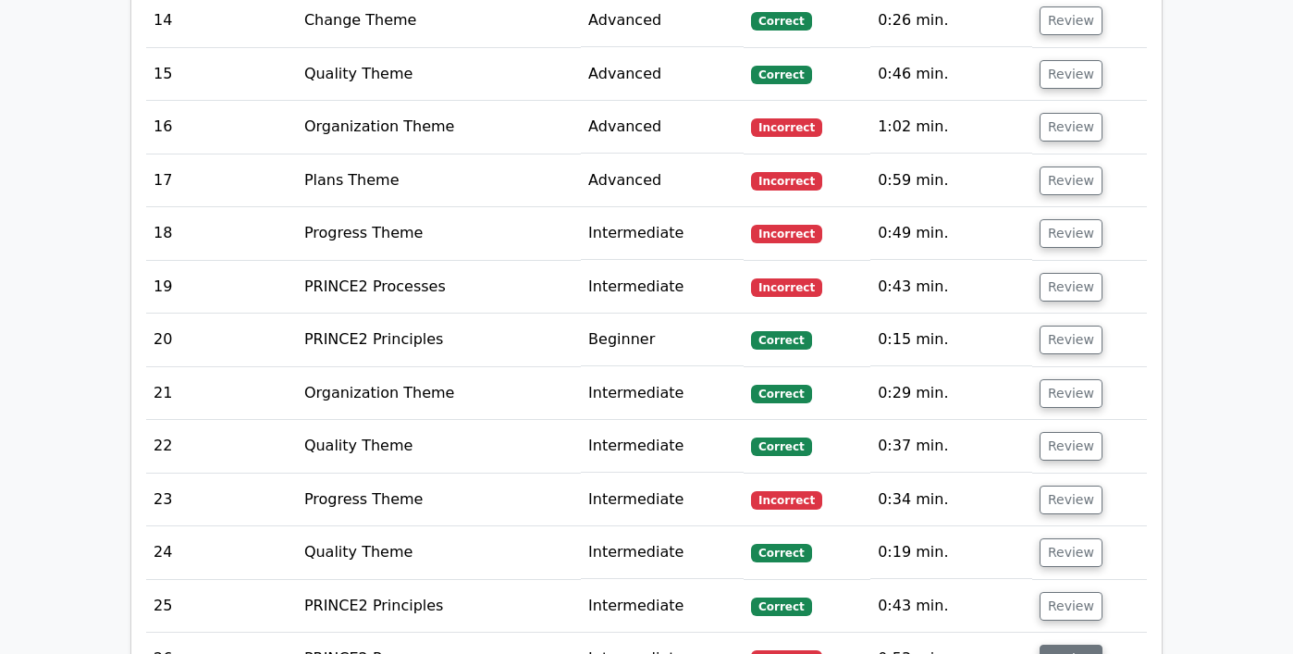
click at [1042, 644] on button "Review" at bounding box center [1070, 658] width 63 height 29
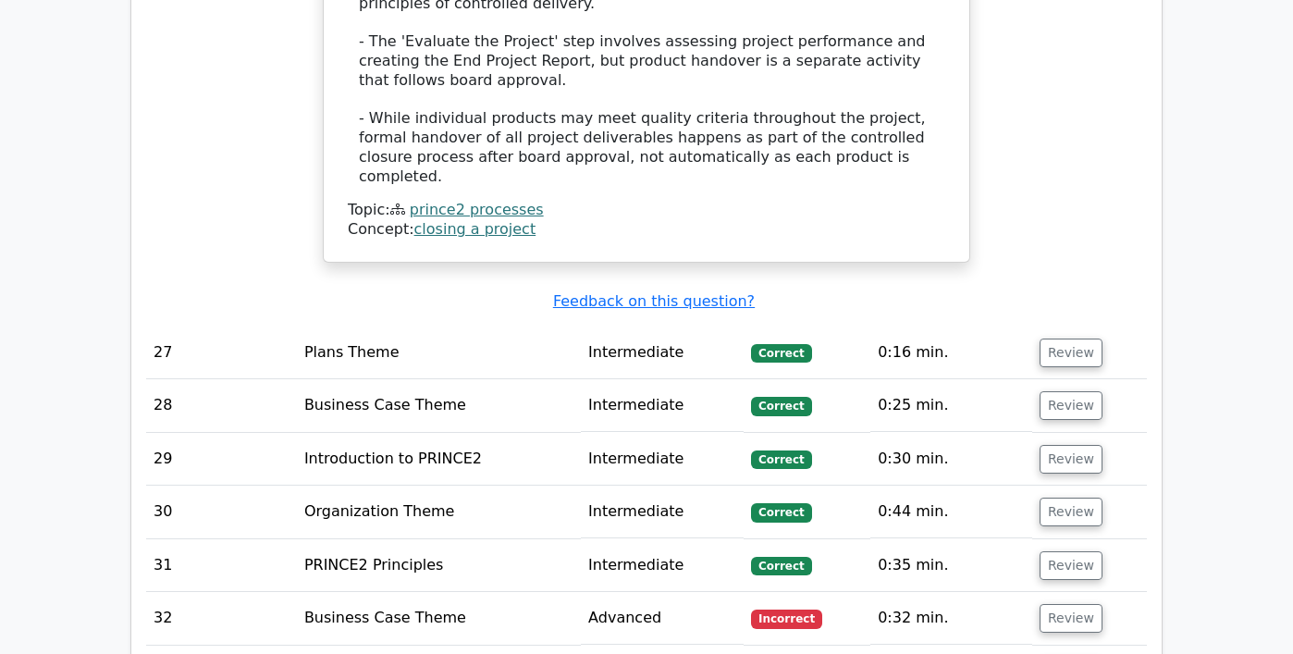
scroll to position [5715, 0]
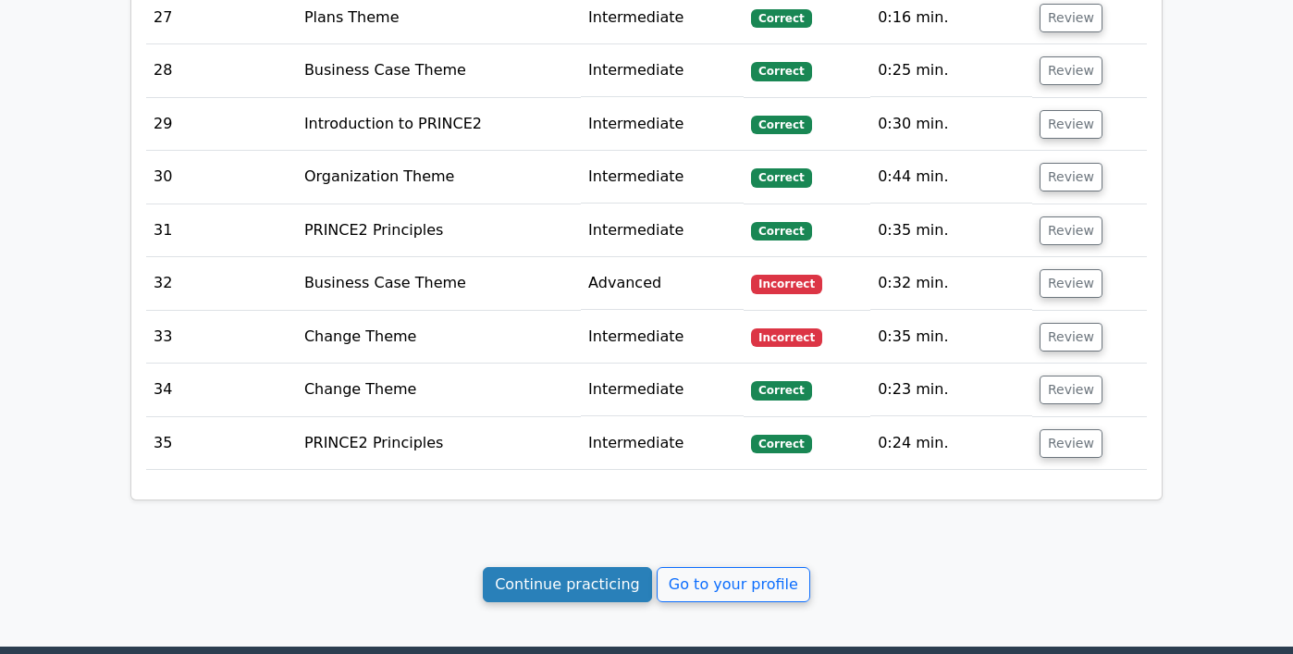
click at [619, 567] on link "Continue practicing" at bounding box center [567, 584] width 169 height 35
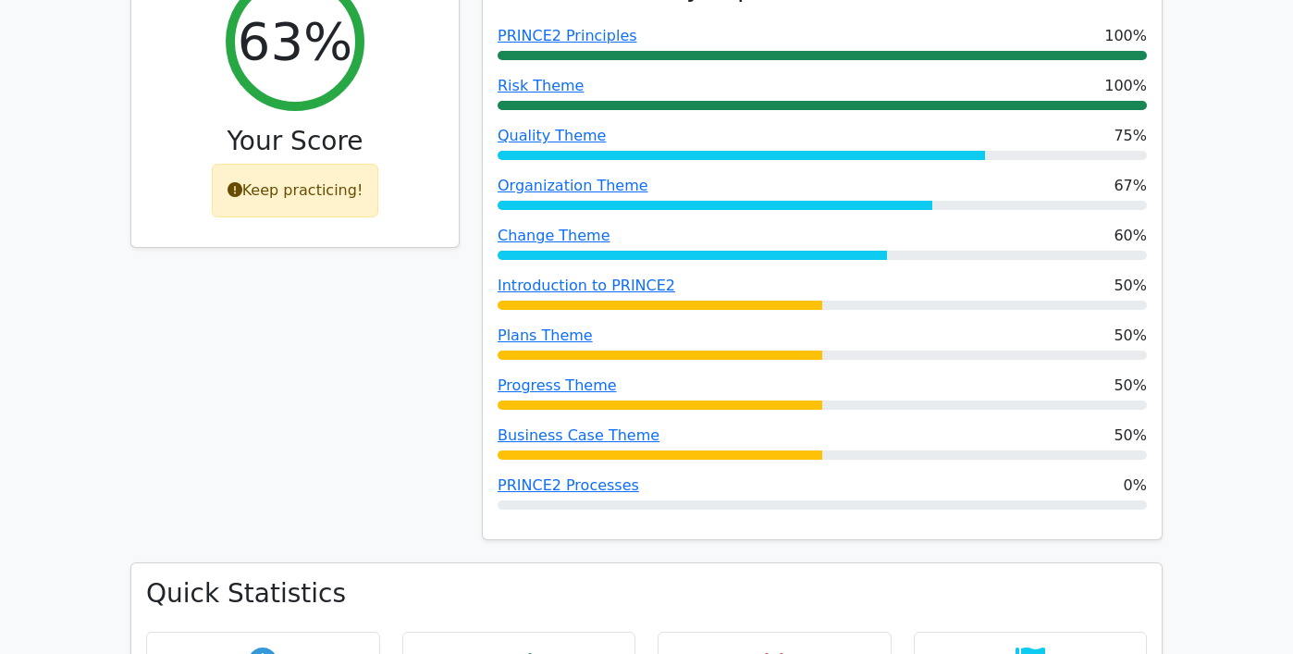
scroll to position [579, 0]
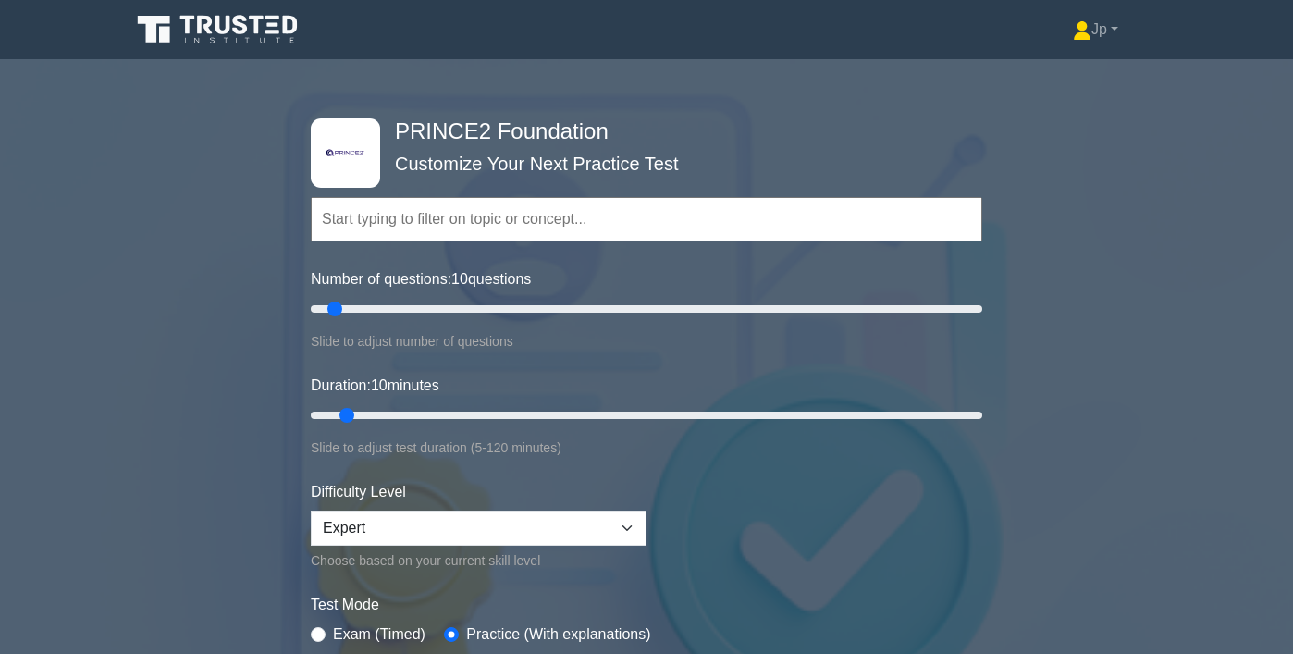
click at [609, 209] on input "text" at bounding box center [646, 219] width 671 height 44
click at [489, 213] on input "text" at bounding box center [646, 219] width 671 height 44
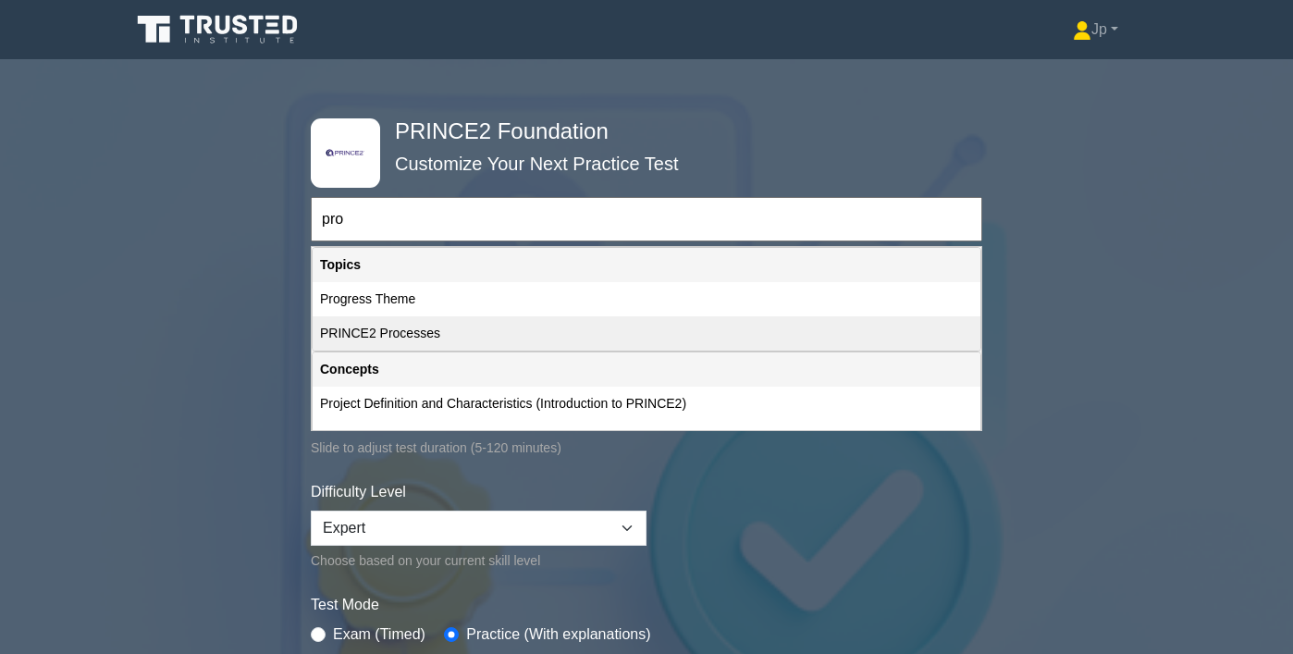
click at [482, 325] on div "PRINCE2 Processes" at bounding box center [646, 333] width 668 height 34
type input "PRINCE2 Processes"
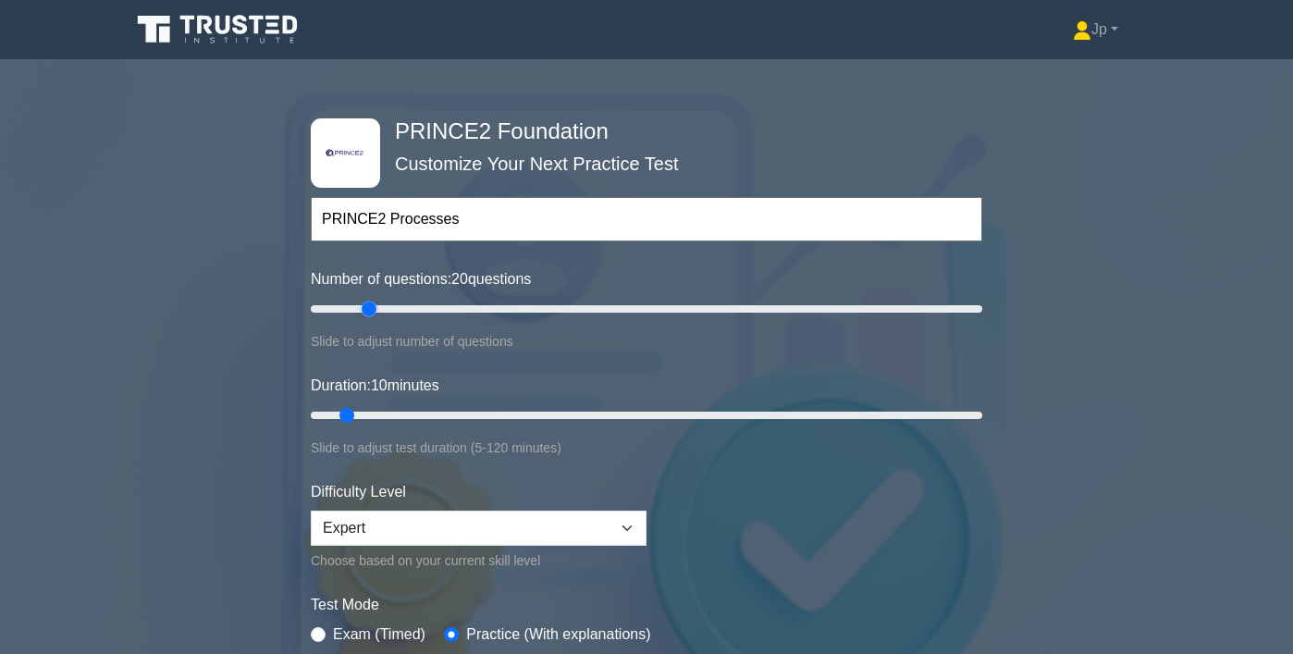
drag, startPoint x: 337, startPoint y: 307, endPoint x: 376, endPoint y: 306, distance: 38.8
type input "20"
click at [376, 306] on input "Number of questions: 20 questions" at bounding box center [646, 309] width 671 height 22
drag, startPoint x: 342, startPoint y: 411, endPoint x: 391, endPoint y: 412, distance: 49.0
type input "20"
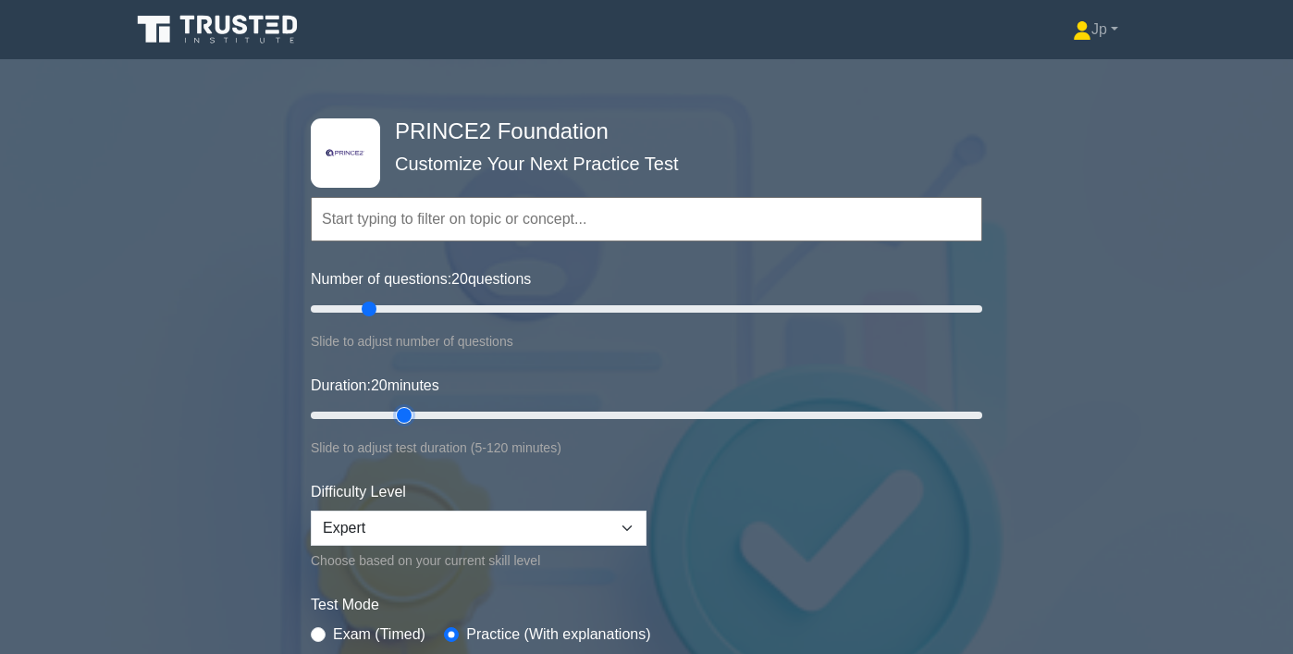
click at [391, 412] on input "Duration: 20 minutes" at bounding box center [646, 415] width 671 height 22
click at [424, 514] on select "Beginner Intermediate Expert" at bounding box center [479, 527] width 336 height 35
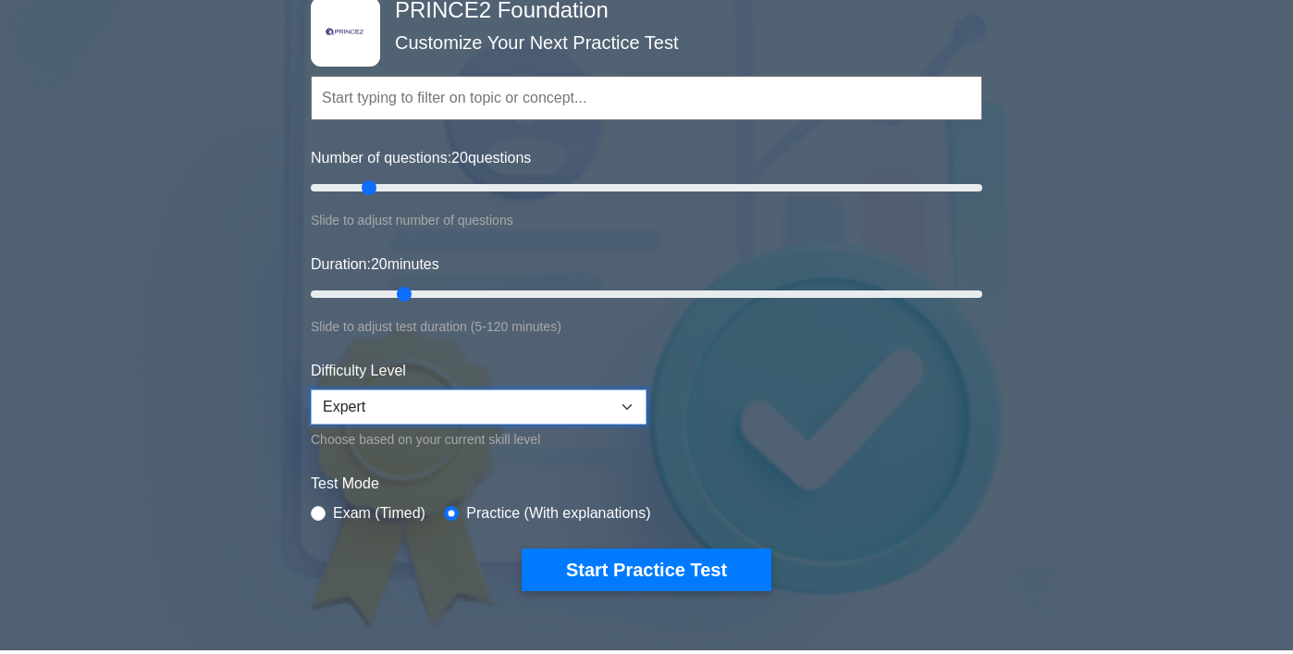
scroll to position [346, 0]
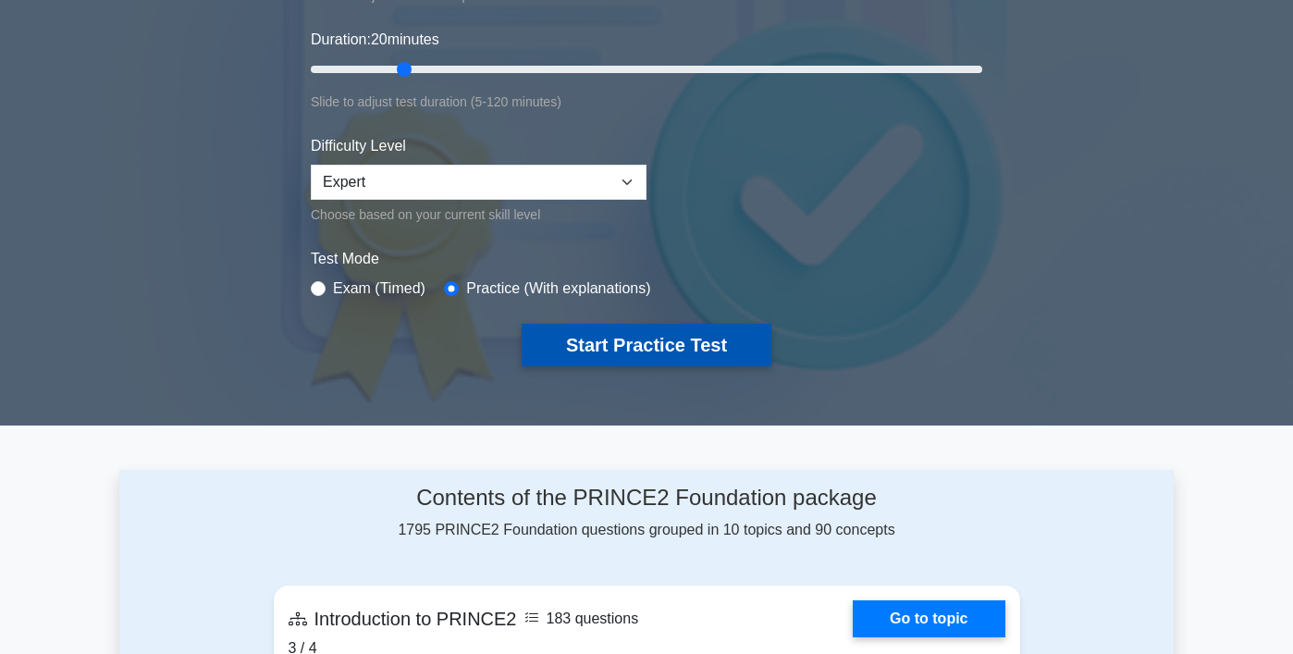
click at [622, 333] on button "Start Practice Test" at bounding box center [646, 345] width 250 height 43
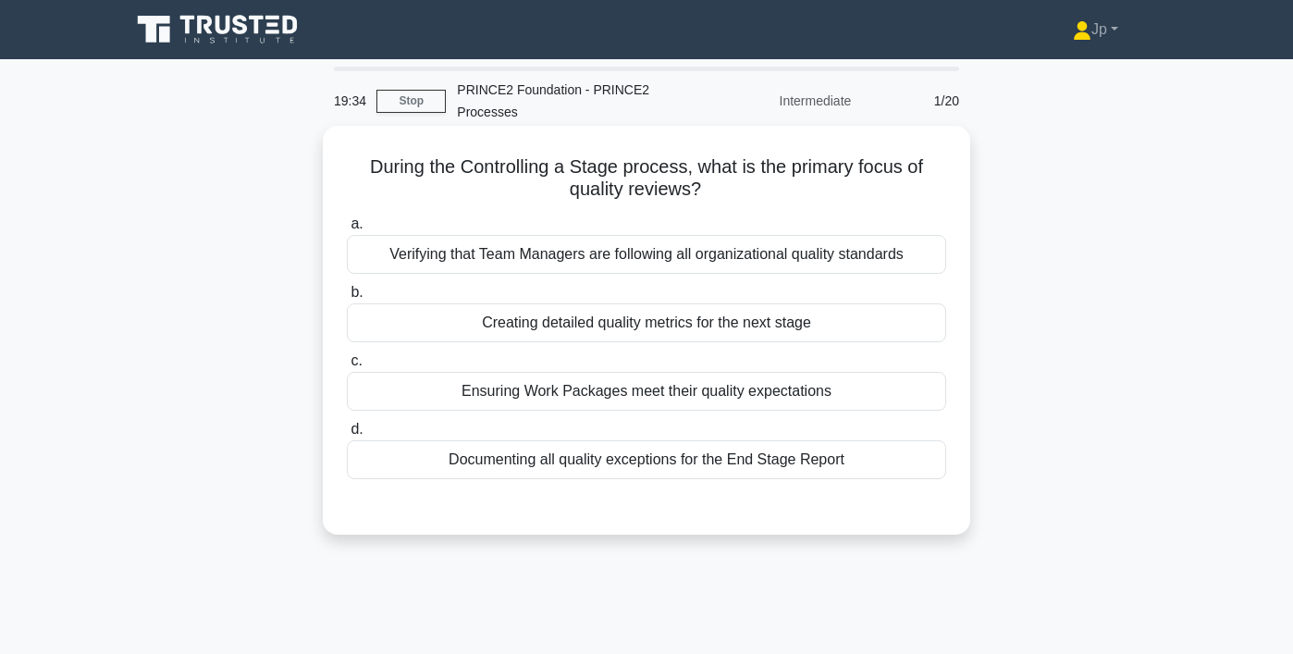
click at [794, 383] on div "Ensuring Work Packages meet their quality expectations" at bounding box center [646, 391] width 599 height 39
click at [347, 367] on input "c. Ensuring Work Packages meet their quality expectations" at bounding box center [347, 361] width 0 height 12
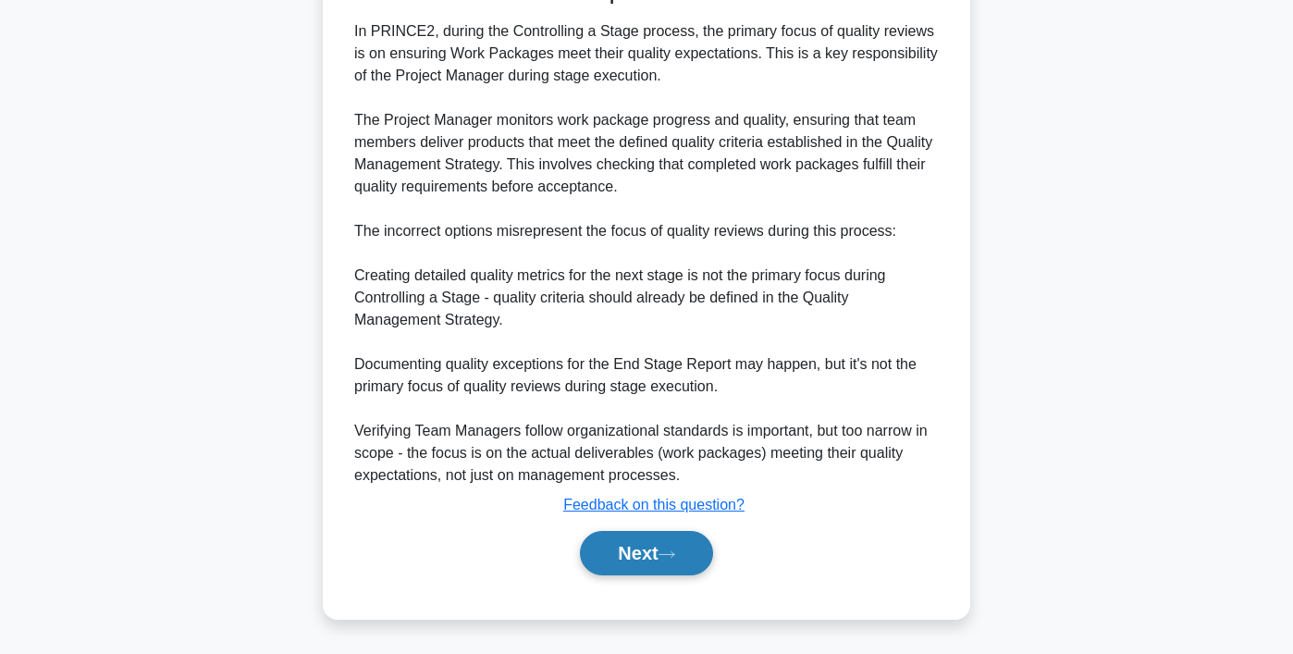
click at [686, 545] on button "Next" at bounding box center [646, 553] width 132 height 44
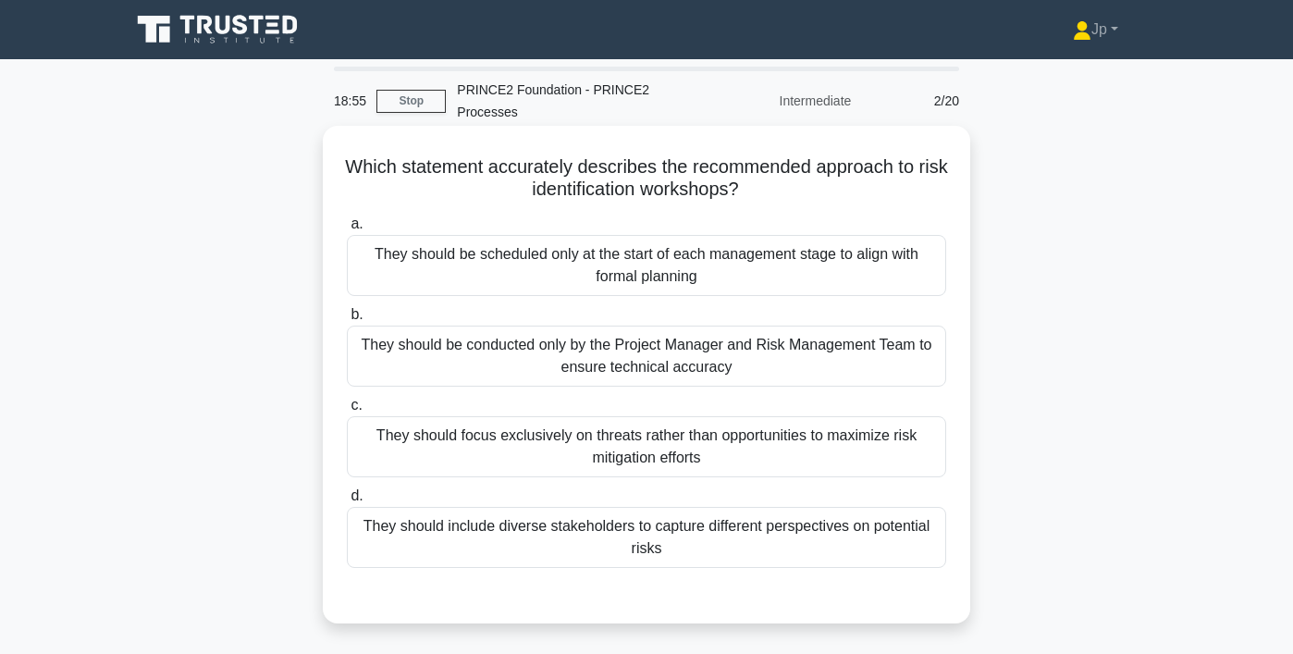
click at [782, 528] on div "They should include diverse stakeholders to capture different perspectives on p…" at bounding box center [646, 537] width 599 height 61
click at [347, 502] on input "d. They should include diverse stakeholders to capture different perspectives o…" at bounding box center [347, 496] width 0 height 12
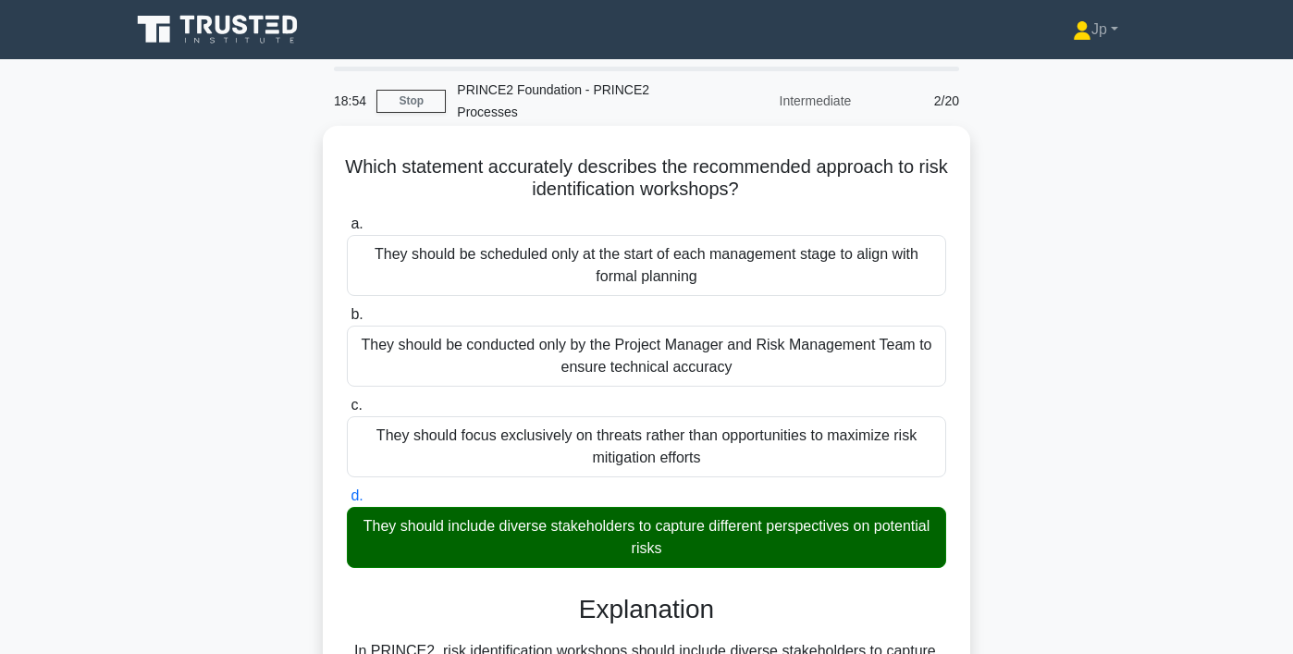
scroll to position [531, 0]
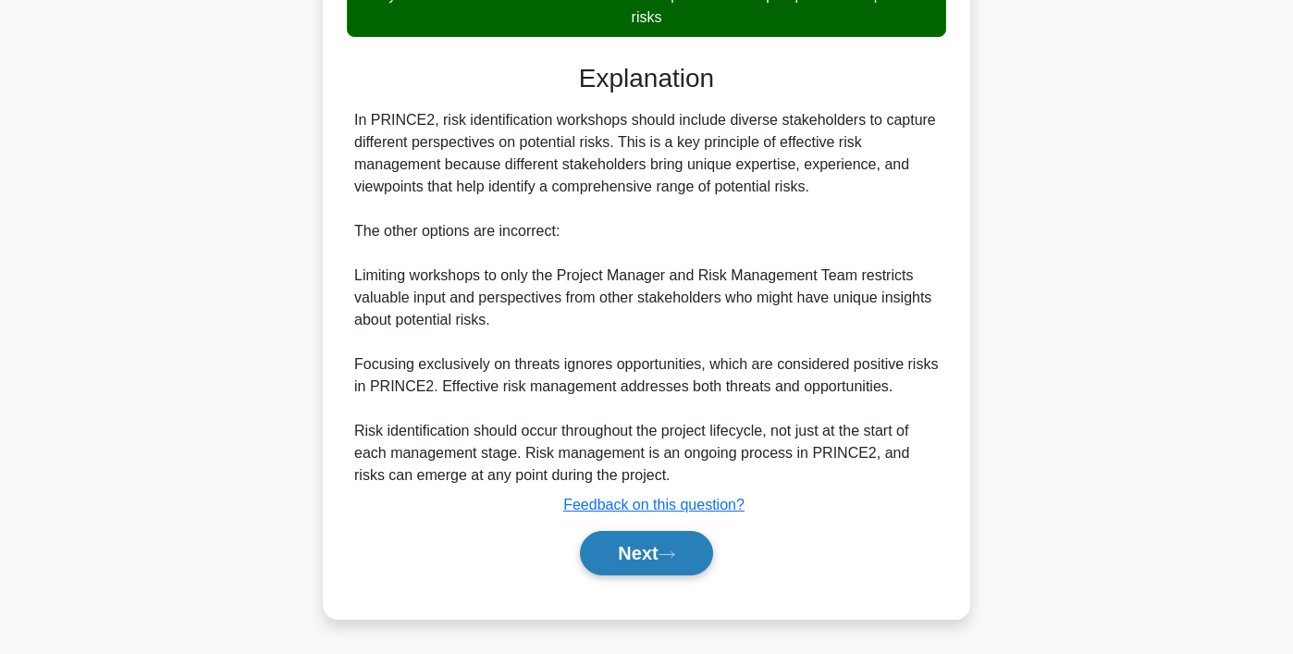
click at [649, 565] on button "Next" at bounding box center [646, 553] width 132 height 44
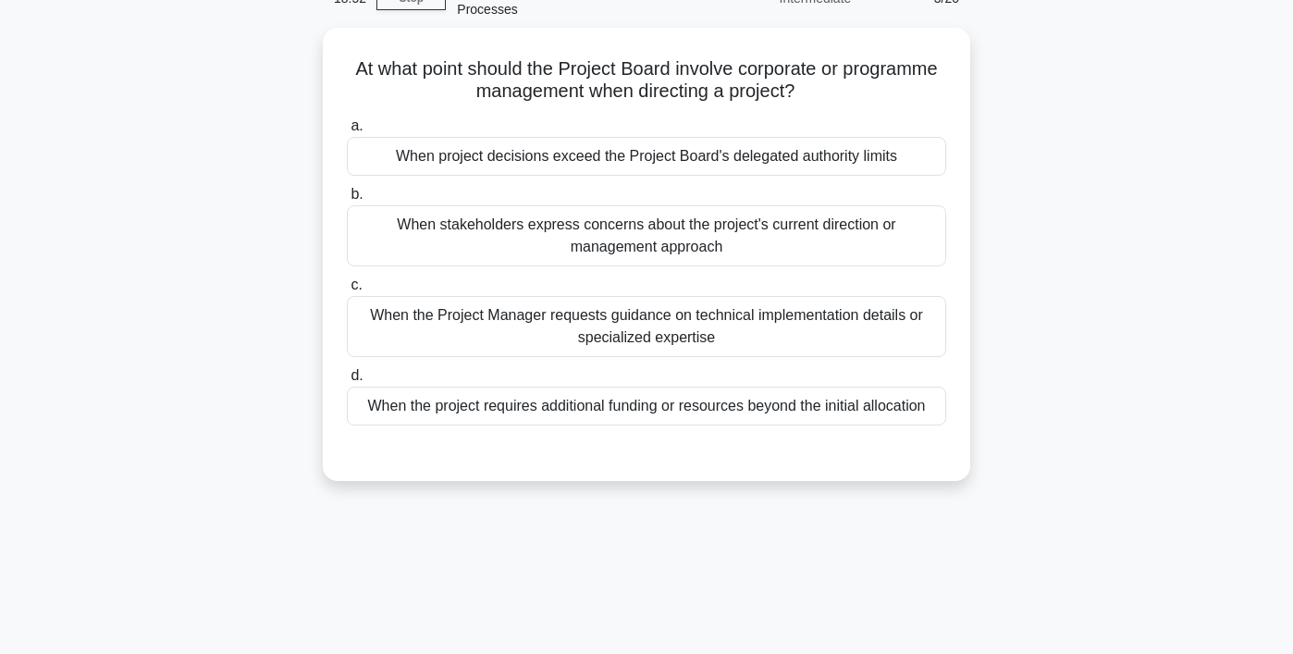
scroll to position [0, 0]
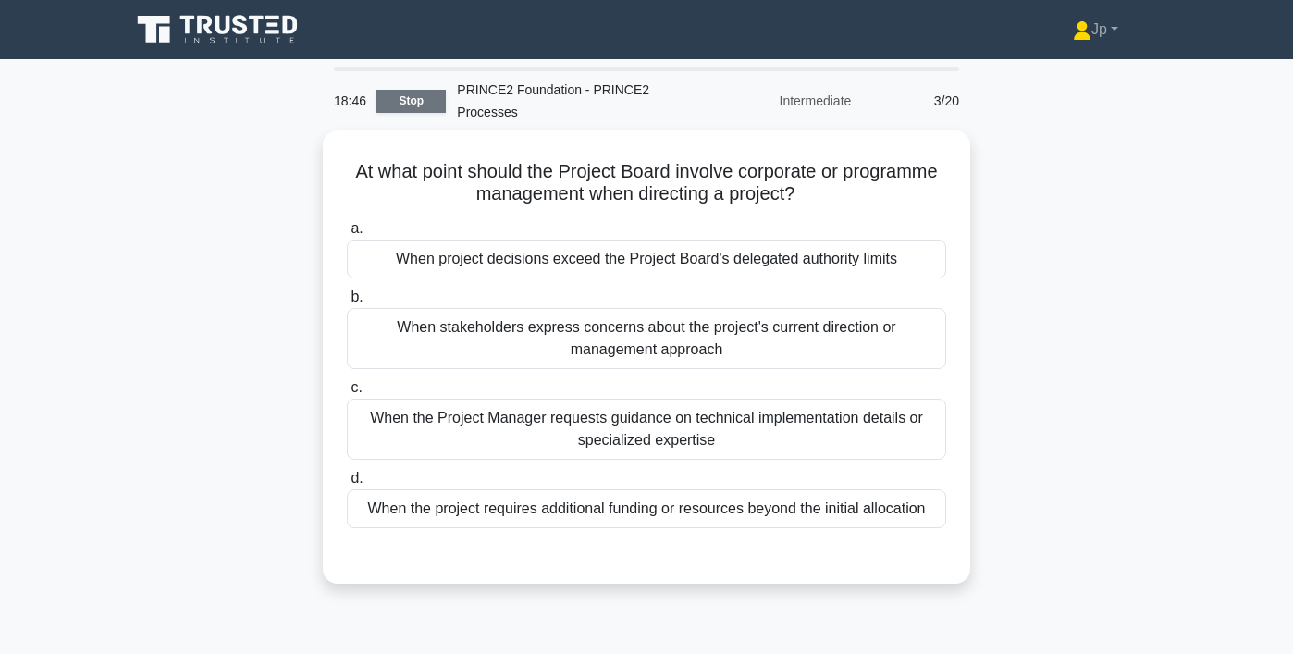
click at [426, 107] on link "Stop" at bounding box center [410, 101] width 69 height 23
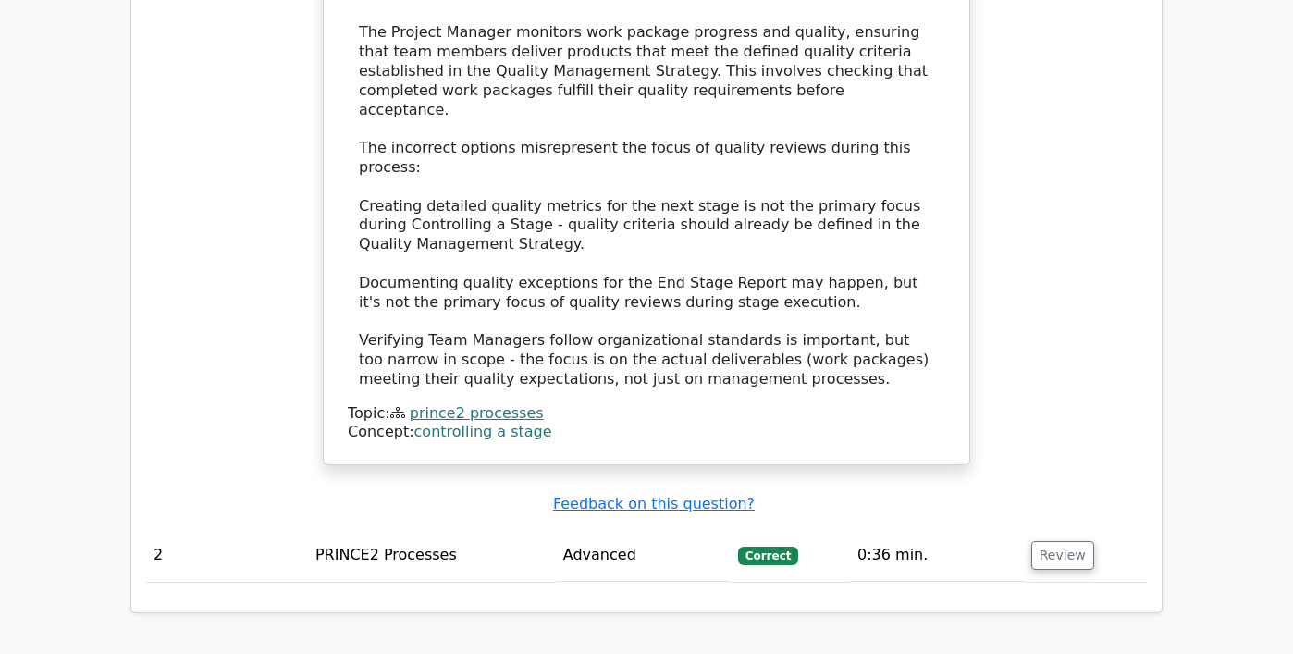
scroll to position [1742, 0]
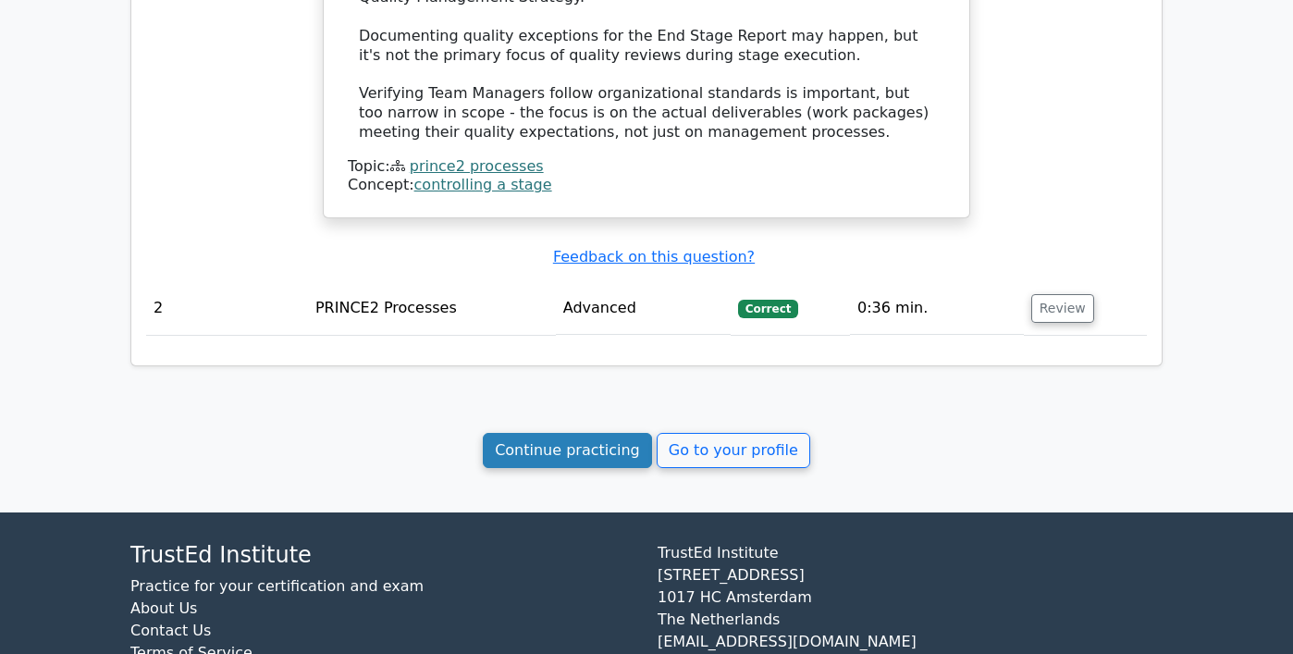
click at [597, 433] on link "Continue practicing" at bounding box center [567, 450] width 169 height 35
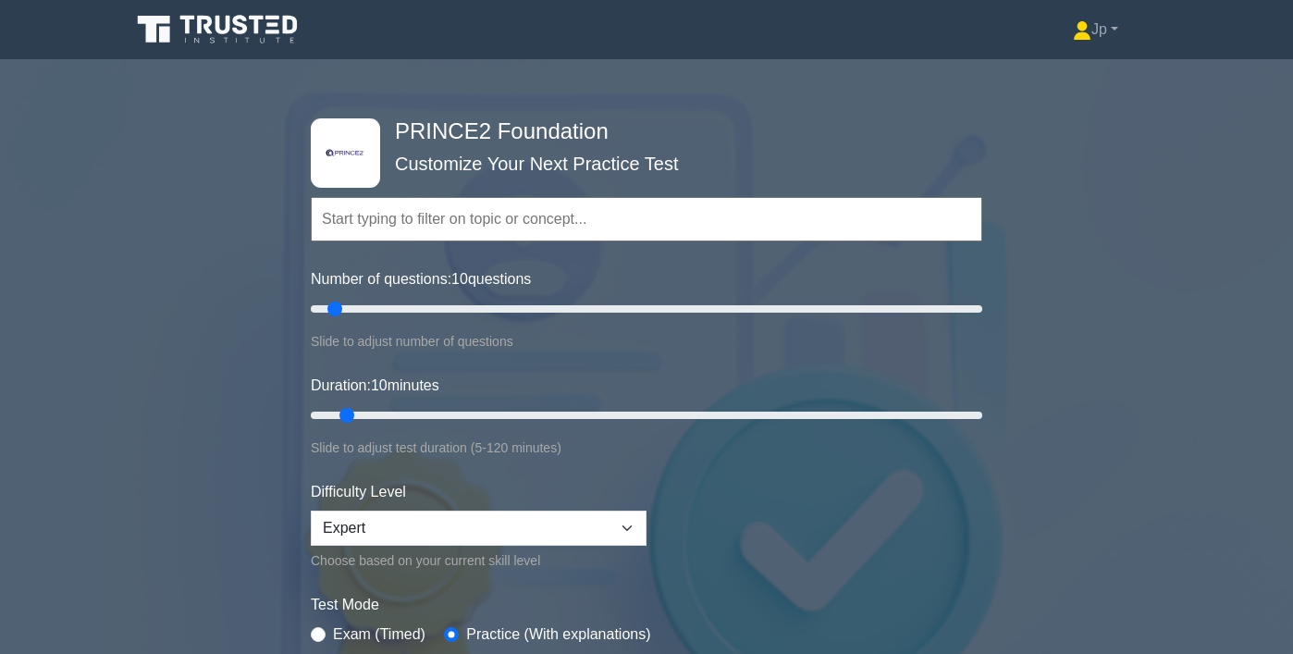
click at [659, 233] on input "text" at bounding box center [646, 219] width 671 height 44
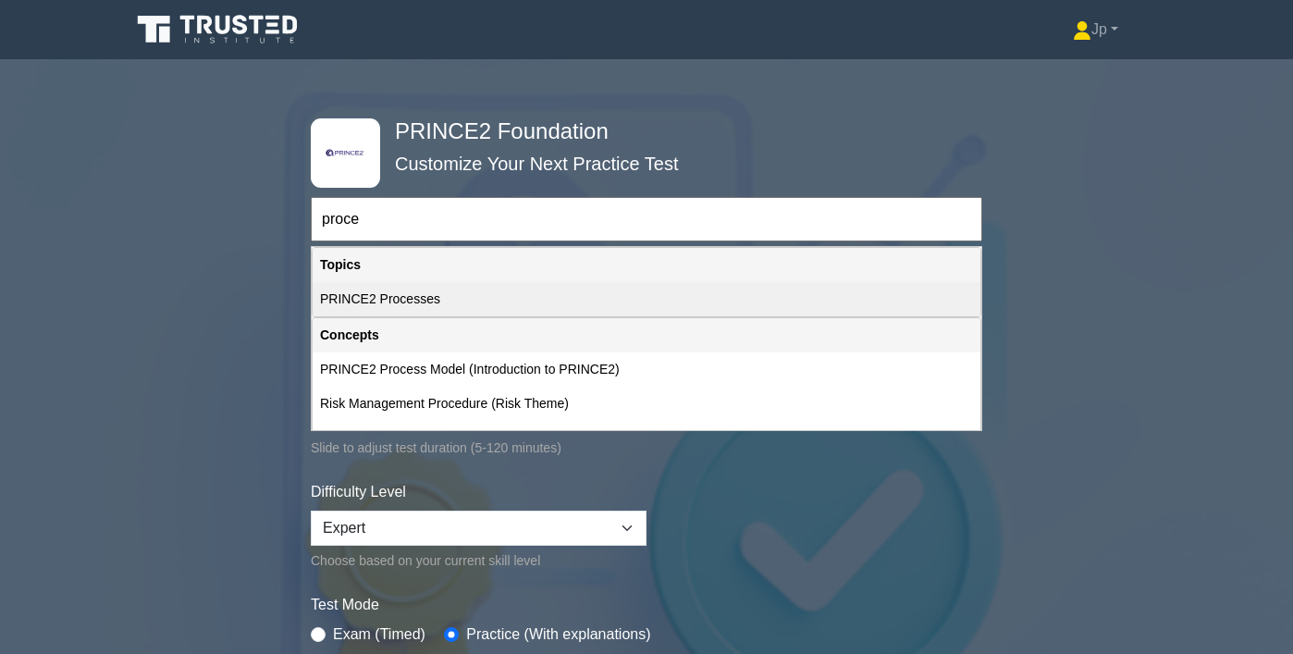
click at [575, 304] on div "PRINCE2 Processes" at bounding box center [646, 299] width 668 height 34
type input "PRINCE2 Processes"
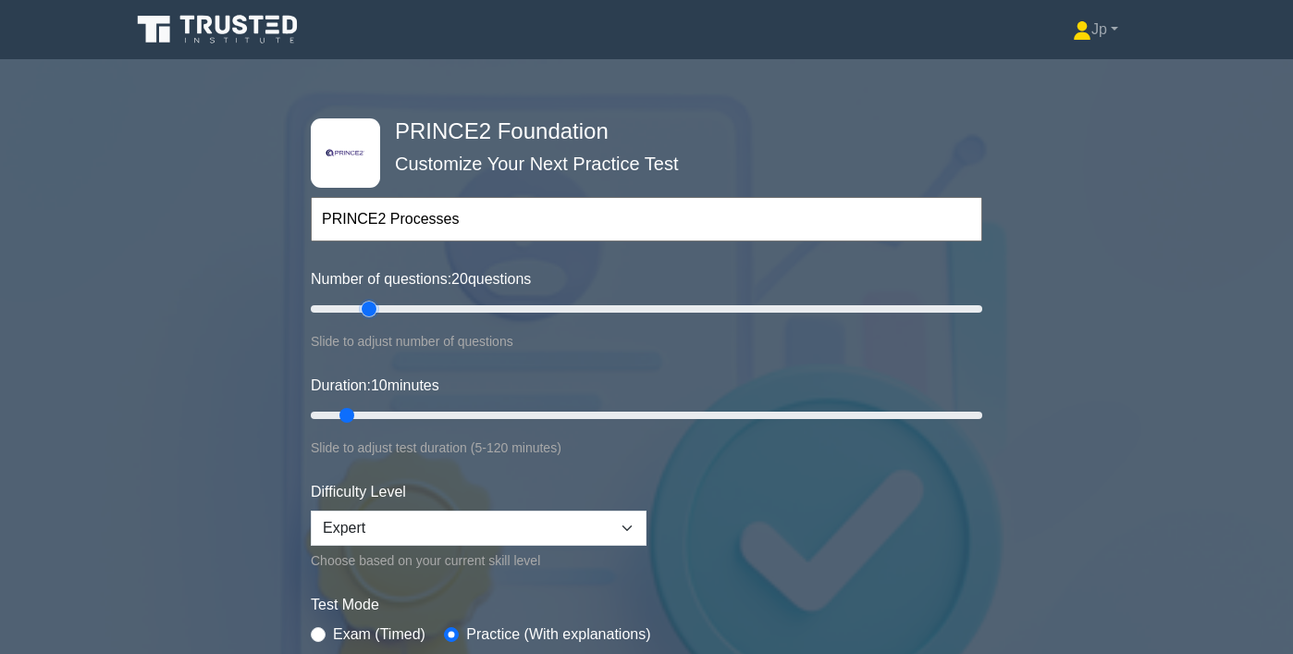
drag, startPoint x: 337, startPoint y: 306, endPoint x: 373, endPoint y: 309, distance: 36.2
type input "20"
click at [373, 309] on input "Number of questions: 20 questions" at bounding box center [646, 309] width 671 height 22
drag, startPoint x: 349, startPoint y: 415, endPoint x: 400, endPoint y: 414, distance: 51.8
type input "20"
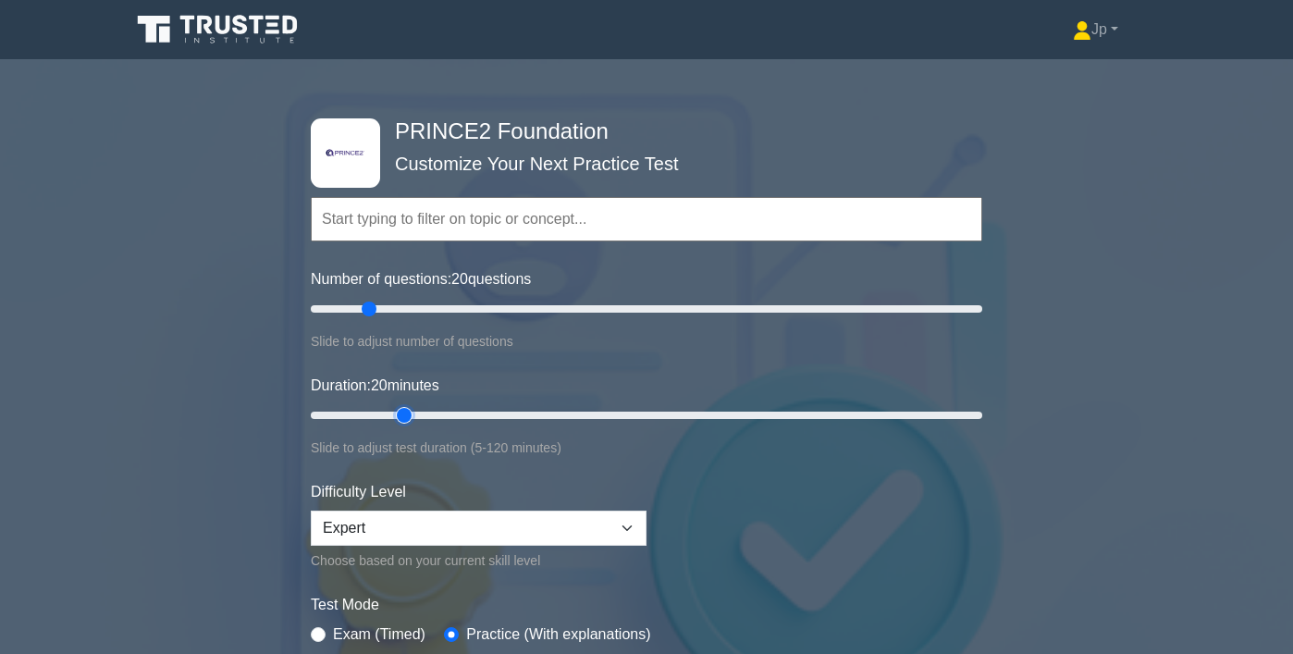
click at [400, 414] on input "Duration: 20 minutes" at bounding box center [646, 415] width 671 height 22
click at [384, 545] on div "Difficulty Level Beginner Intermediate Expert Choose based on your current skil…" at bounding box center [479, 526] width 336 height 91
click at [396, 530] on select "Beginner Intermediate Expert" at bounding box center [479, 527] width 336 height 35
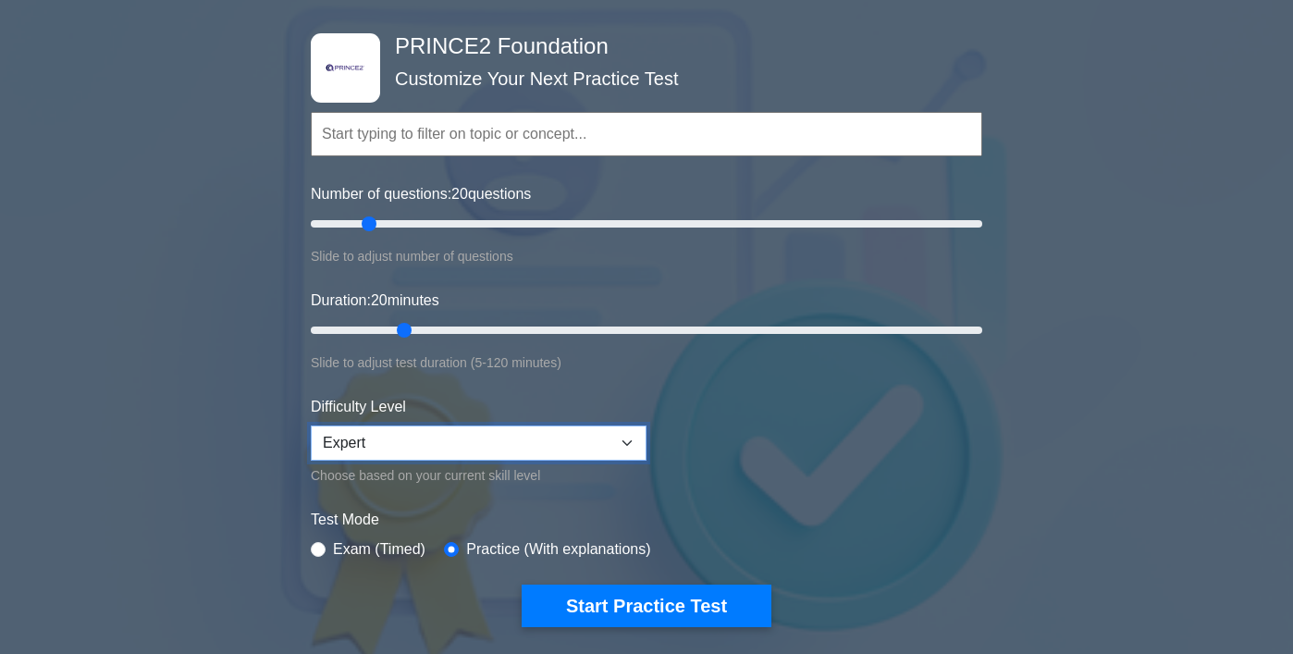
scroll to position [343, 0]
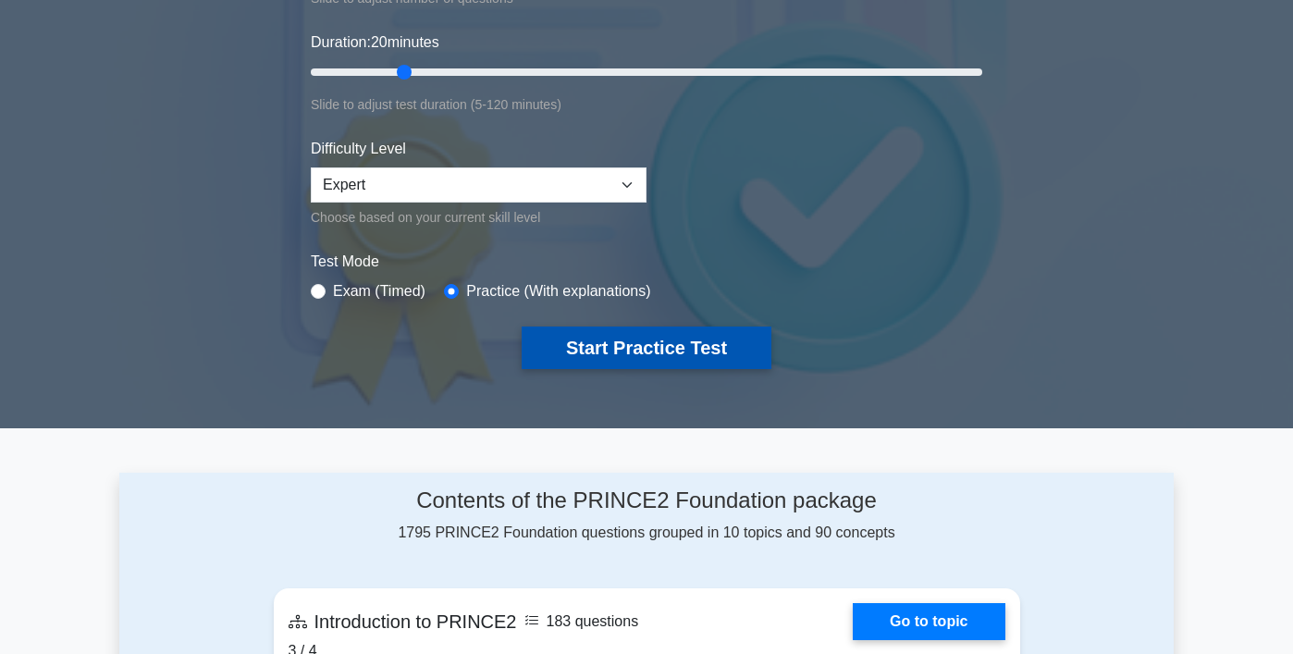
click at [577, 344] on button "Start Practice Test" at bounding box center [646, 347] width 250 height 43
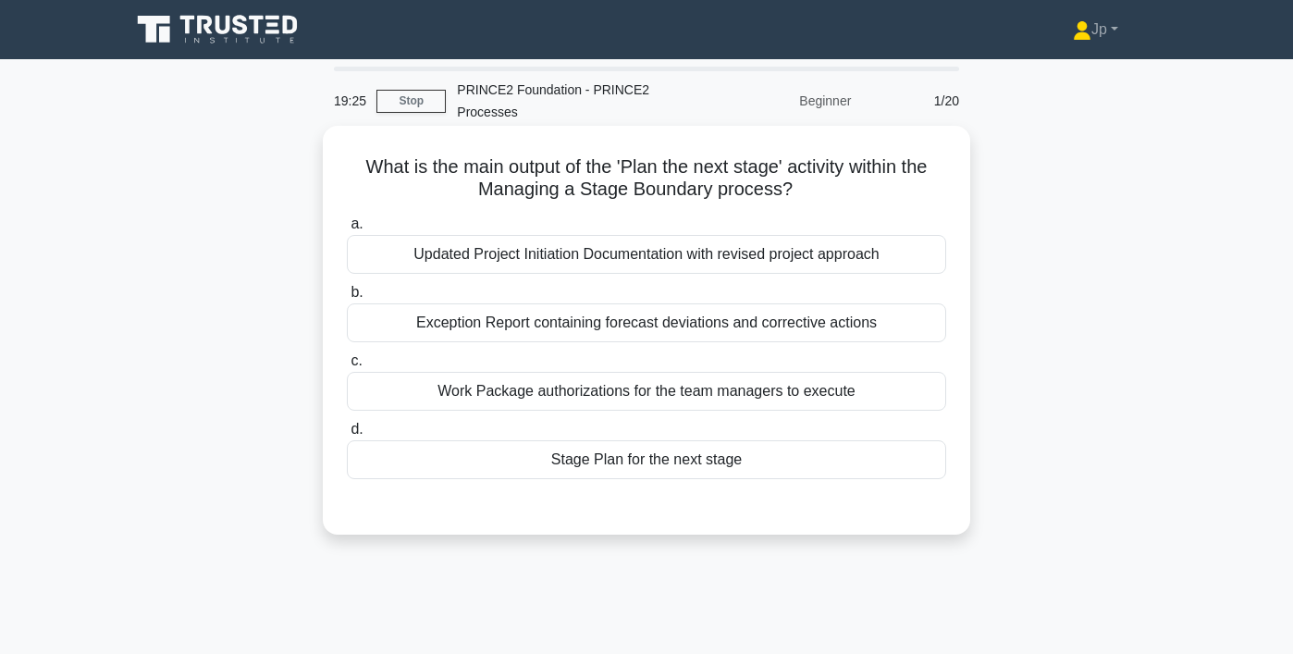
click at [583, 238] on div "Updated Project Initiation Documentation with revised project approach" at bounding box center [646, 254] width 599 height 39
click at [347, 230] on input "a. Updated Project Initiation Documentation with revised project approach" at bounding box center [347, 224] width 0 height 12
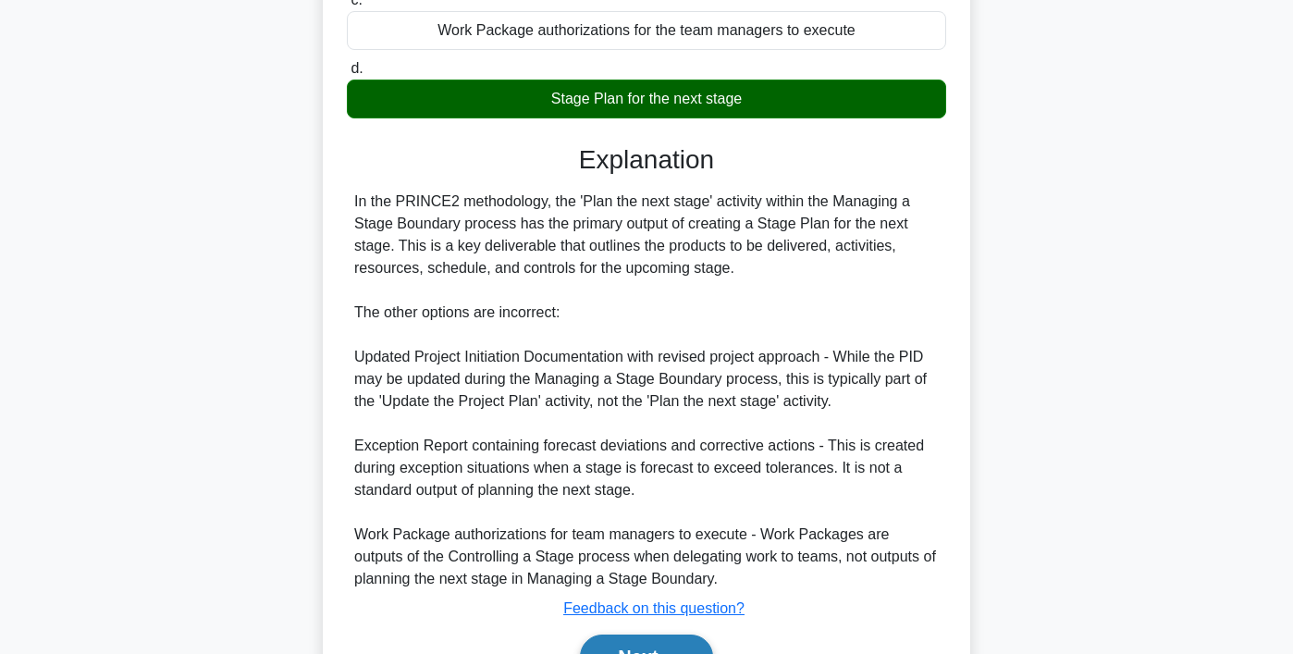
scroll to position [466, 0]
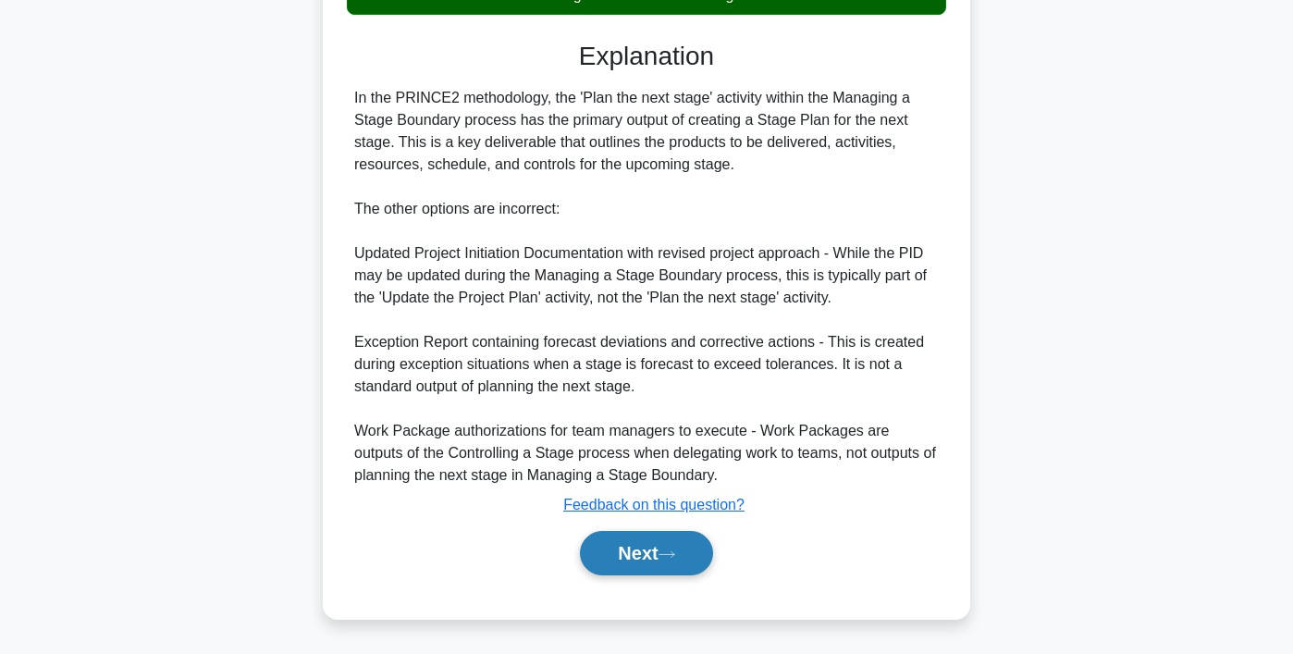
click at [668, 562] on button "Next" at bounding box center [646, 553] width 132 height 44
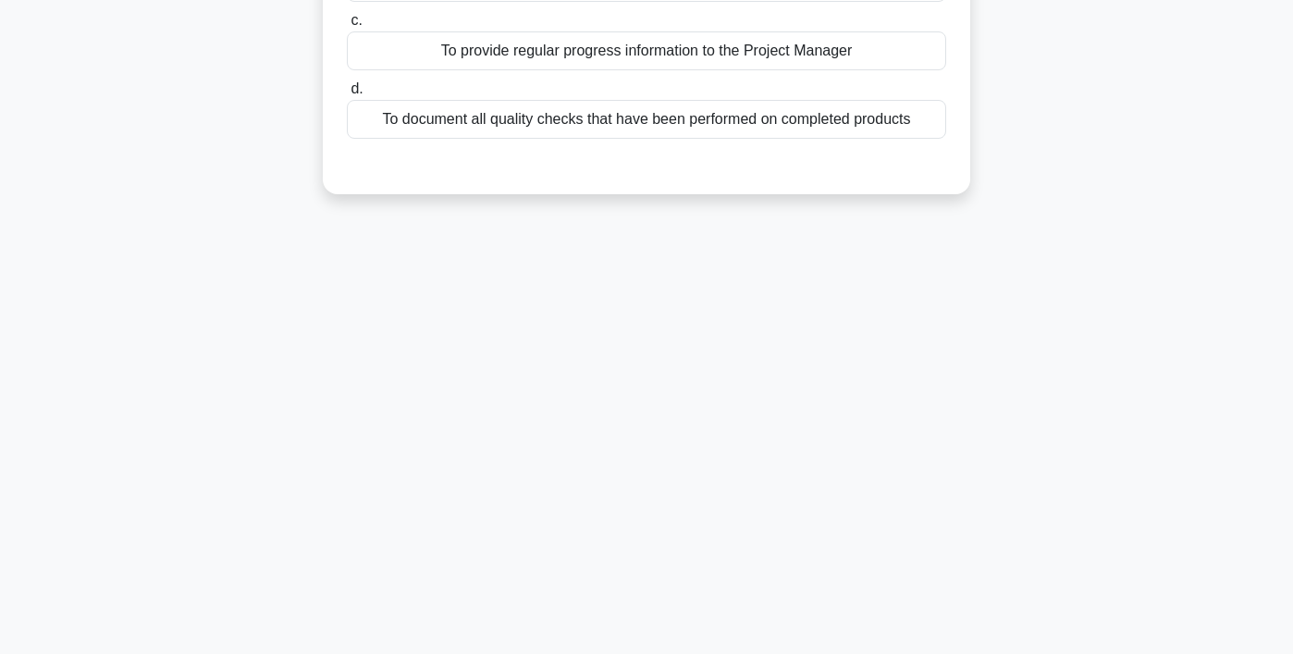
scroll to position [0, 0]
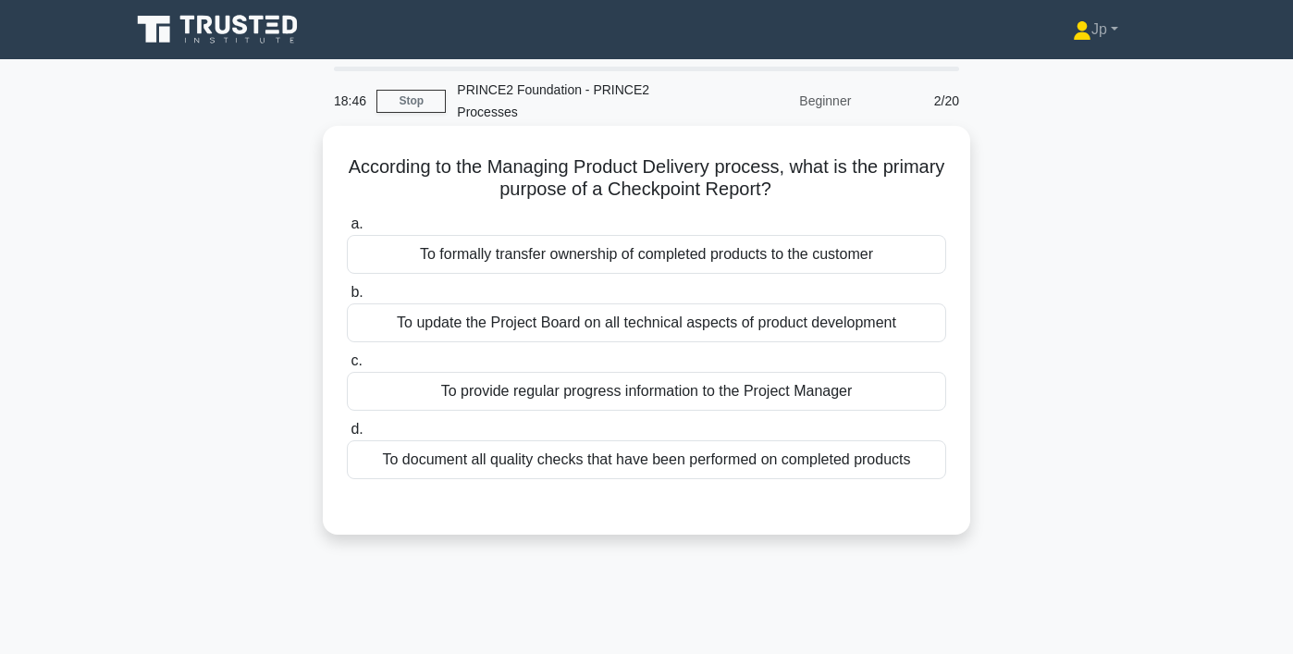
click at [744, 464] on div "To document all quality checks that have been performed on completed products" at bounding box center [646, 459] width 599 height 39
click at [347, 435] on input "d. To document all quality checks that have been performed on completed products" at bounding box center [347, 429] width 0 height 12
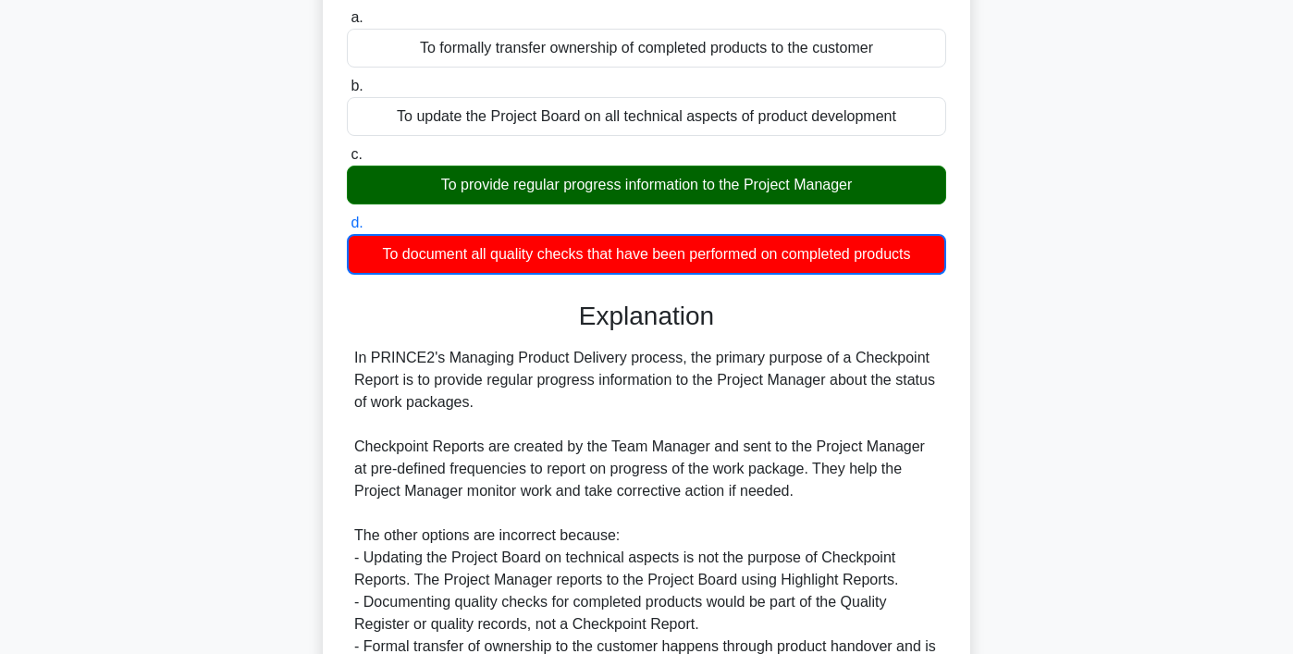
scroll to position [399, 0]
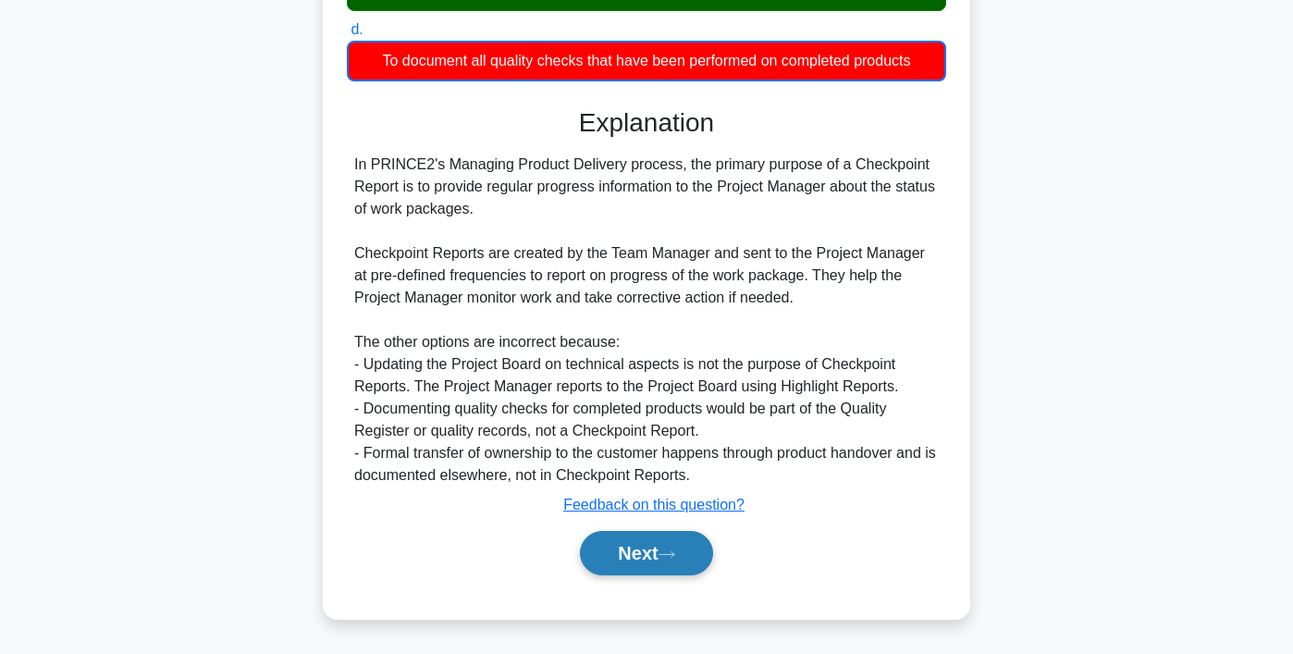
click at [689, 556] on button "Next" at bounding box center [646, 553] width 132 height 44
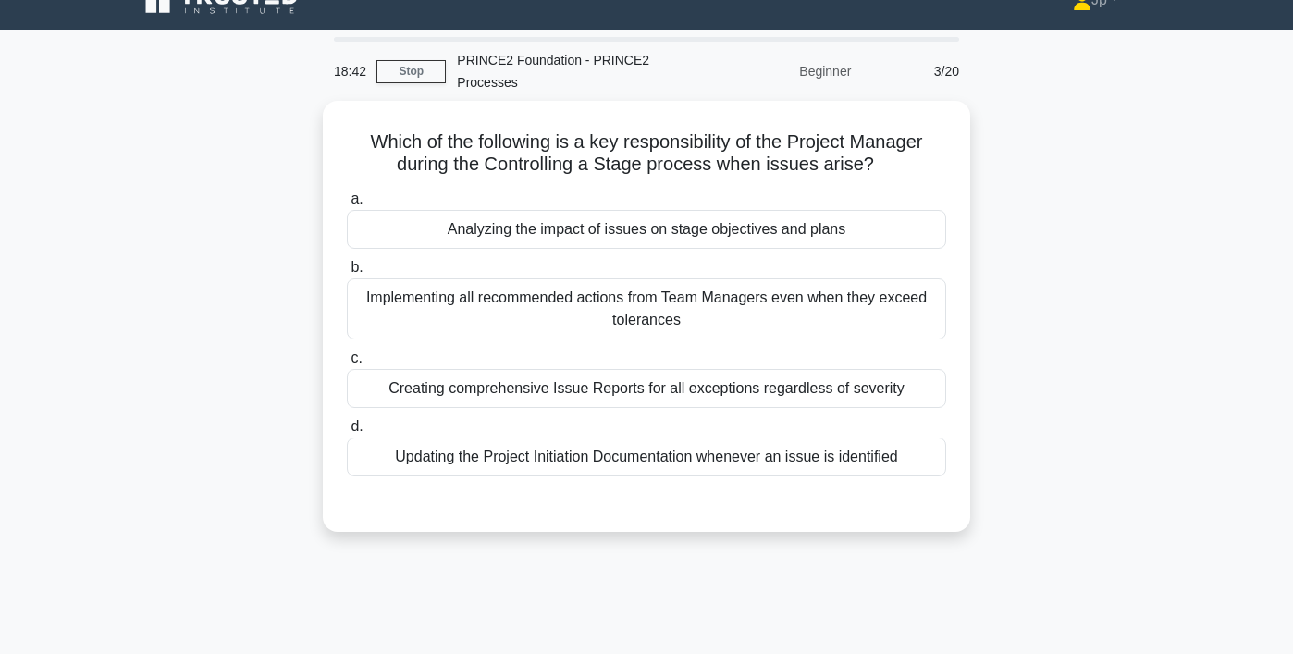
scroll to position [0, 0]
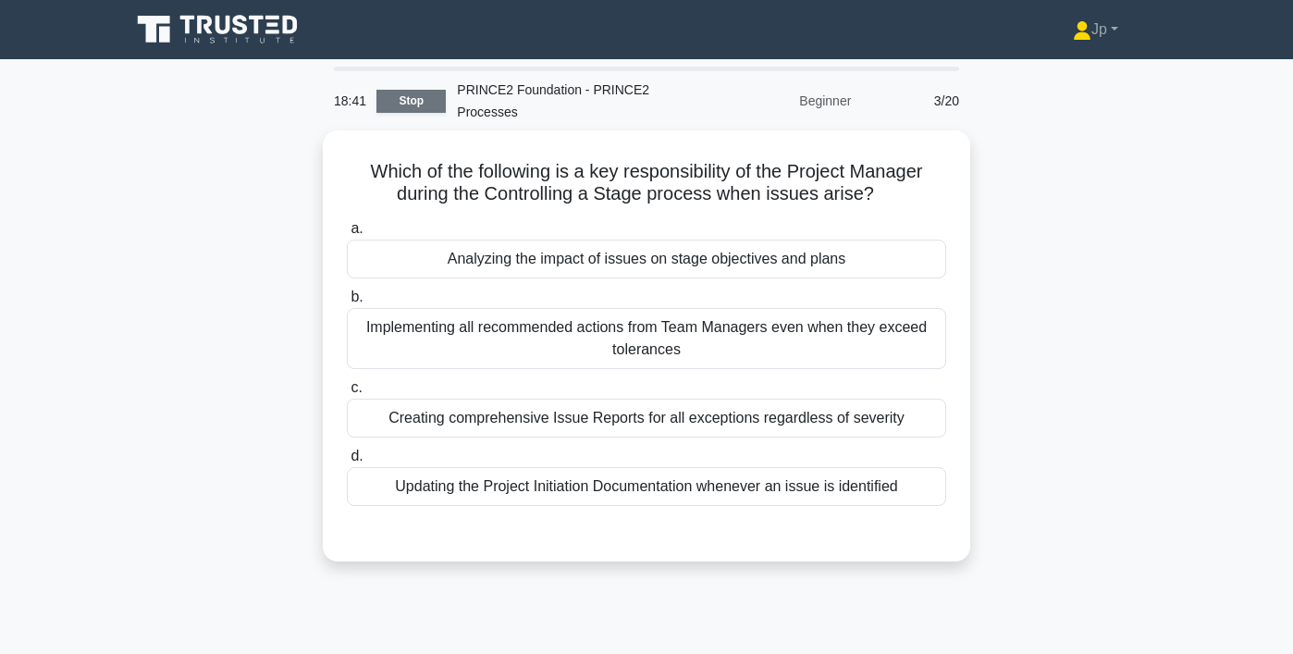
click at [421, 102] on link "Stop" at bounding box center [410, 101] width 69 height 23
click at [423, 103] on link "Stop" at bounding box center [410, 101] width 69 height 23
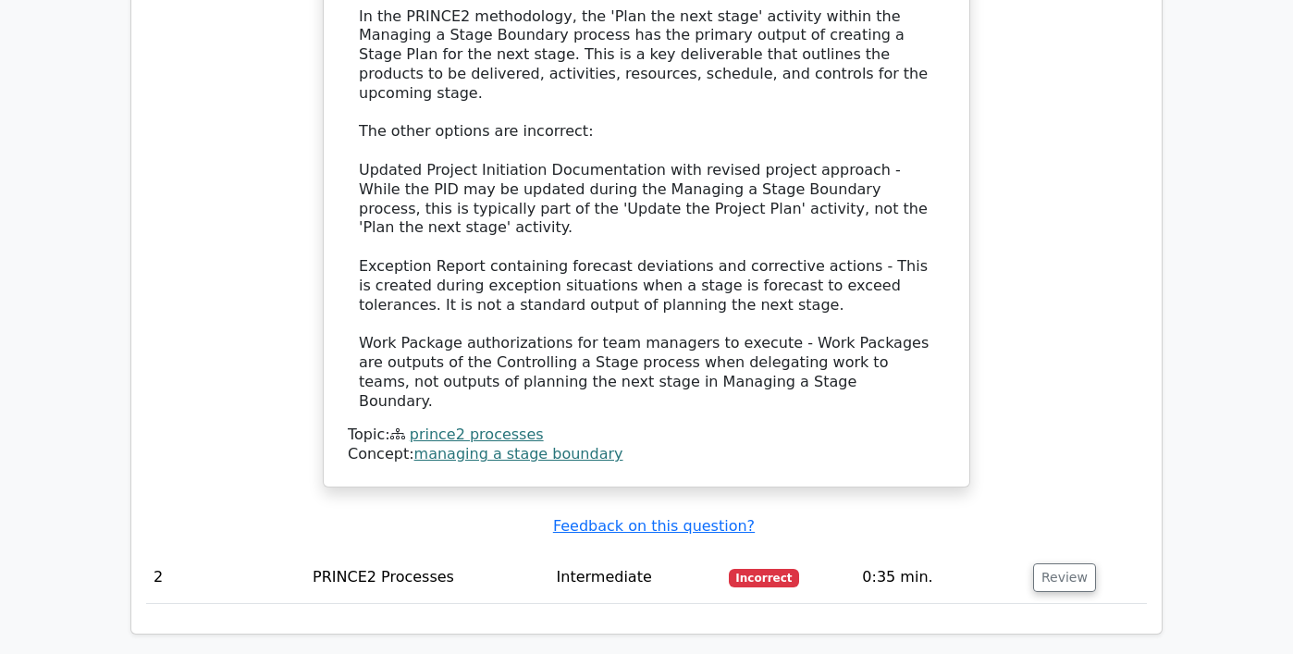
scroll to position [1684, 0]
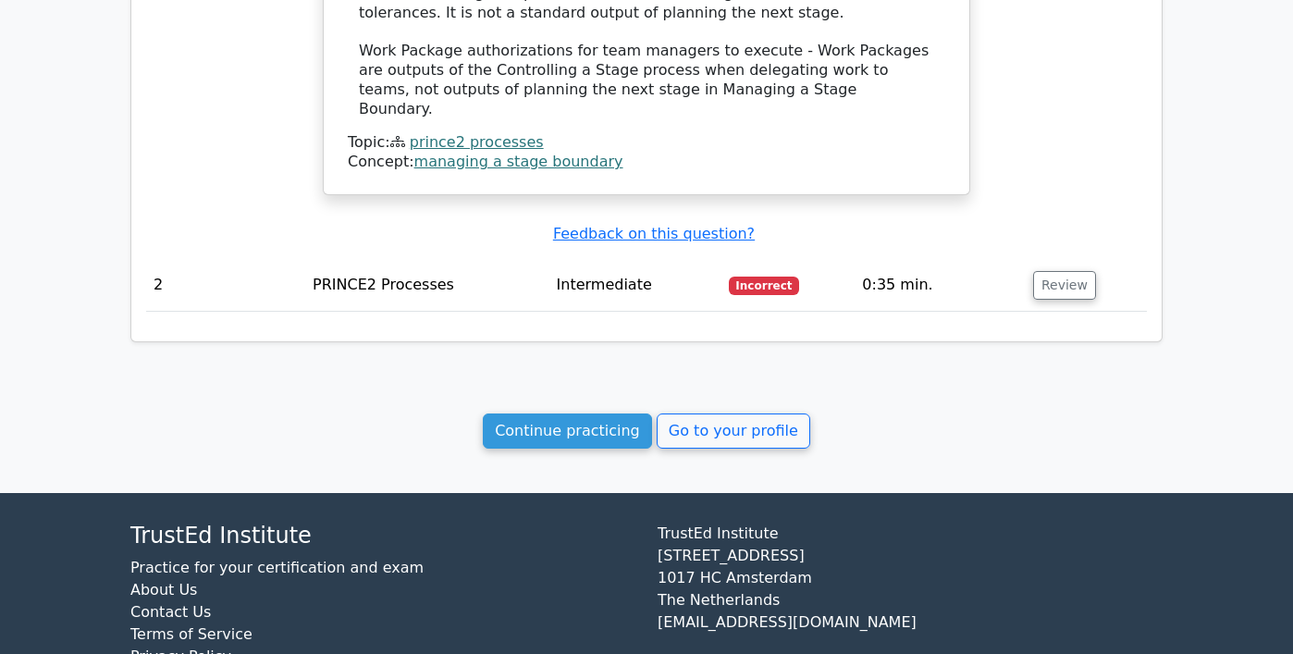
click at [515, 259] on td "PRINCE2 Processes" at bounding box center [426, 285] width 243 height 53
click at [1055, 271] on button "Review" at bounding box center [1064, 285] width 63 height 29
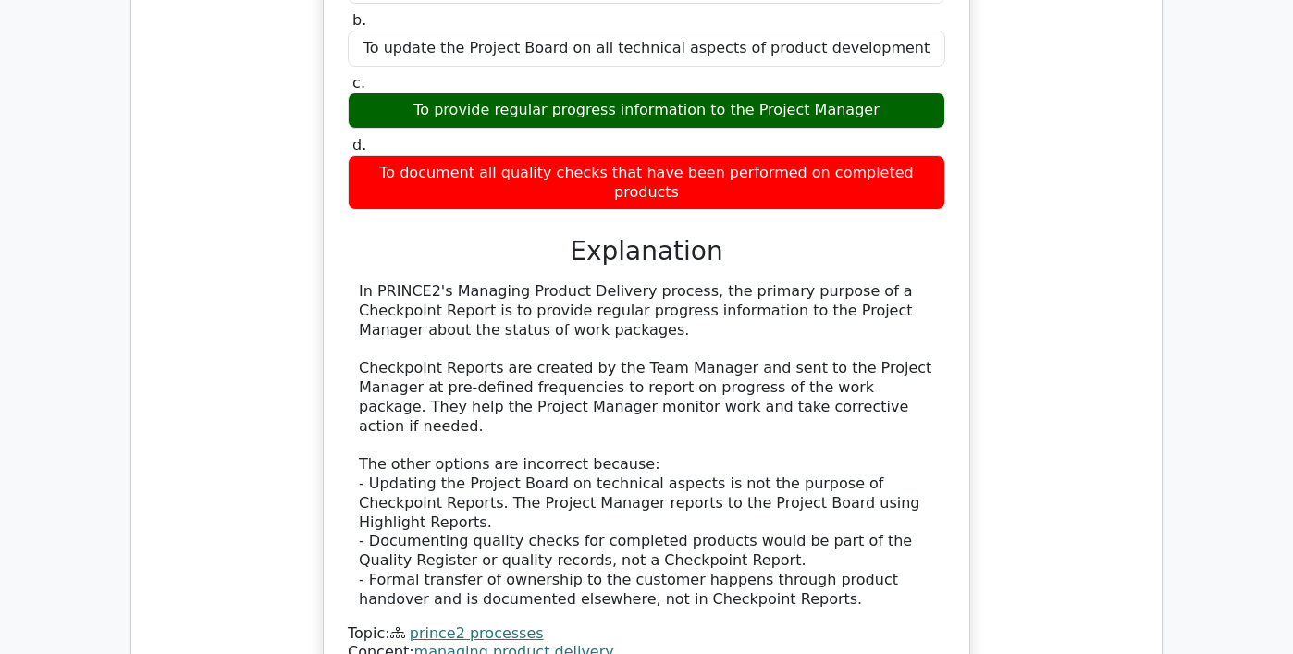
scroll to position [2513, 0]
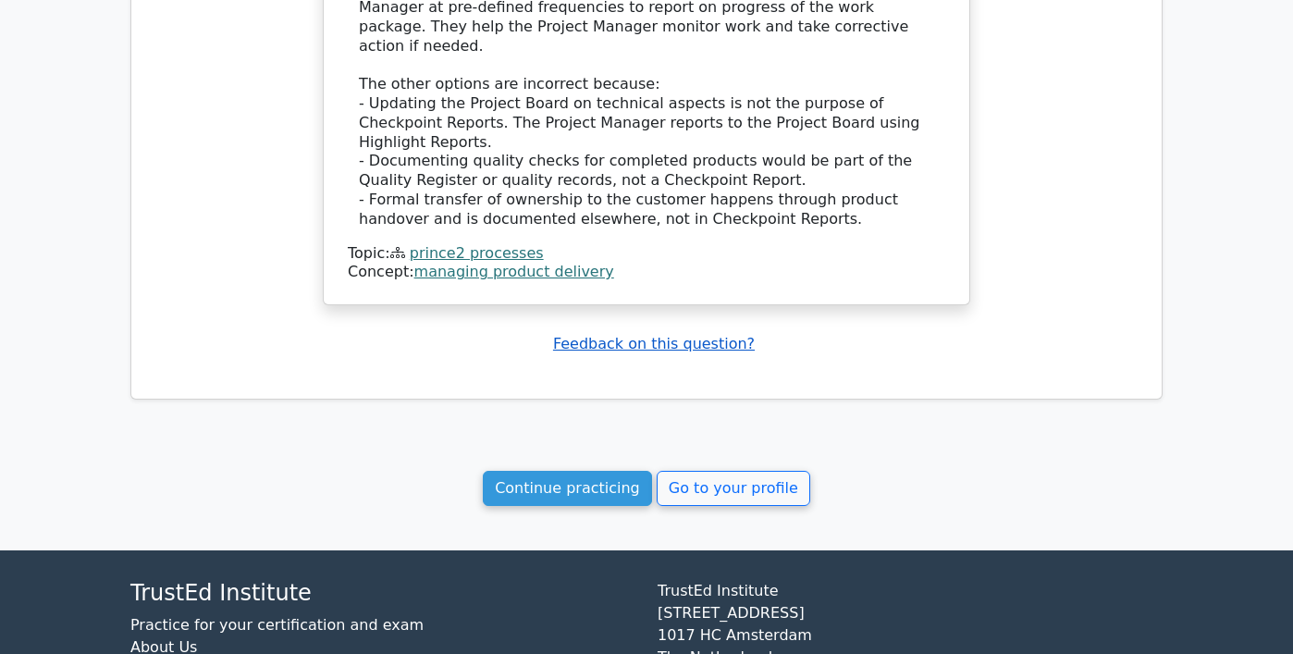
click at [698, 335] on u "Feedback on this question?" at bounding box center [654, 344] width 202 height 18
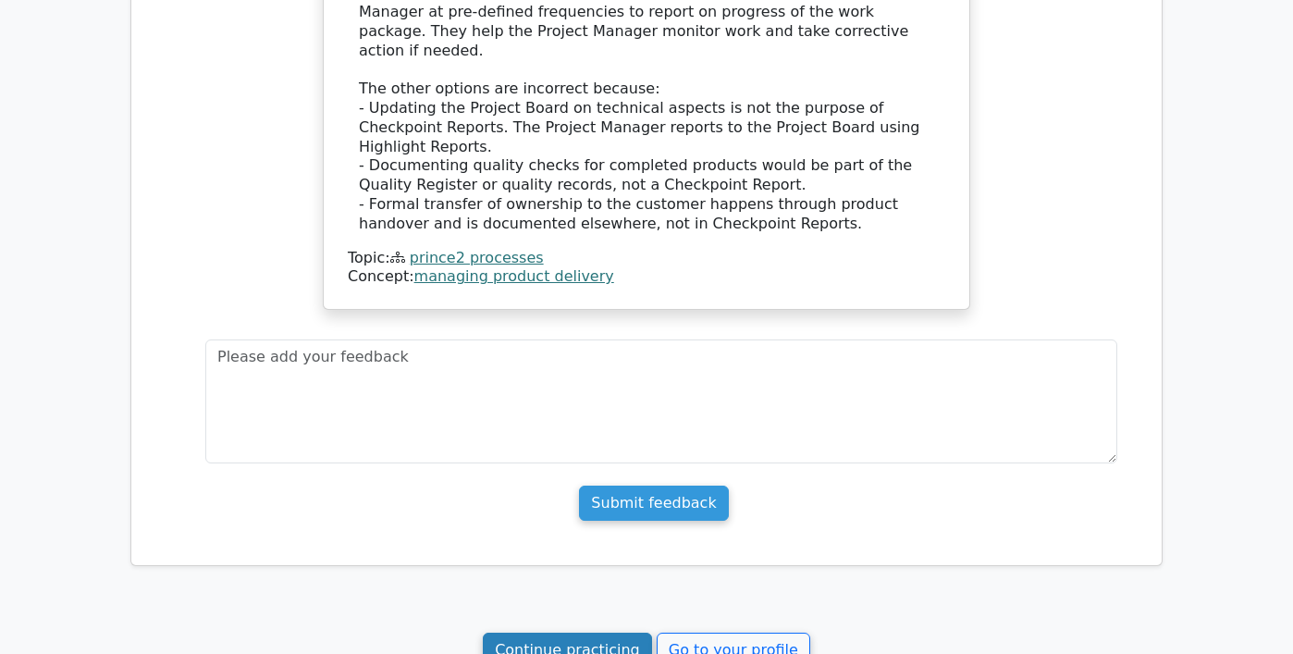
click at [594, 632] on link "Continue practicing" at bounding box center [567, 649] width 169 height 35
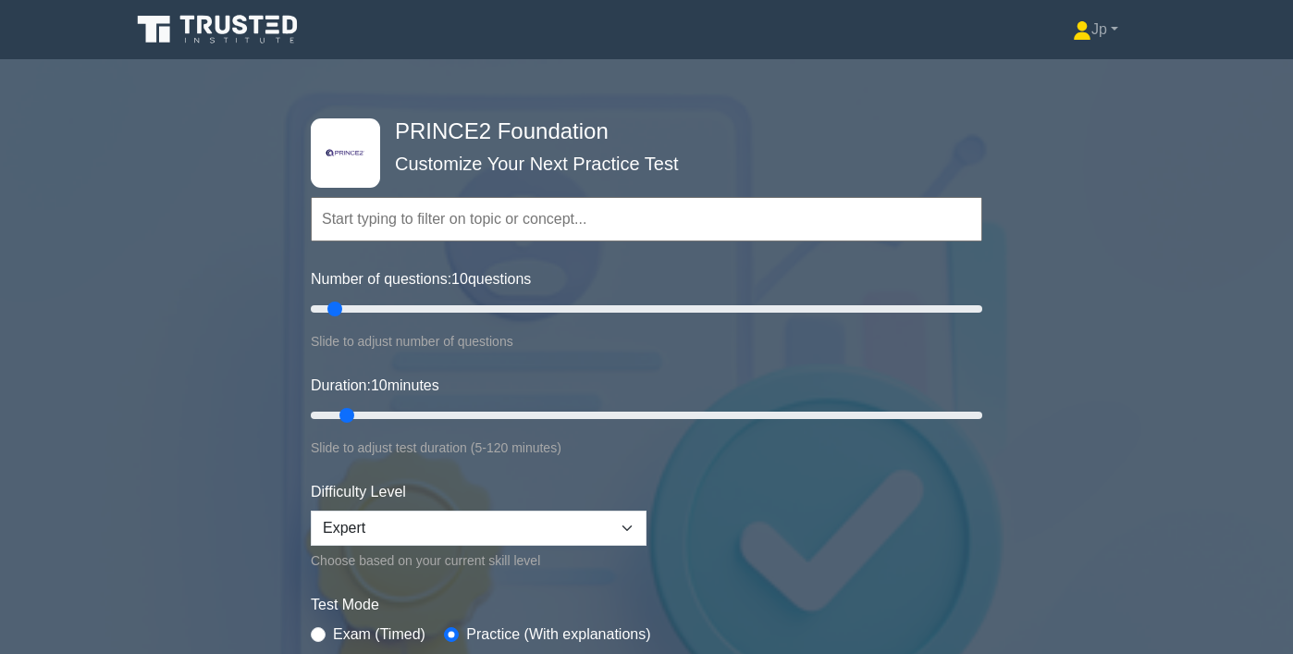
click at [616, 229] on input "text" at bounding box center [646, 219] width 671 height 44
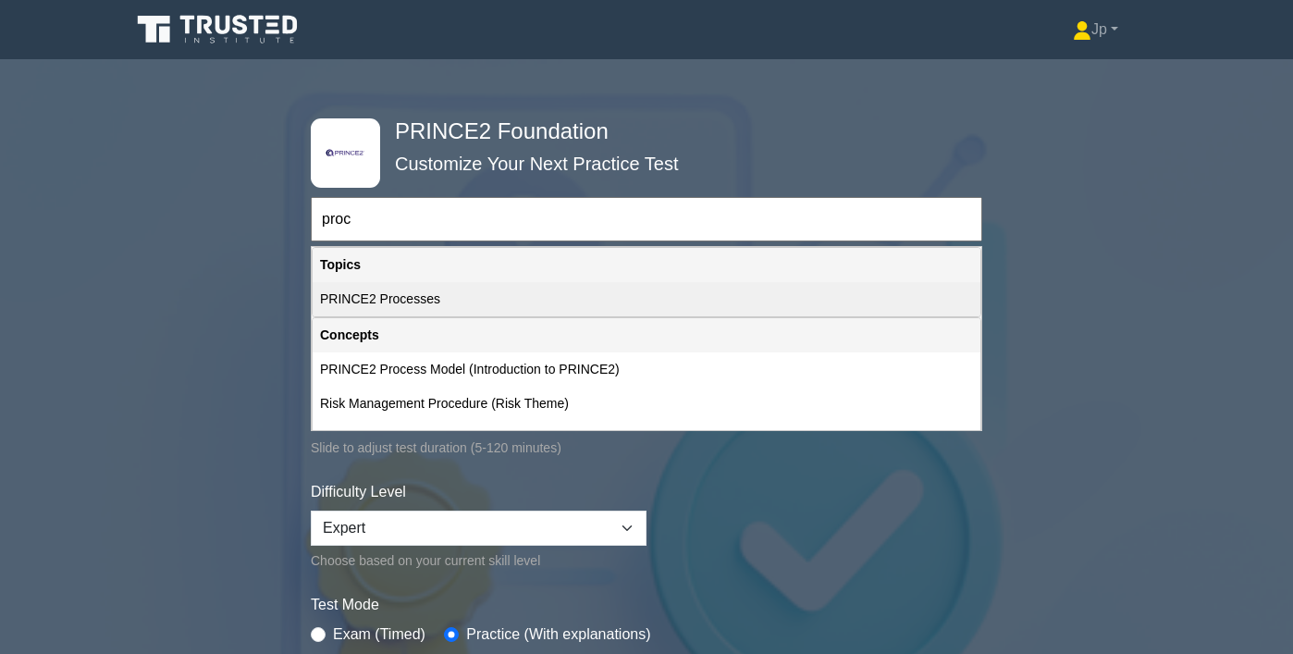
click at [530, 308] on div "PRINCE2 Processes" at bounding box center [646, 299] width 668 height 34
type input "PRINCE2 Processes"
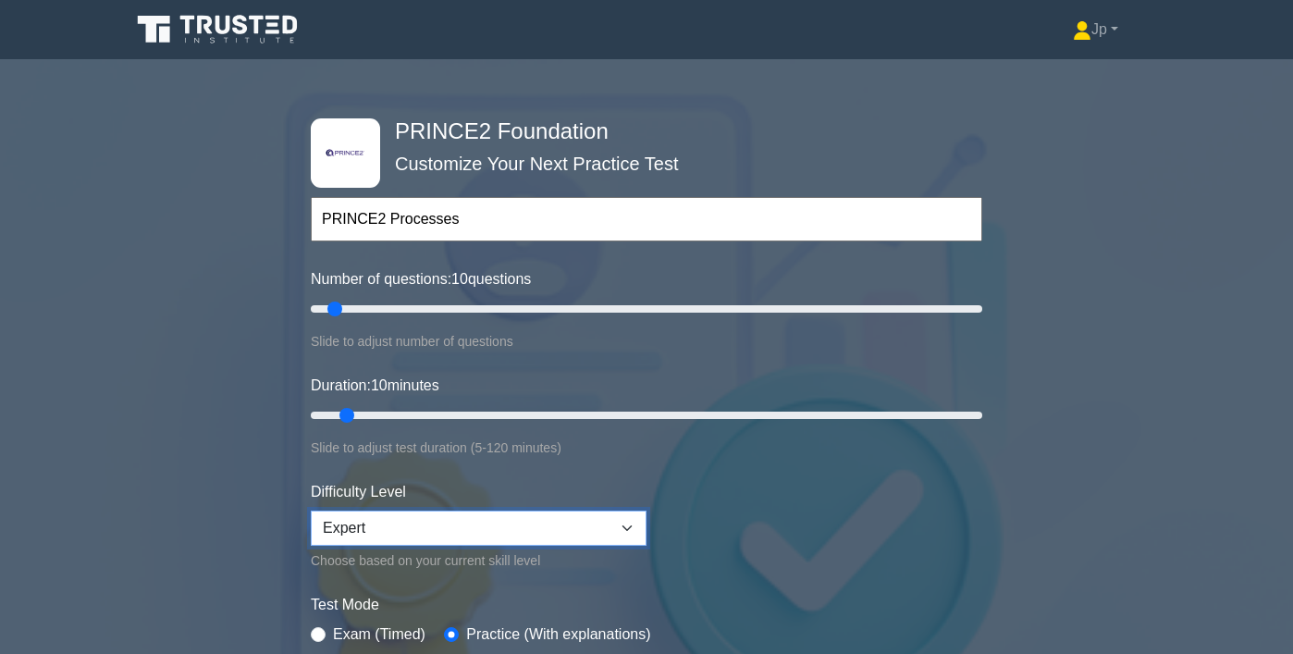
click at [486, 530] on select "Beginner Intermediate Expert" at bounding box center [479, 527] width 336 height 35
click at [485, 542] on select "Beginner Intermediate Expert" at bounding box center [479, 527] width 336 height 35
select select "expert"
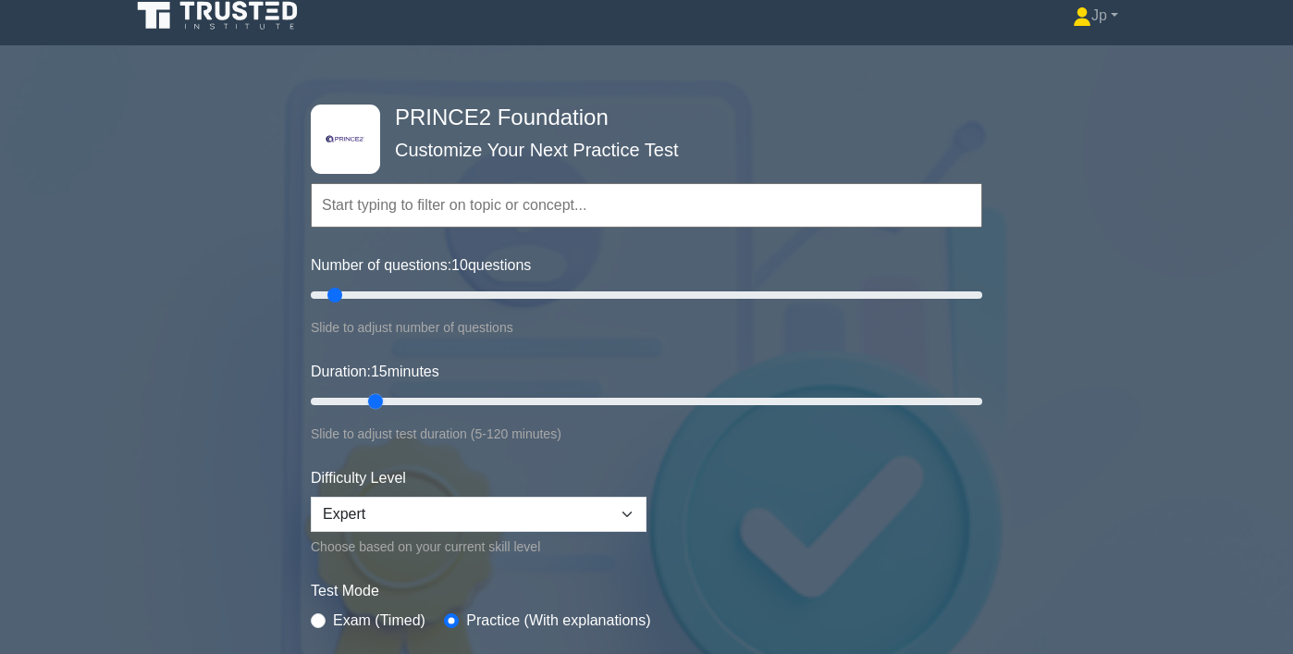
type input "10"
drag, startPoint x: 336, startPoint y: 403, endPoint x: 352, endPoint y: 403, distance: 16.6
click at [352, 403] on input "Duration: 10 minutes" at bounding box center [646, 401] width 671 height 22
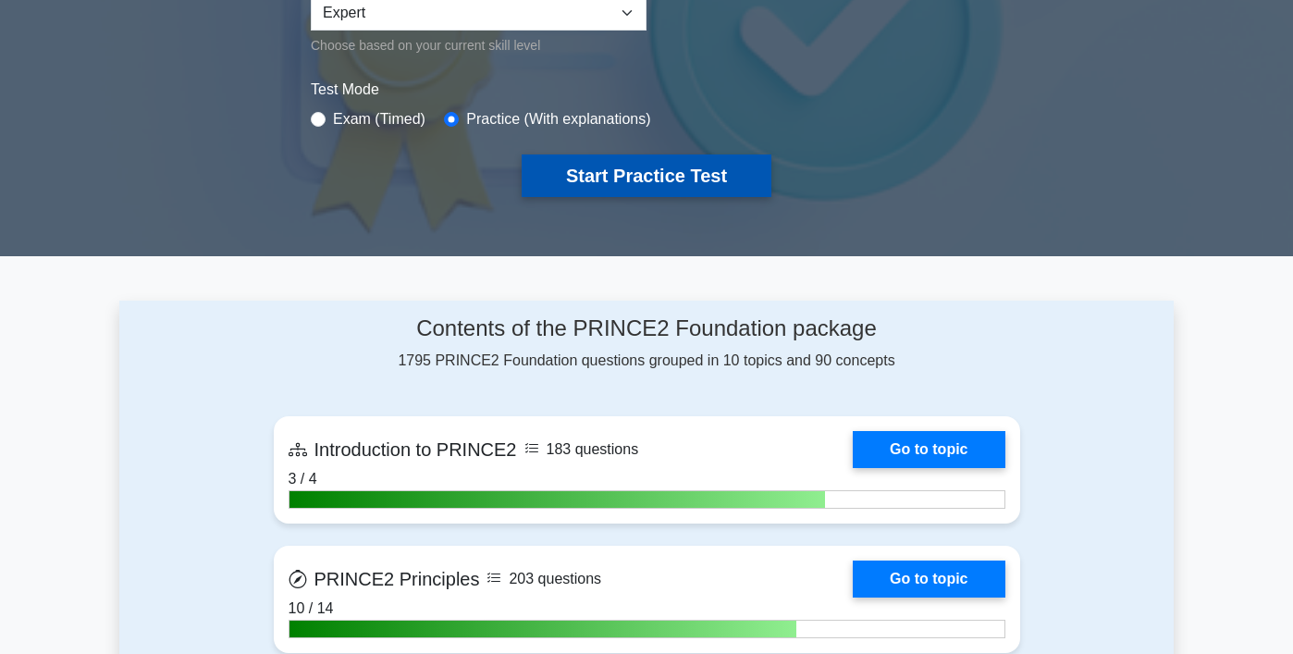
click at [604, 185] on button "Start Practice Test" at bounding box center [646, 175] width 250 height 43
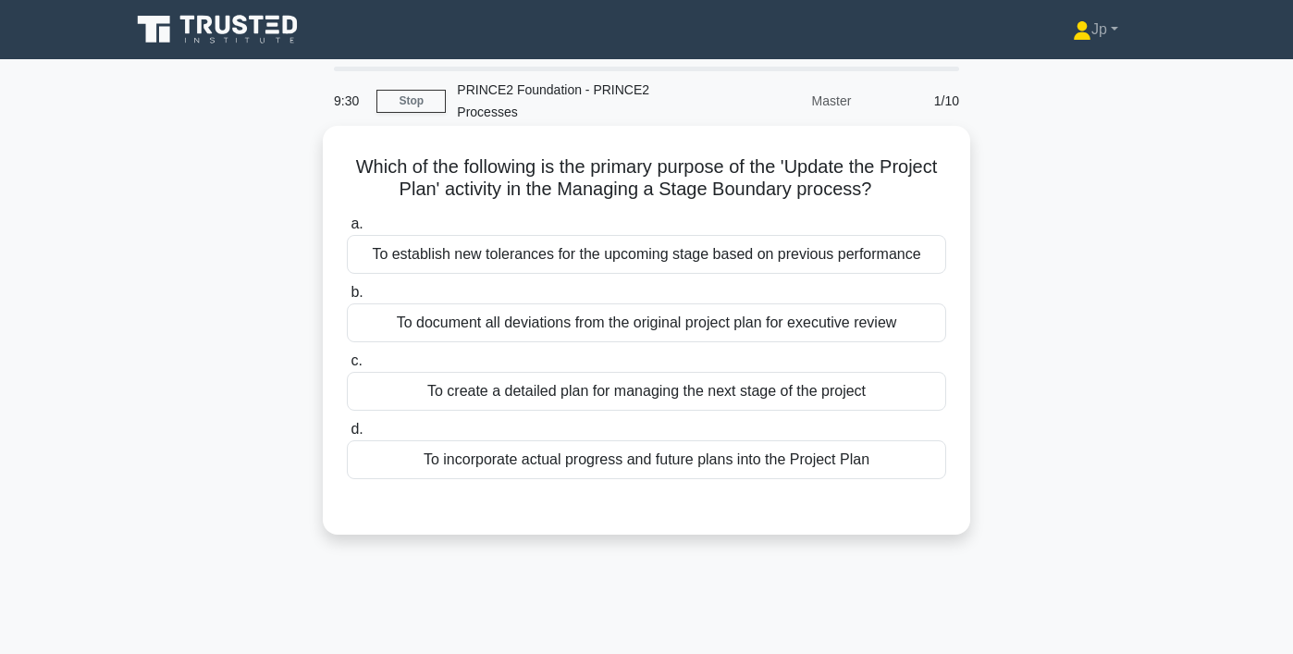
click at [594, 315] on div "To document all deviations from the original project plan for executive review" at bounding box center [646, 322] width 599 height 39
click at [347, 299] on input "b. To document all deviations from the original project plan for executive revi…" at bounding box center [347, 293] width 0 height 12
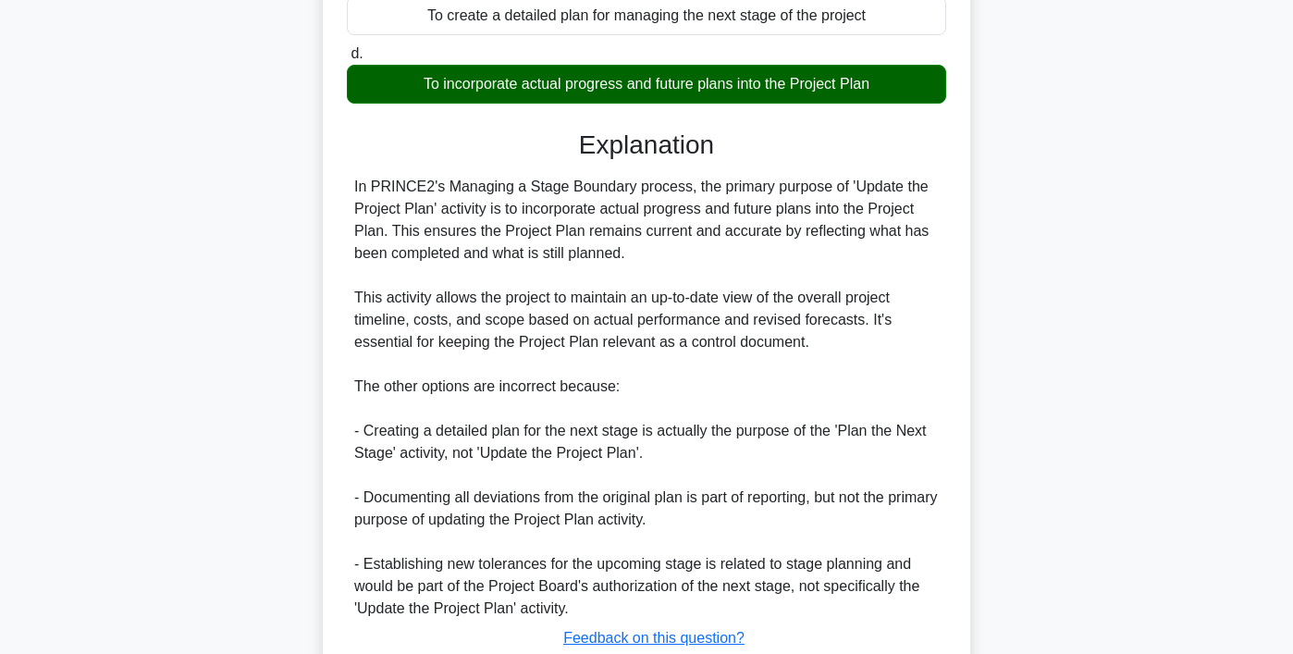
scroll to position [510, 0]
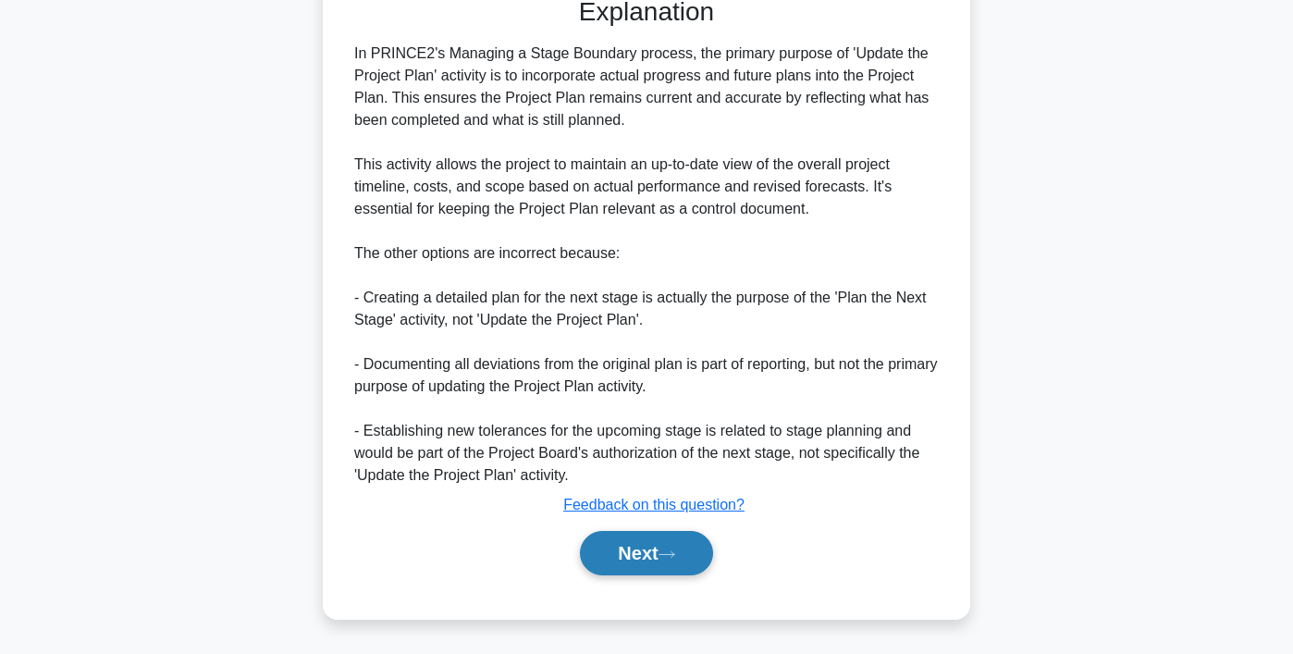
click at [635, 536] on button "Next" at bounding box center [646, 553] width 132 height 44
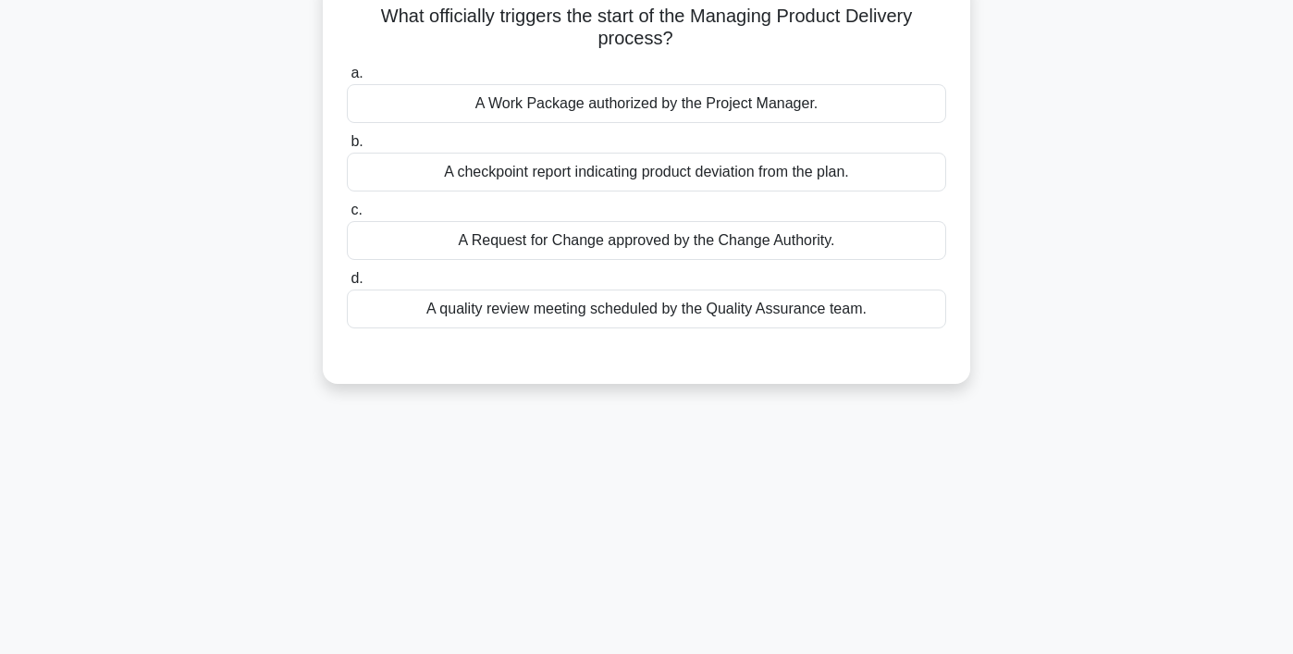
scroll to position [0, 0]
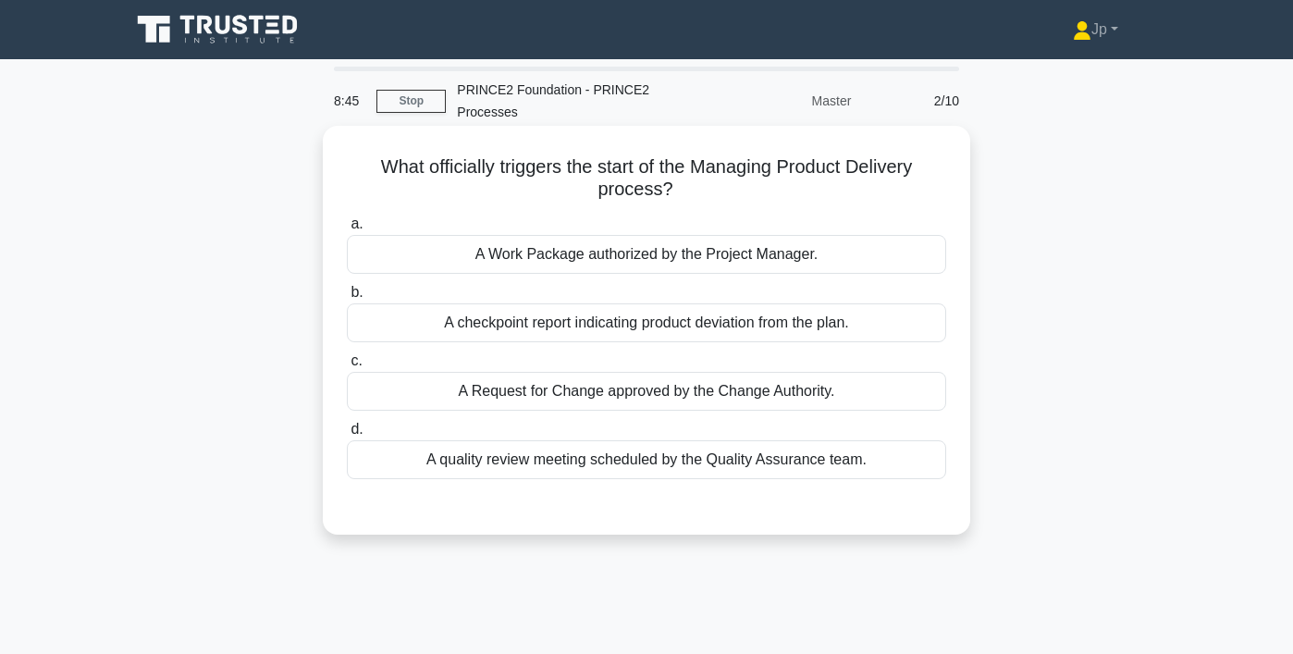
click at [665, 265] on div "A Work Package authorized by the Project Manager." at bounding box center [646, 254] width 599 height 39
click at [347, 230] on input "a. A Work Package authorized by the Project Manager." at bounding box center [347, 224] width 0 height 12
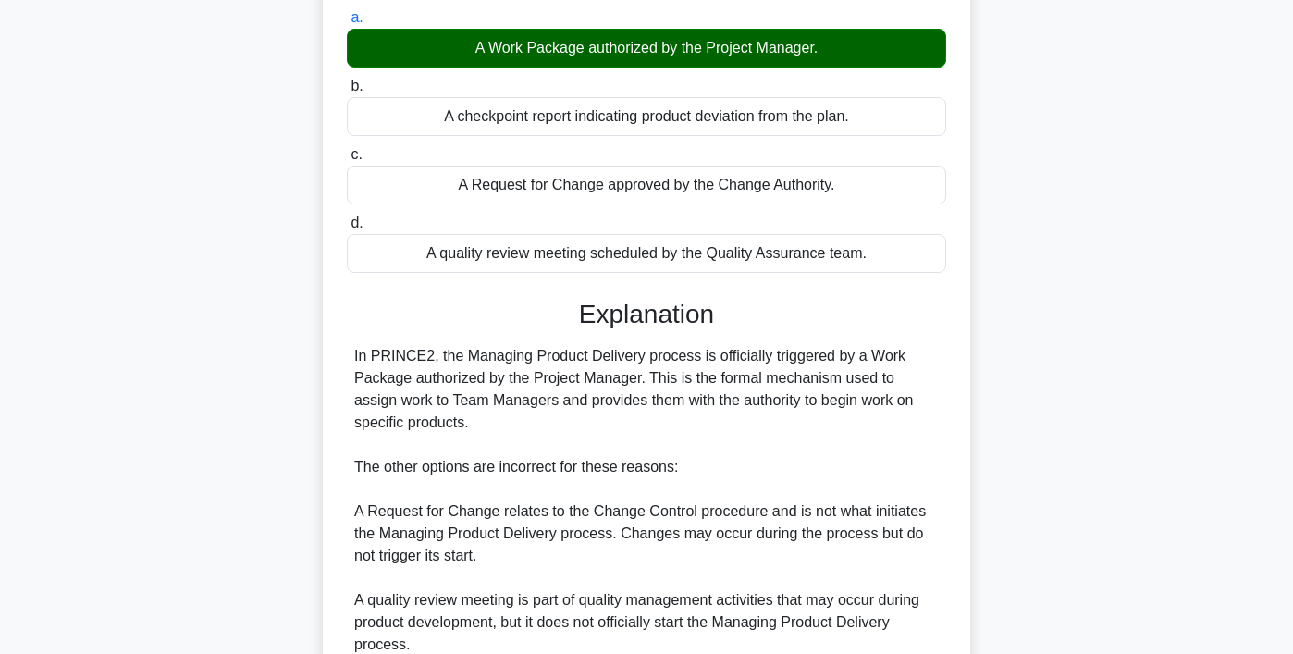
scroll to position [464, 0]
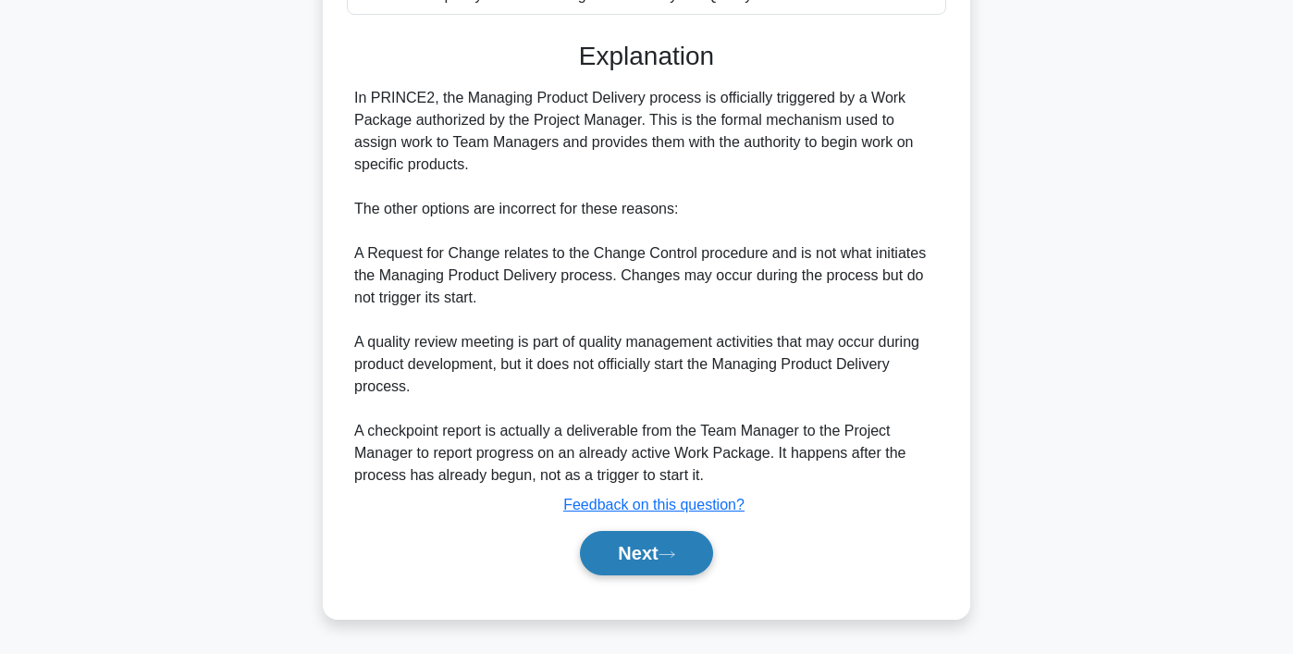
click at [623, 556] on button "Next" at bounding box center [646, 553] width 132 height 44
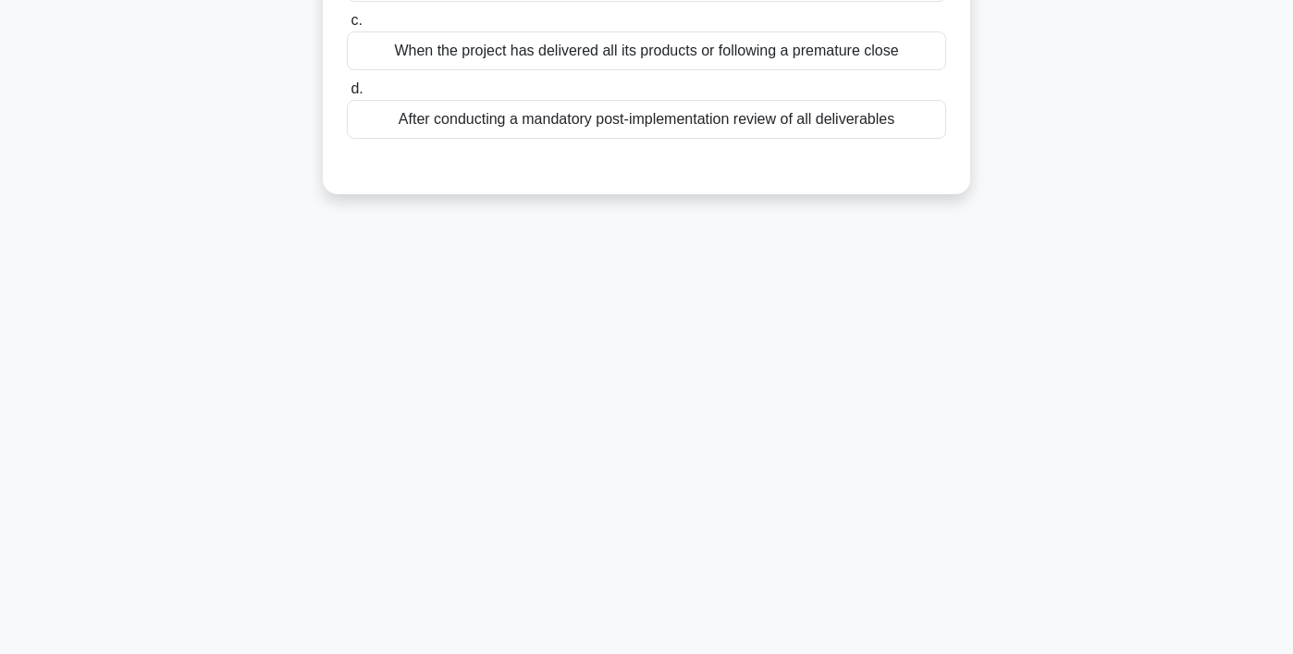
scroll to position [0, 0]
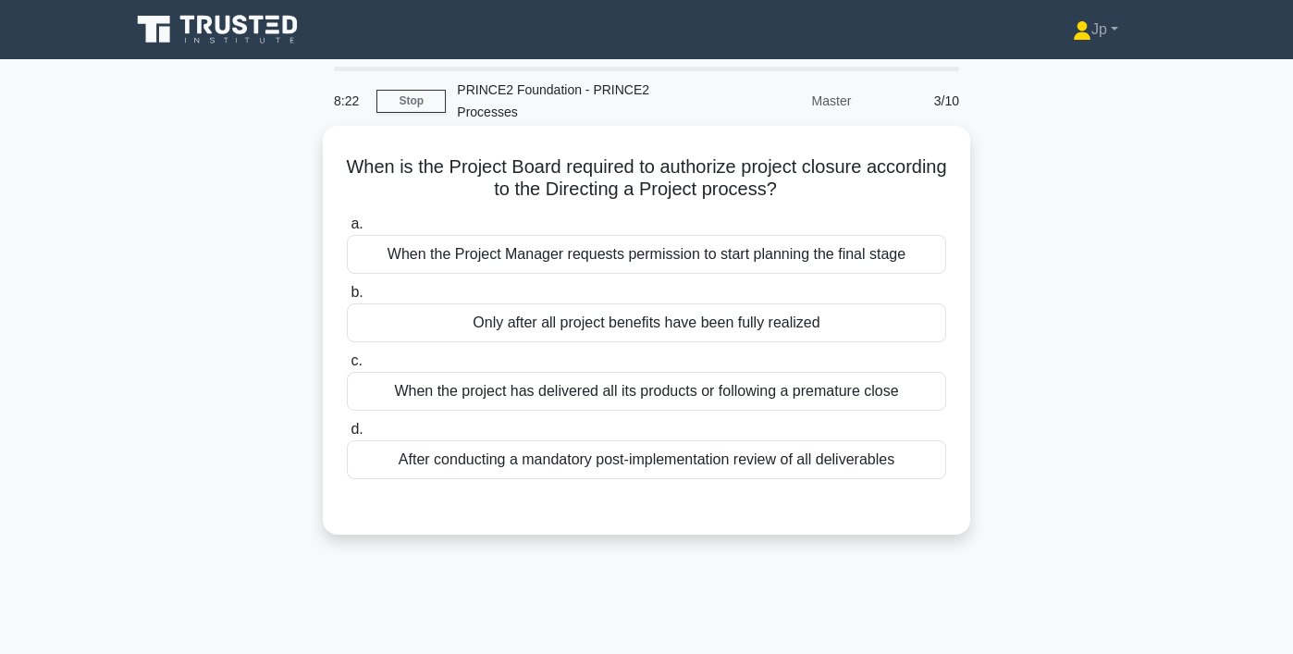
click at [758, 399] on div "When the project has delivered all its products or following a premature close" at bounding box center [646, 391] width 599 height 39
click at [347, 367] on input "c. When the project has delivered all its products or following a premature clo…" at bounding box center [347, 361] width 0 height 12
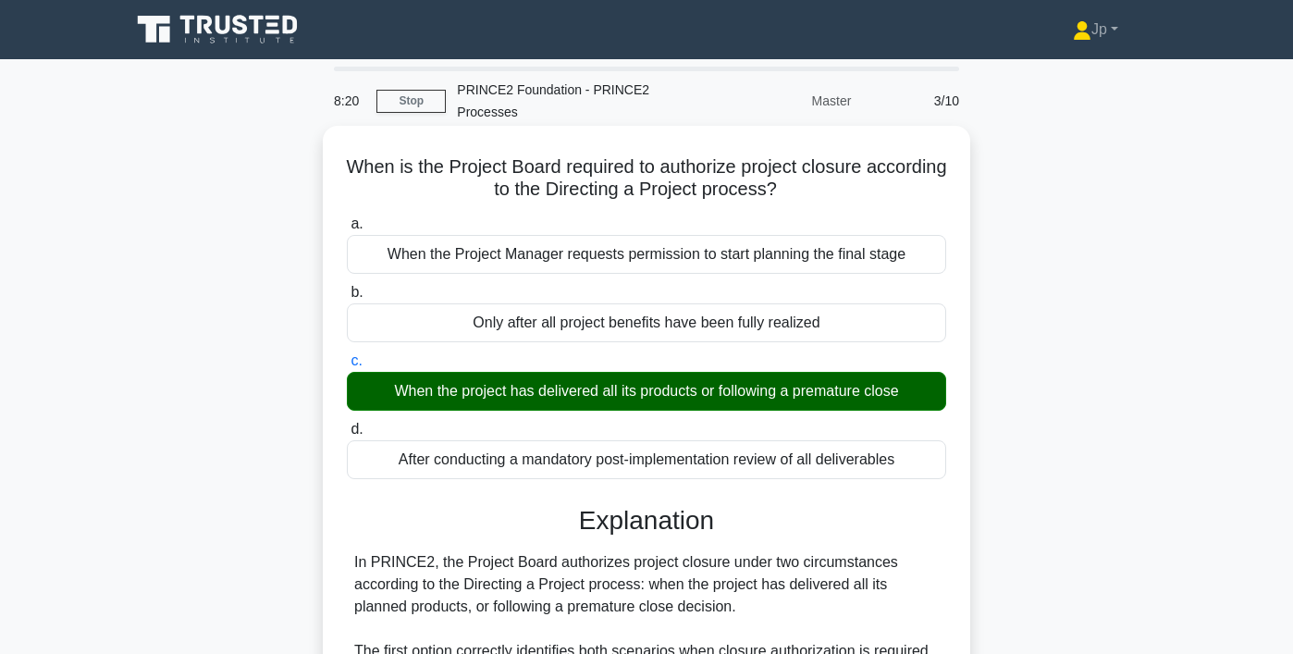
scroll to position [486, 0]
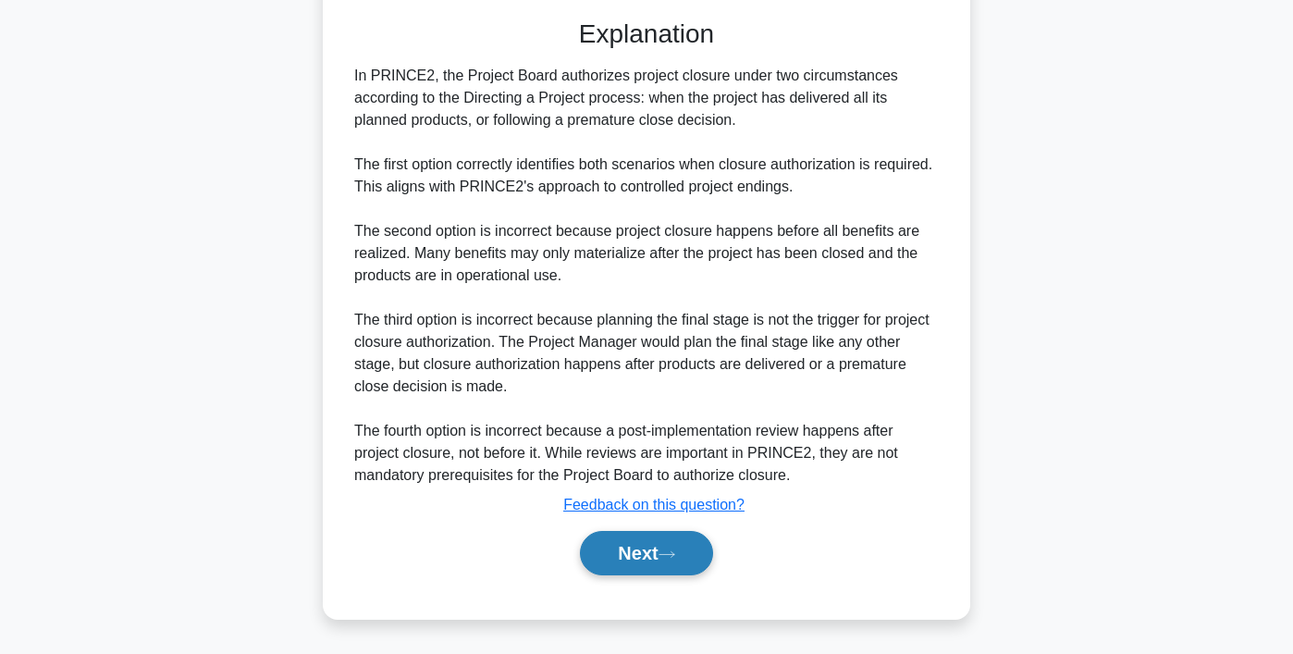
click at [668, 548] on button "Next" at bounding box center [646, 553] width 132 height 44
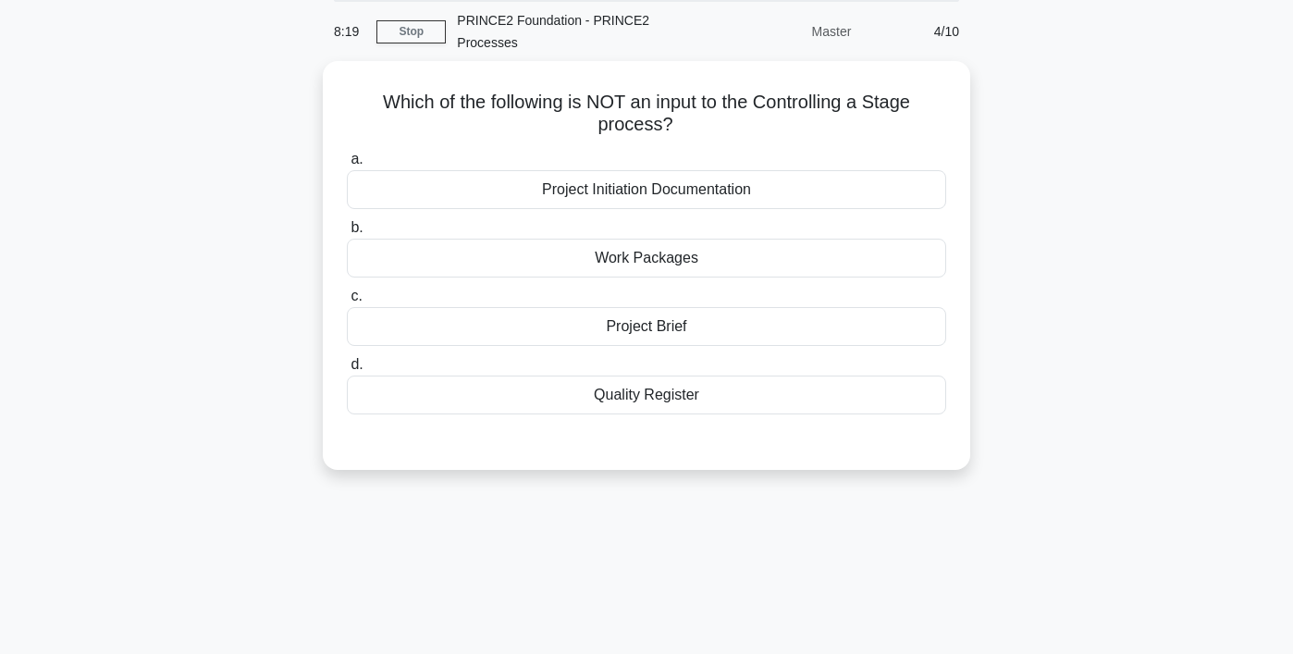
scroll to position [0, 0]
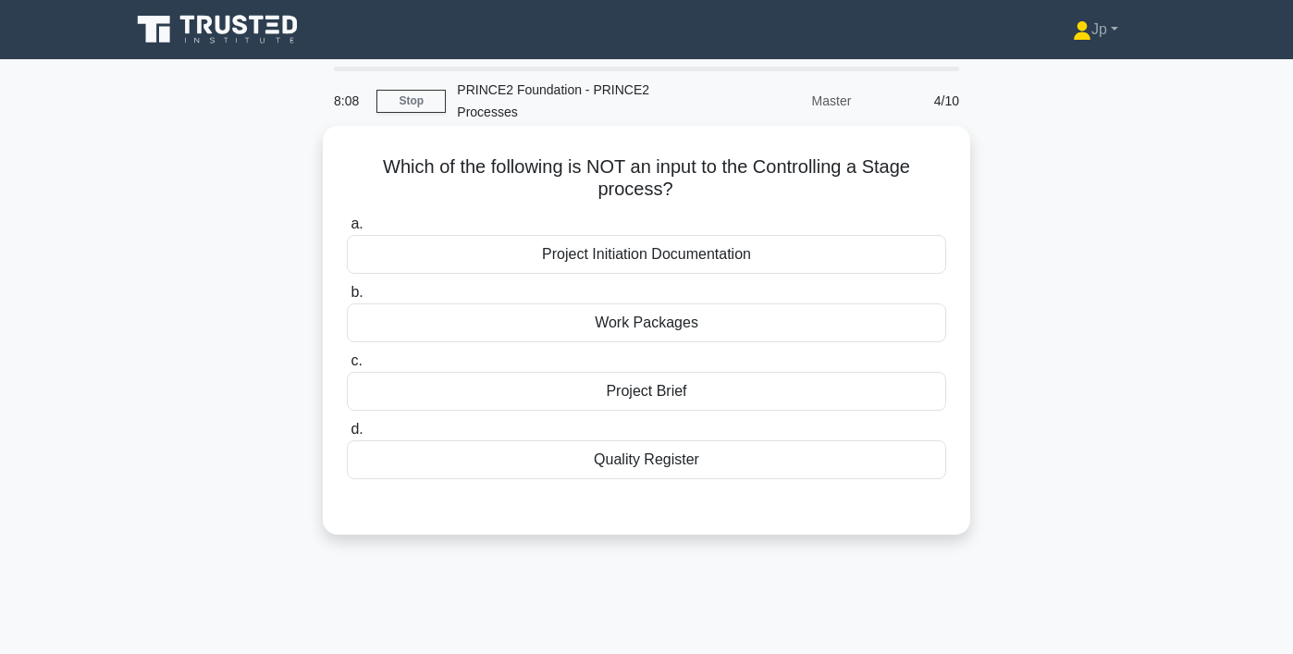
click at [728, 451] on div "Quality Register" at bounding box center [646, 459] width 599 height 39
click at [347, 435] on input "d. Quality Register" at bounding box center [347, 429] width 0 height 12
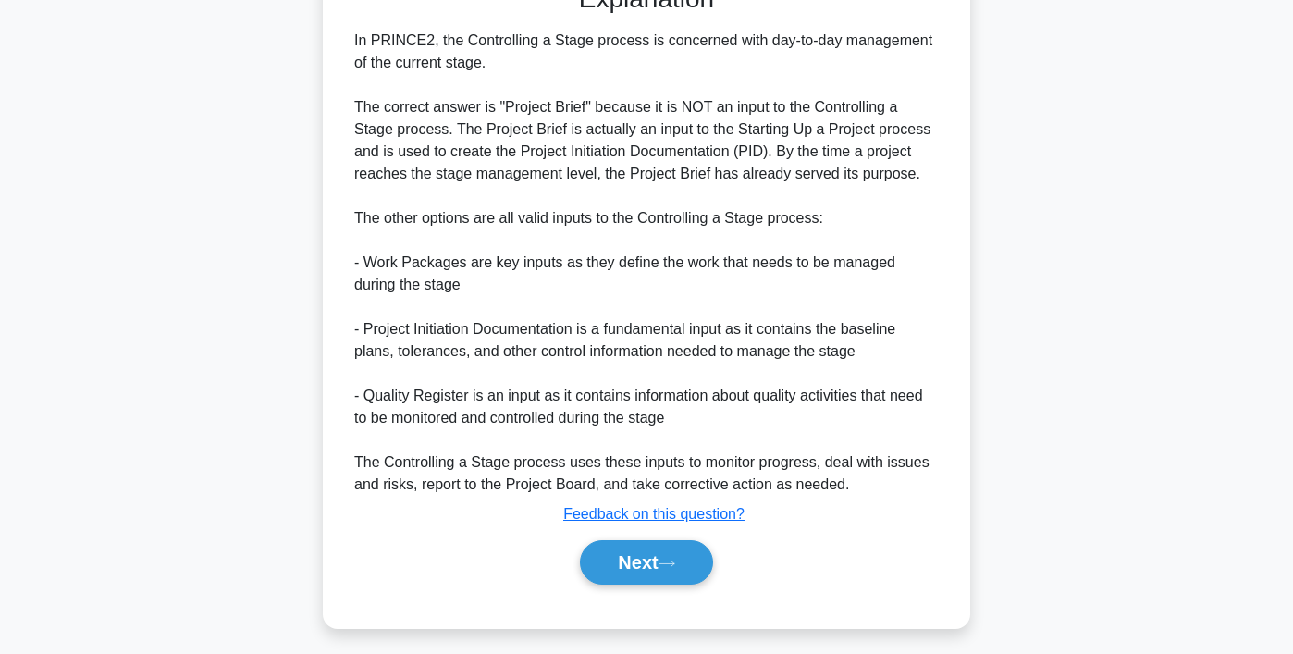
scroll to position [533, 0]
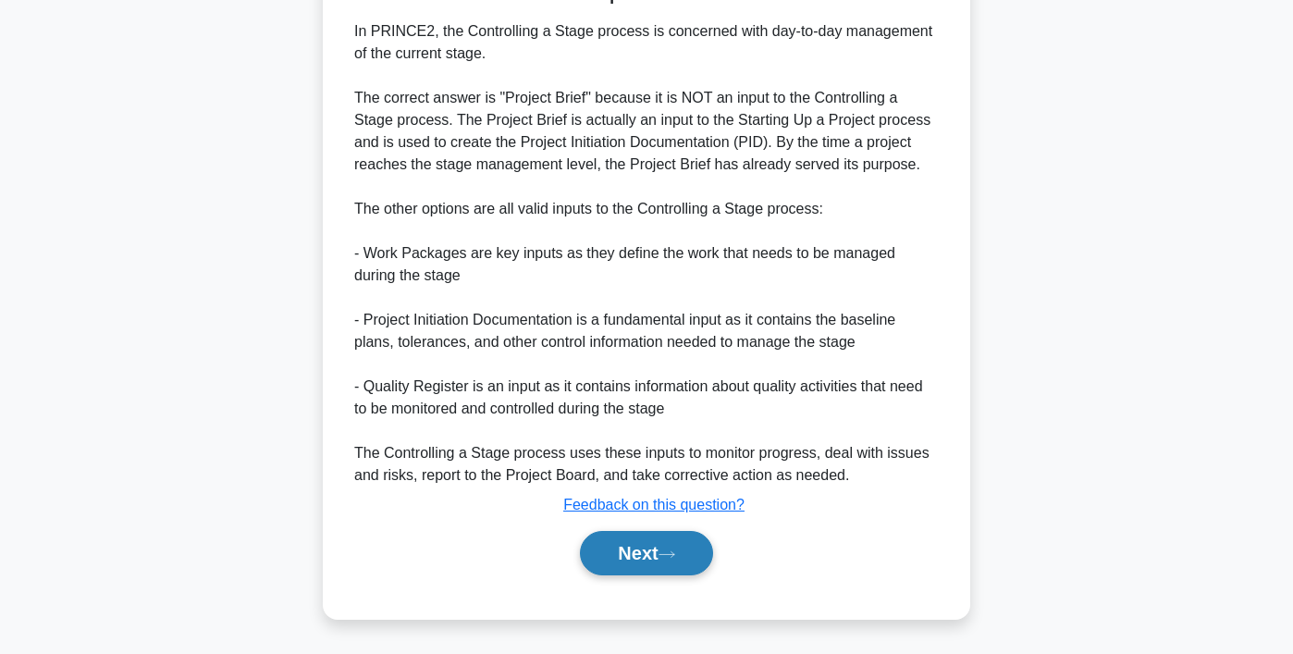
click at [650, 572] on button "Next" at bounding box center [646, 553] width 132 height 44
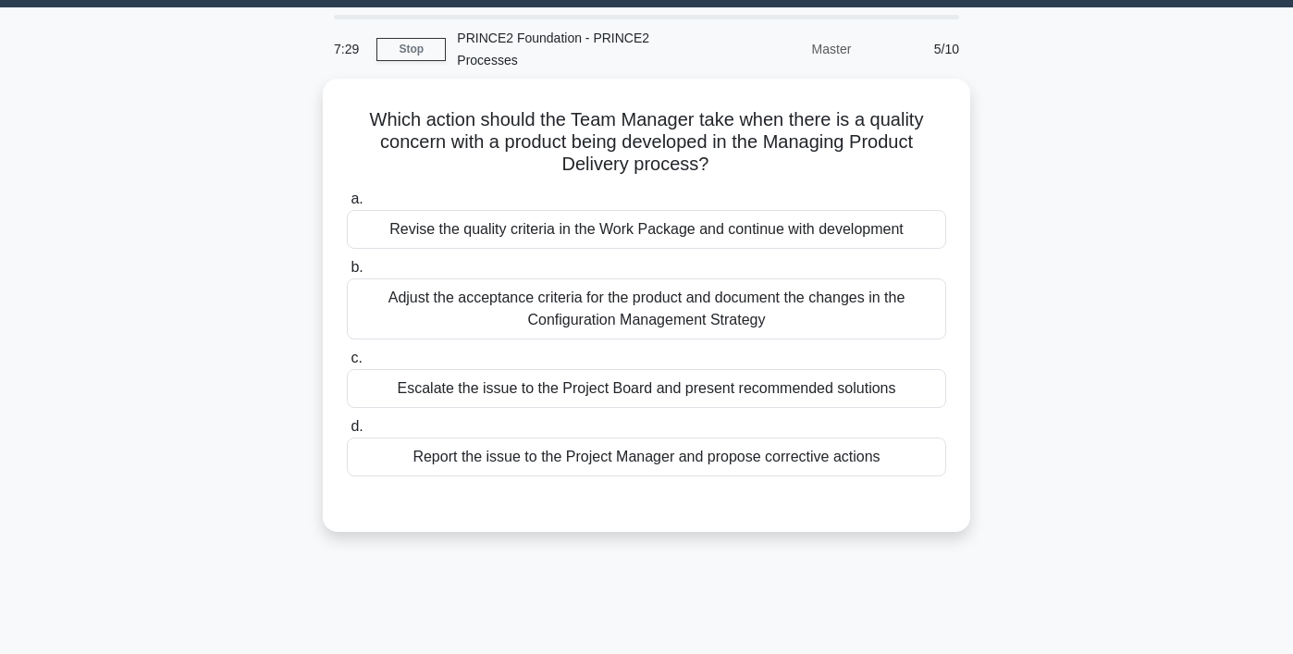
scroll to position [0, 0]
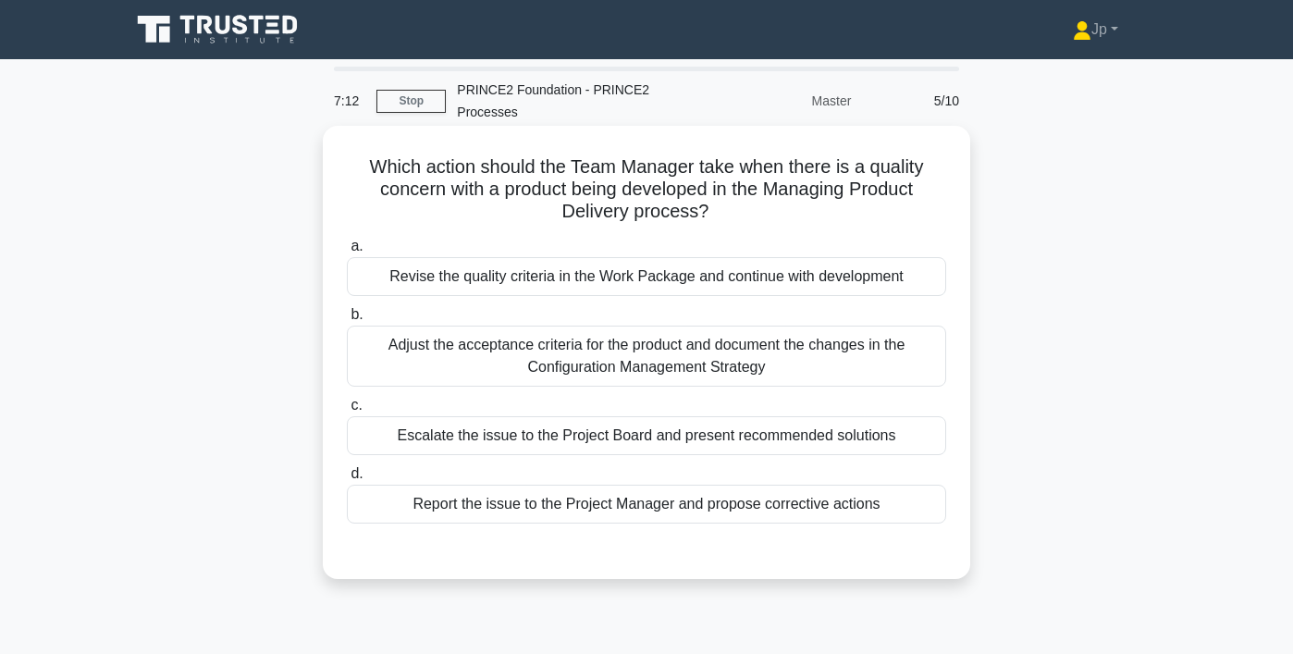
click at [607, 507] on div "Report the issue to the Project Manager and propose corrective actions" at bounding box center [646, 503] width 599 height 39
click at [347, 480] on input "d. Report the issue to the Project Manager and propose corrective actions" at bounding box center [347, 474] width 0 height 12
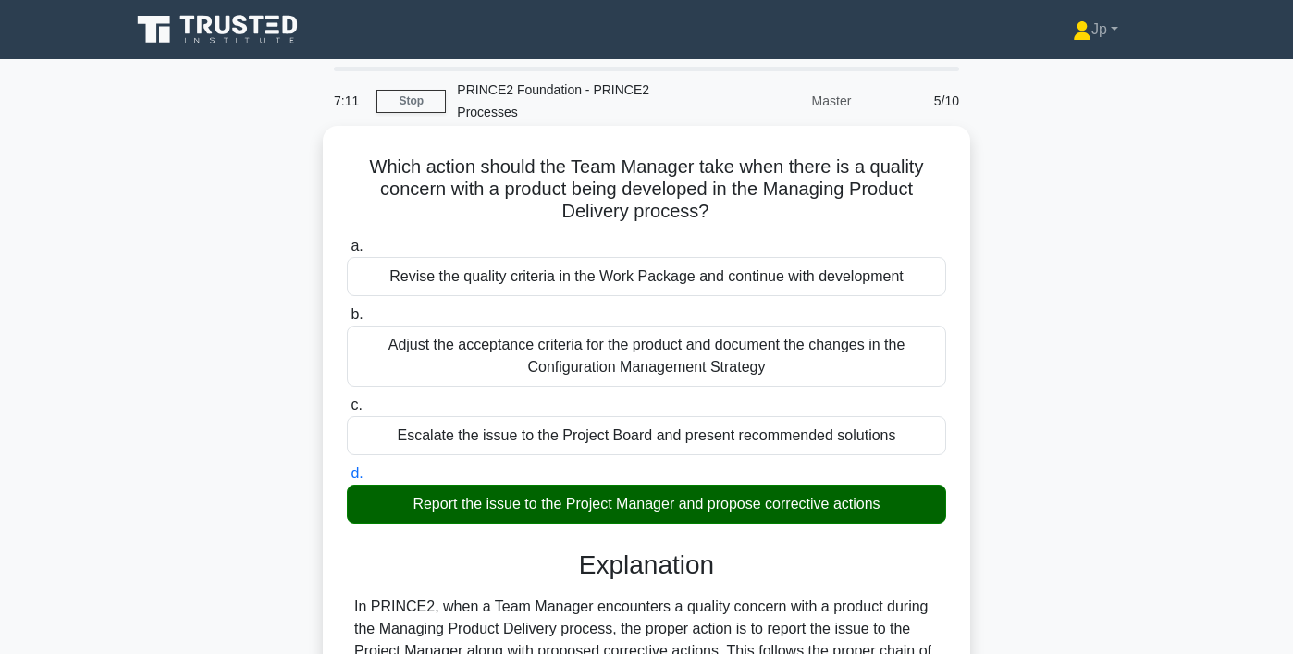
scroll to position [490, 0]
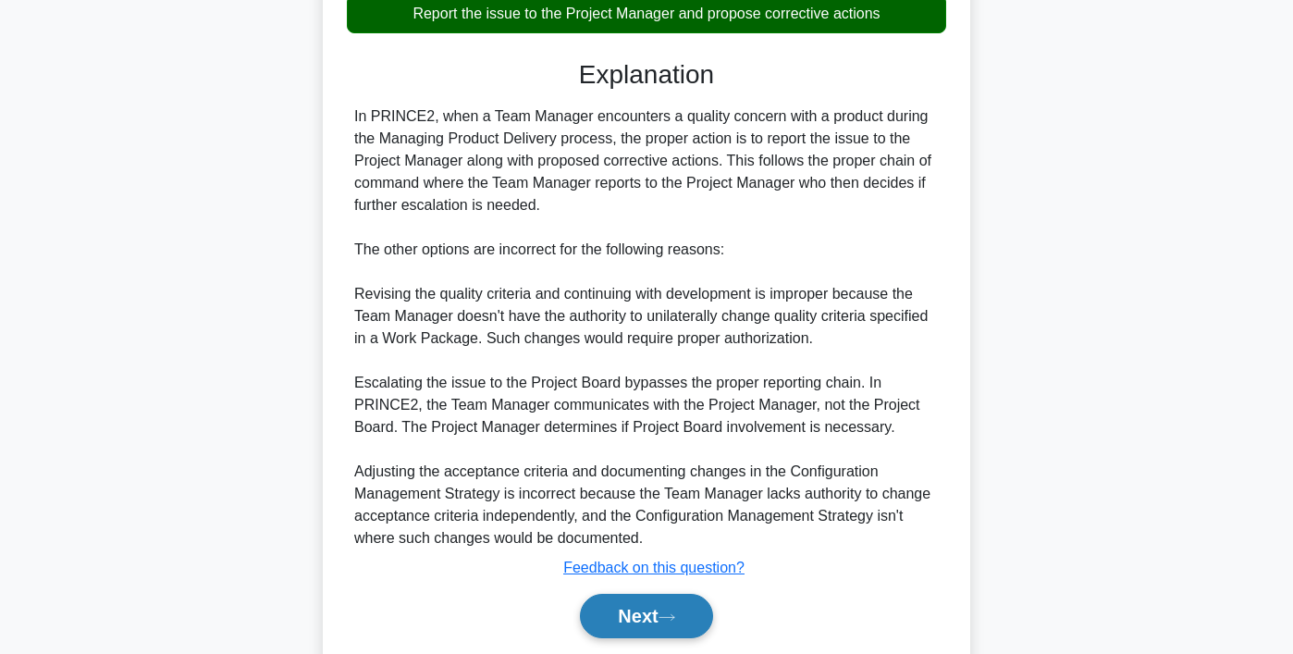
click at [645, 620] on button "Next" at bounding box center [646, 616] width 132 height 44
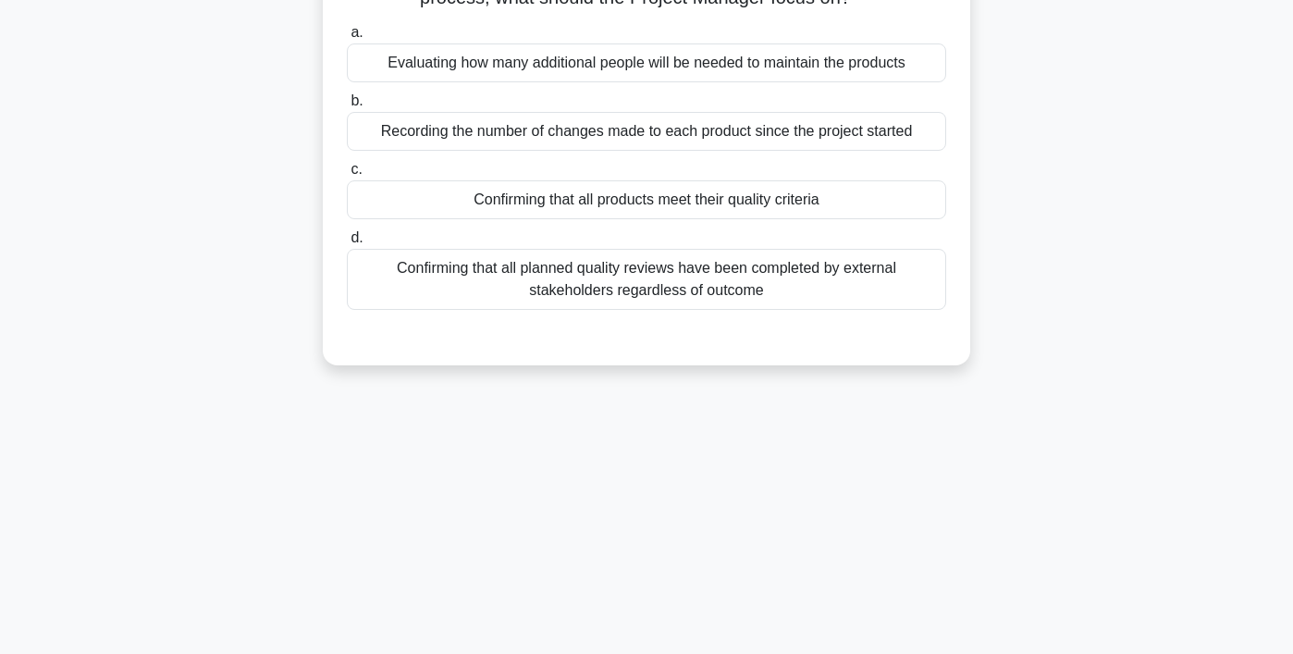
scroll to position [0, 0]
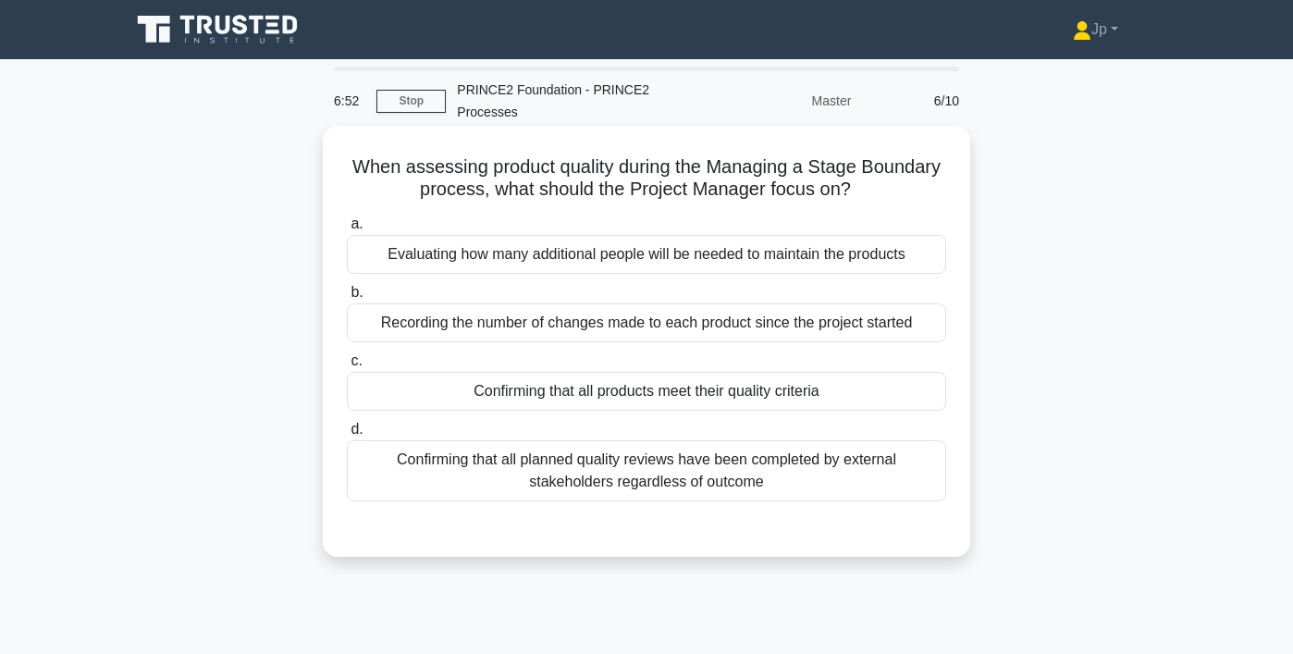
click at [711, 476] on div "Confirming that all planned quality reviews have been completed by external sta…" at bounding box center [646, 470] width 599 height 61
click at [347, 435] on input "d. Confirming that all planned quality reviews have been completed by external …" at bounding box center [347, 429] width 0 height 12
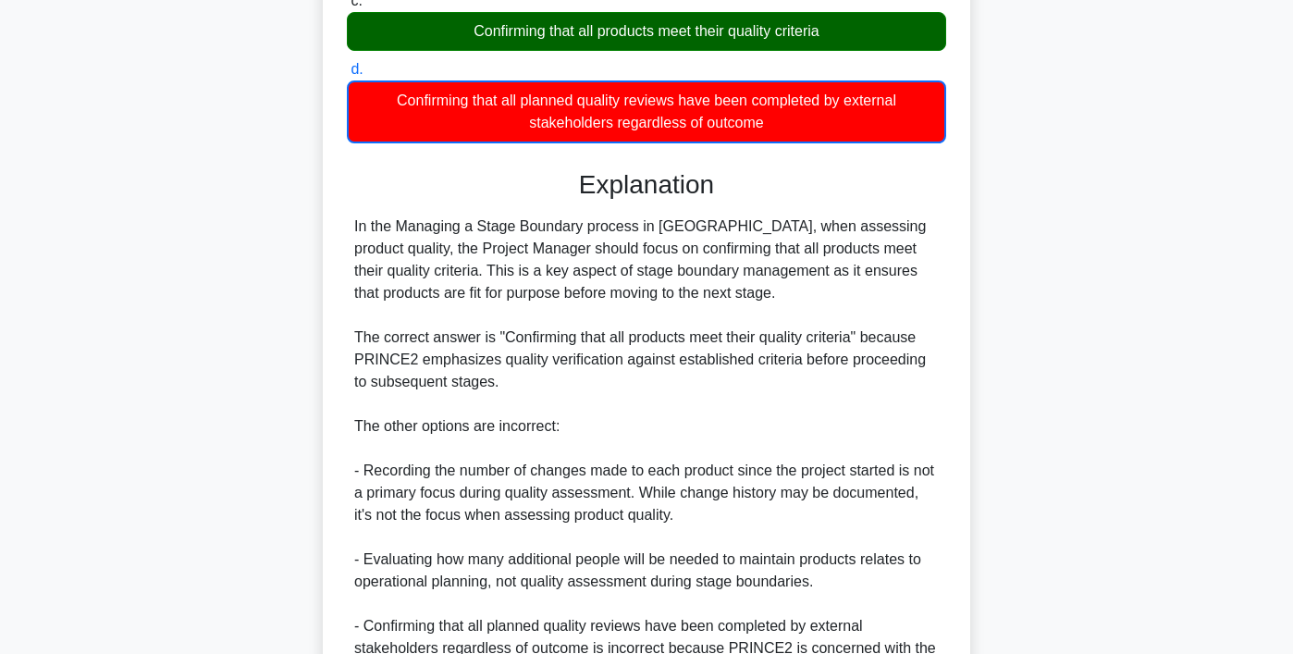
scroll to position [577, 0]
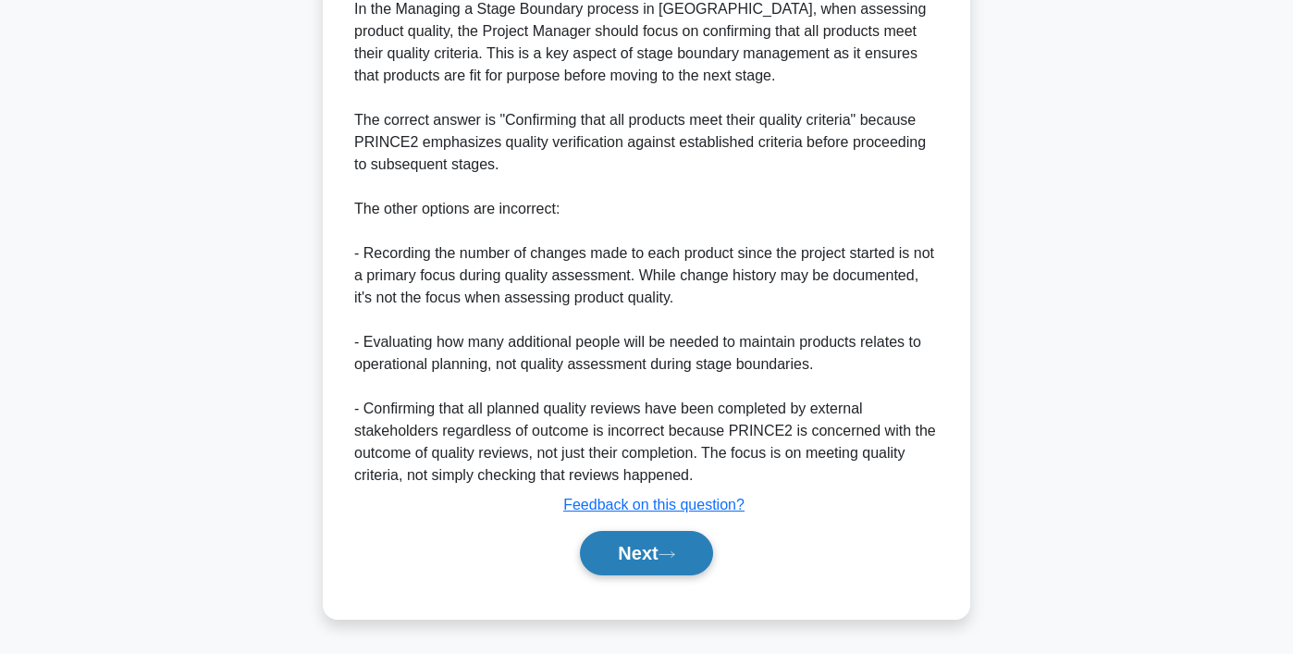
click at [659, 549] on button "Next" at bounding box center [646, 553] width 132 height 44
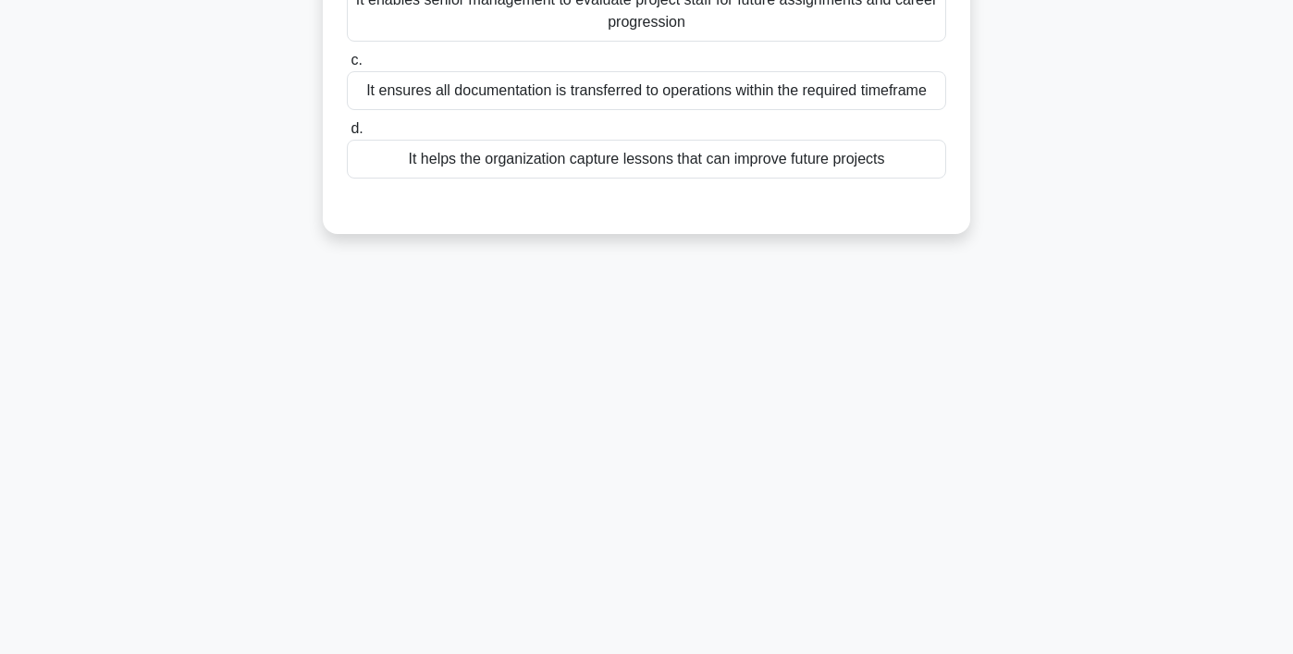
scroll to position [0, 0]
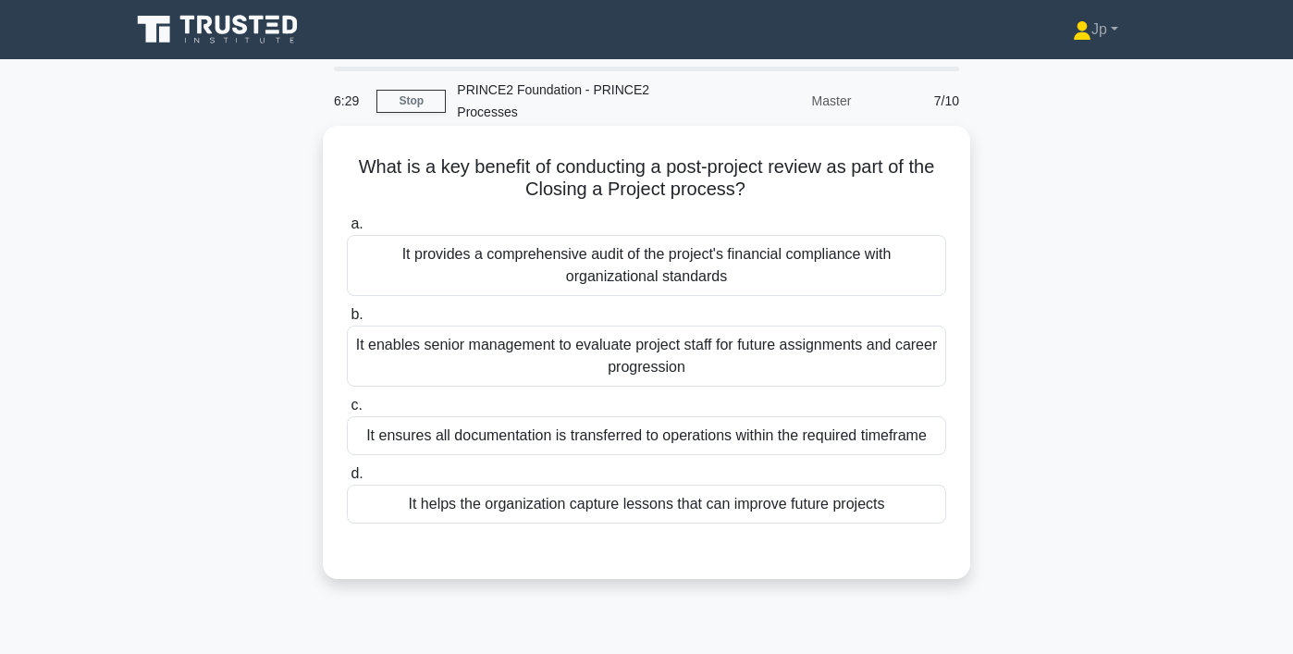
click at [755, 510] on div "It helps the organization capture lessons that can improve future projects" at bounding box center [646, 503] width 599 height 39
click at [347, 480] on input "d. It helps the organization capture lessons that can improve future projects" at bounding box center [347, 474] width 0 height 12
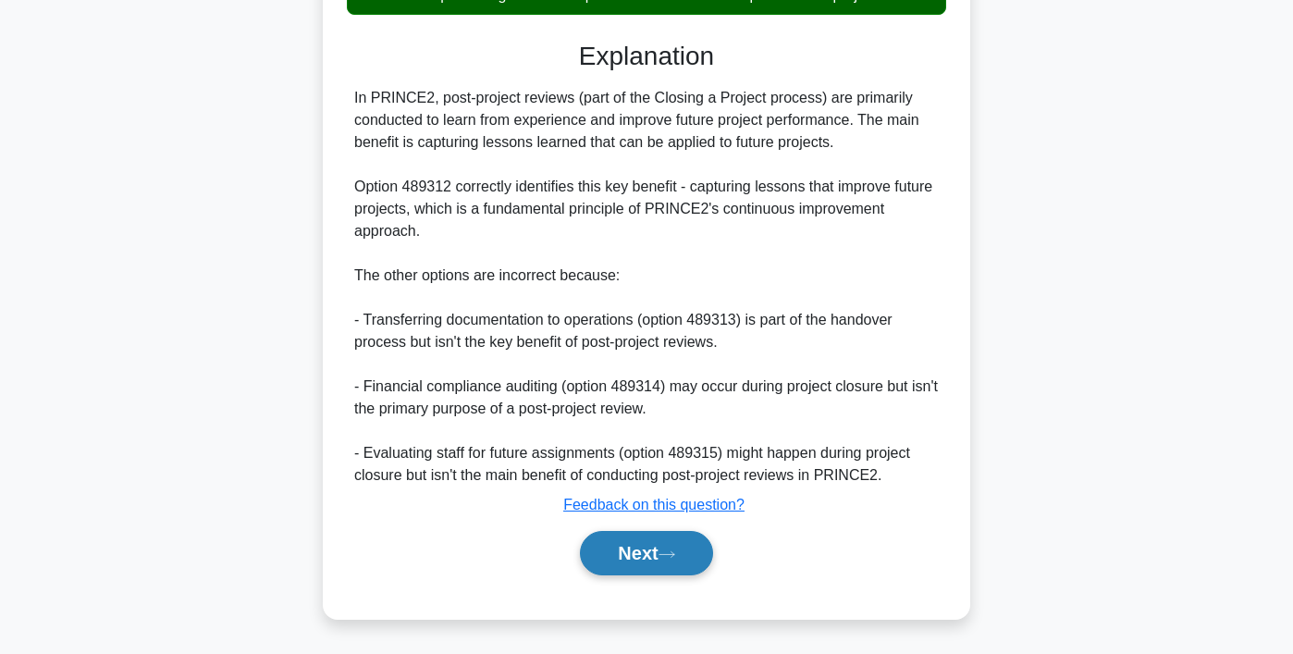
click at [671, 549] on icon at bounding box center [666, 554] width 17 height 10
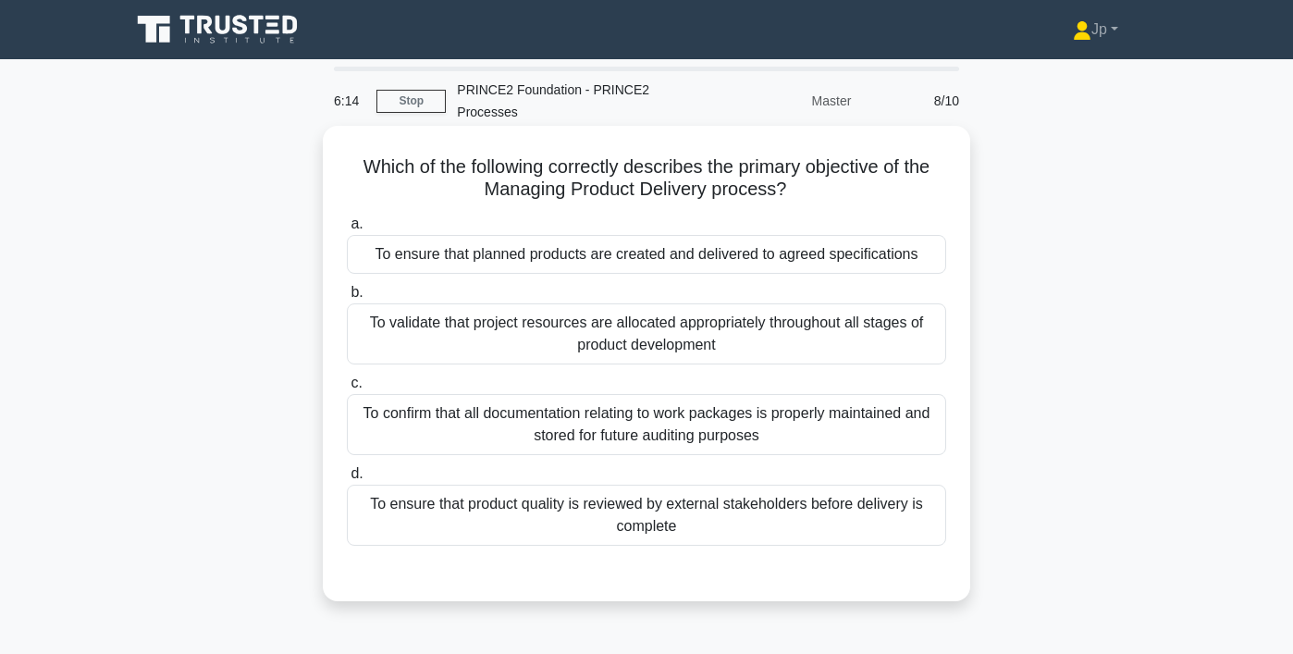
click at [801, 505] on div "To ensure that product quality is reviewed by external stakeholders before deli…" at bounding box center [646, 514] width 599 height 61
click at [347, 480] on input "d. To ensure that product quality is reviewed by external stakeholders before d…" at bounding box center [347, 474] width 0 height 12
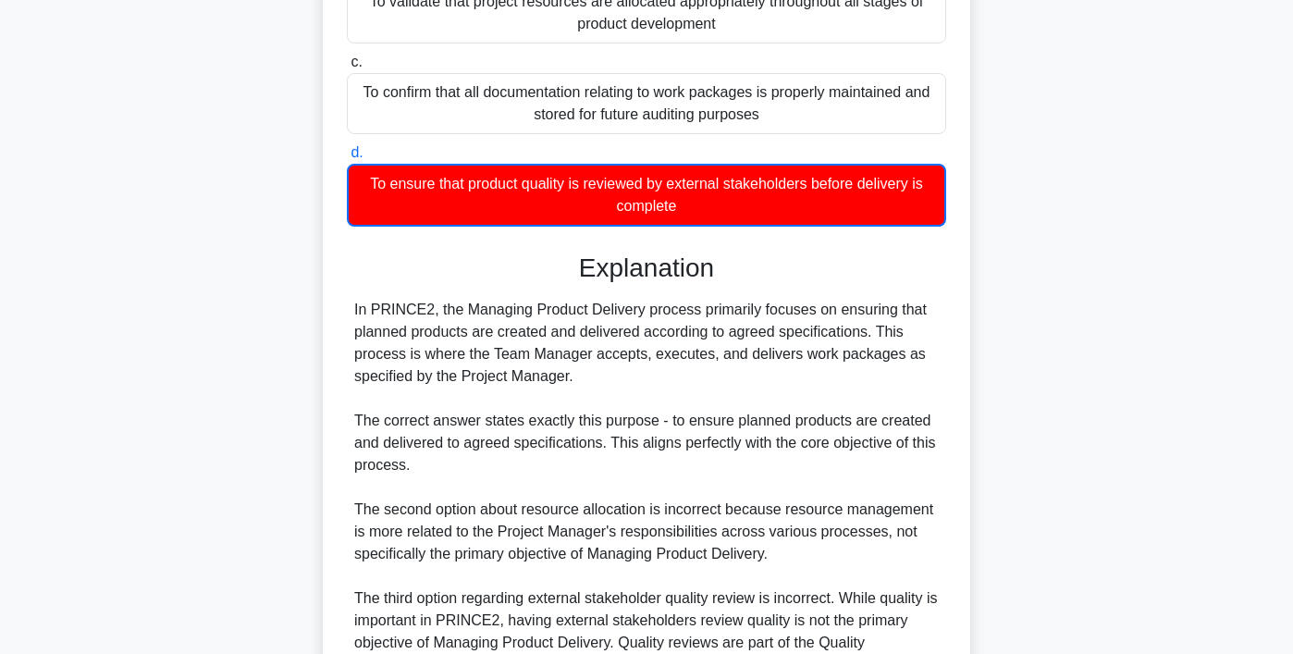
scroll to position [621, 0]
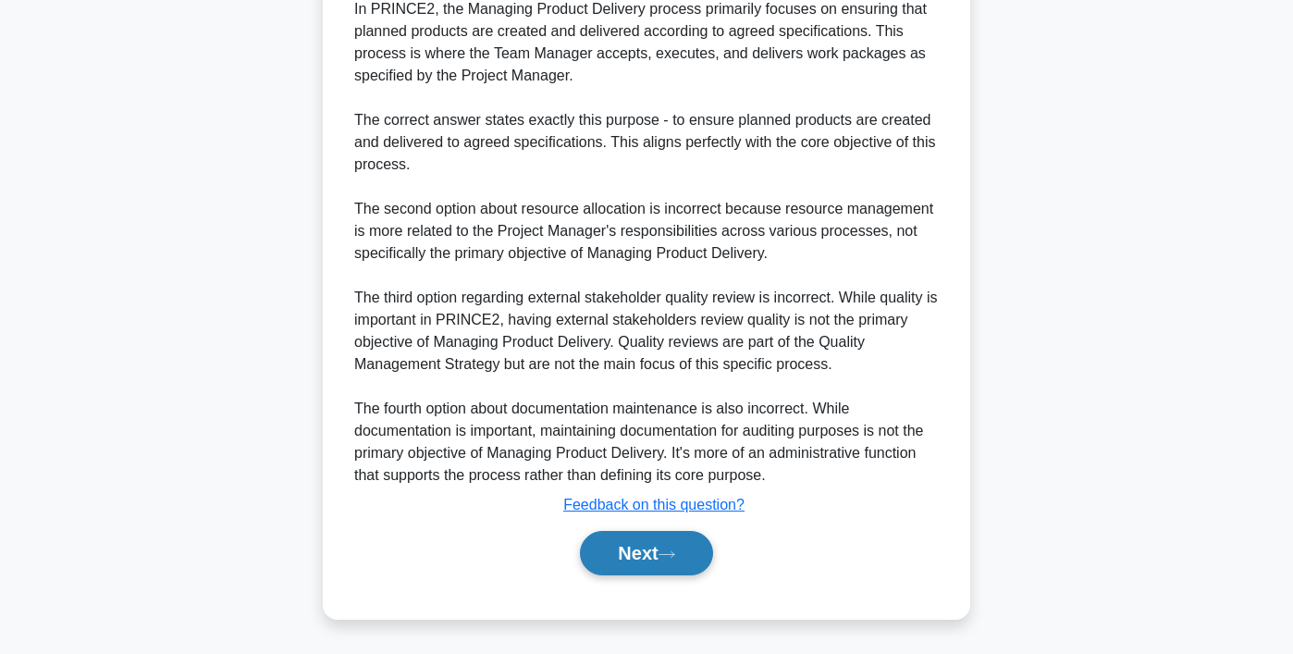
click at [684, 545] on button "Next" at bounding box center [646, 553] width 132 height 44
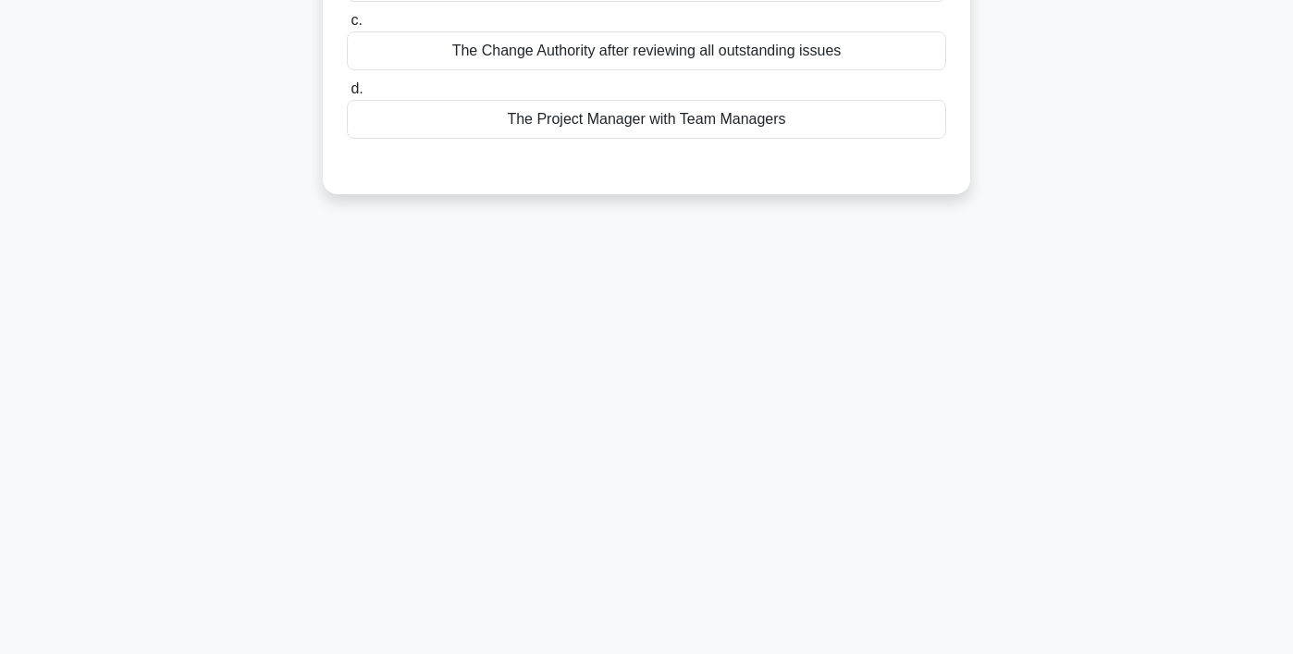
scroll to position [0, 0]
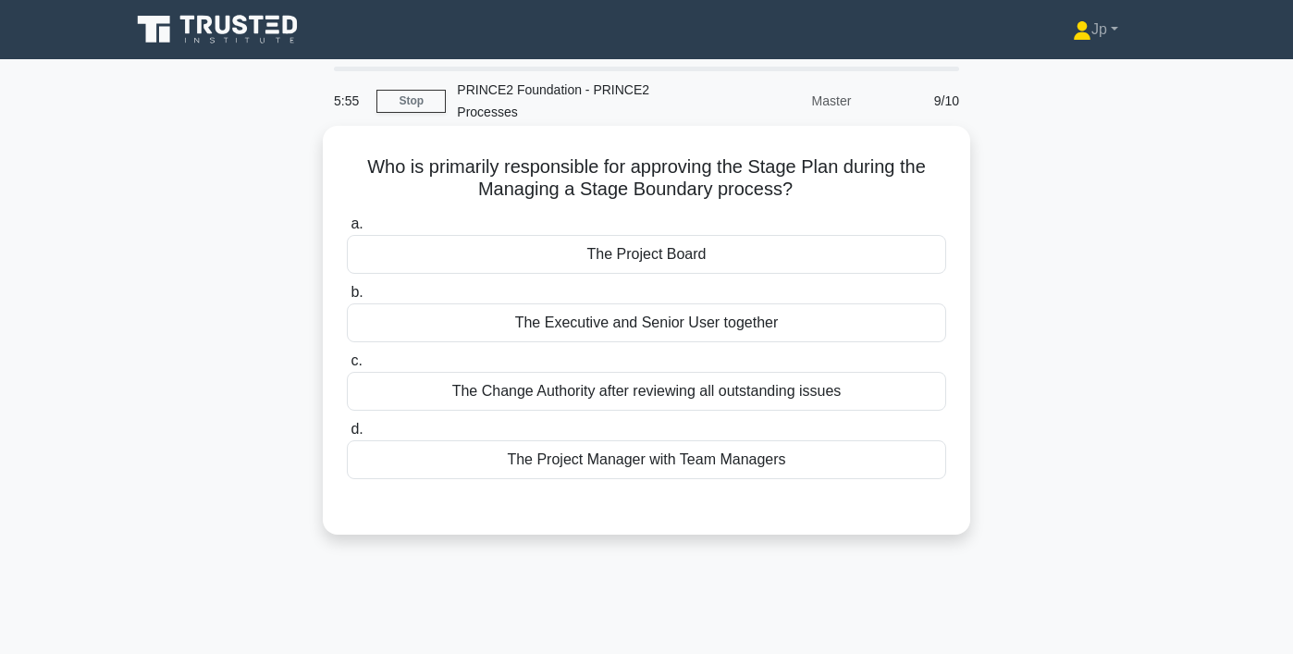
click at [728, 324] on div "The Executive and Senior User together" at bounding box center [646, 322] width 599 height 39
click at [347, 299] on input "b. The Executive and Senior User together" at bounding box center [347, 293] width 0 height 12
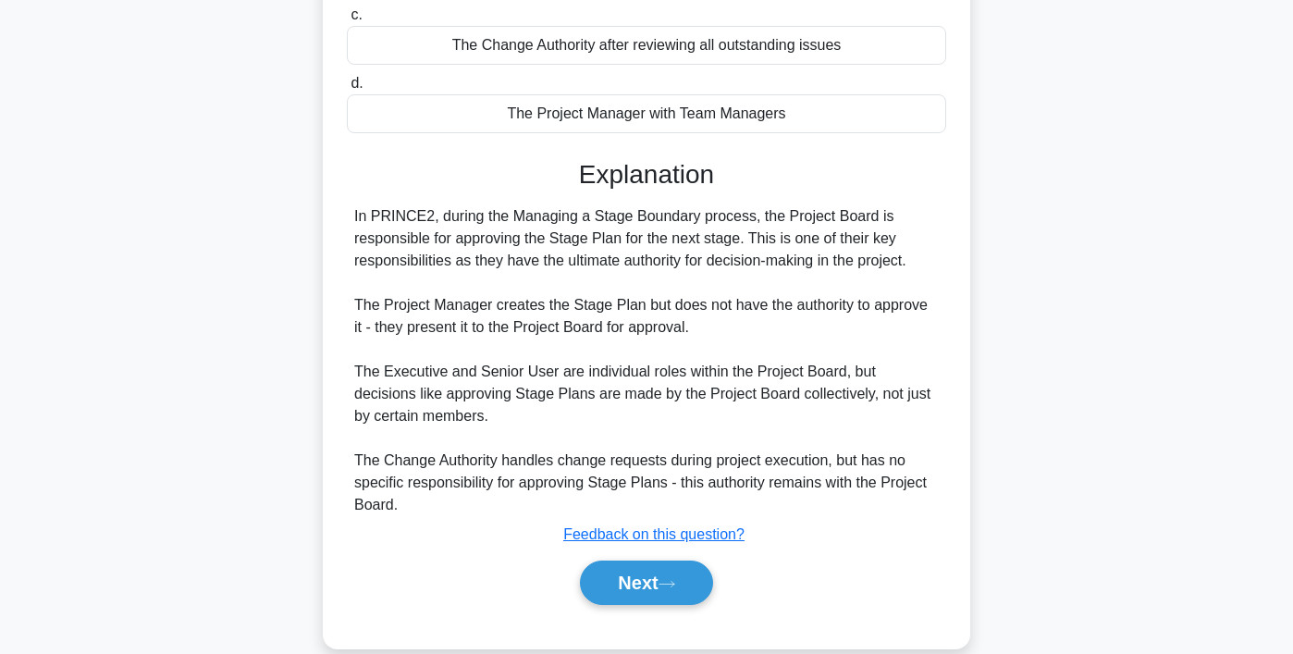
scroll to position [377, 0]
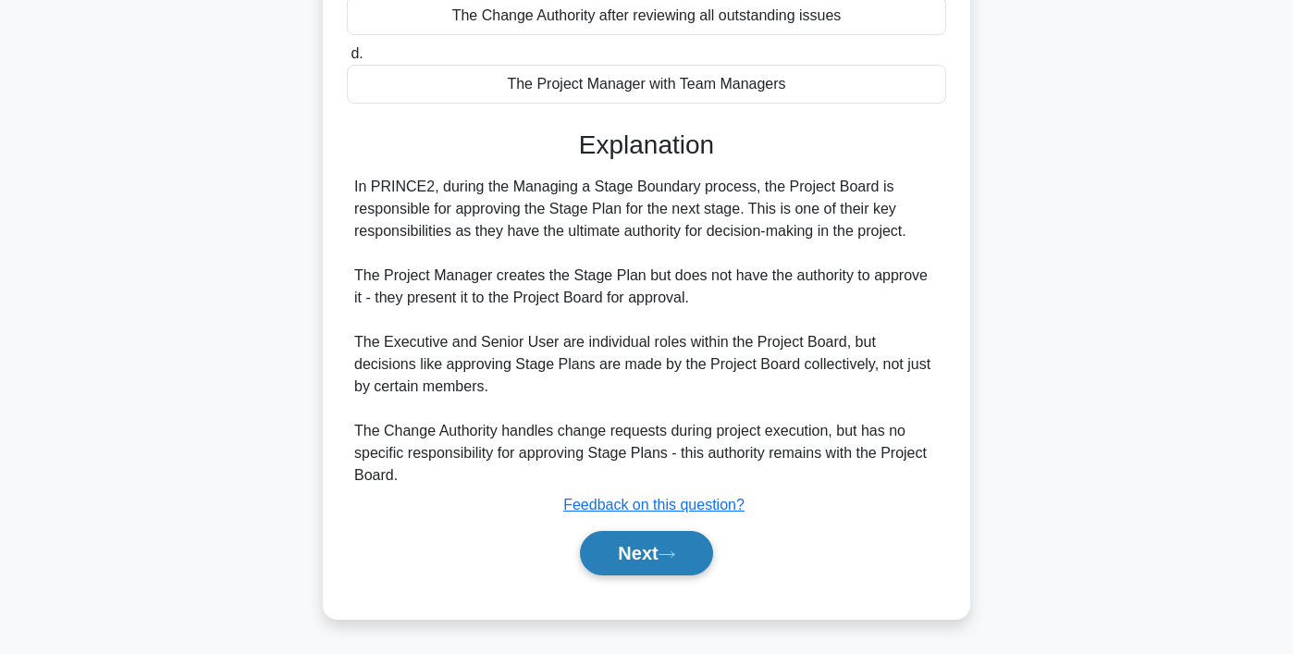
click at [650, 545] on button "Next" at bounding box center [646, 553] width 132 height 44
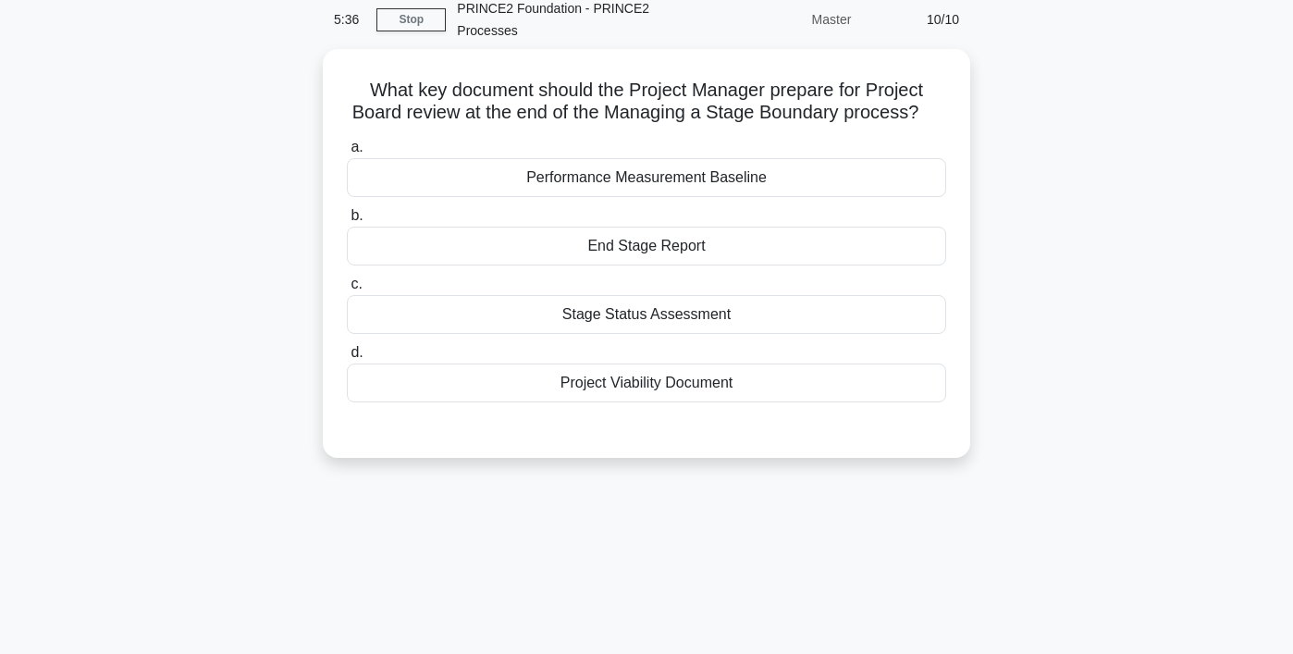
scroll to position [0, 0]
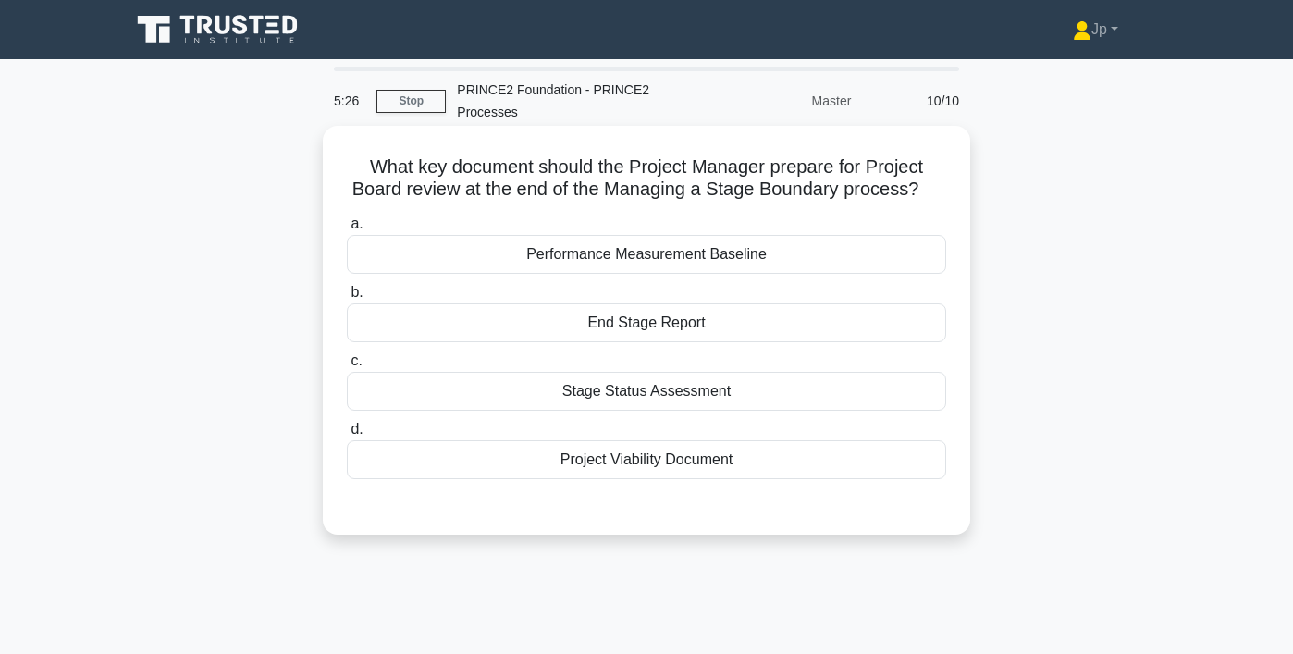
click at [661, 335] on div "End Stage Report" at bounding box center [646, 322] width 599 height 39
click at [347, 299] on input "b. End Stage Report" at bounding box center [347, 293] width 0 height 12
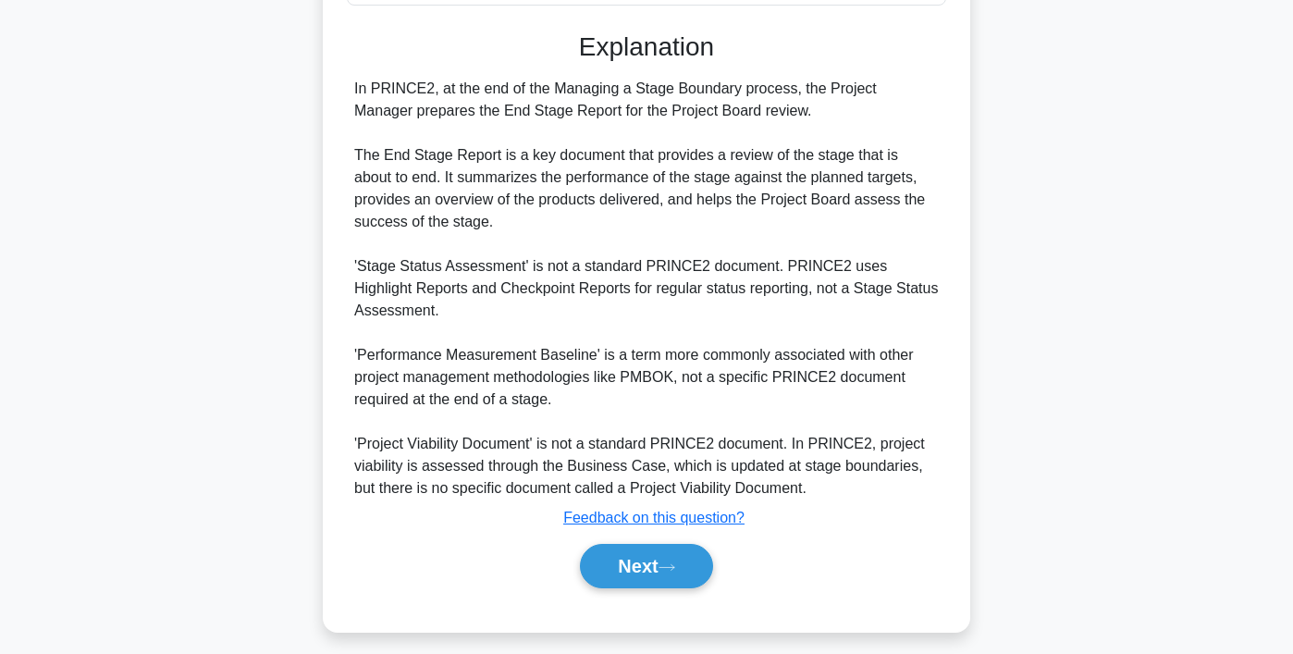
scroll to position [486, 0]
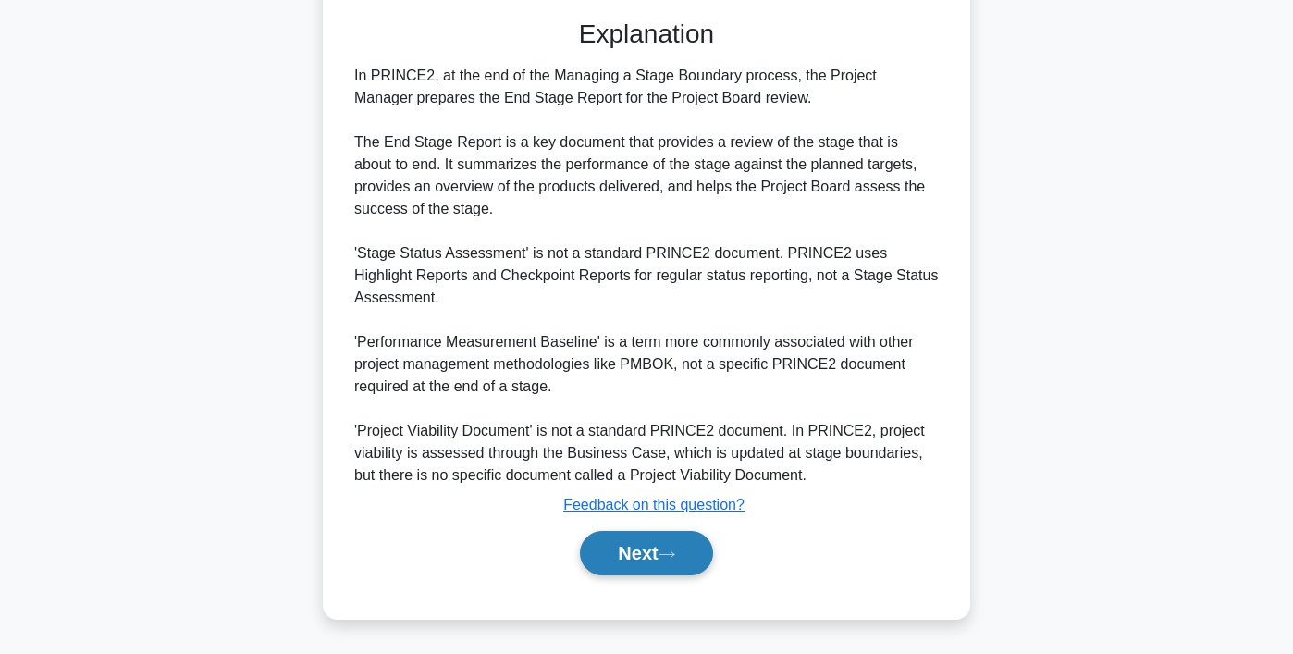
click at [635, 563] on button "Next" at bounding box center [646, 553] width 132 height 44
click at [671, 559] on button "Next" at bounding box center [646, 553] width 132 height 44
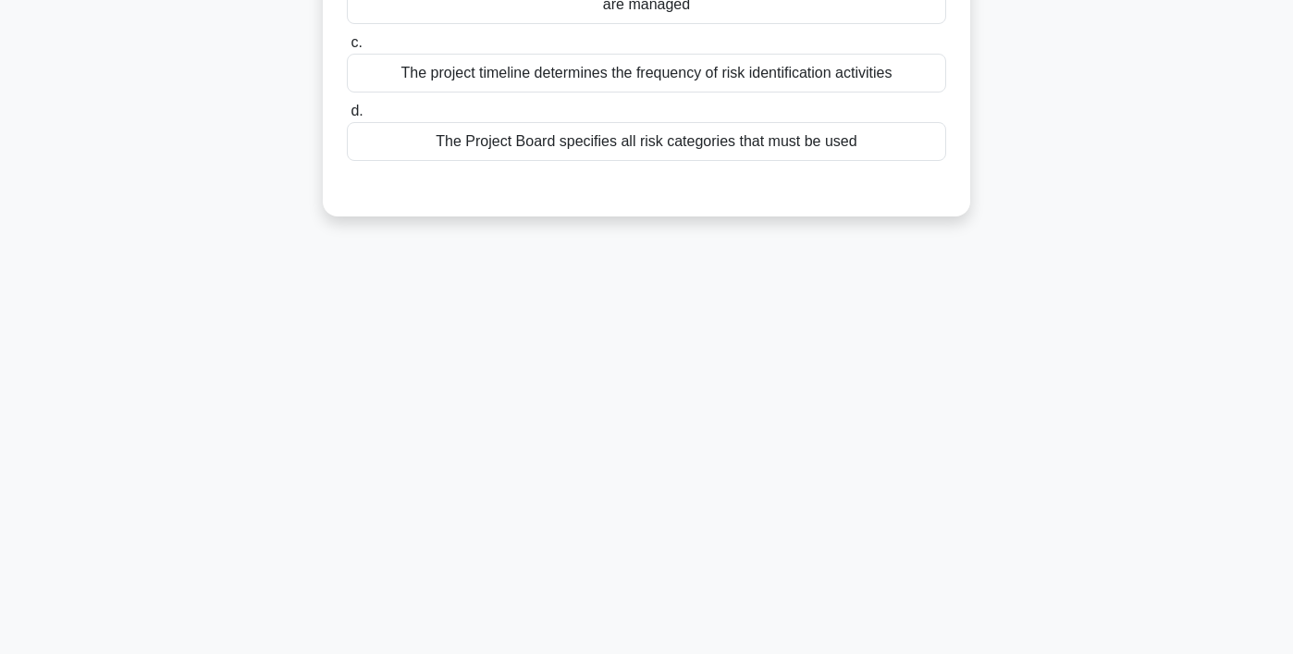
scroll to position [345, 0]
